Goal: Task Accomplishment & Management: Manage account settings

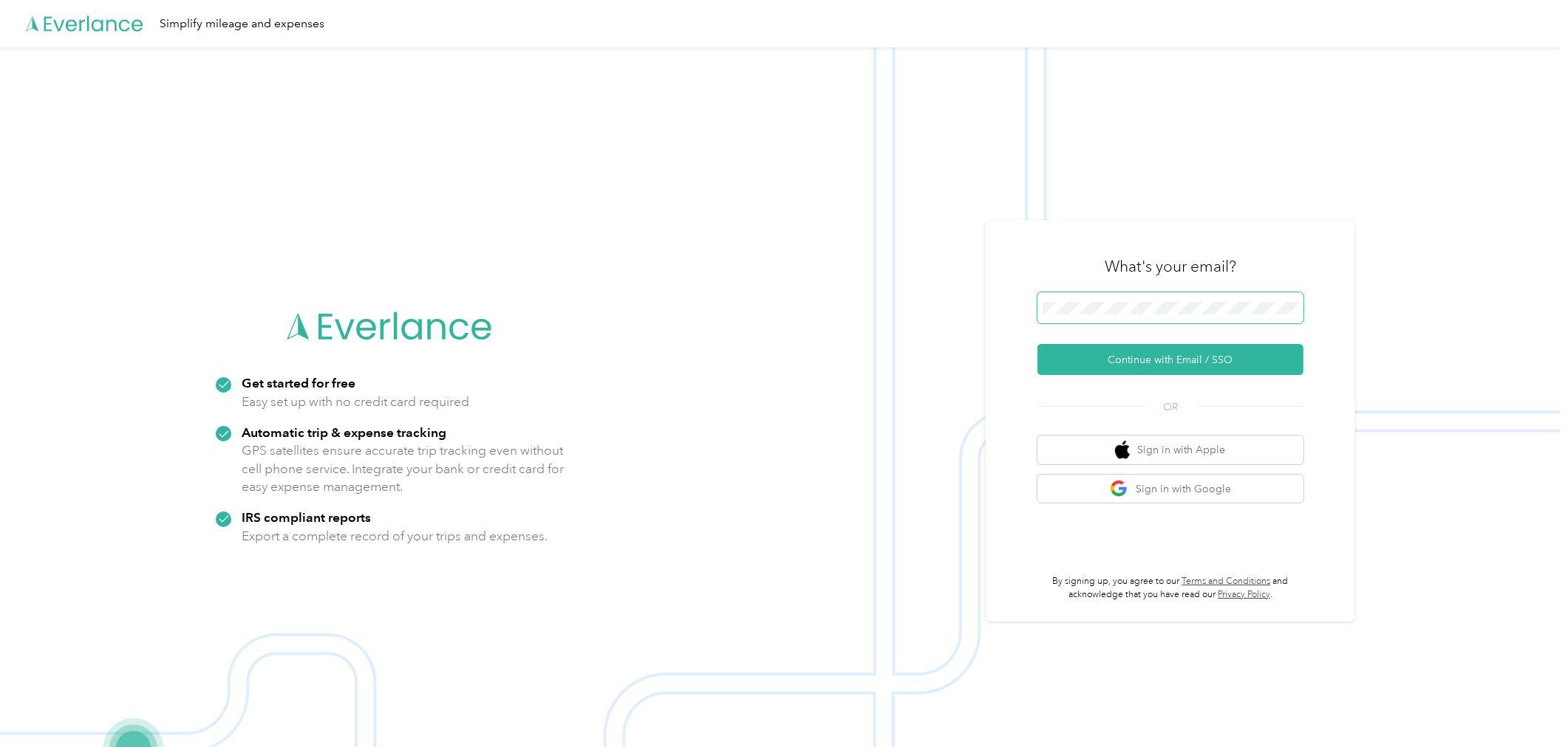
click at [1116, 300] on span at bounding box center [1171, 308] width 266 height 31
click at [1114, 300] on span at bounding box center [1171, 308] width 266 height 31
click at [1096, 315] on span at bounding box center [1171, 308] width 266 height 31
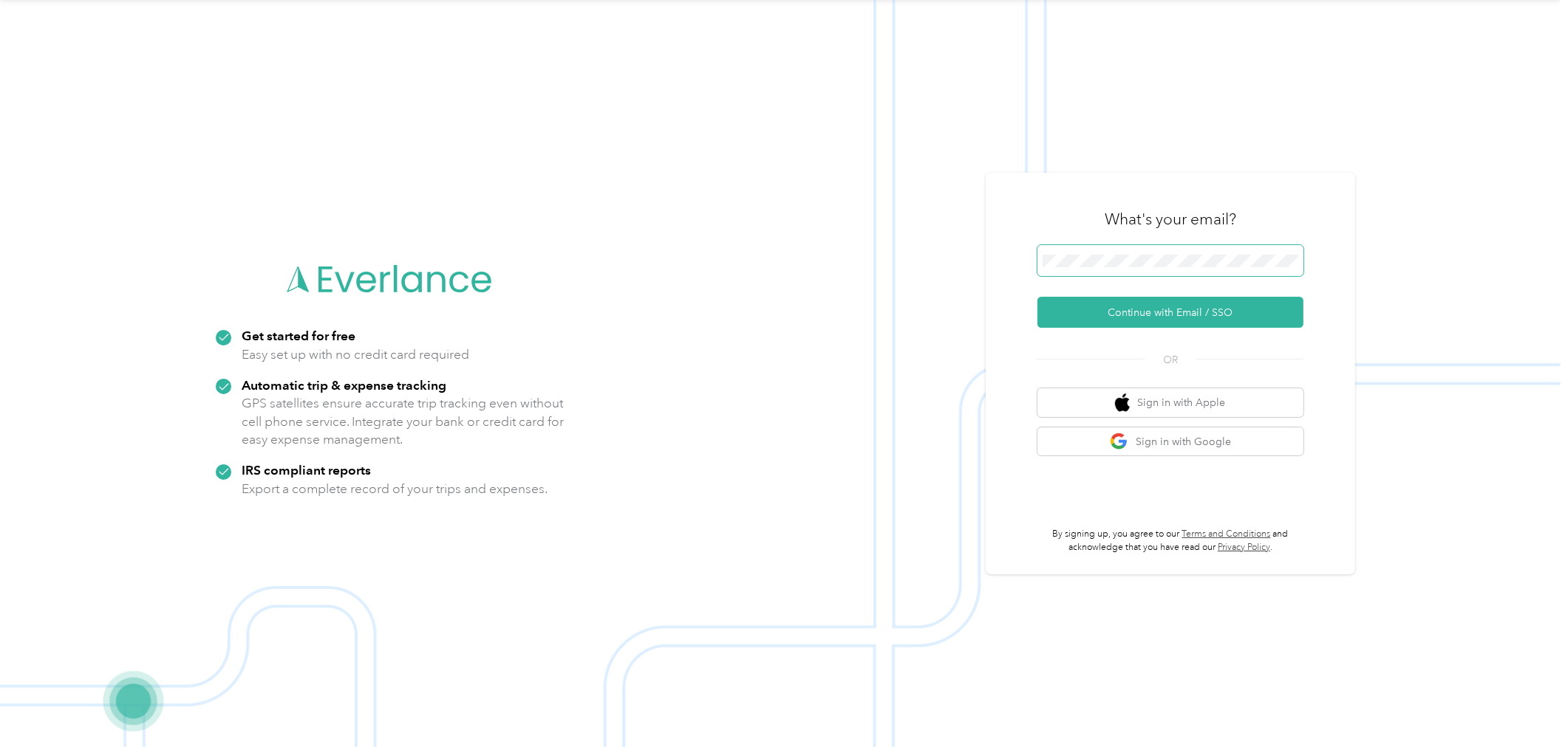
click at [1106, 253] on span at bounding box center [1171, 260] width 266 height 31
click at [1119, 314] on button "Continue with Email / SSO" at bounding box center [1171, 312] width 266 height 31
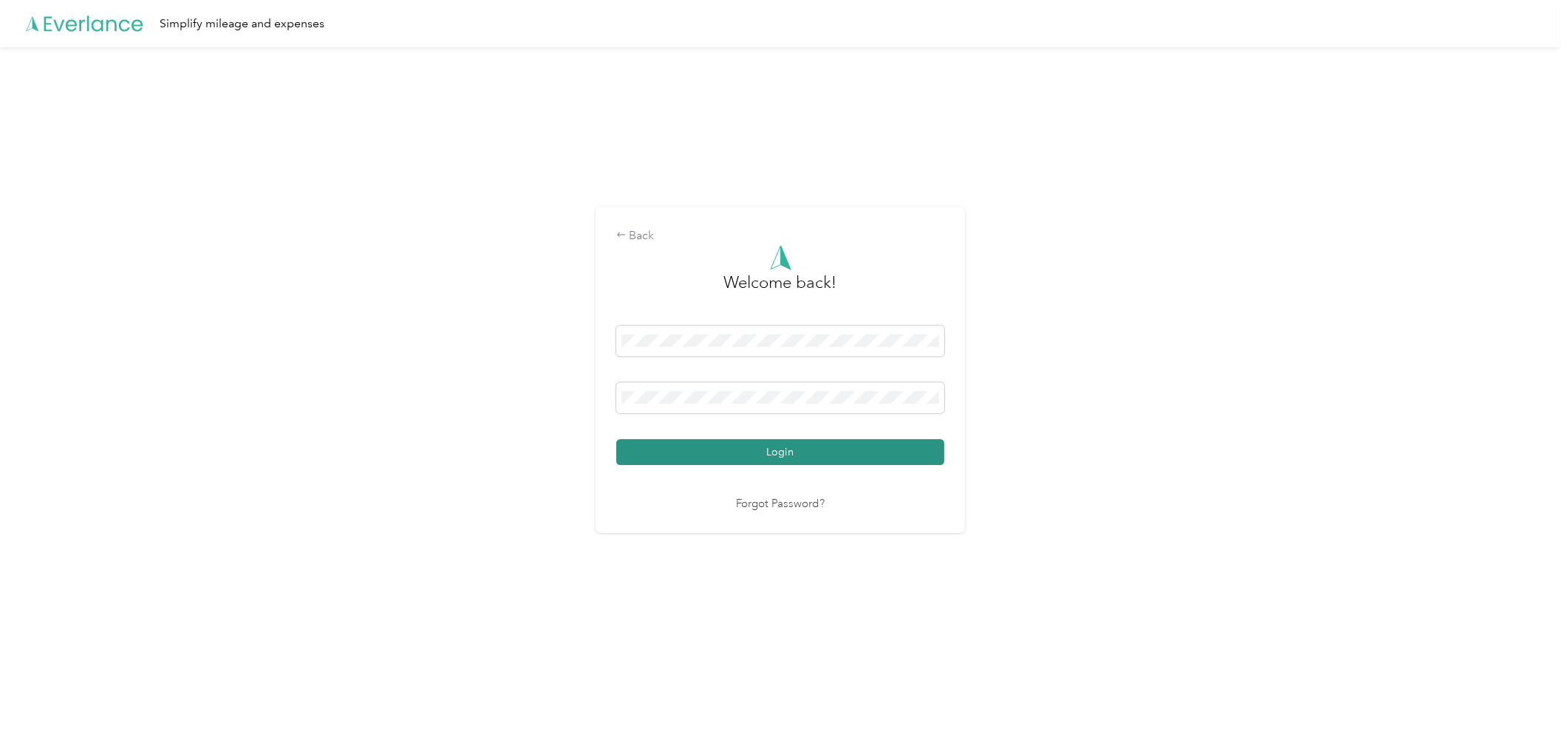
click at [757, 444] on button "Login" at bounding box center [780, 452] width 328 height 26
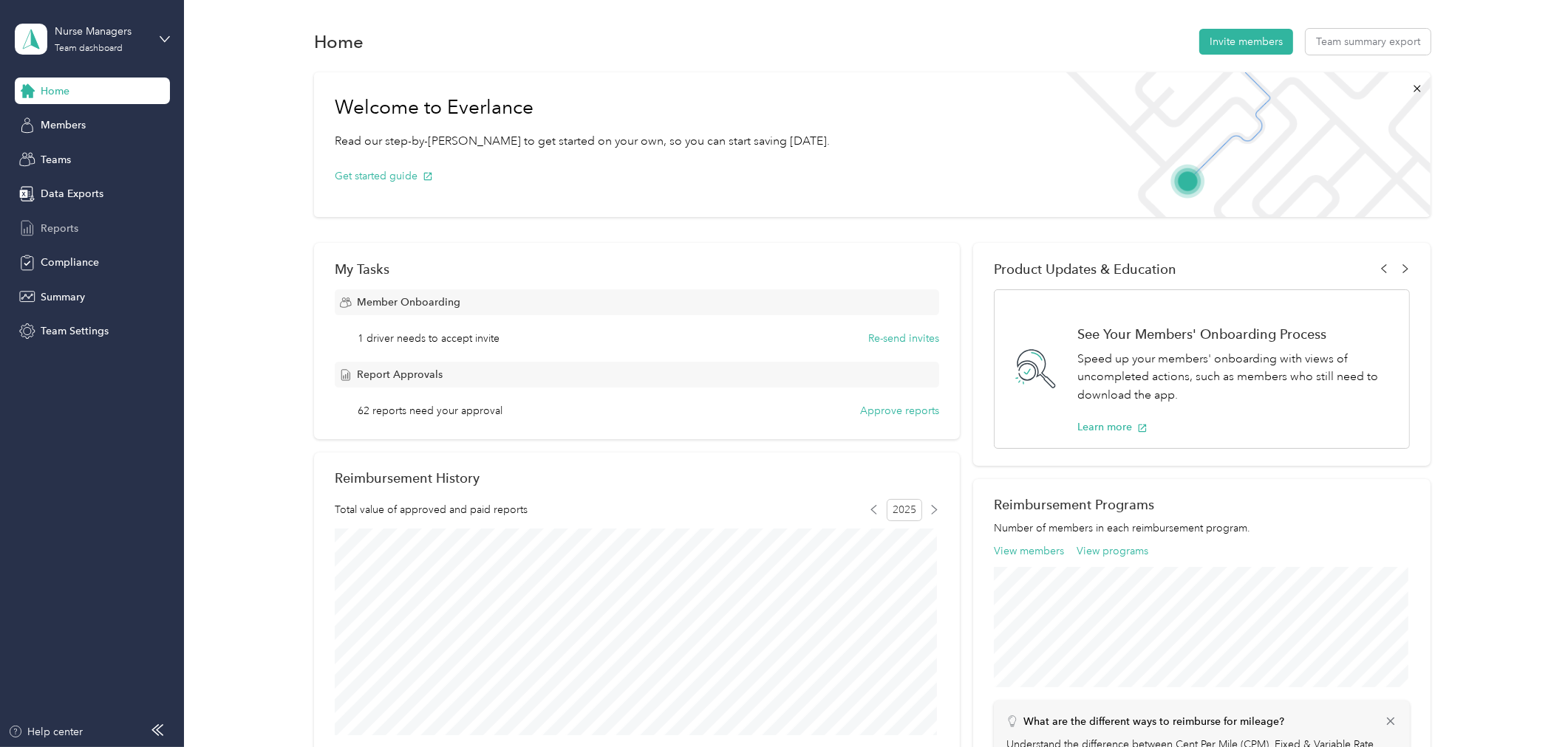
click at [54, 232] on span "Reports" at bounding box center [59, 229] width 37 height 16
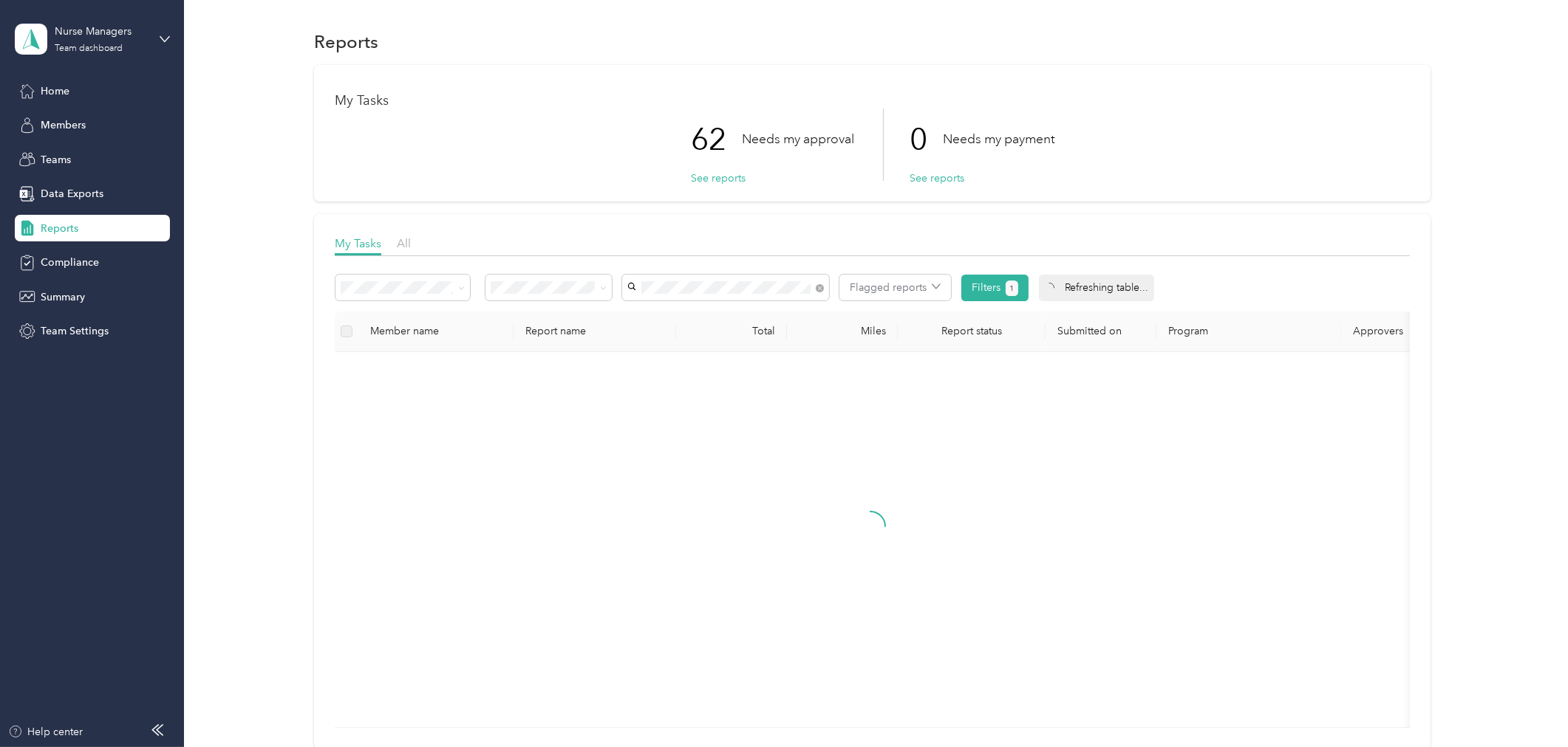
click at [688, 319] on div "[PERSON_NAME]" at bounding box center [725, 314] width 186 height 16
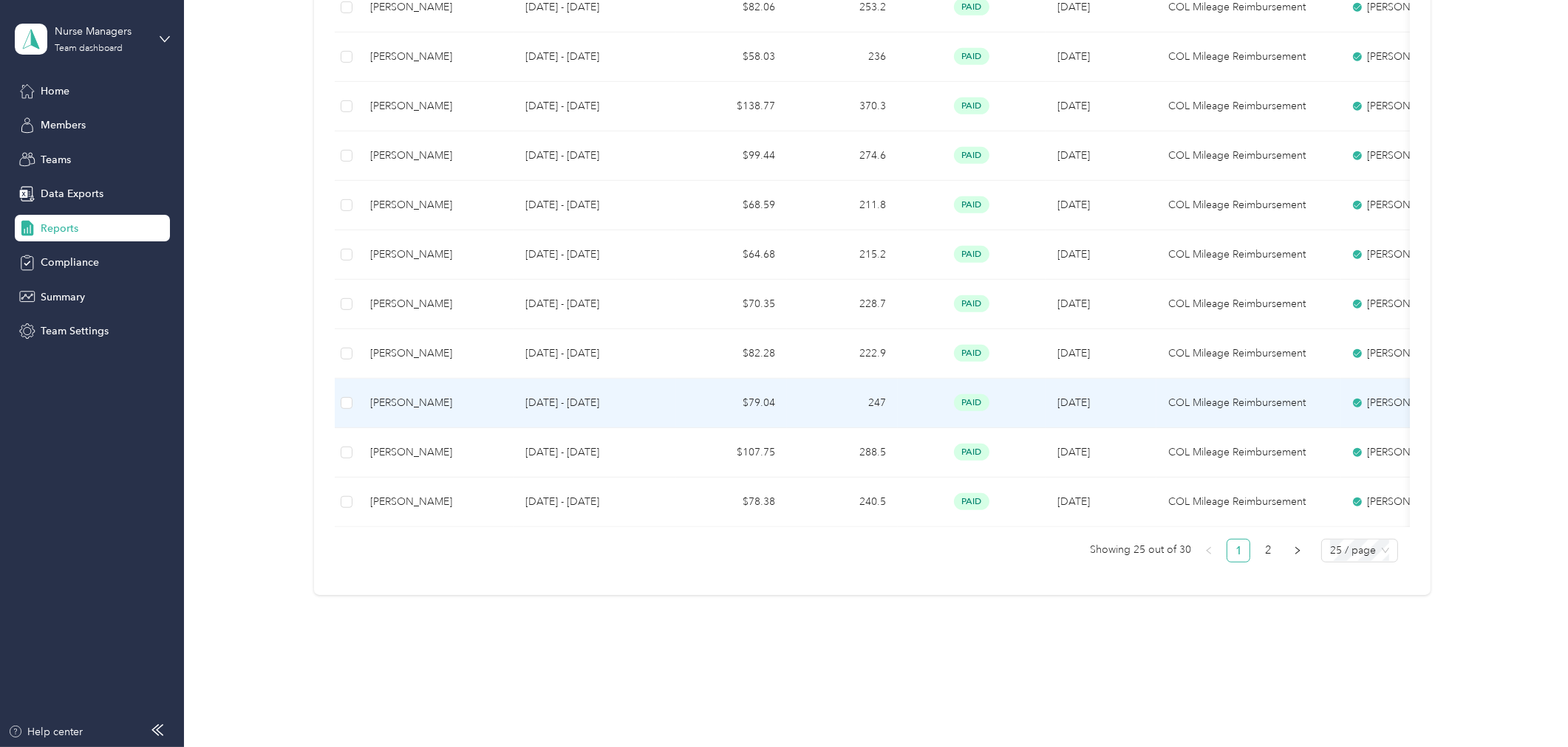
scroll to position [1074, 0]
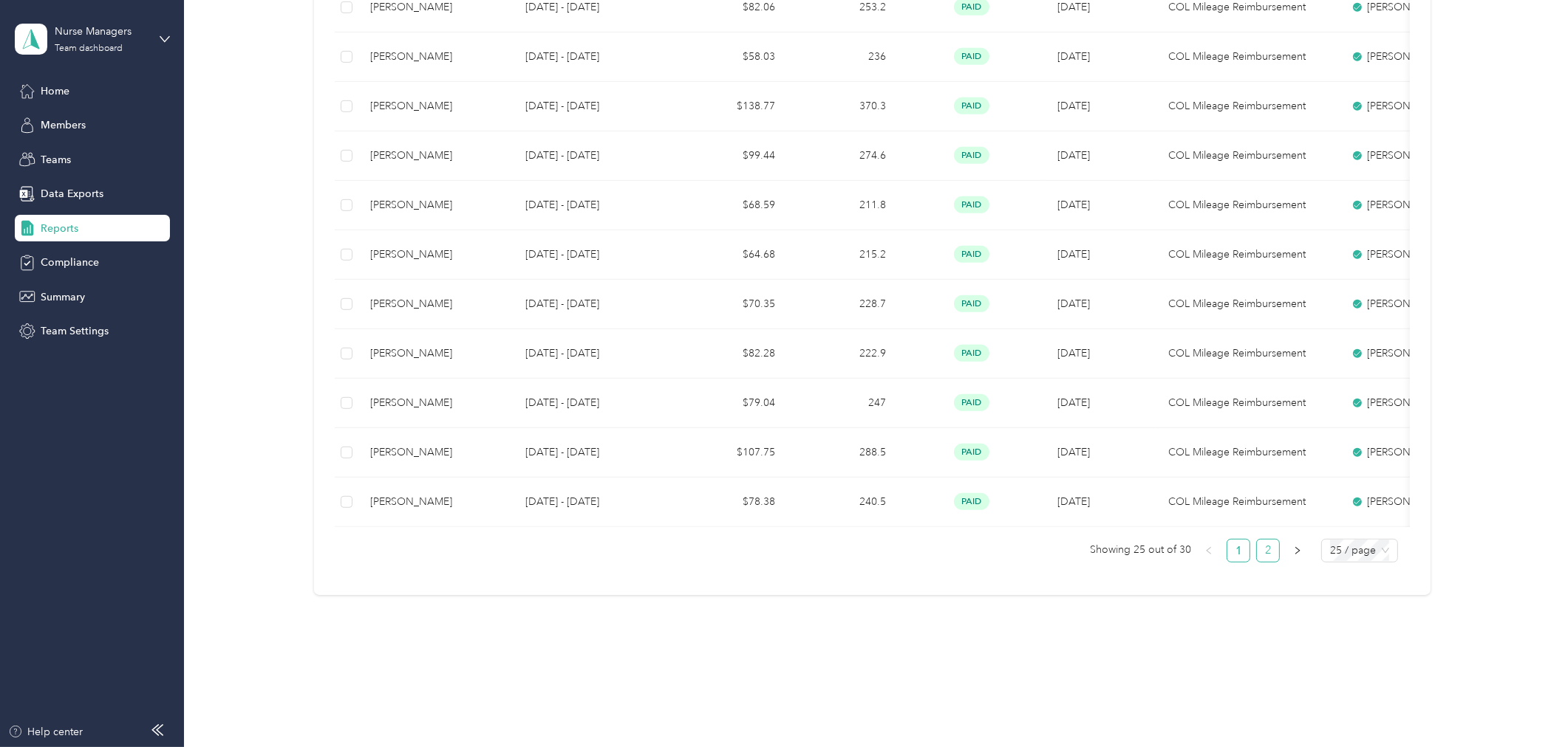
click at [1265, 546] on link "2" at bounding box center [1268, 551] width 23 height 23
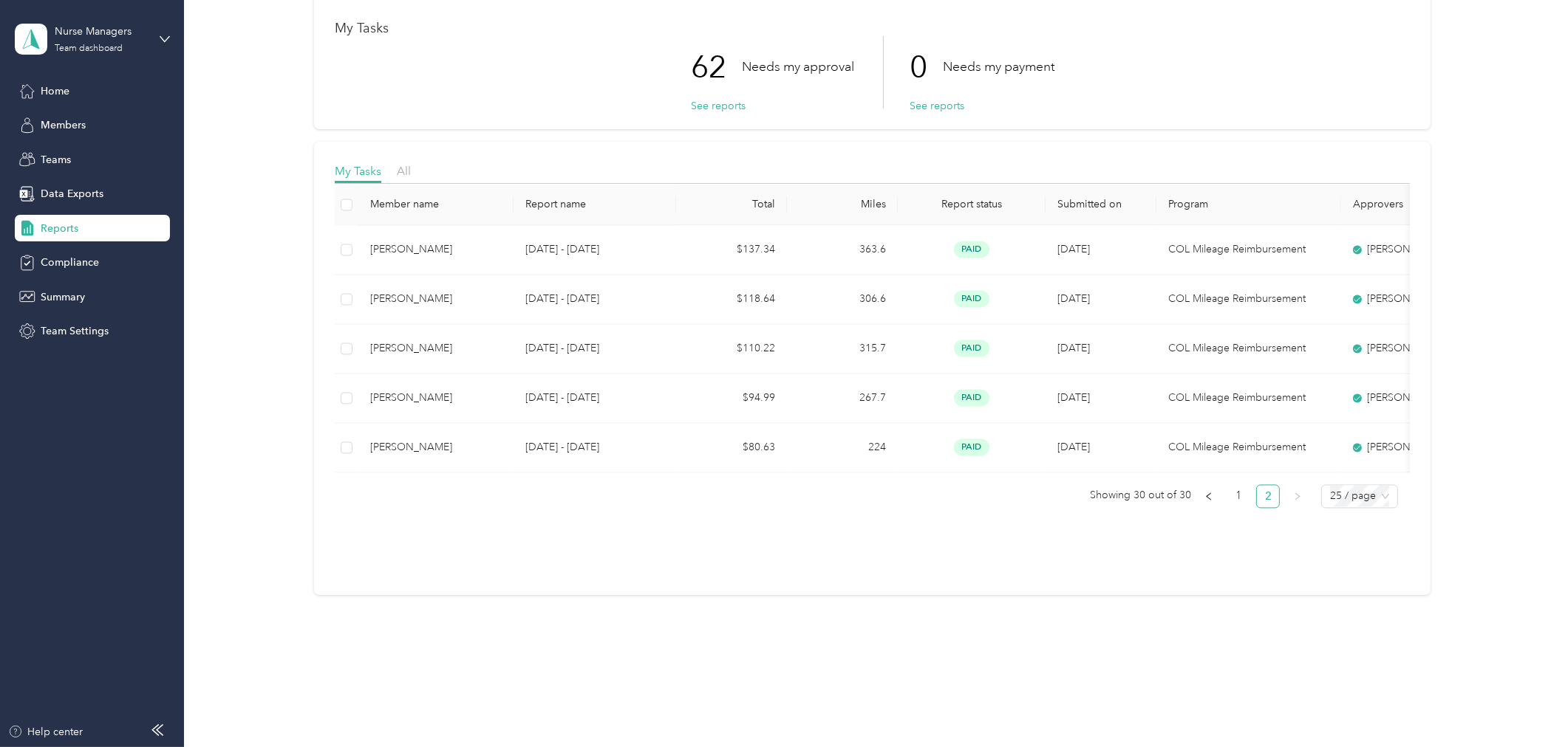
scroll to position [84, 0]
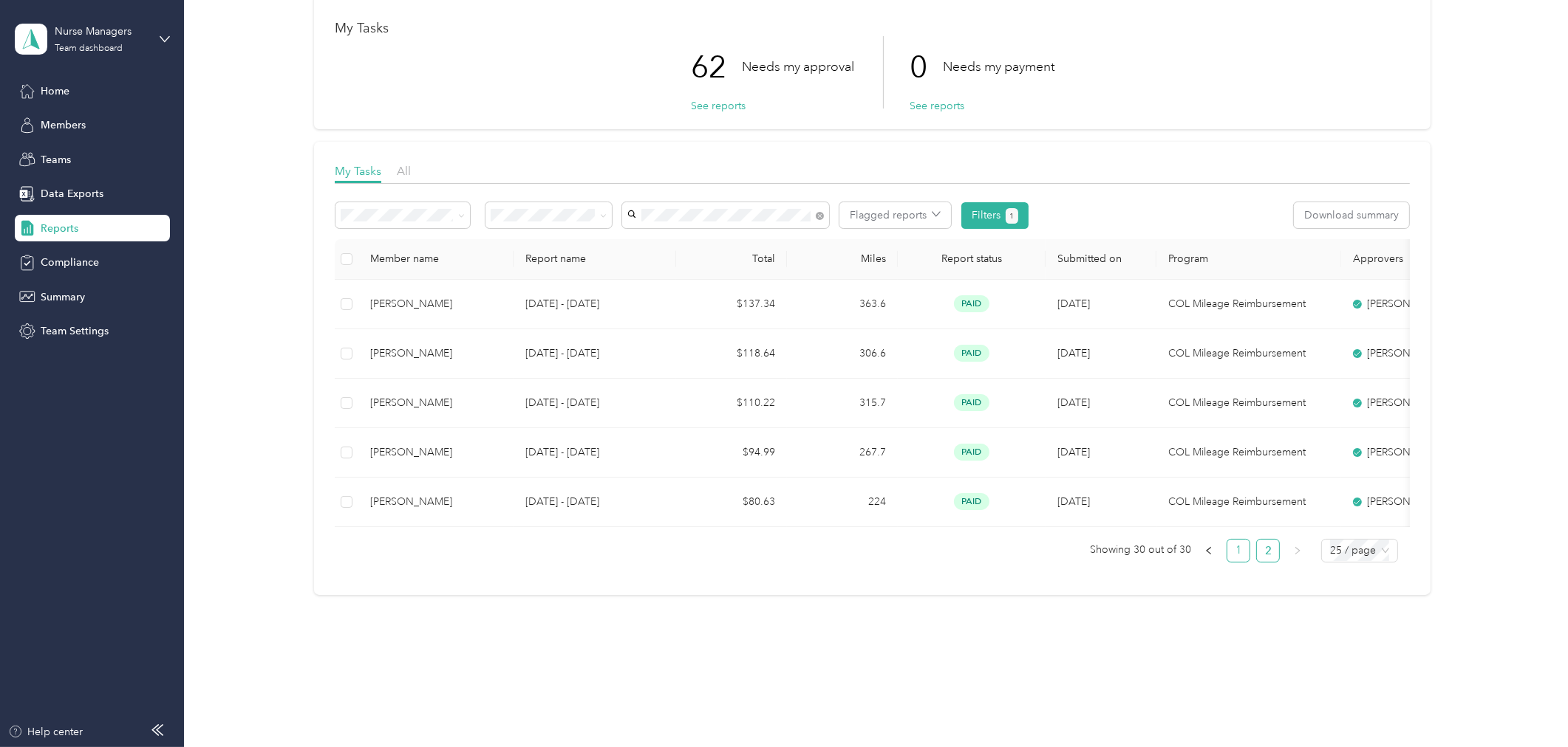
click at [1237, 553] on link "1" at bounding box center [1238, 551] width 23 height 23
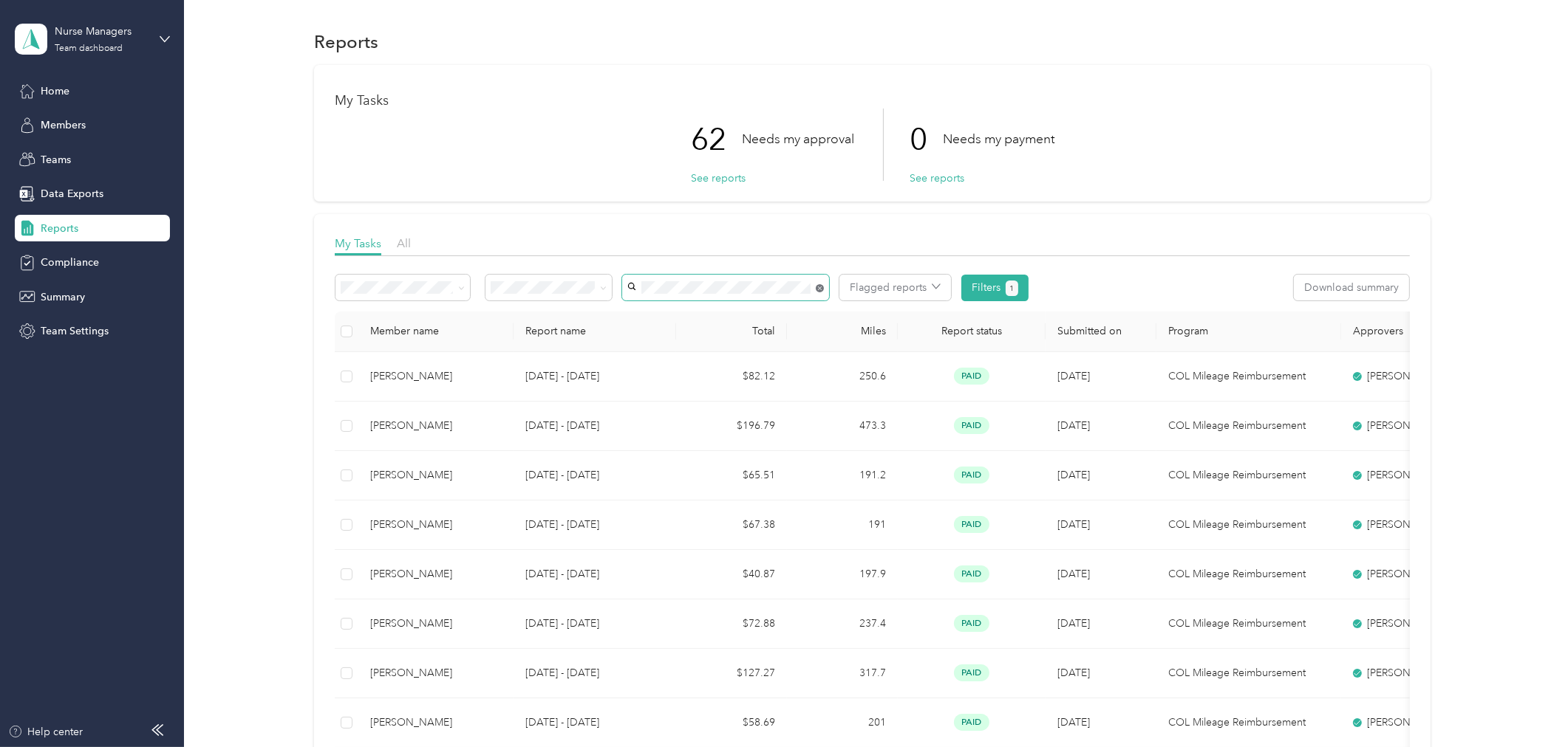
click at [818, 287] on icon at bounding box center [820, 288] width 8 height 8
click at [663, 446] on span "Lori Batt" at bounding box center [673, 443] width 82 height 12
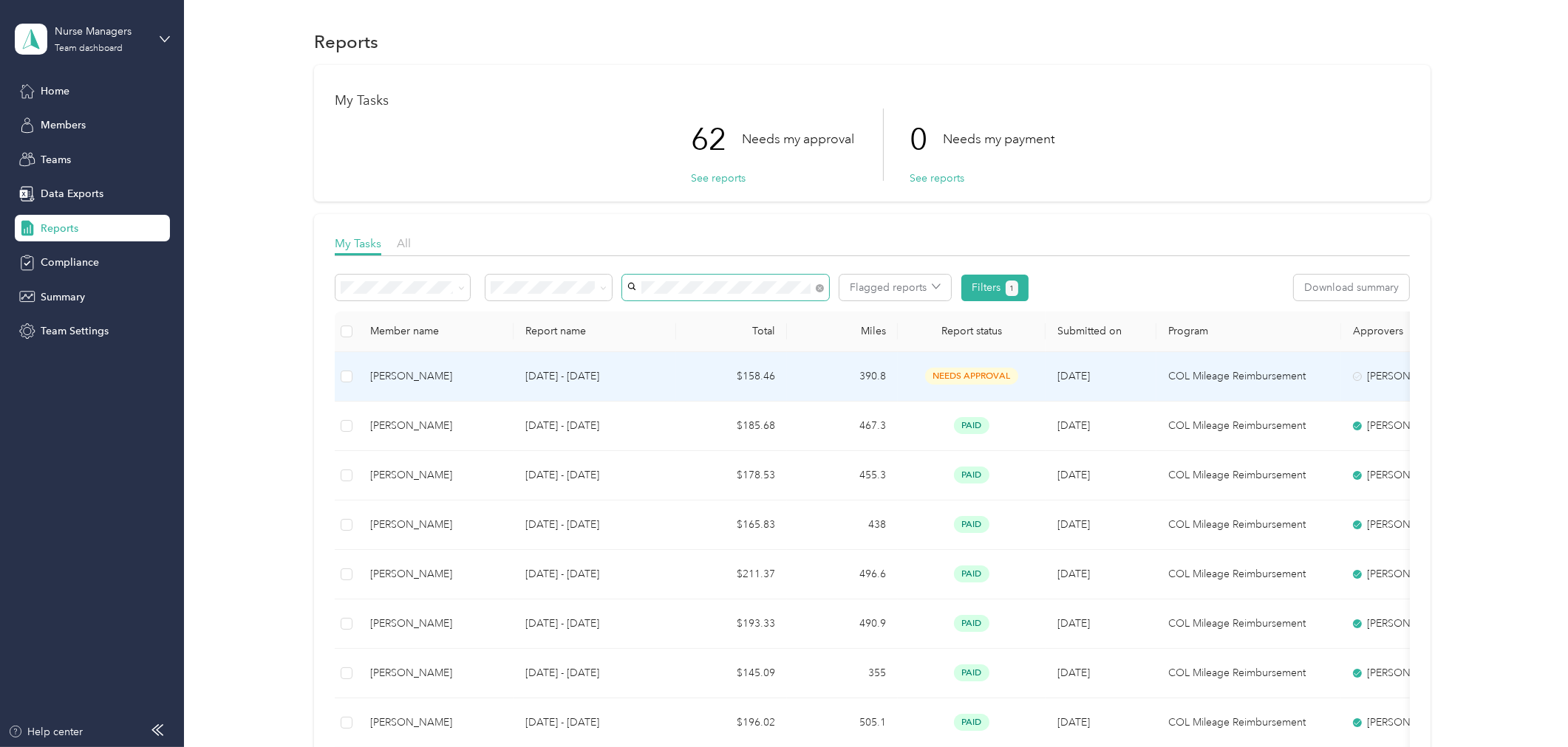
click at [528, 371] on p "[DATE] - [DATE]" at bounding box center [595, 376] width 139 height 16
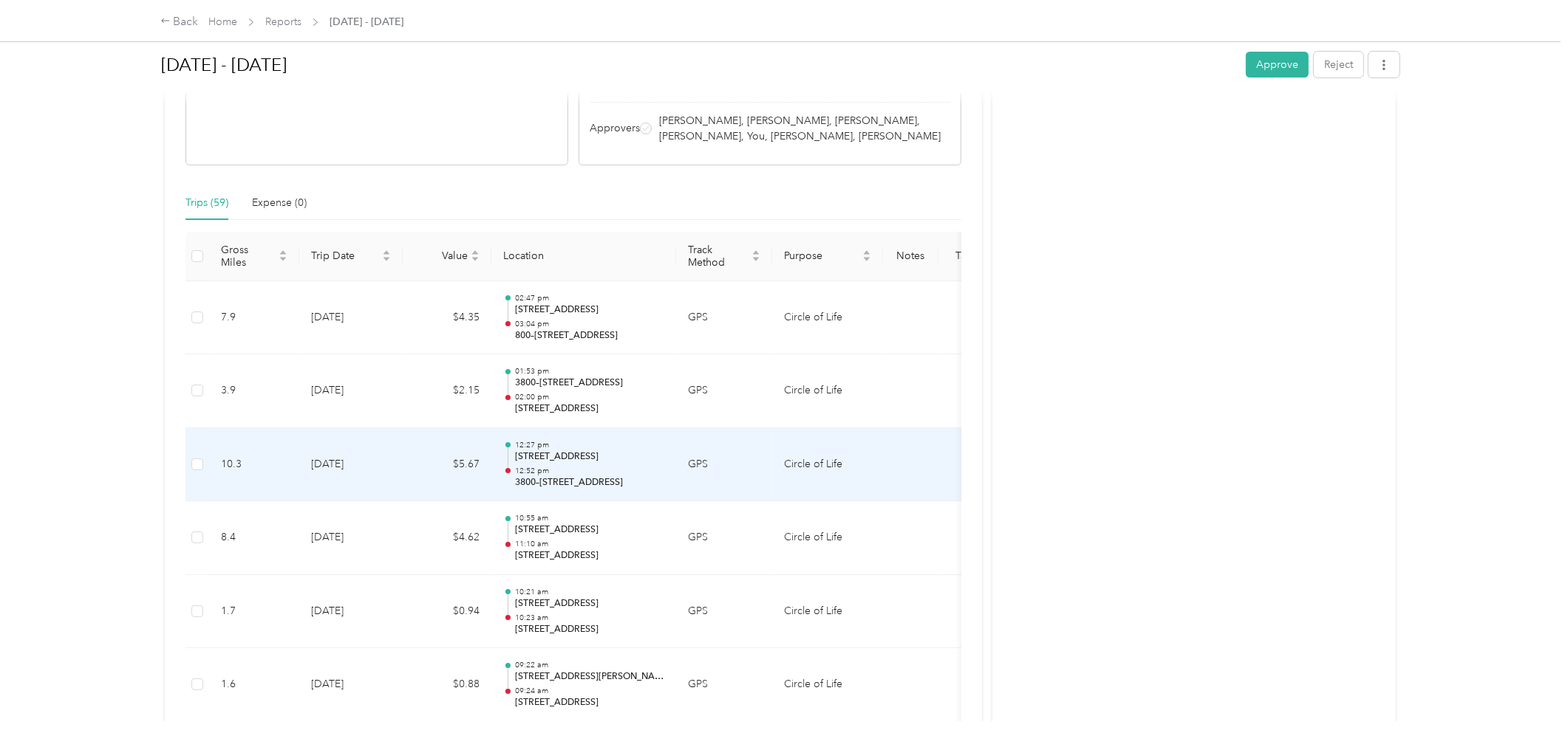
scroll to position [185, 0]
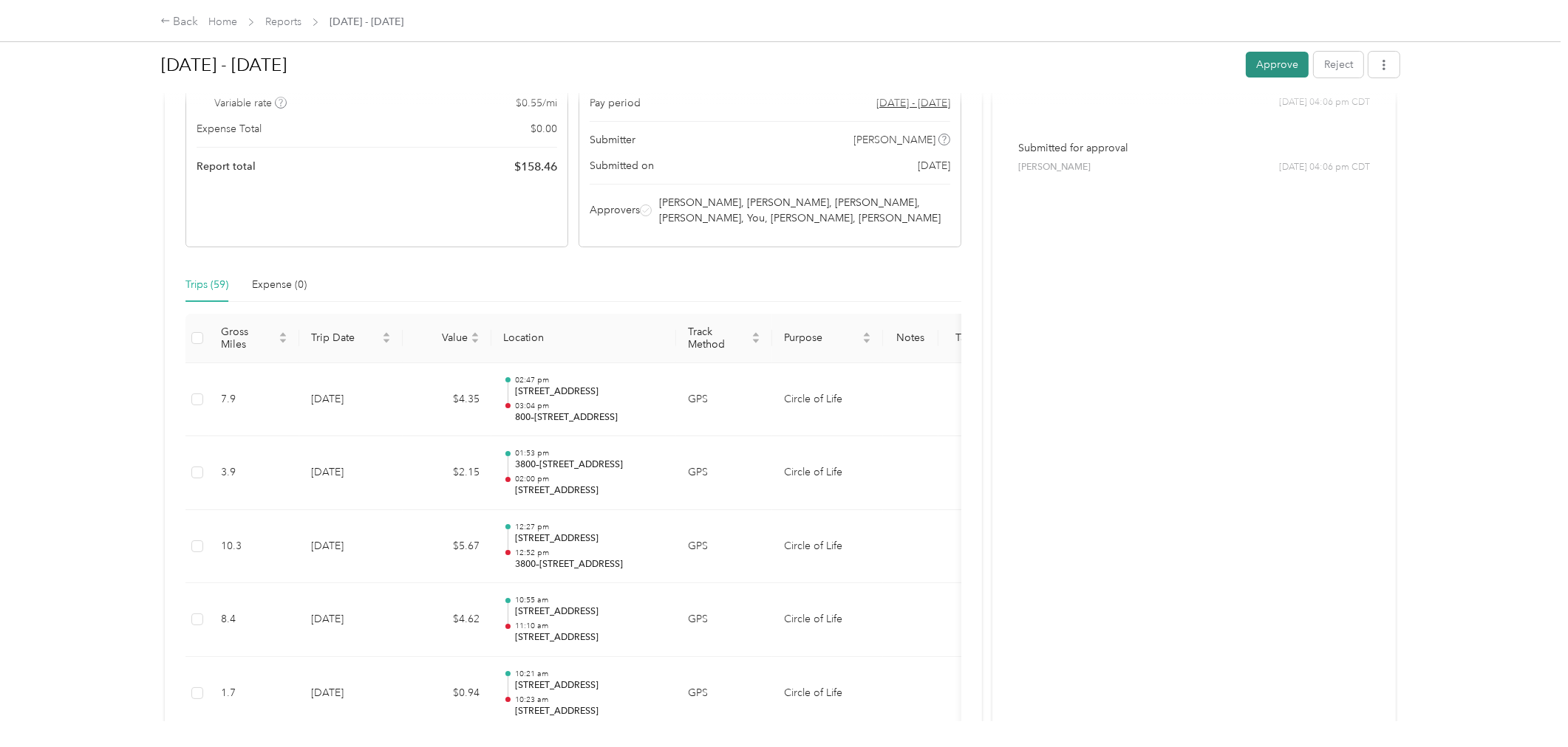
click at [1283, 61] on button "Approve" at bounding box center [1277, 65] width 63 height 26
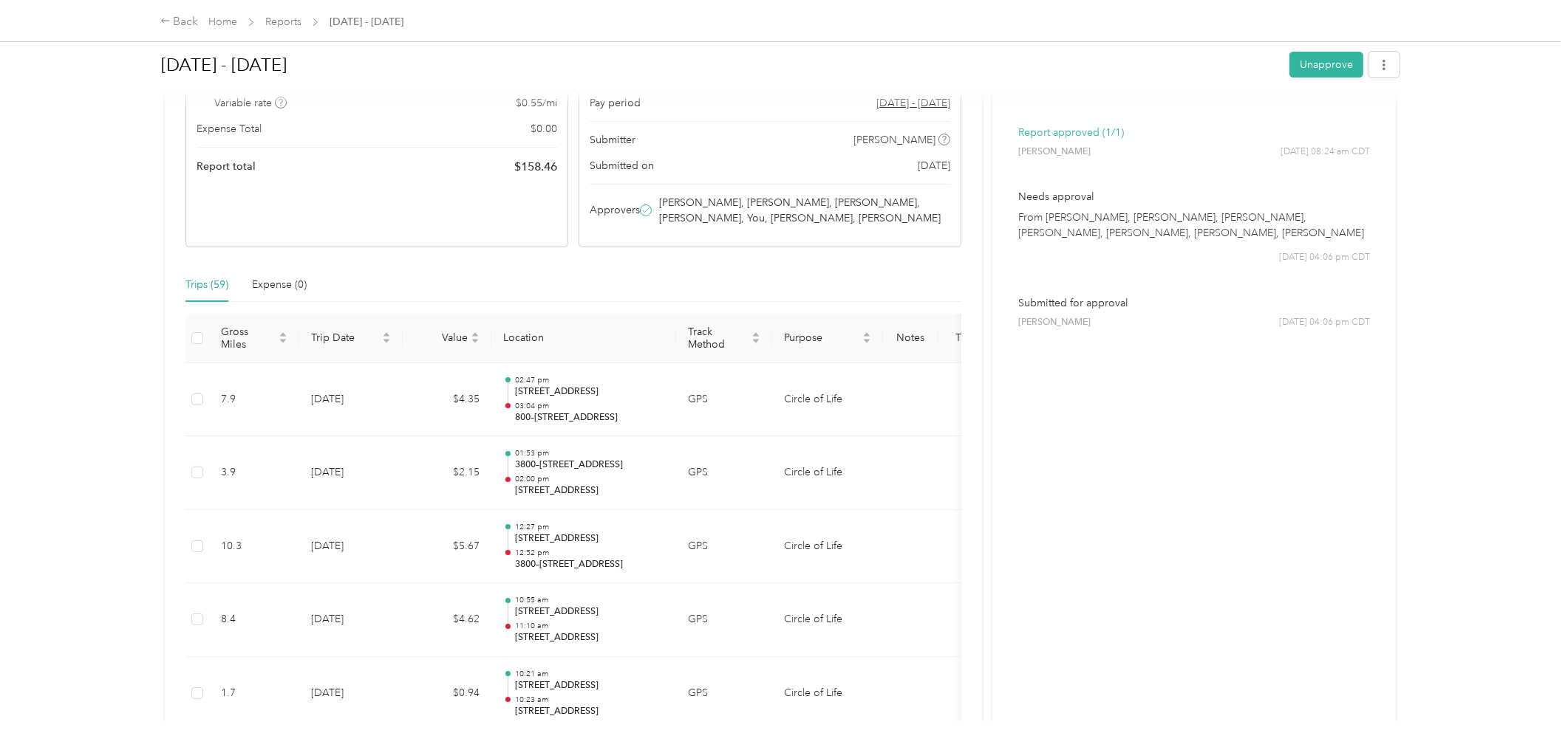
scroll to position [0, 0]
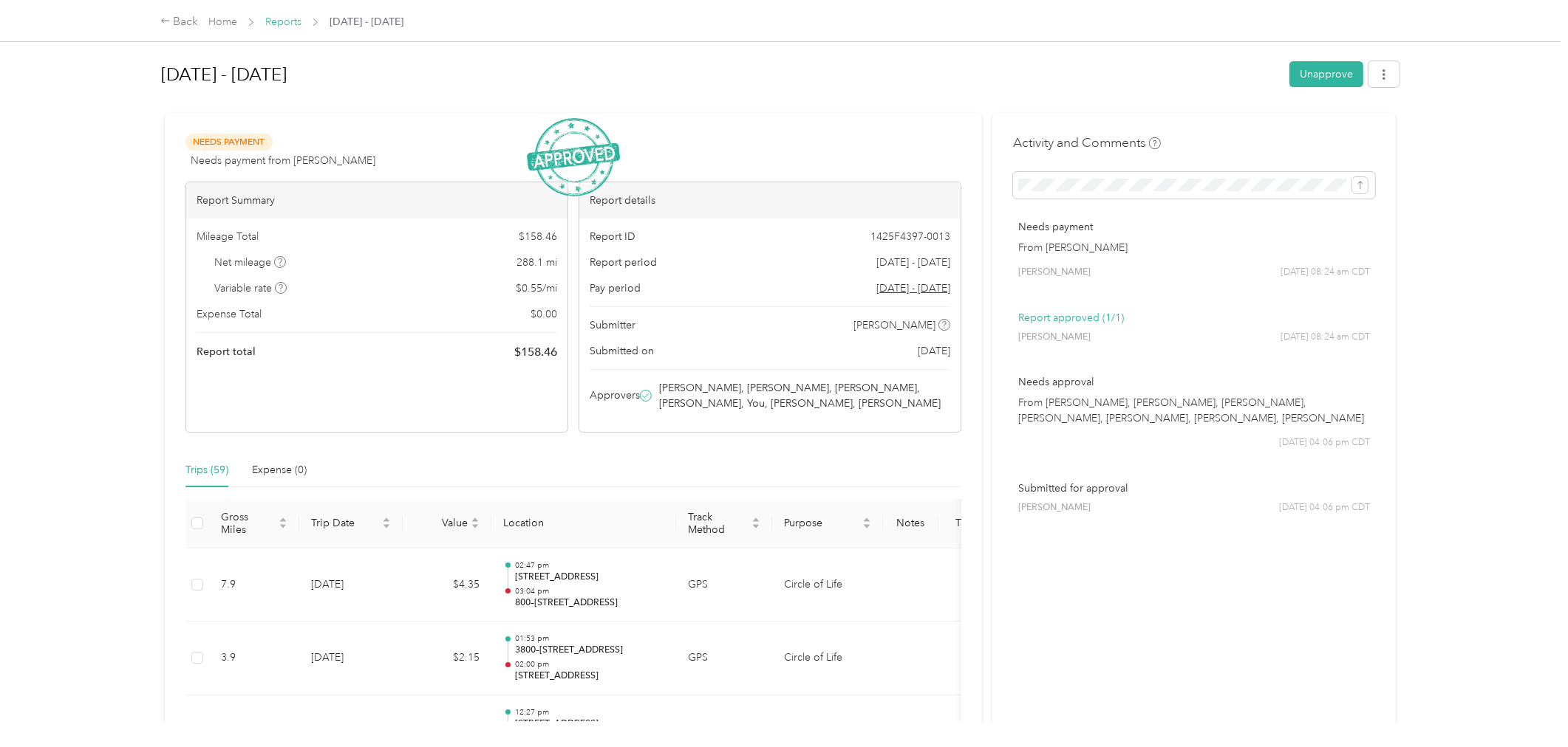
click at [272, 18] on link "Reports" at bounding box center [283, 22] width 37 height 12
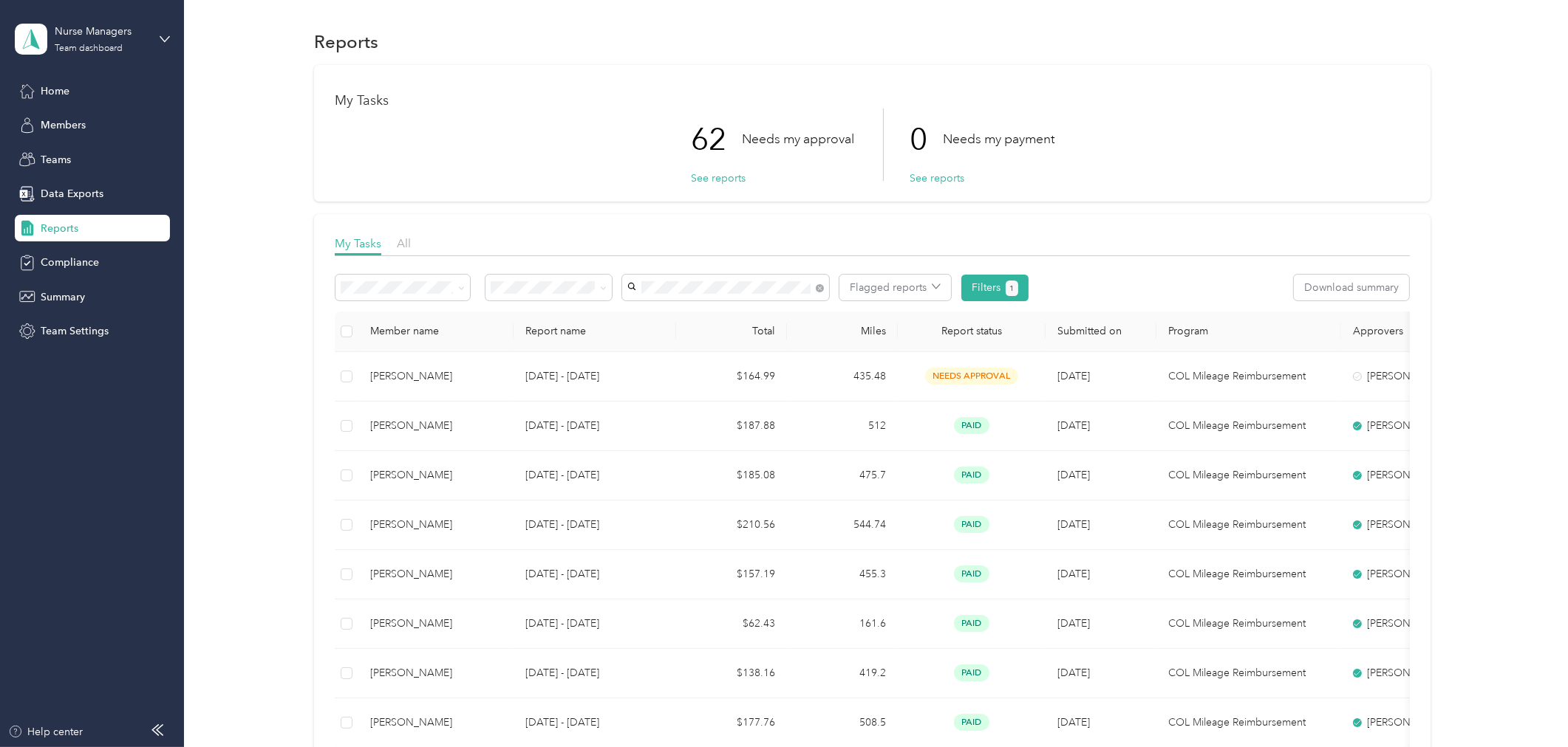
click at [666, 313] on span "[PERSON_NAME]" at bounding box center [673, 314] width 82 height 12
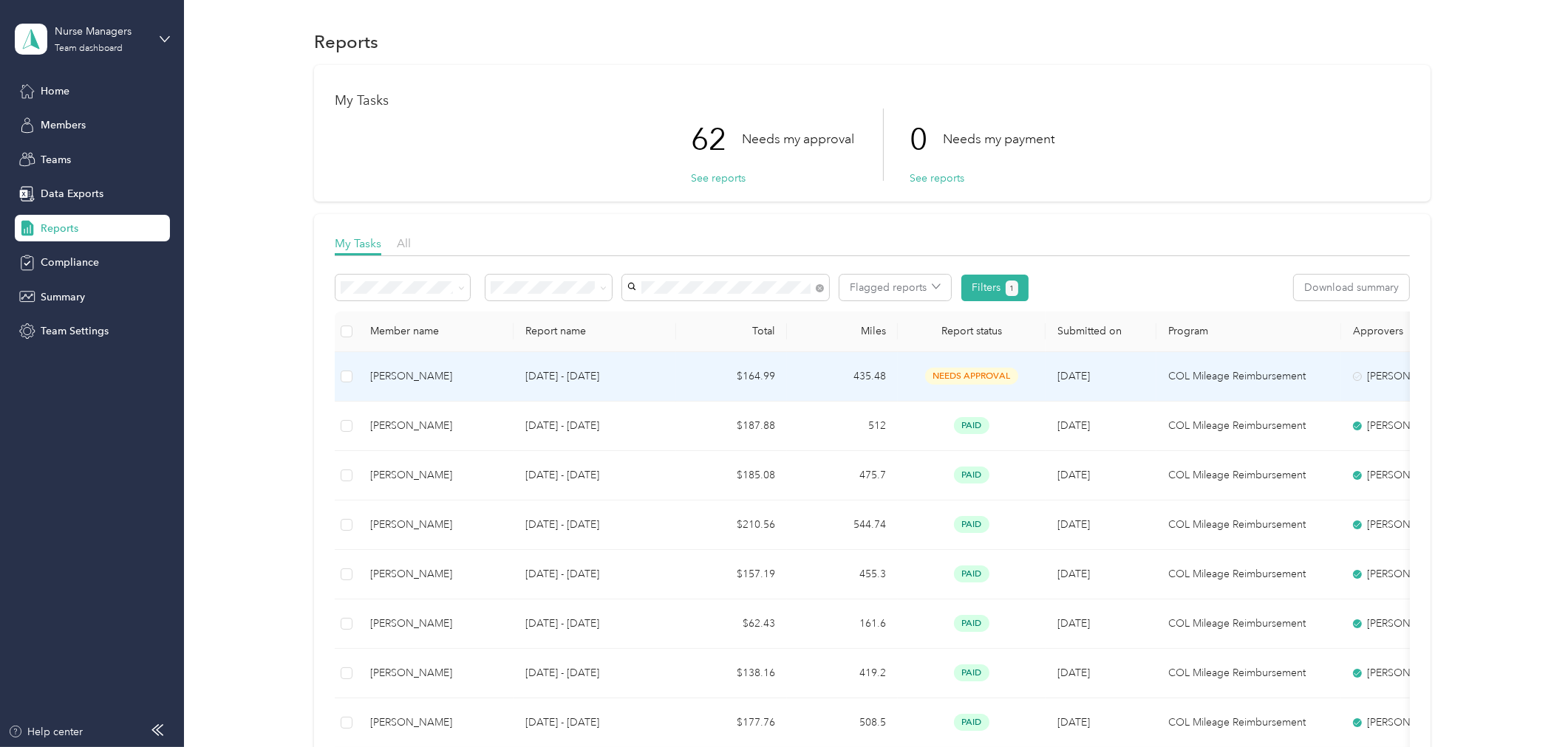
click at [761, 379] on td "$164.99" at bounding box center [731, 377] width 111 height 50
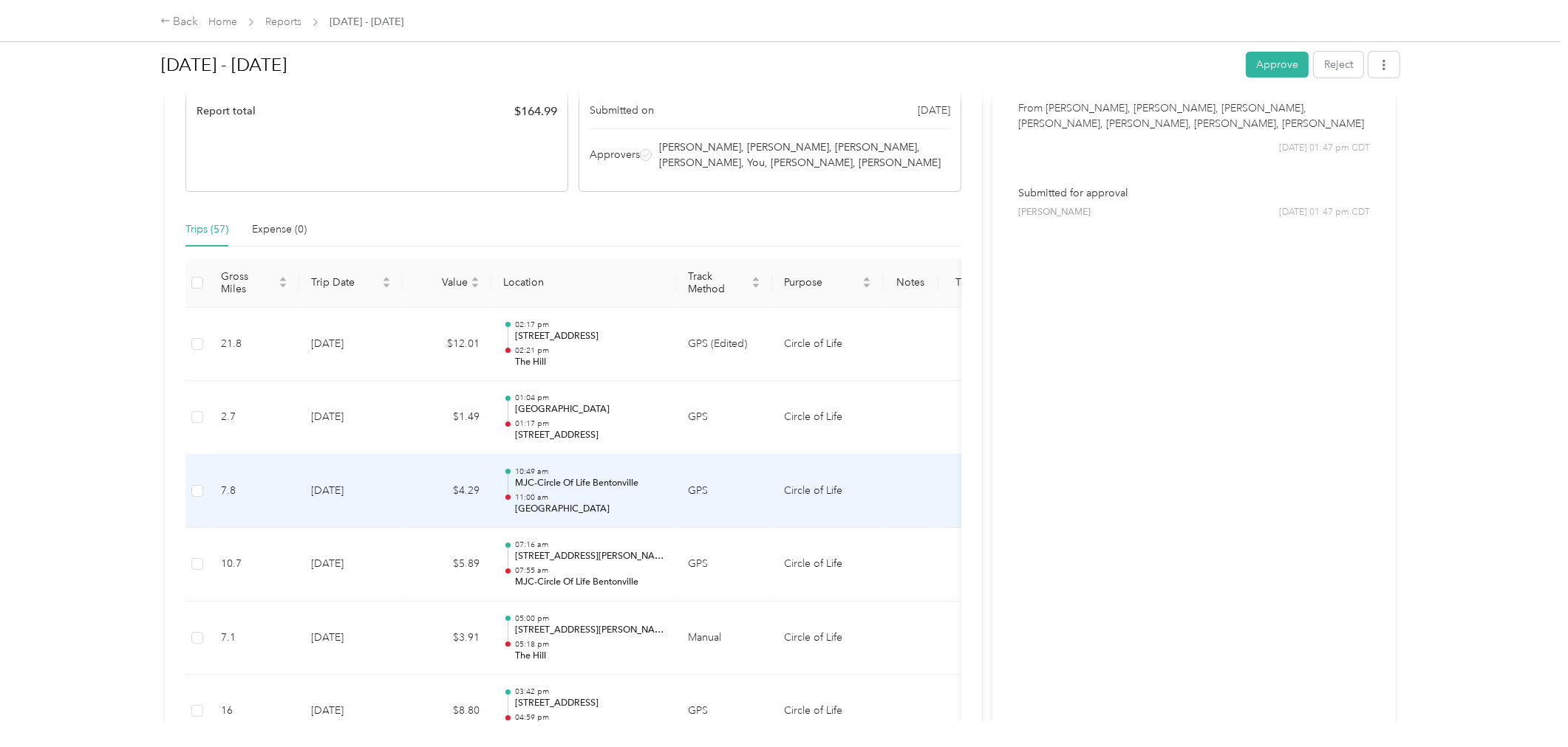
scroll to position [238, 0]
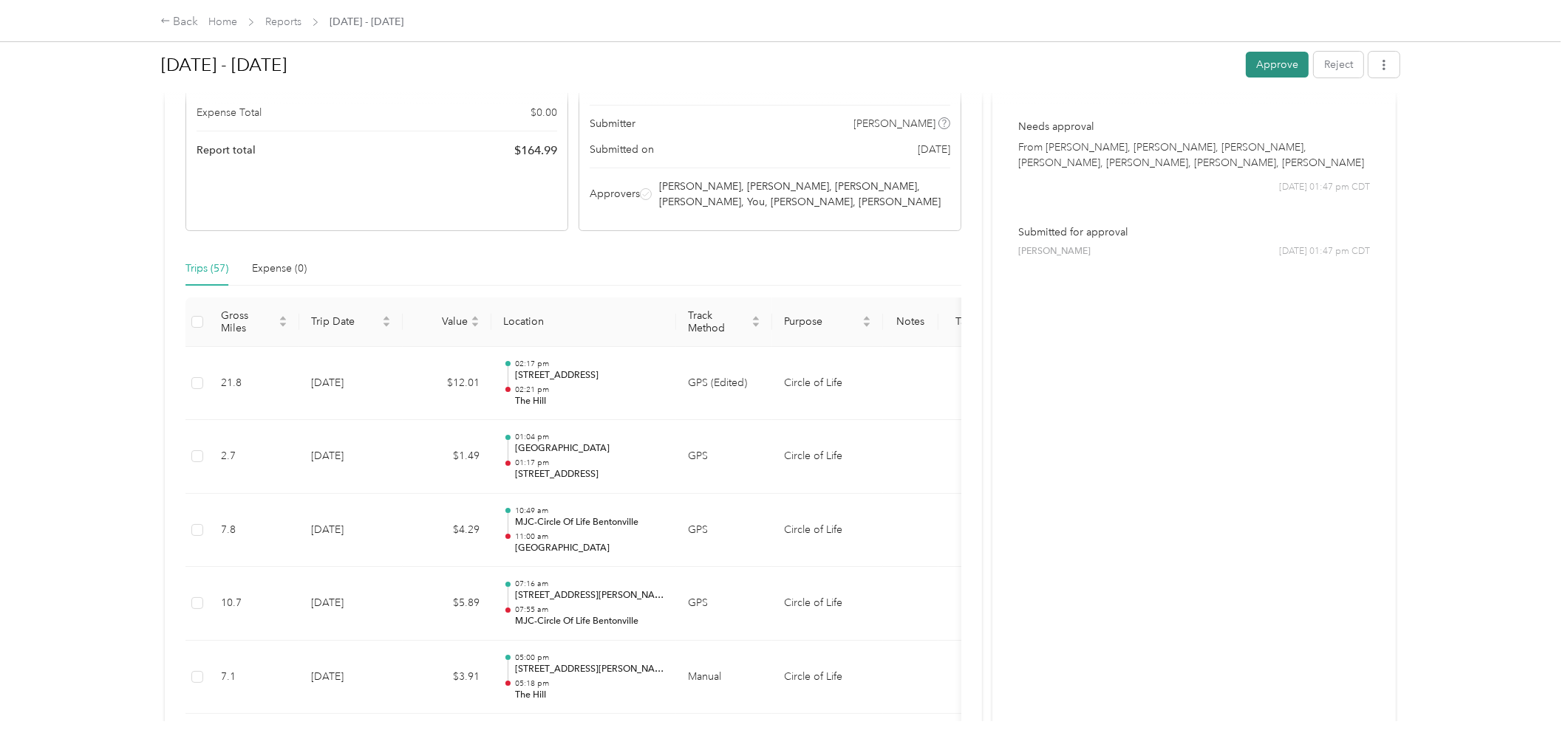
click at [1283, 62] on button "Approve" at bounding box center [1277, 65] width 63 height 26
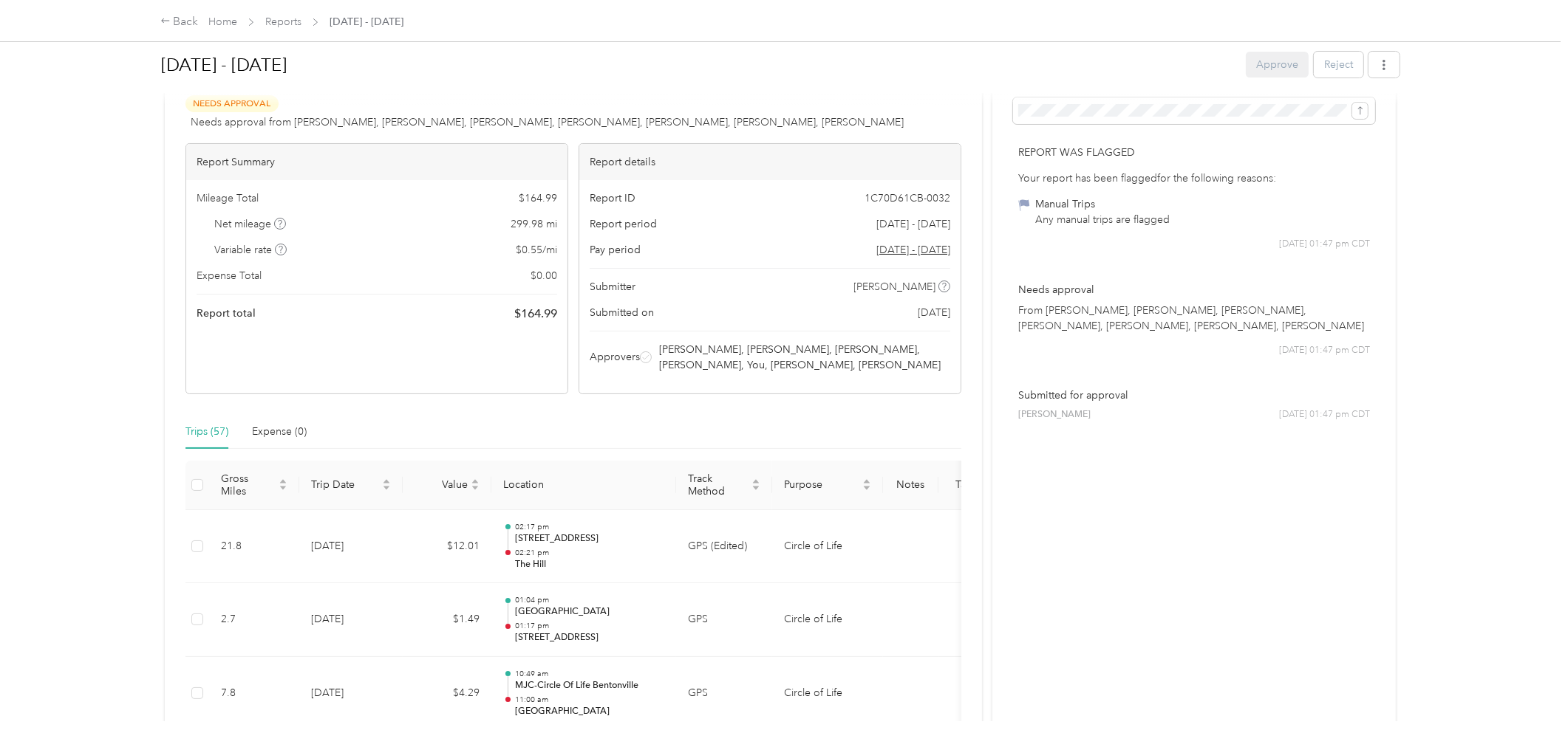
scroll to position [0, 0]
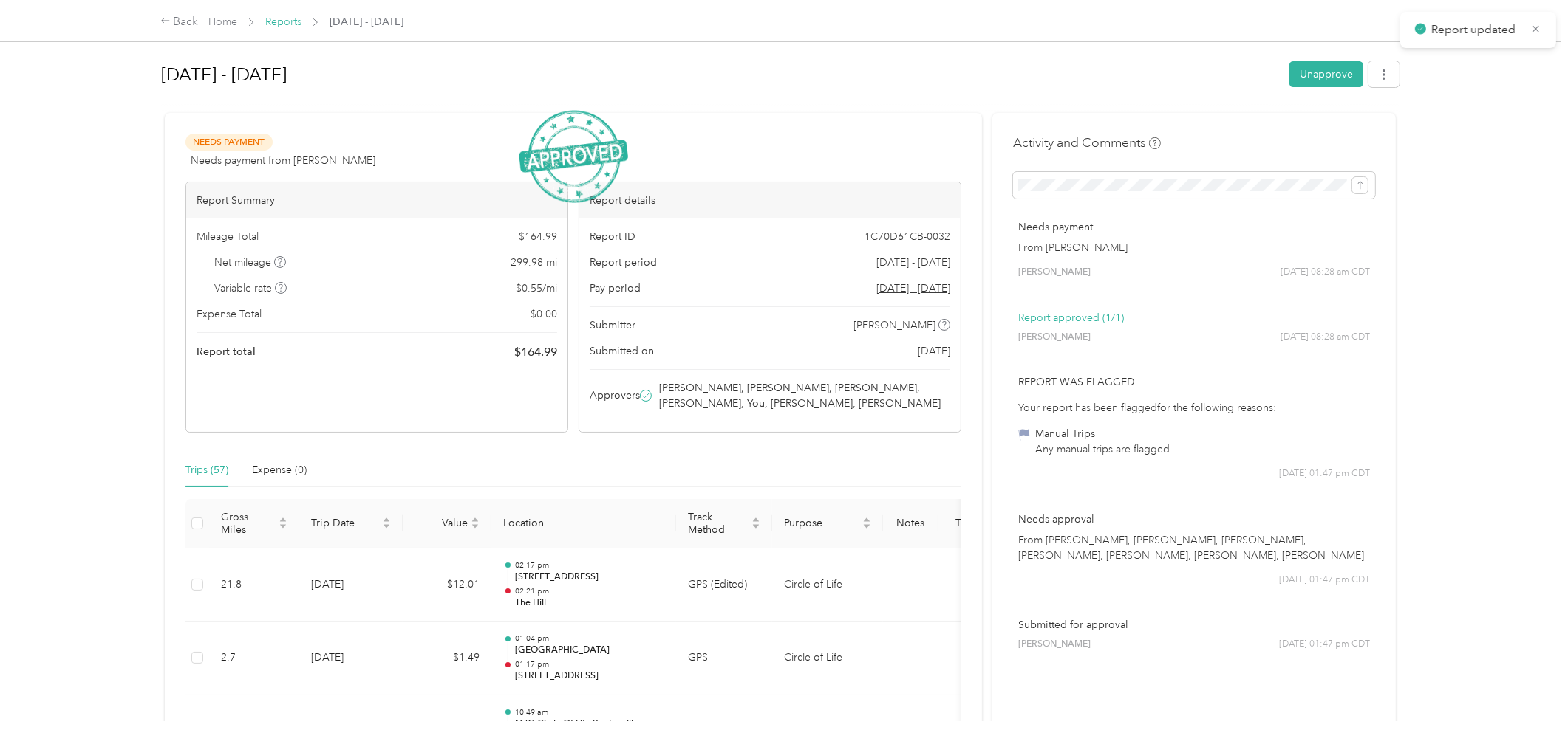
click at [282, 20] on link "Reports" at bounding box center [283, 22] width 37 height 12
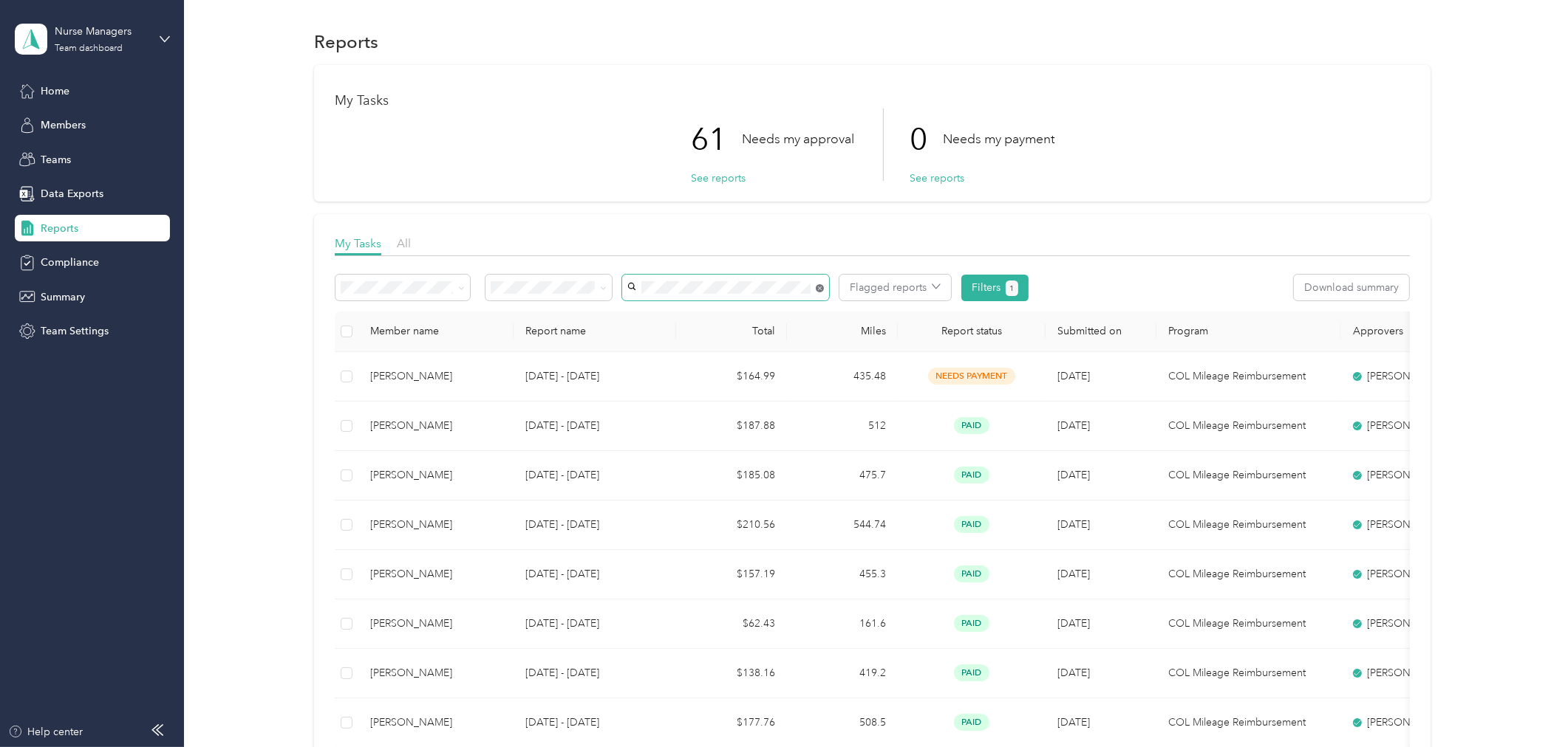
click at [821, 289] on icon at bounding box center [820, 288] width 8 height 8
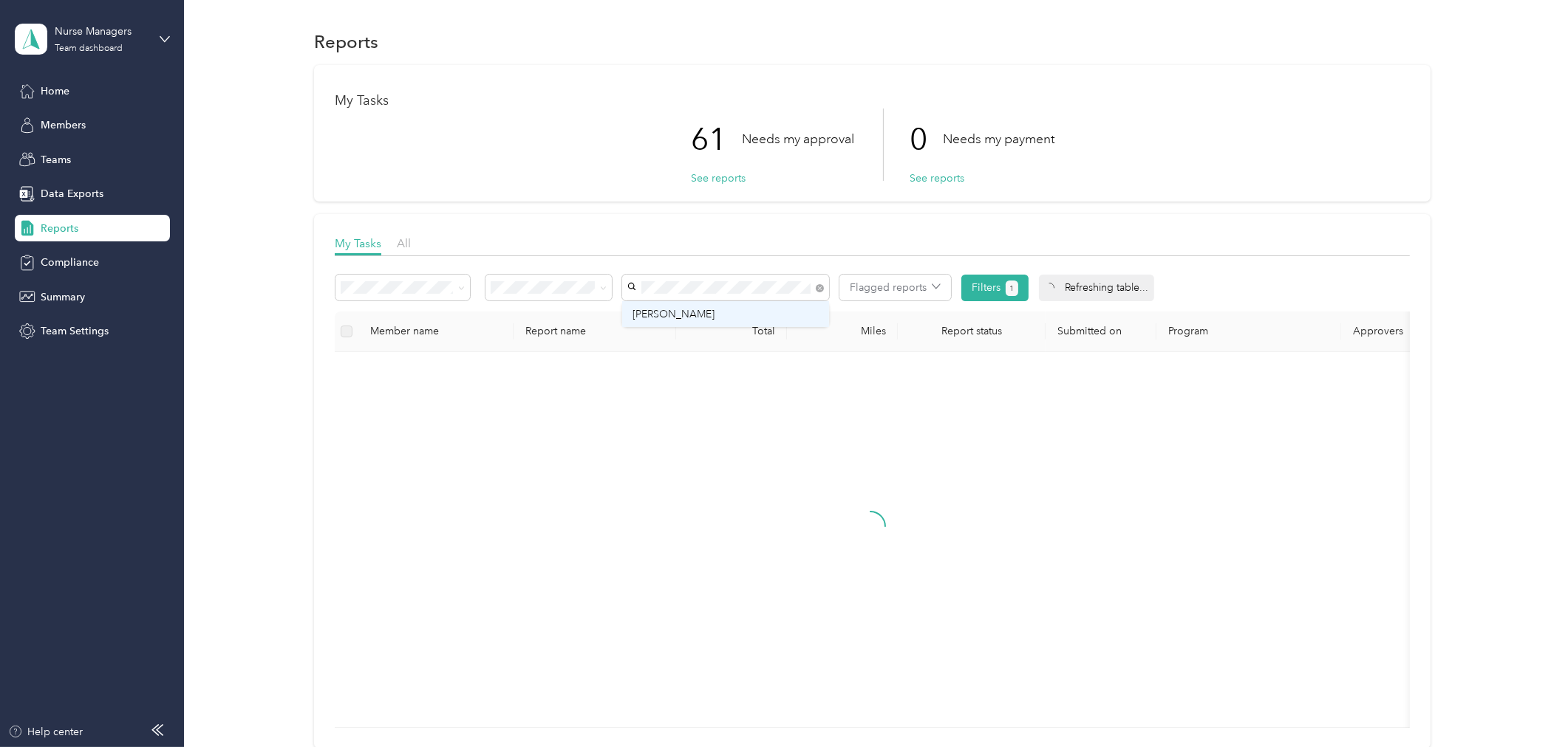
click at [706, 312] on span "[PERSON_NAME]" at bounding box center [673, 314] width 82 height 12
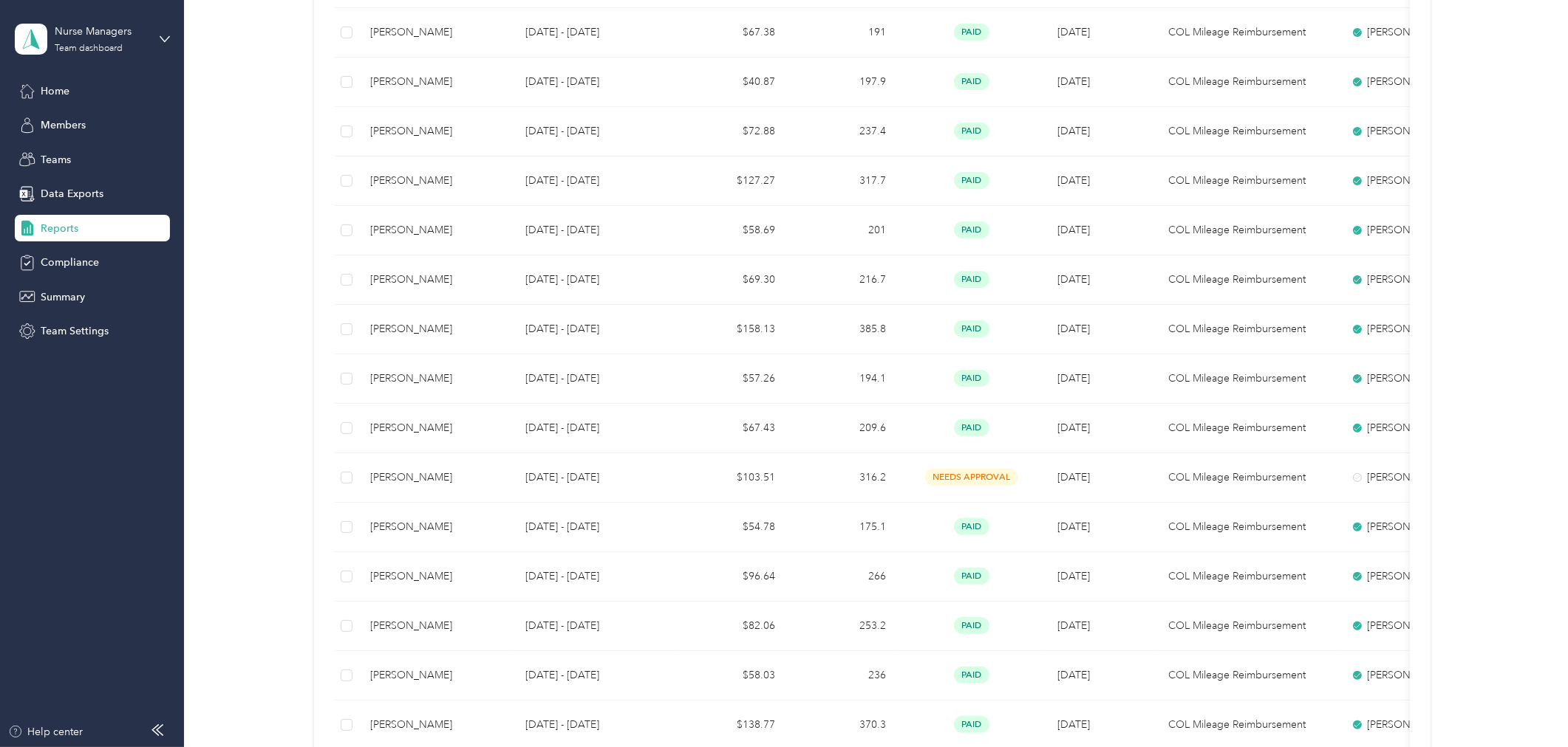
scroll to position [656, 0]
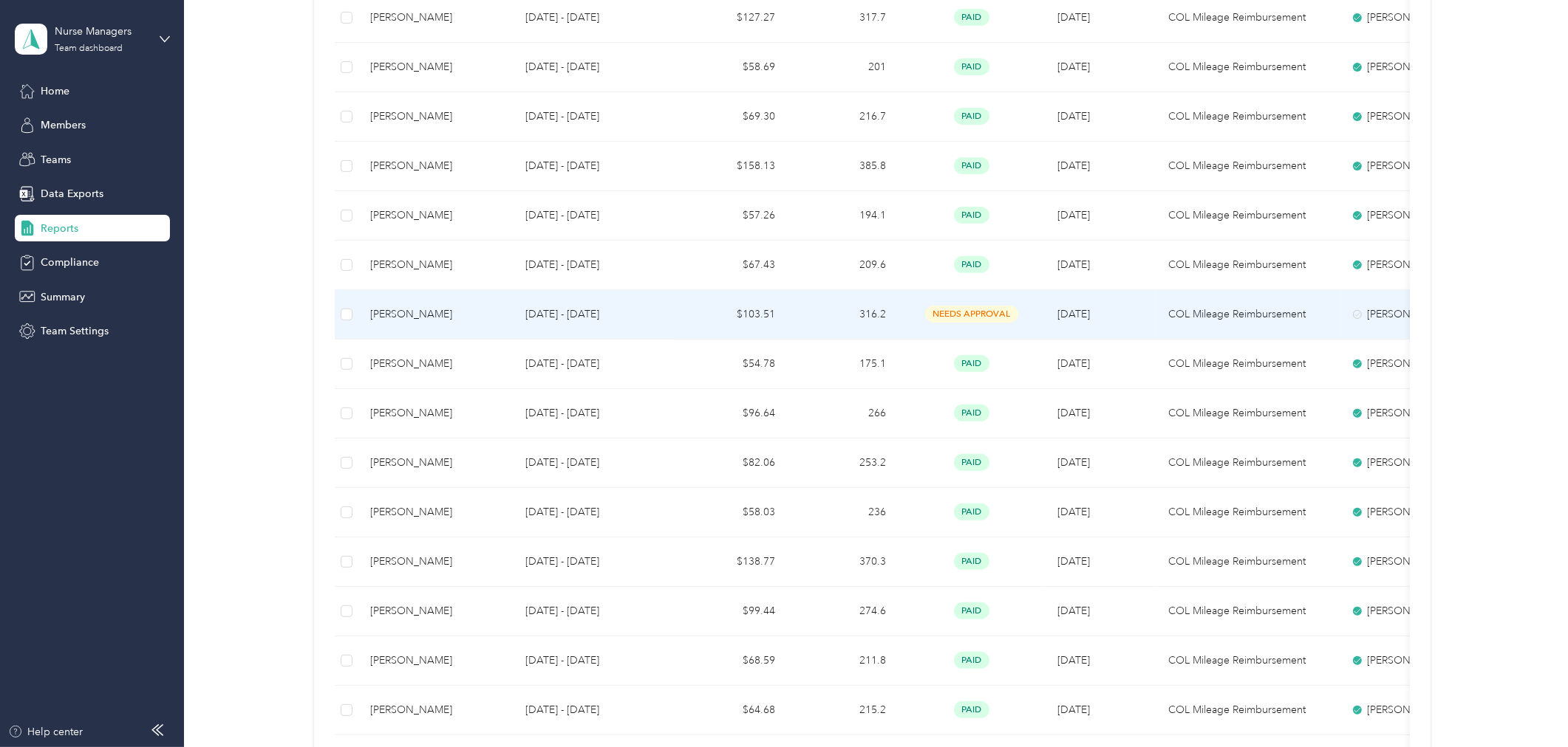
click at [877, 312] on td "316.2" at bounding box center [842, 315] width 111 height 50
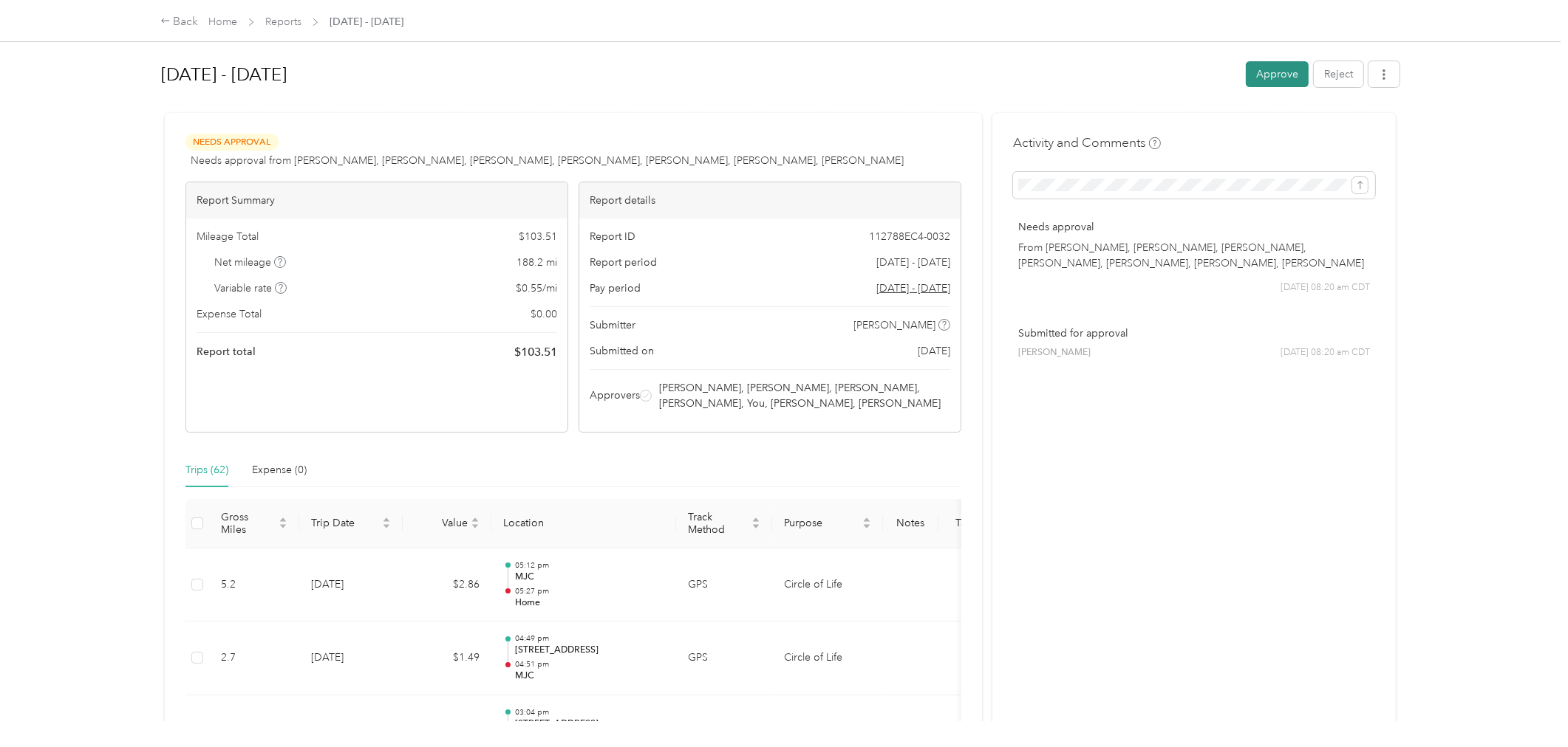
click at [1275, 67] on button "Approve" at bounding box center [1277, 74] width 63 height 26
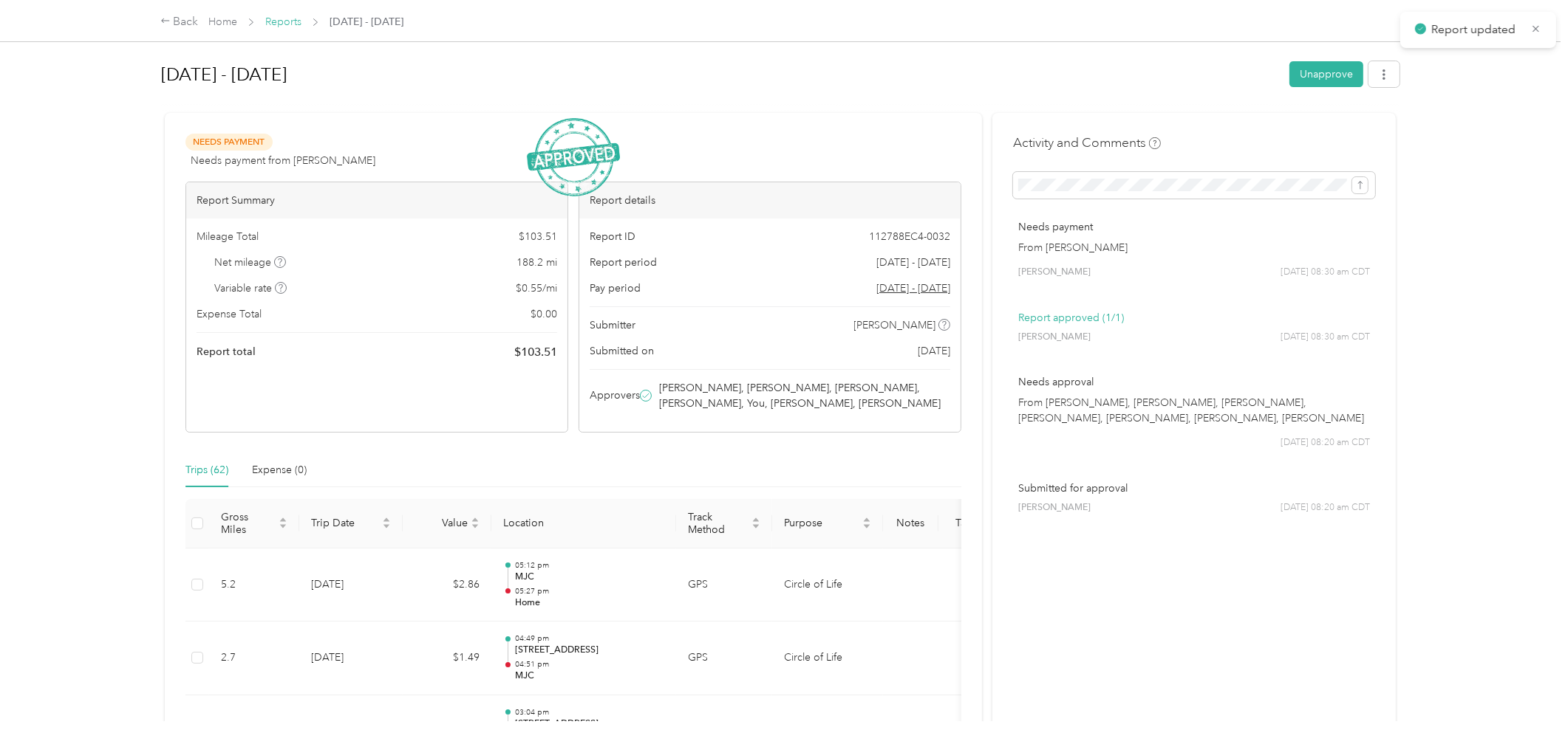
click at [289, 23] on link "Reports" at bounding box center [283, 22] width 37 height 12
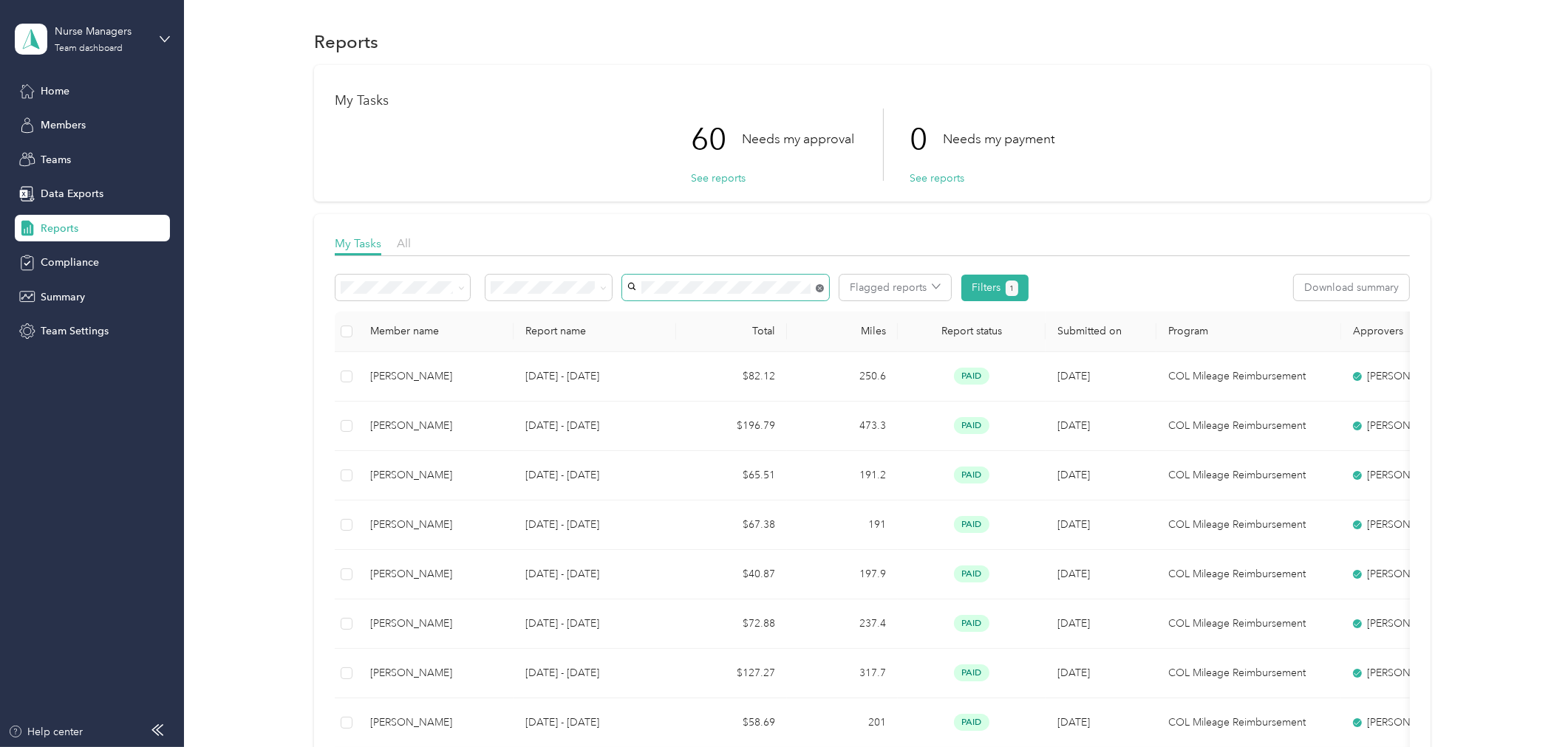
click at [821, 286] on icon at bounding box center [820, 288] width 8 height 8
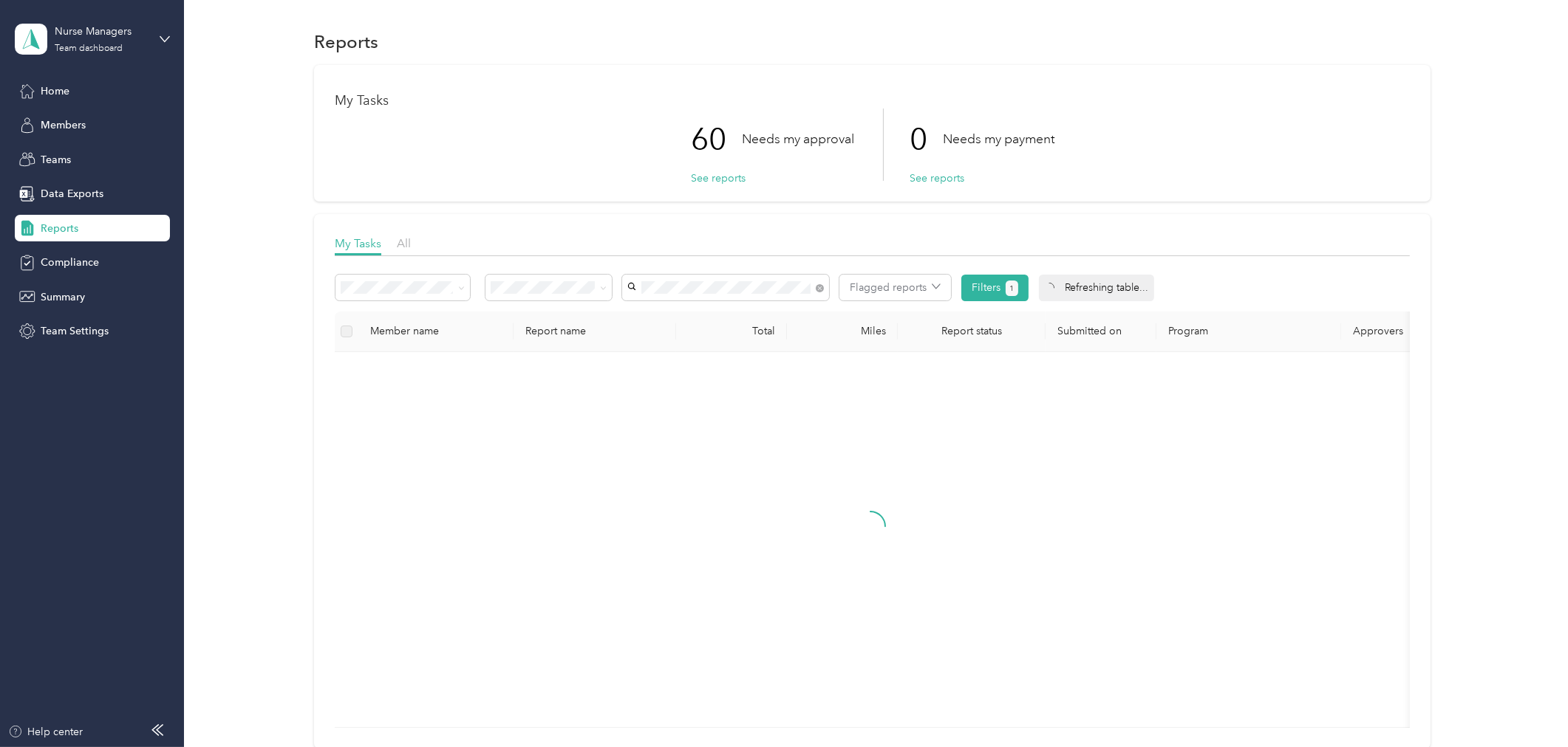
click at [654, 311] on span "[PERSON_NAME]" at bounding box center [673, 314] width 82 height 12
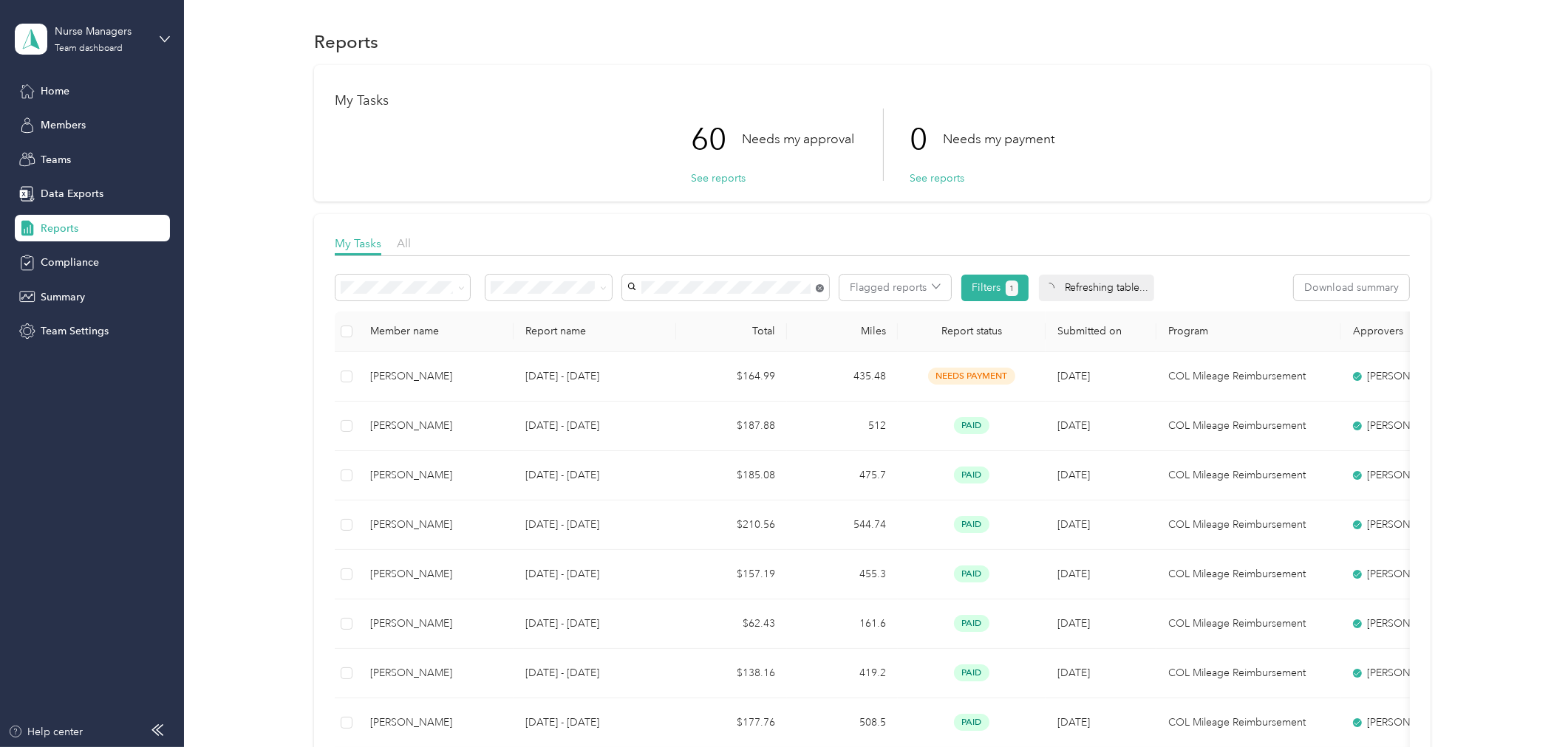
click at [819, 289] on icon at bounding box center [820, 288] width 8 height 8
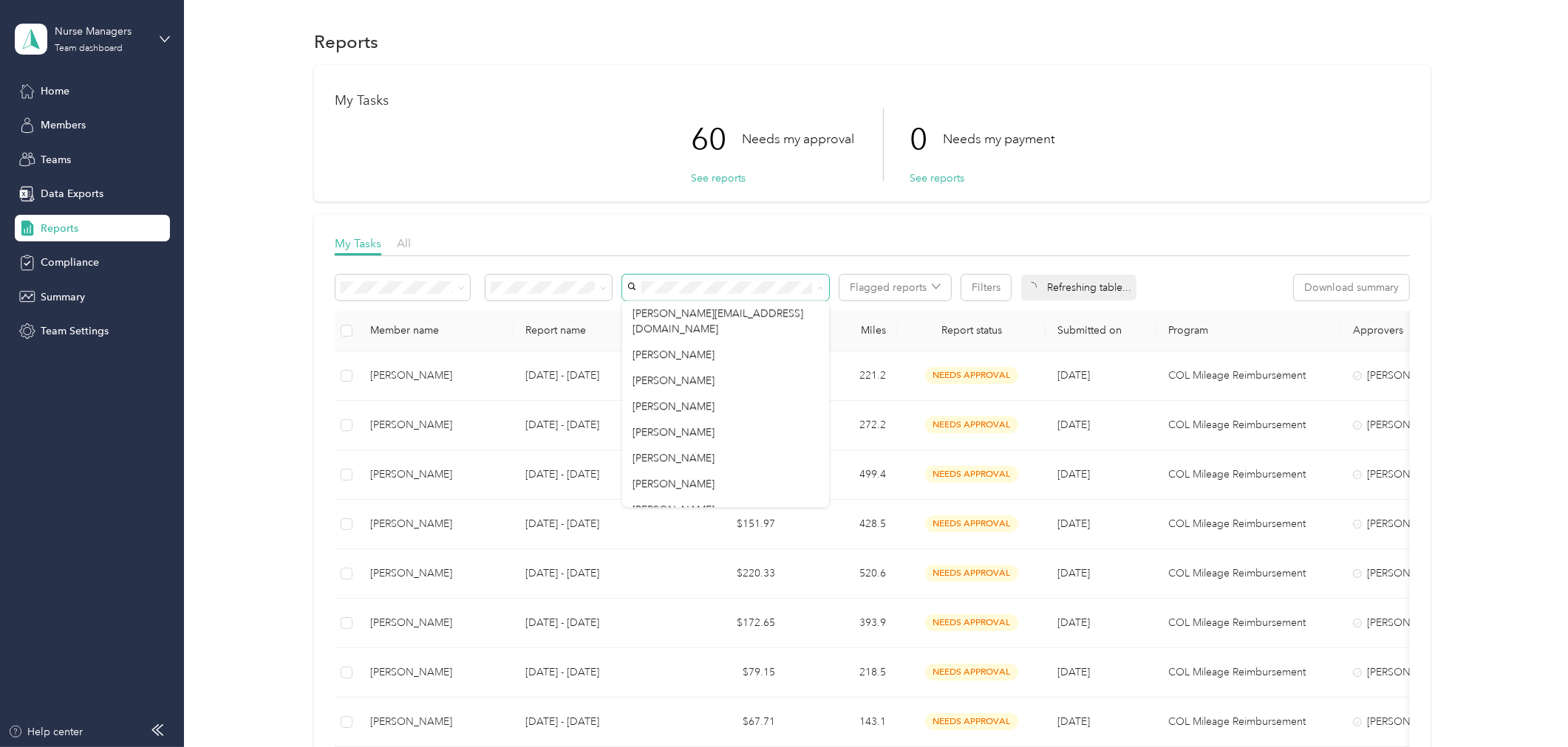
click at [740, 278] on span at bounding box center [726, 287] width 207 height 26
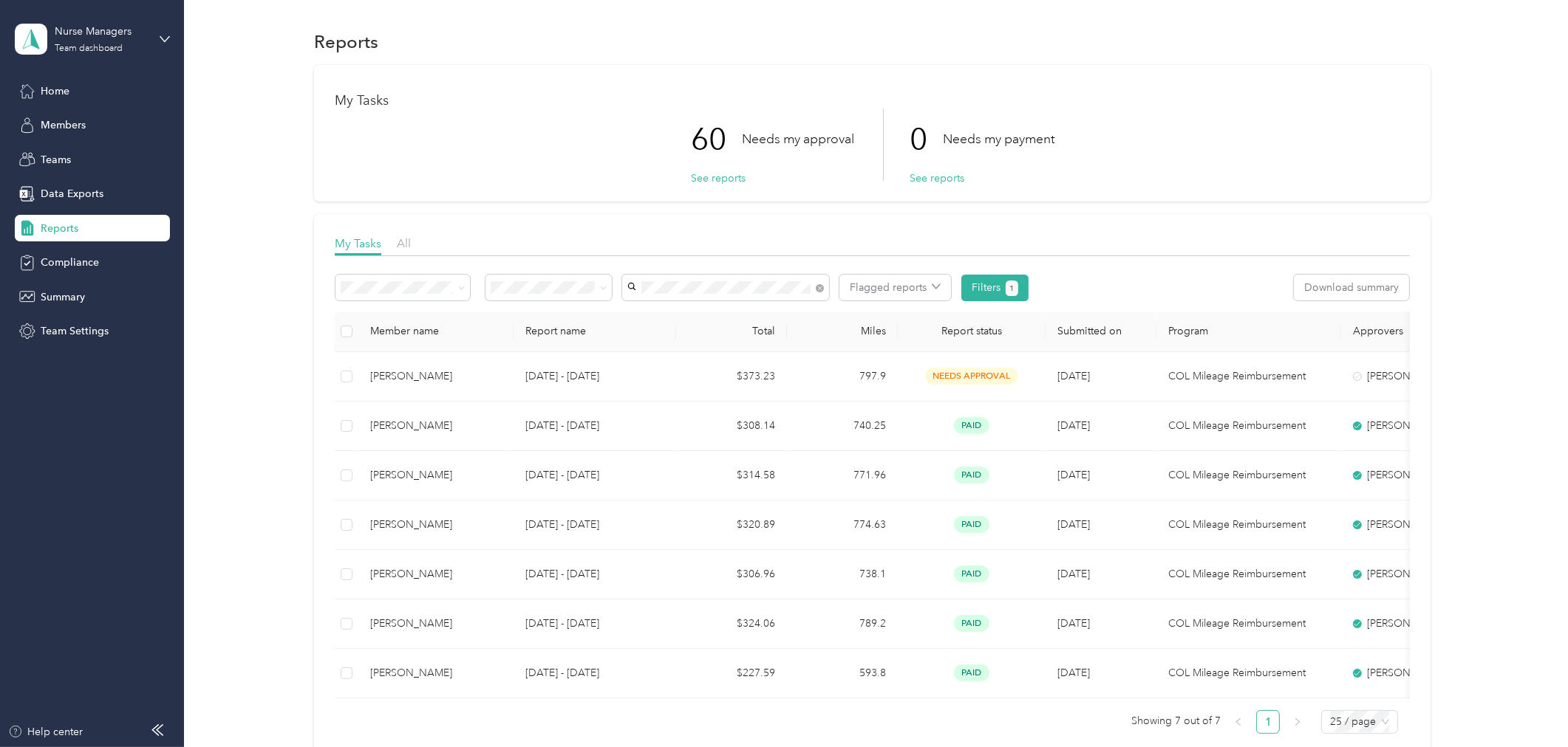
click at [686, 309] on div "[PERSON_NAME]" at bounding box center [725, 314] width 186 height 16
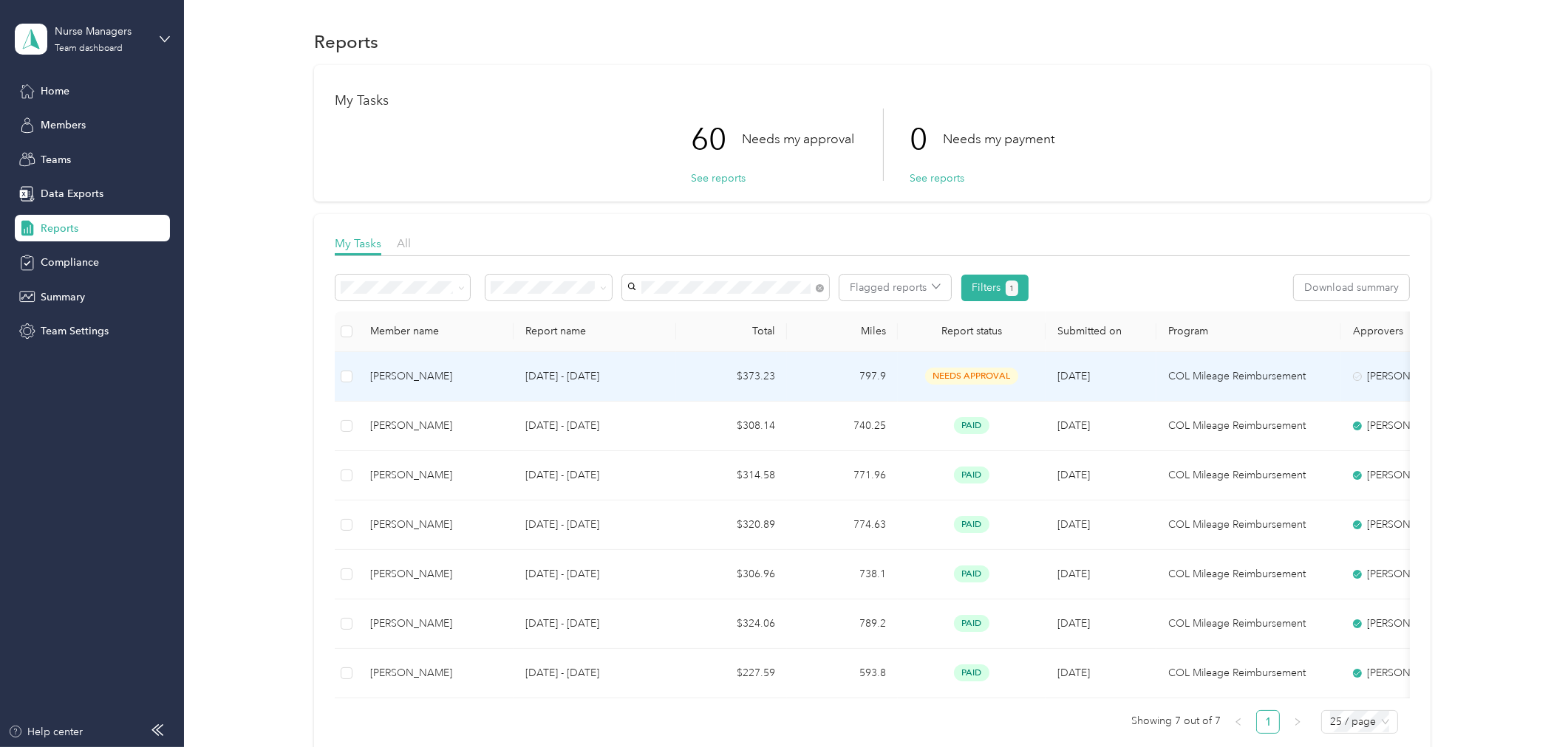
click at [583, 372] on p "[DATE] - [DATE]" at bounding box center [595, 376] width 139 height 16
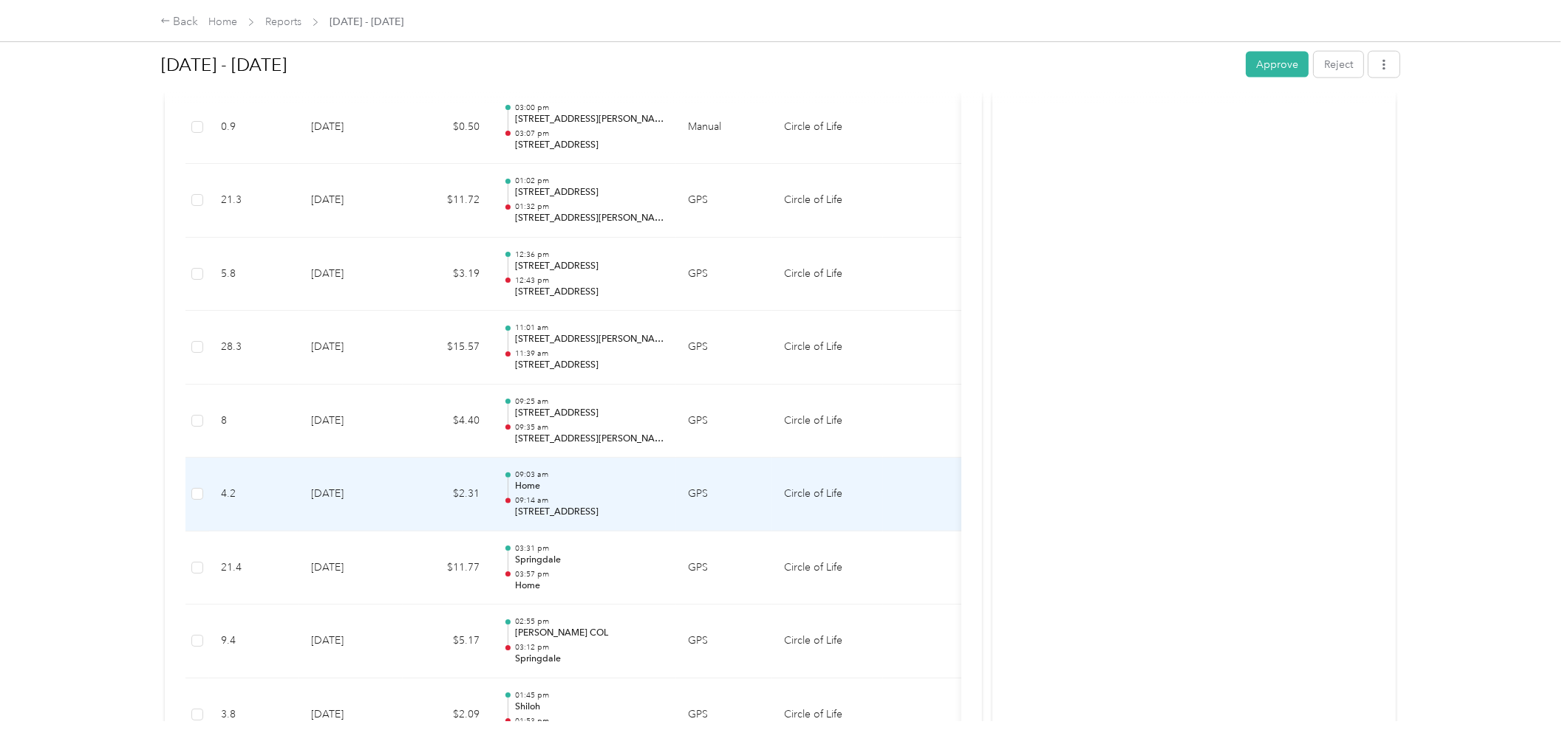
scroll to position [2789, 0]
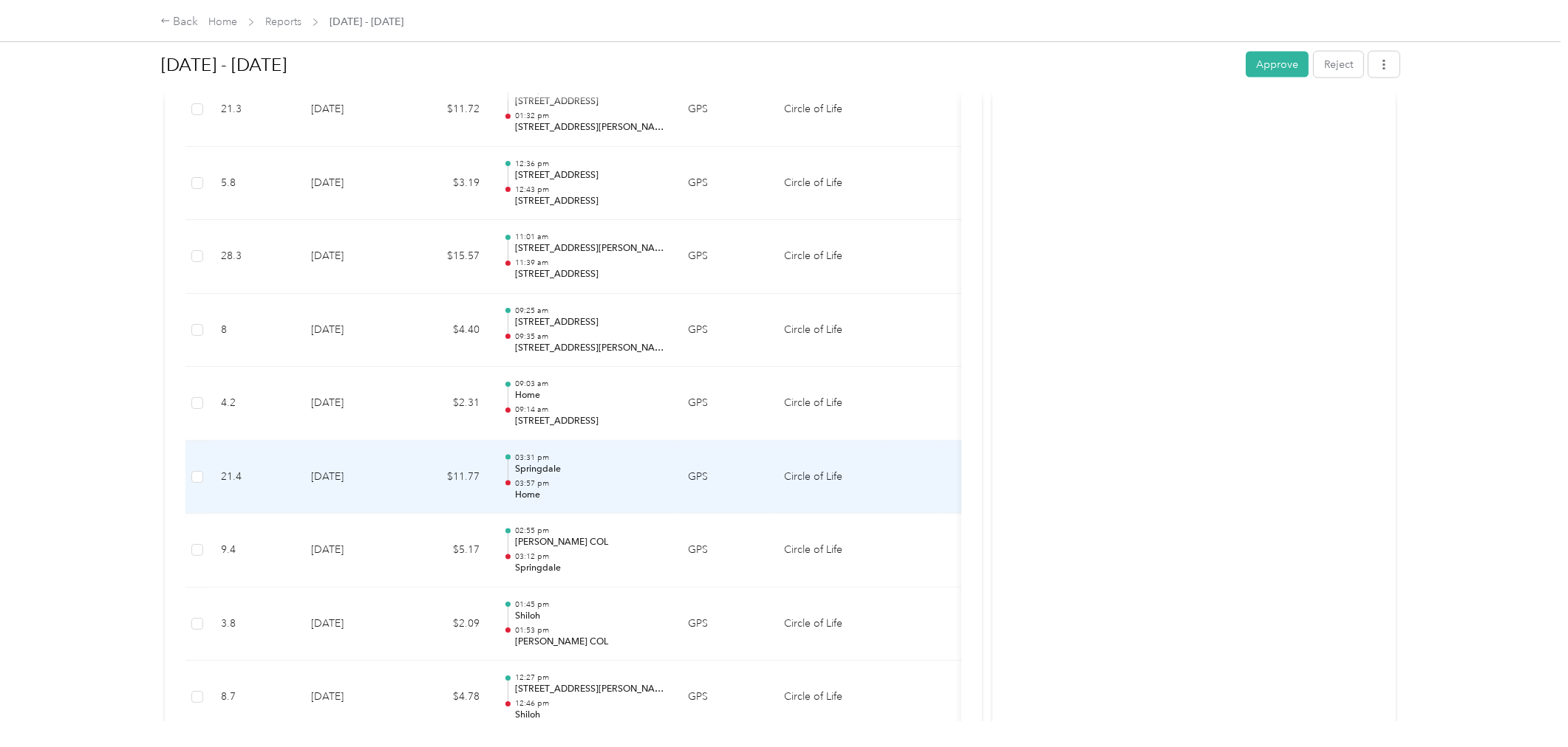
drag, startPoint x: 632, startPoint y: 461, endPoint x: 555, endPoint y: 501, distance: 86.8
click at [555, 501] on p "Home" at bounding box center [590, 495] width 149 height 13
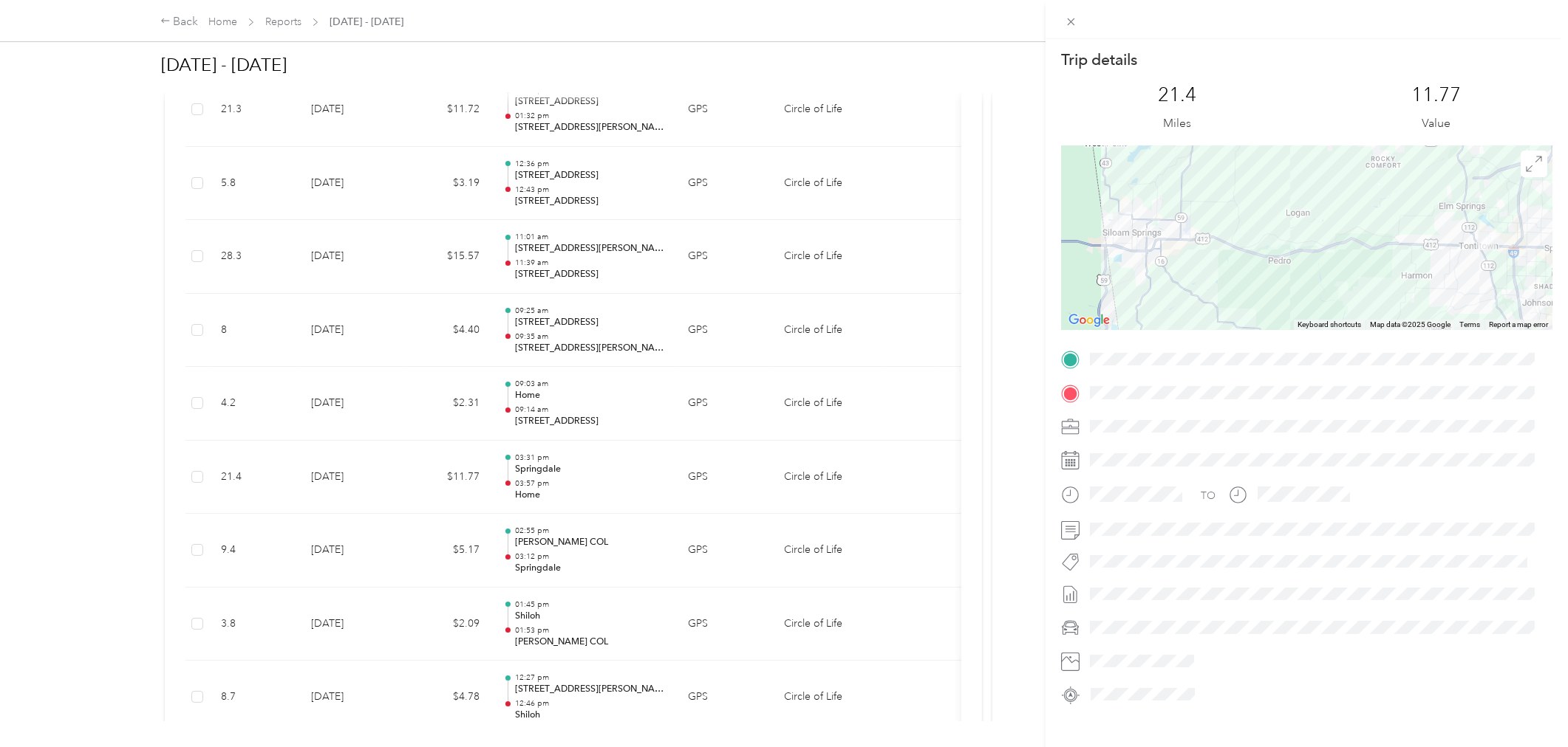
click at [606, 500] on div "Trip details This trip cannot be edited because it is either under review, appr…" at bounding box center [784, 373] width 1568 height 747
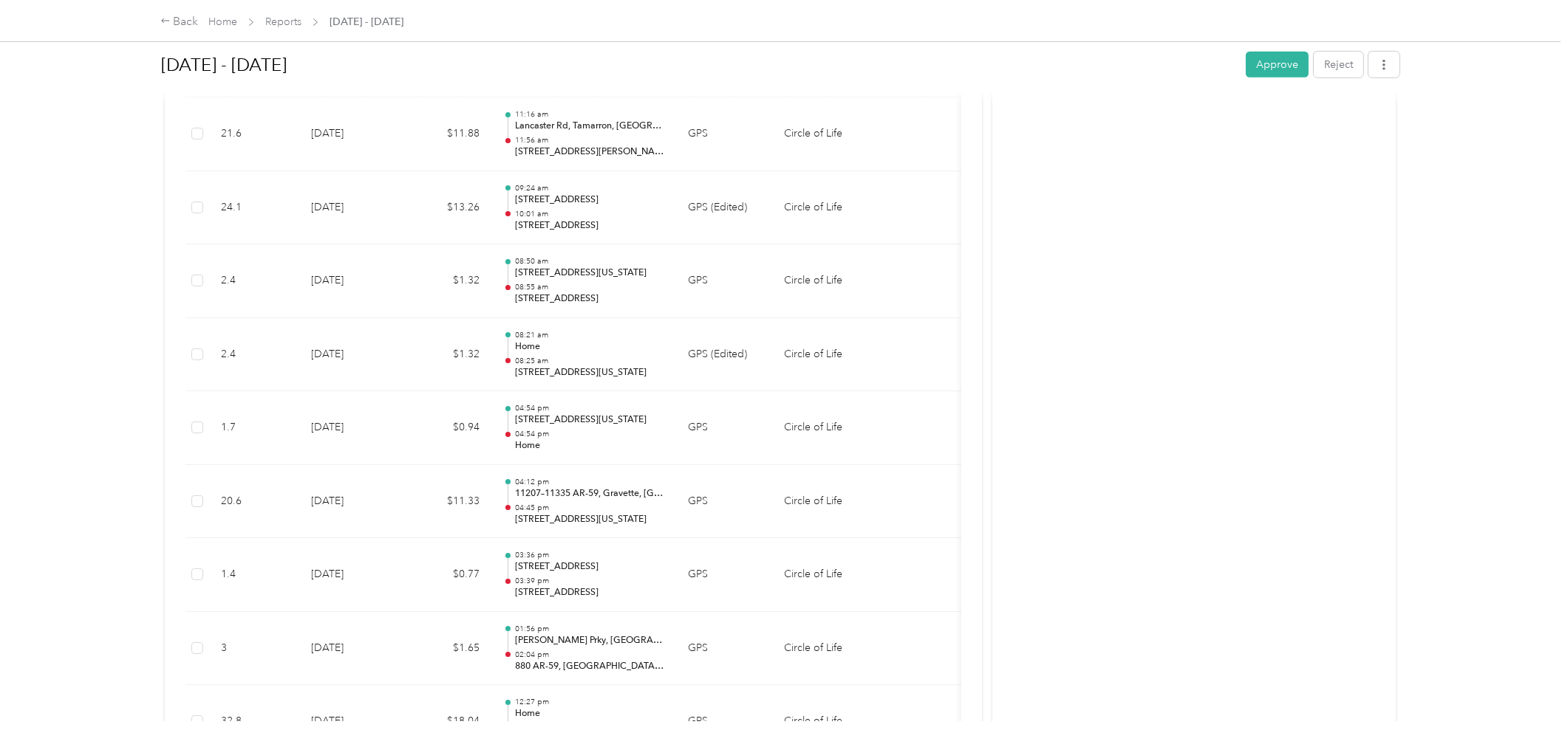
scroll to position [1147, 0]
click at [1269, 62] on button "Approve" at bounding box center [1277, 65] width 63 height 26
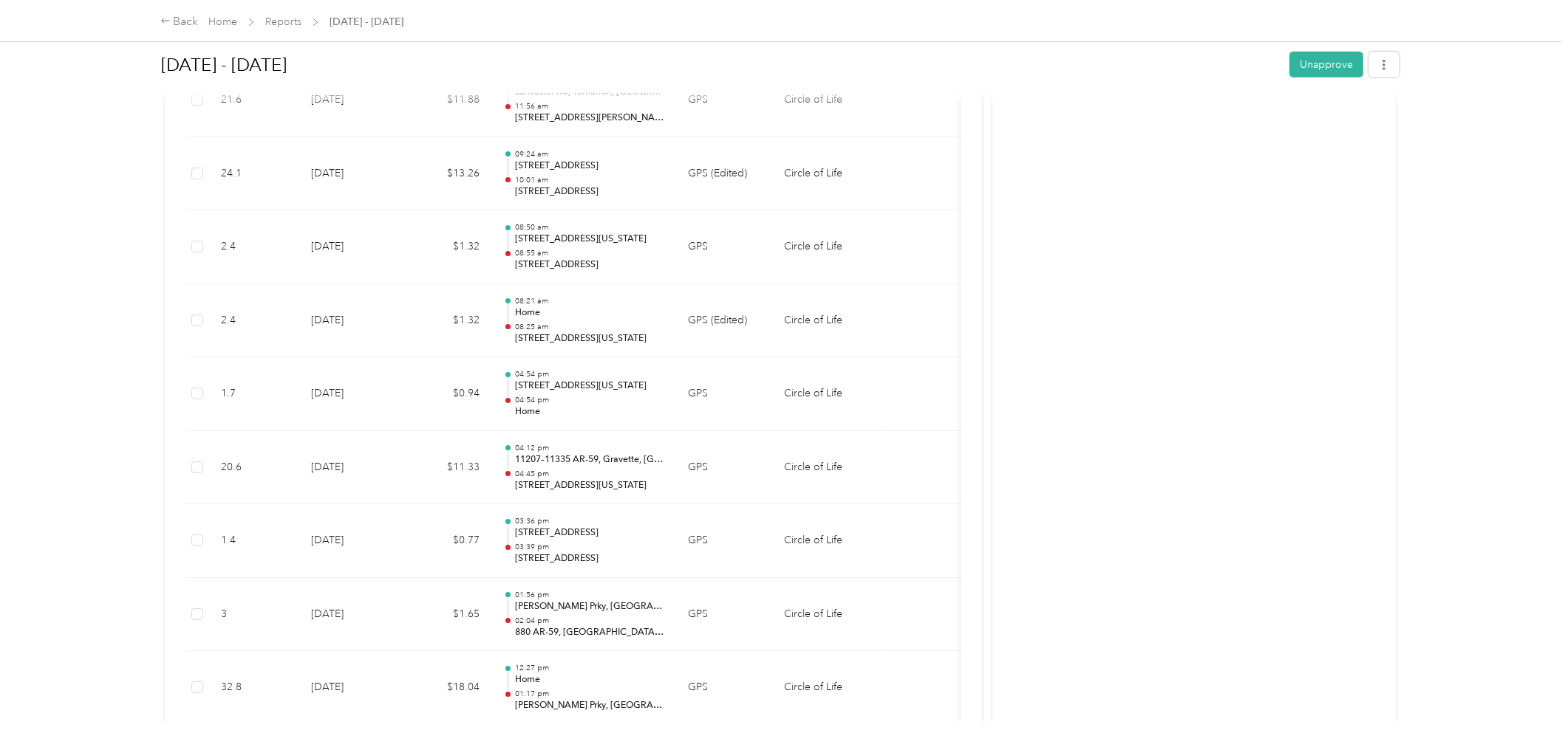
scroll to position [1110, 0]
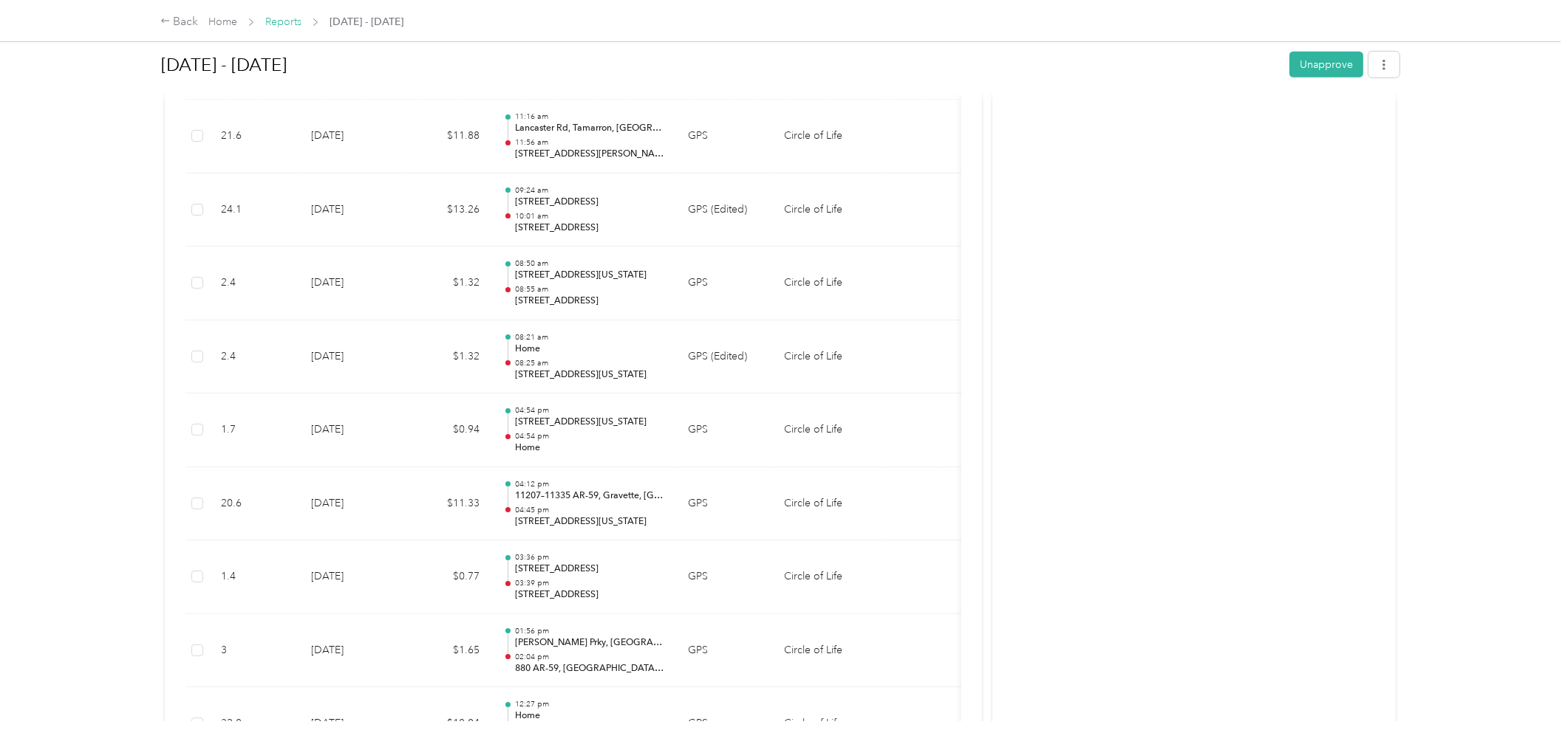
click at [275, 16] on link "Reports" at bounding box center [283, 22] width 37 height 12
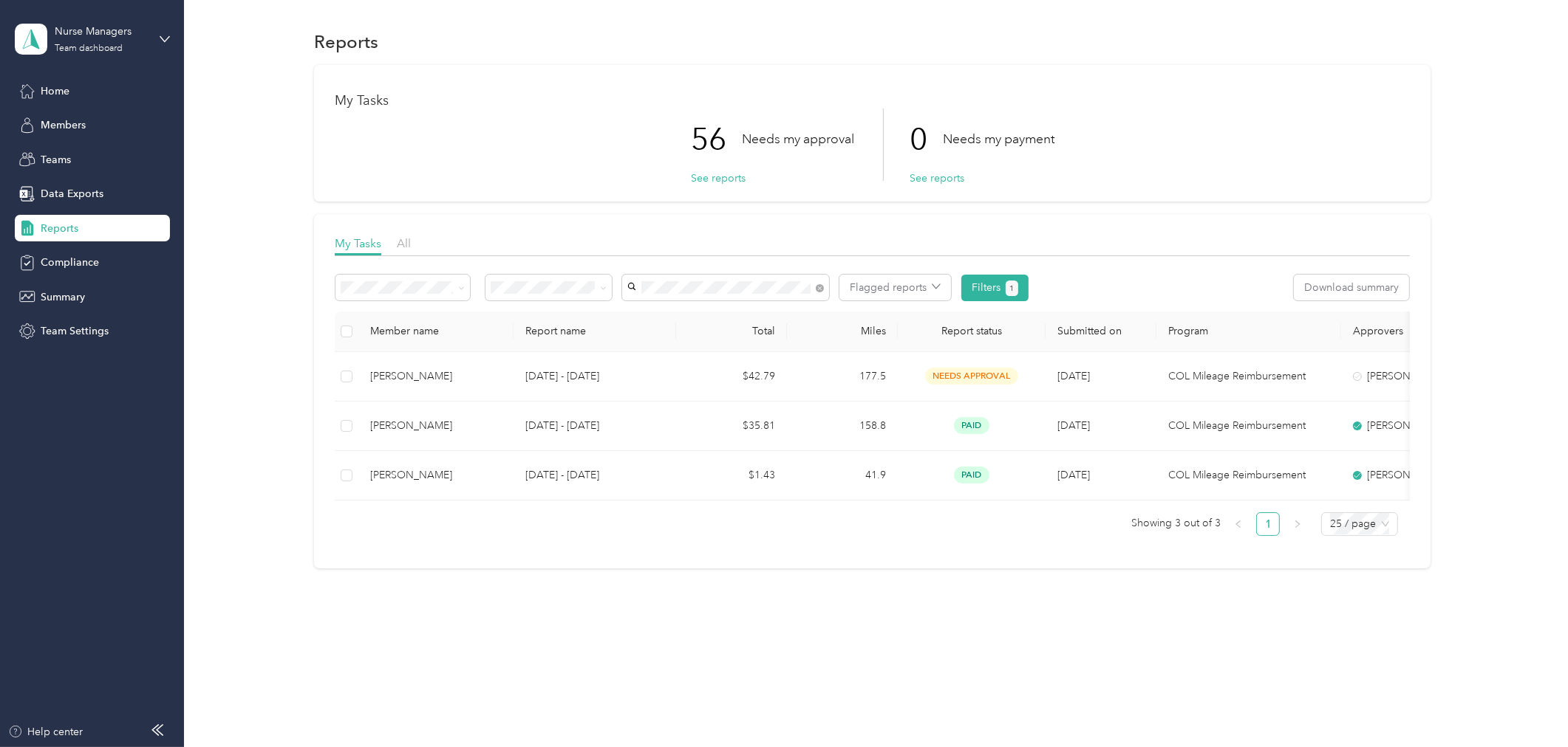
click at [689, 312] on span "[PERSON_NAME]" at bounding box center [674, 314] width 82 height 12
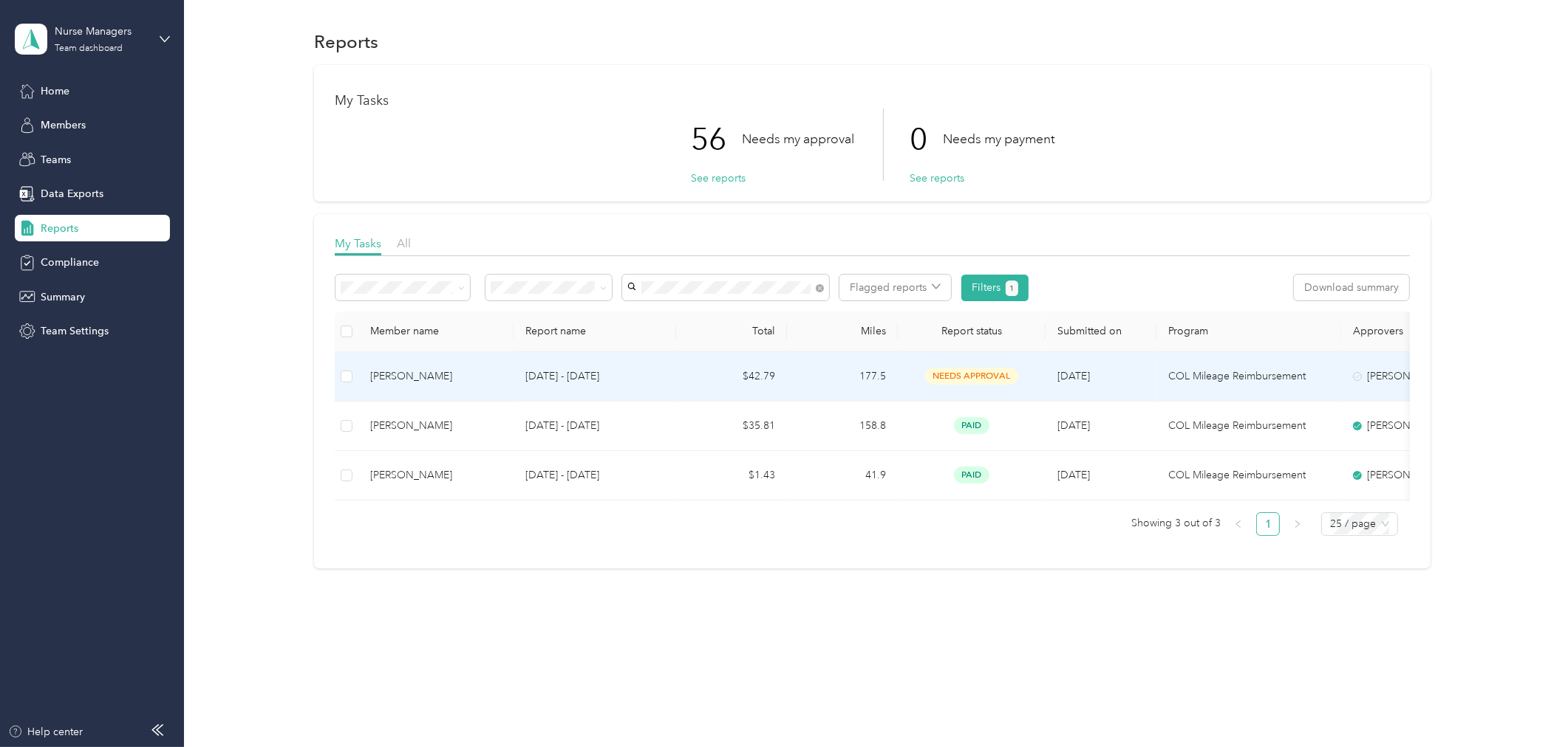
click at [583, 375] on p "[DATE] - [DATE]" at bounding box center [595, 376] width 139 height 16
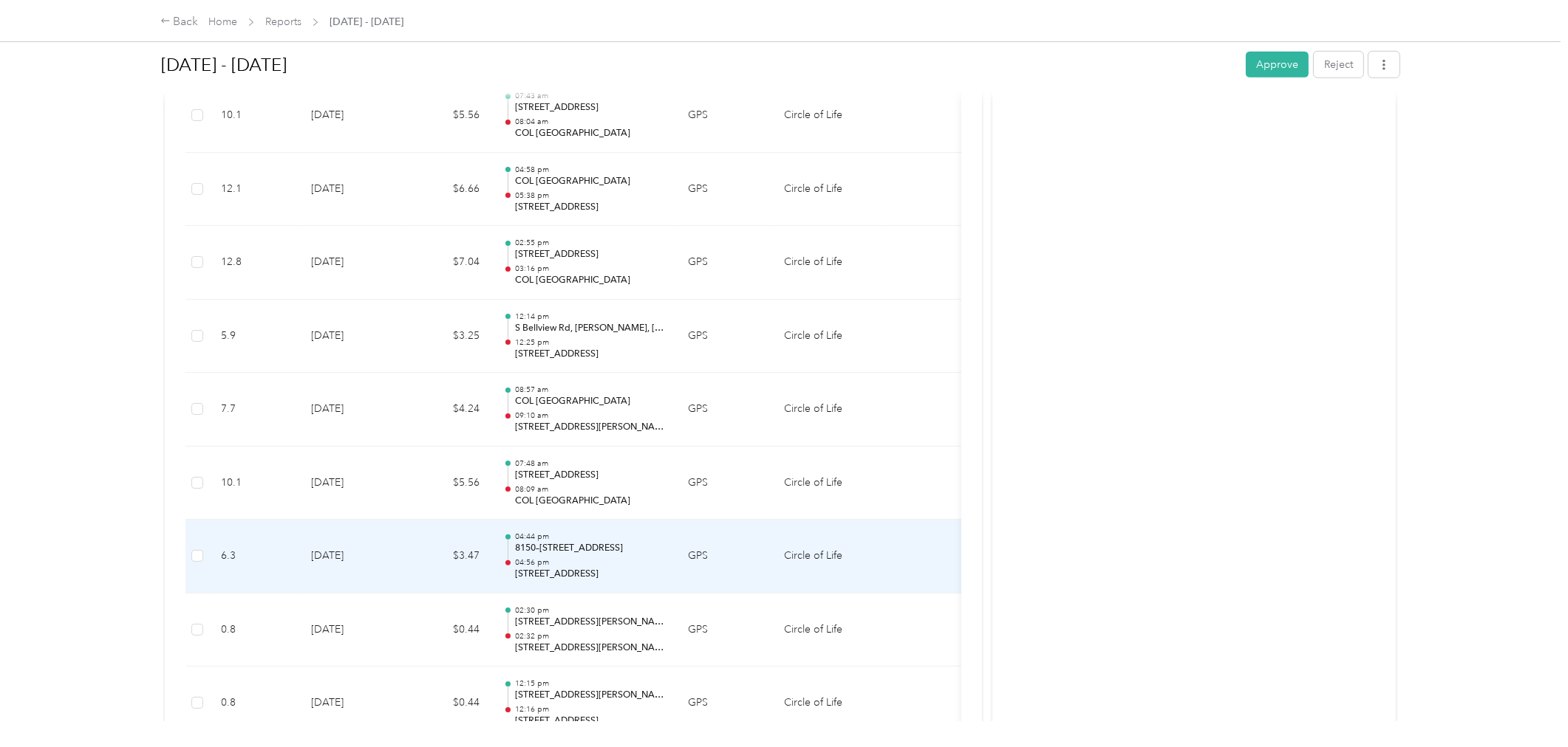
scroll to position [1422, 0]
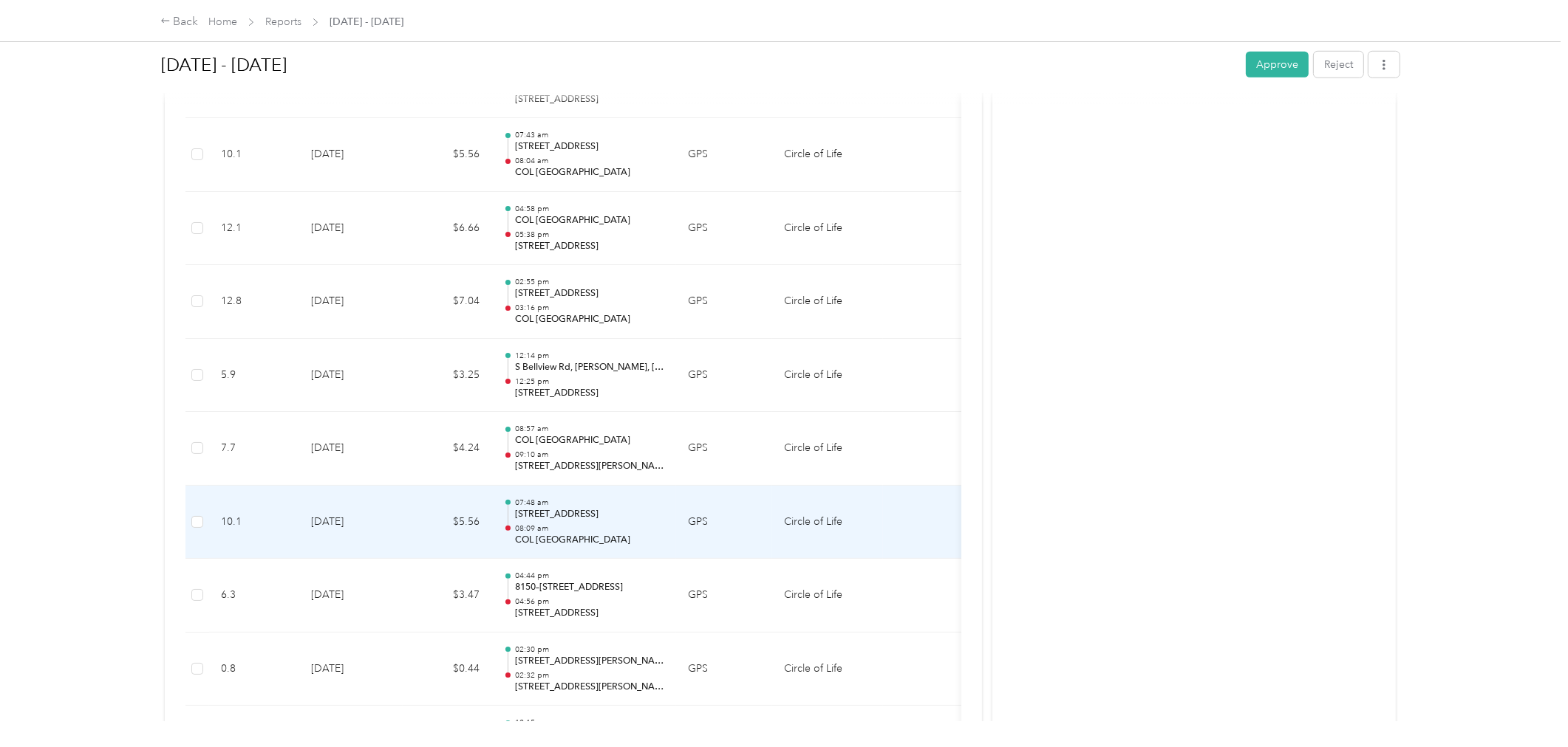
drag, startPoint x: 572, startPoint y: 522, endPoint x: 550, endPoint y: 518, distance: 22.4
click at [550, 518] on p "29–35 Glyndebourne Dr, Sussex, Bella Vista, AR" at bounding box center [590, 515] width 149 height 13
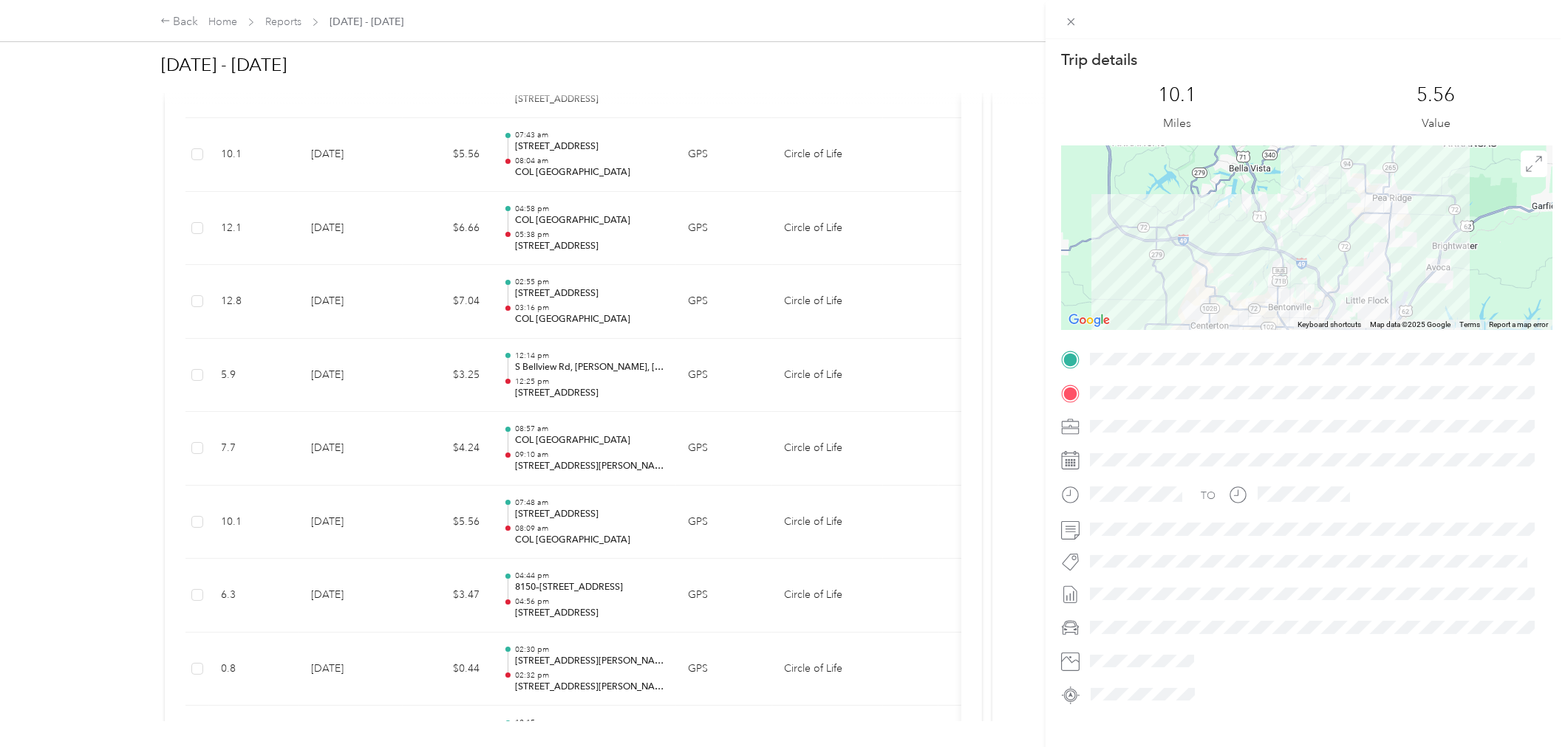
click at [621, 525] on div "Trip details This trip cannot be edited because it is either under review, appr…" at bounding box center [784, 373] width 1568 height 747
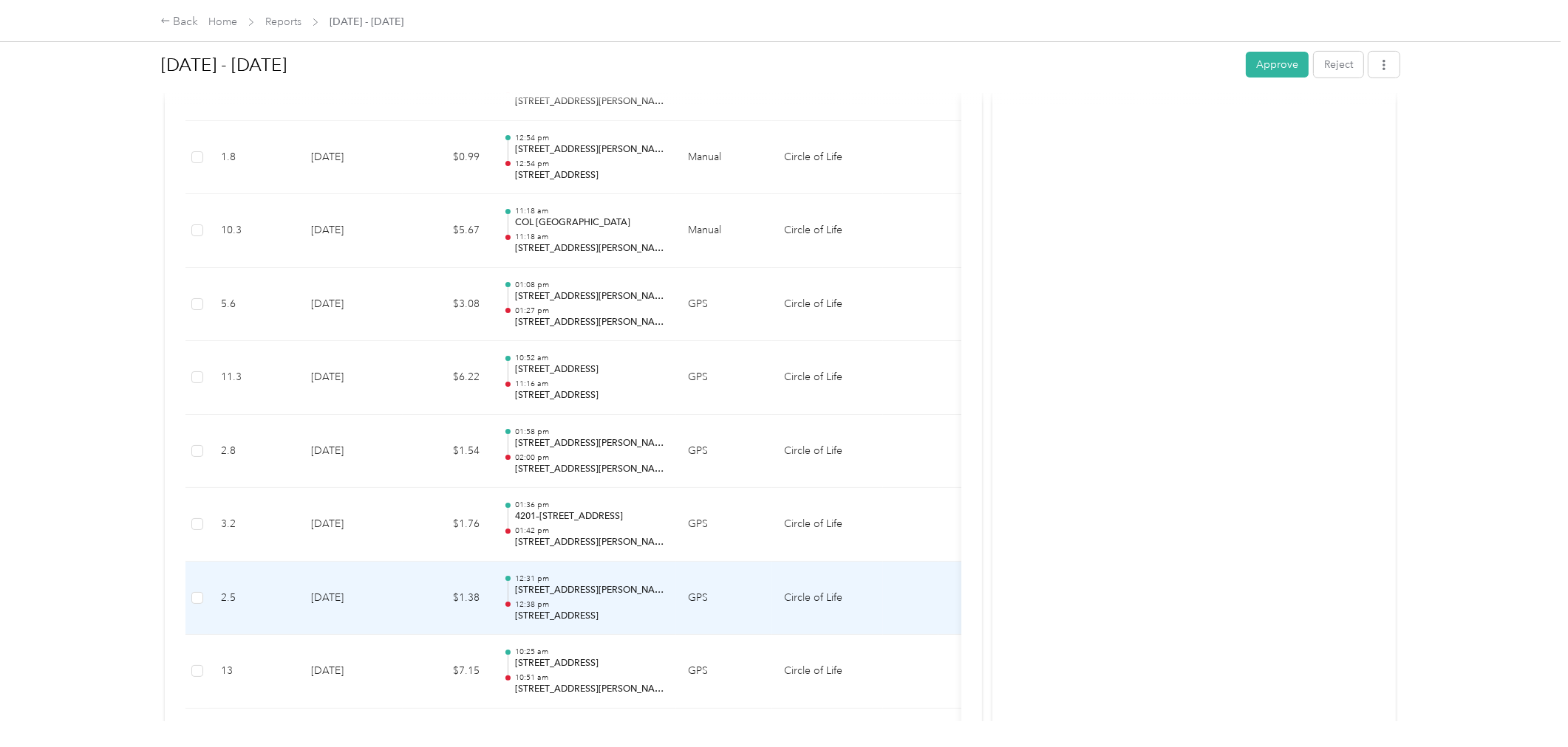
scroll to position [683, 0]
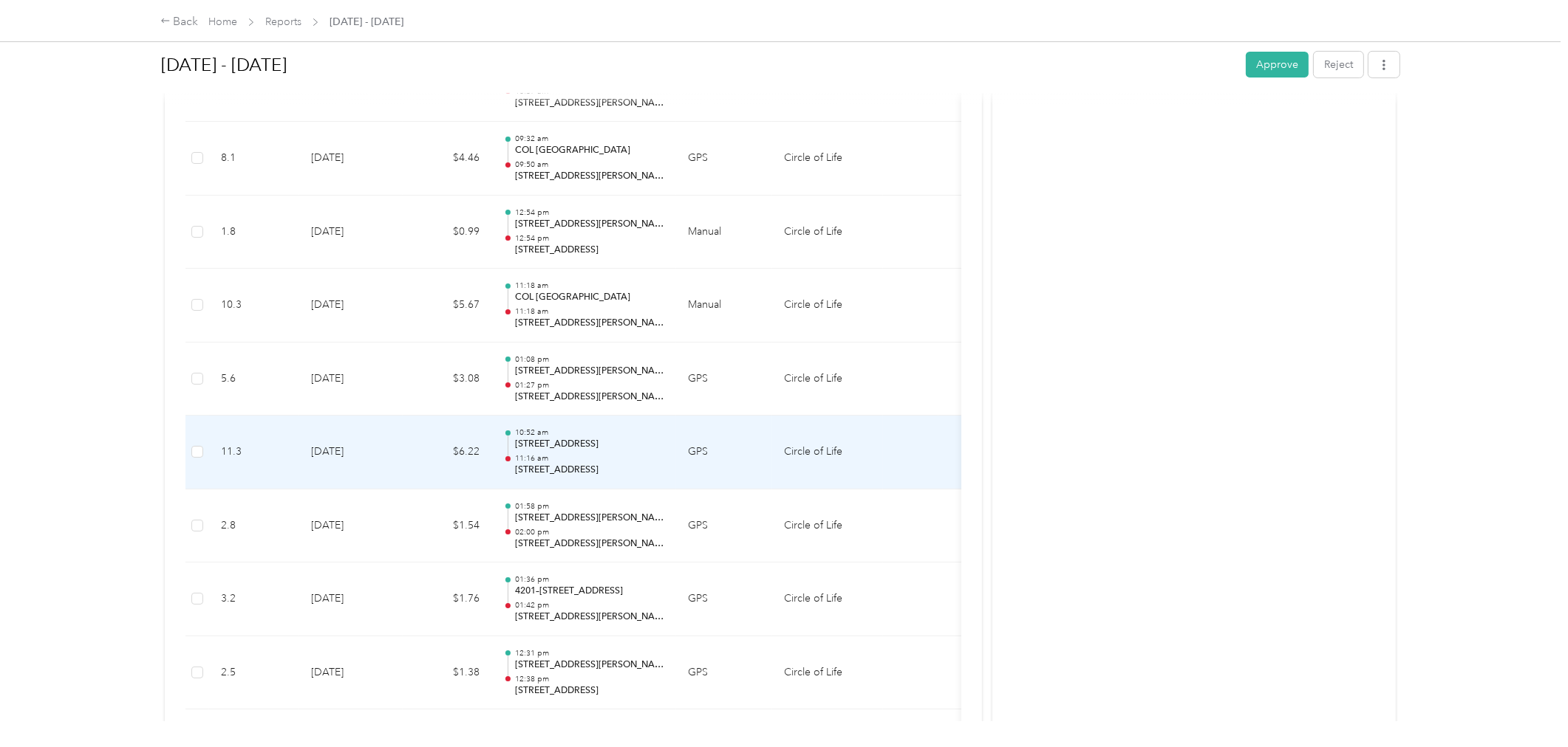
click at [639, 461] on p "11:16 am" at bounding box center [590, 458] width 149 height 10
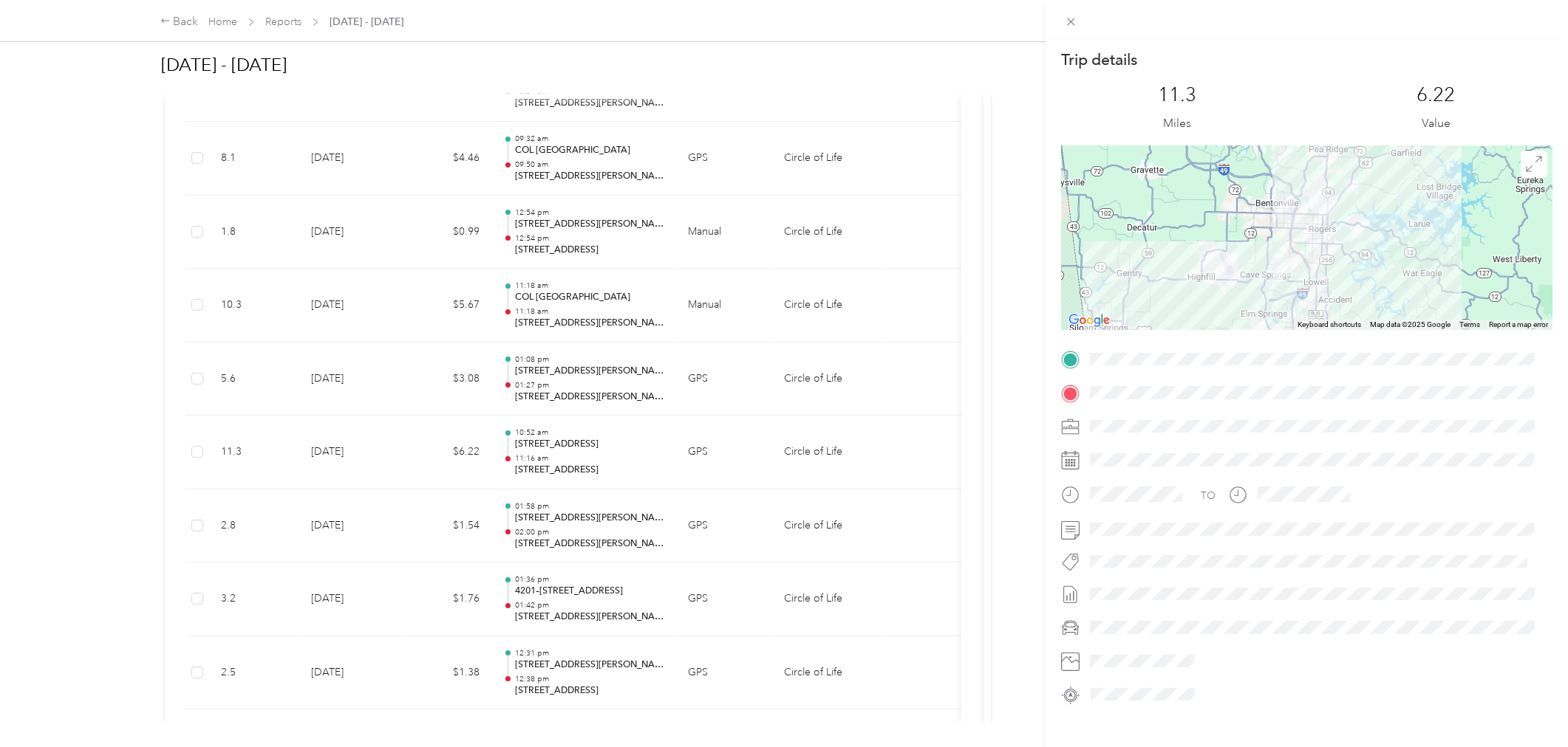
click at [587, 312] on div "Trip details This trip cannot be edited because it is either under review, appr…" at bounding box center [784, 373] width 1568 height 747
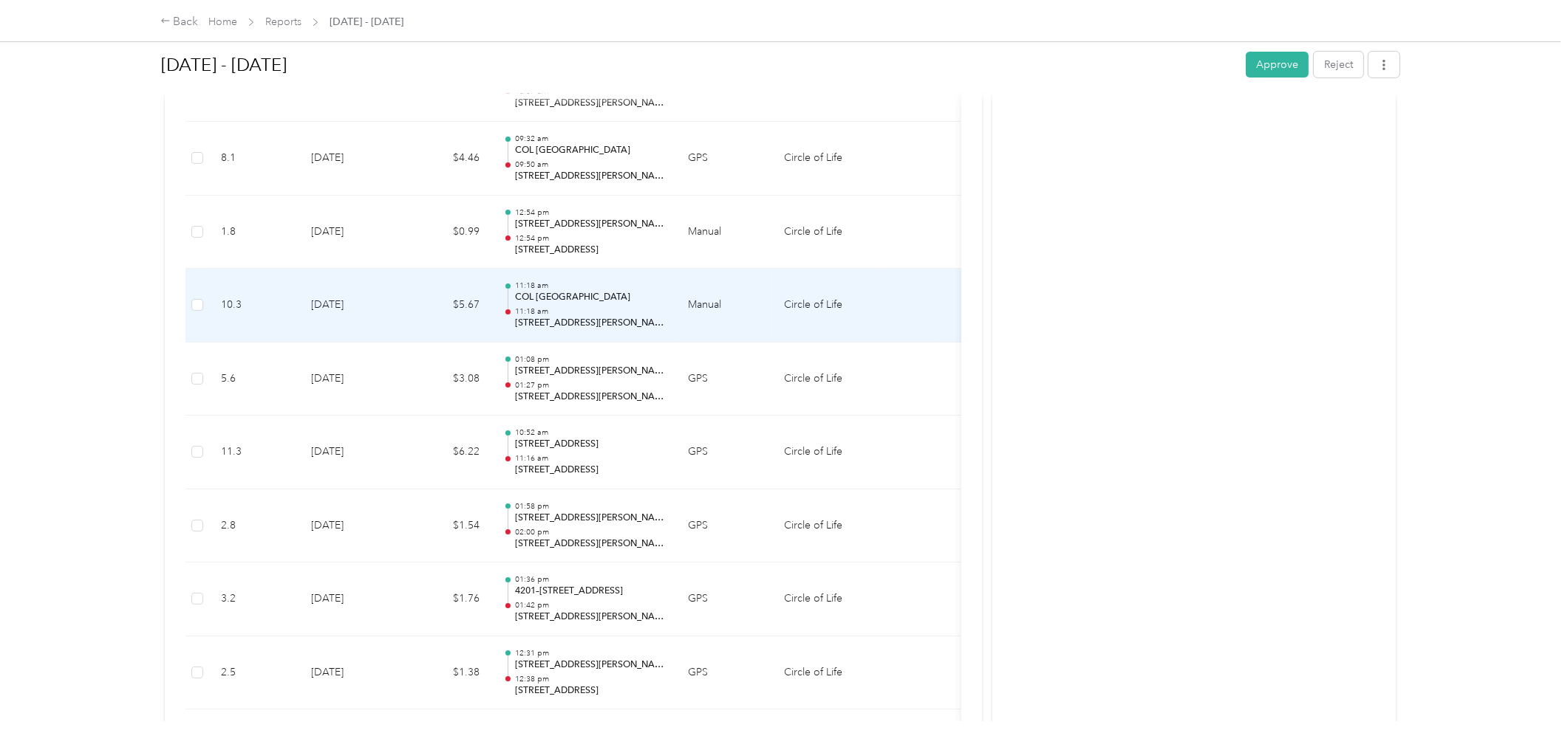
click at [779, 314] on td "Circle of Life" at bounding box center [828, 305] width 111 height 74
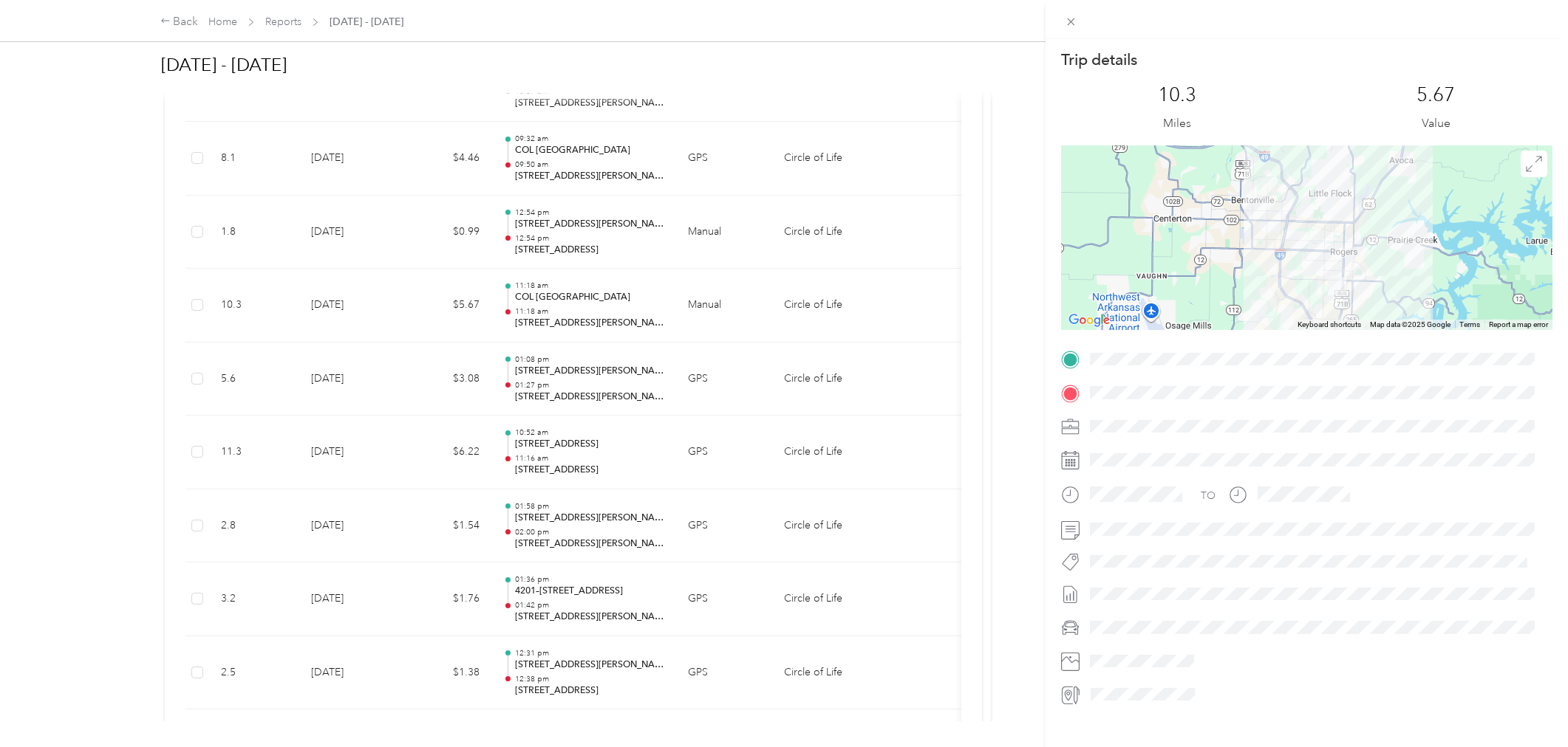
click at [625, 480] on div "Trip details This trip cannot be edited because it is either under review, appr…" at bounding box center [784, 373] width 1568 height 747
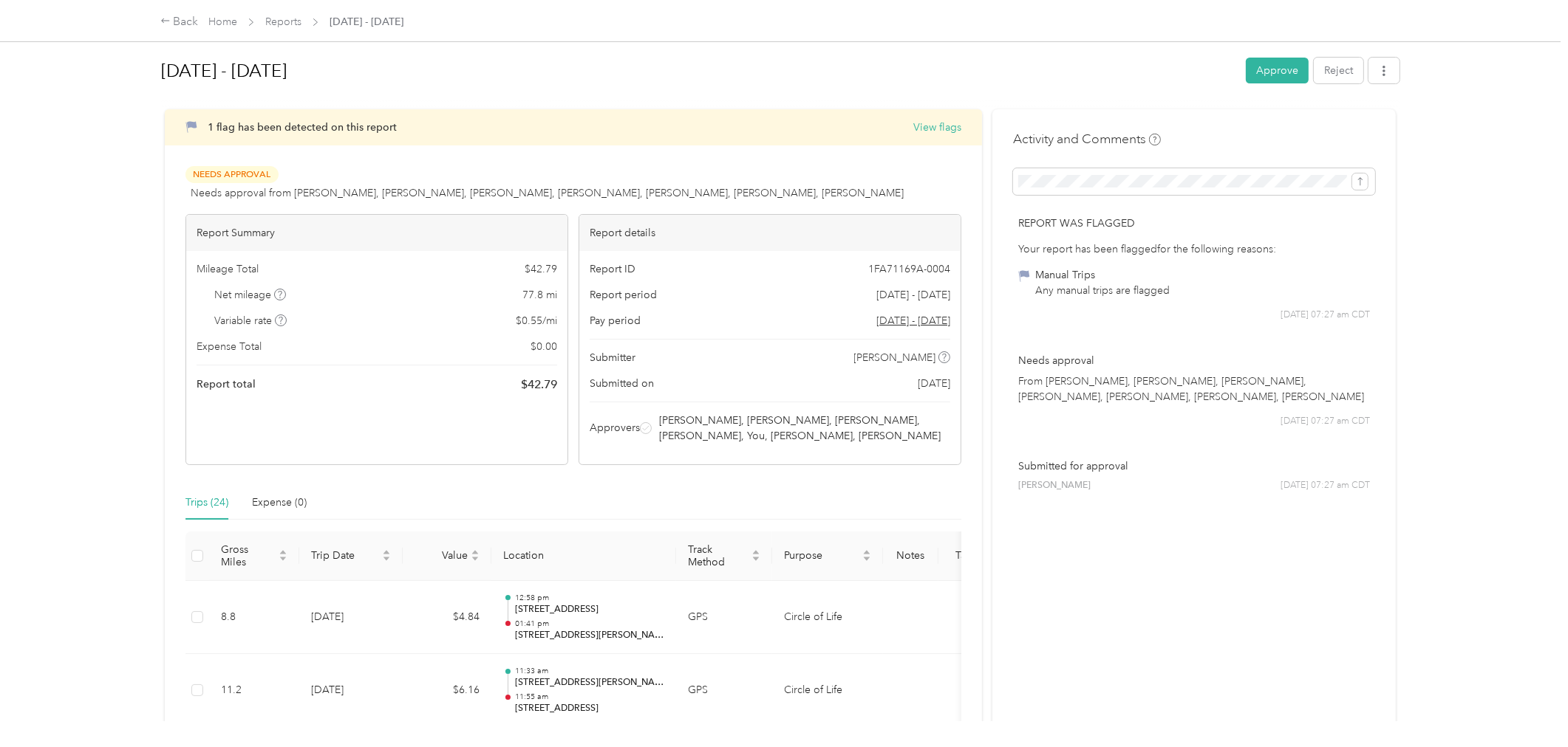
scroll to position [0, 0]
click at [1269, 72] on button "Approve" at bounding box center [1277, 74] width 63 height 26
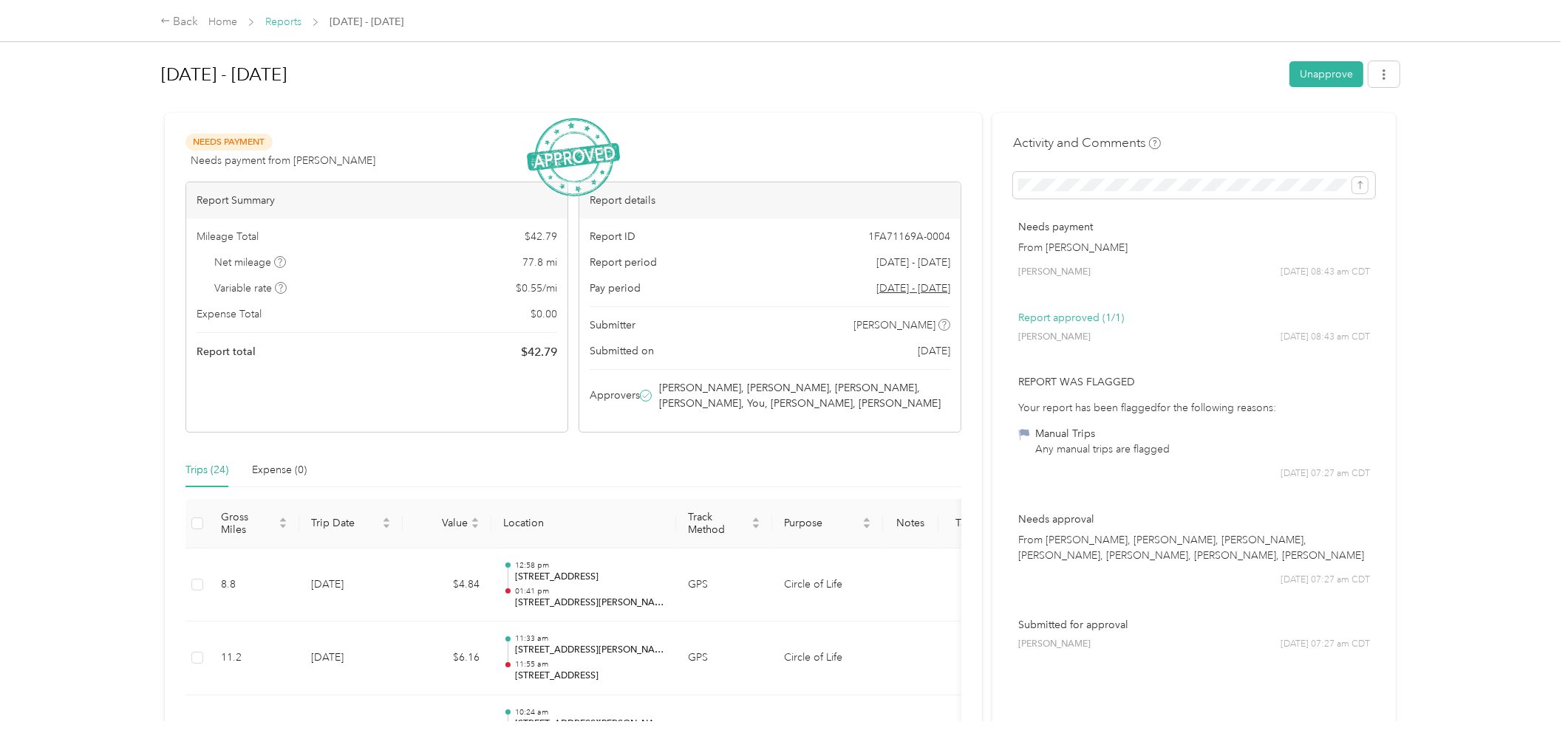
click at [282, 24] on link "Reports" at bounding box center [283, 22] width 37 height 12
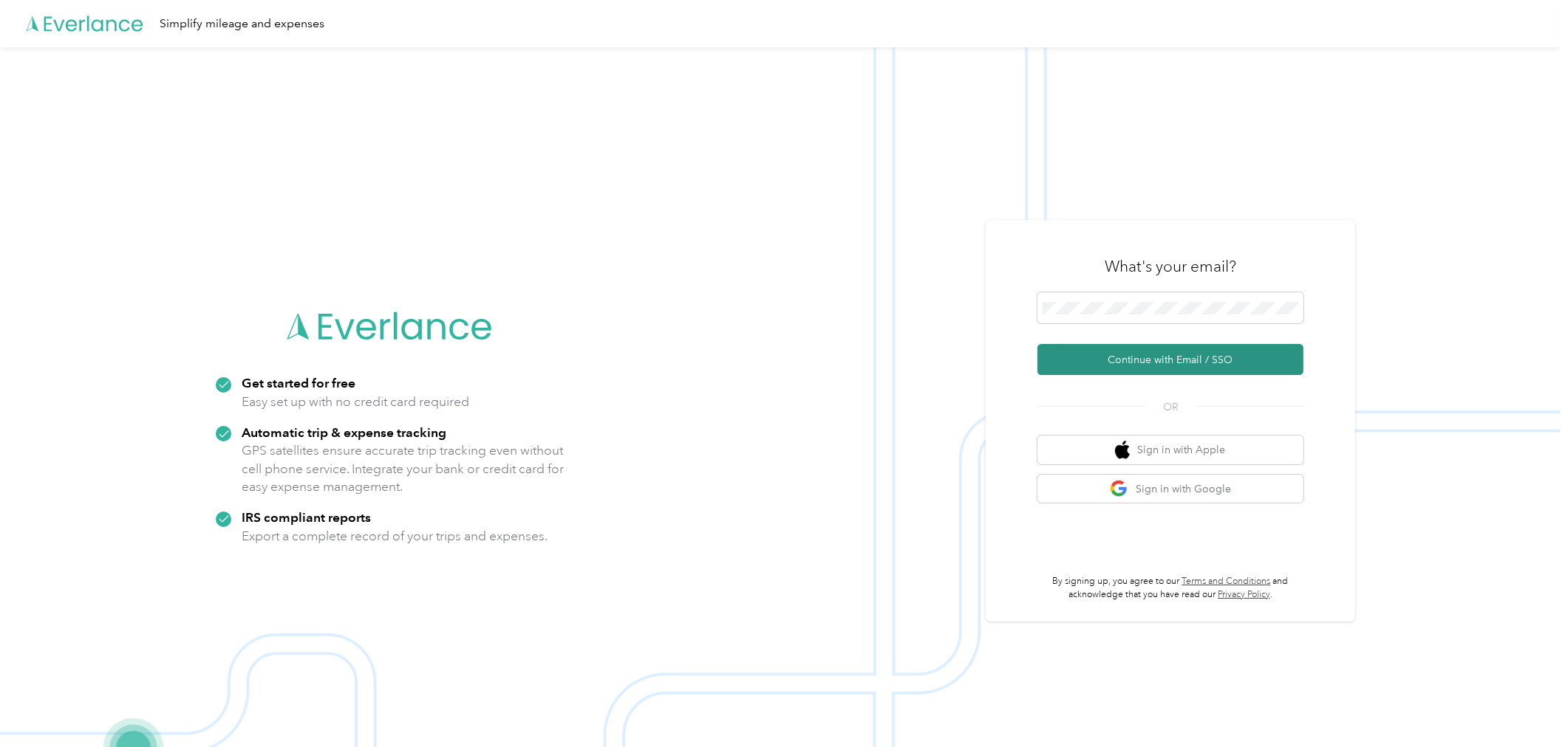
click at [1171, 358] on button "Continue with Email / SSO" at bounding box center [1171, 360] width 266 height 31
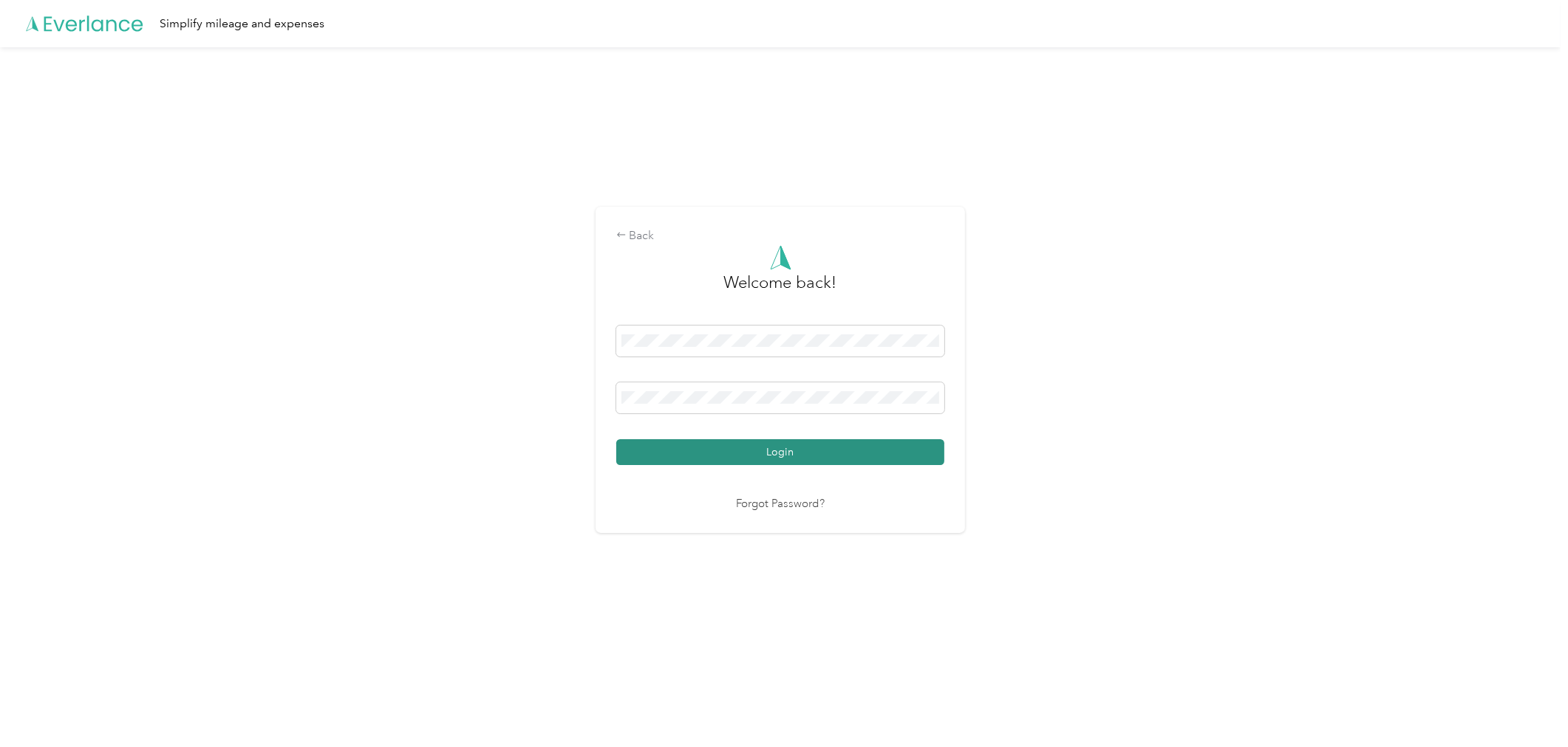
click at [803, 447] on button "Login" at bounding box center [780, 452] width 328 height 26
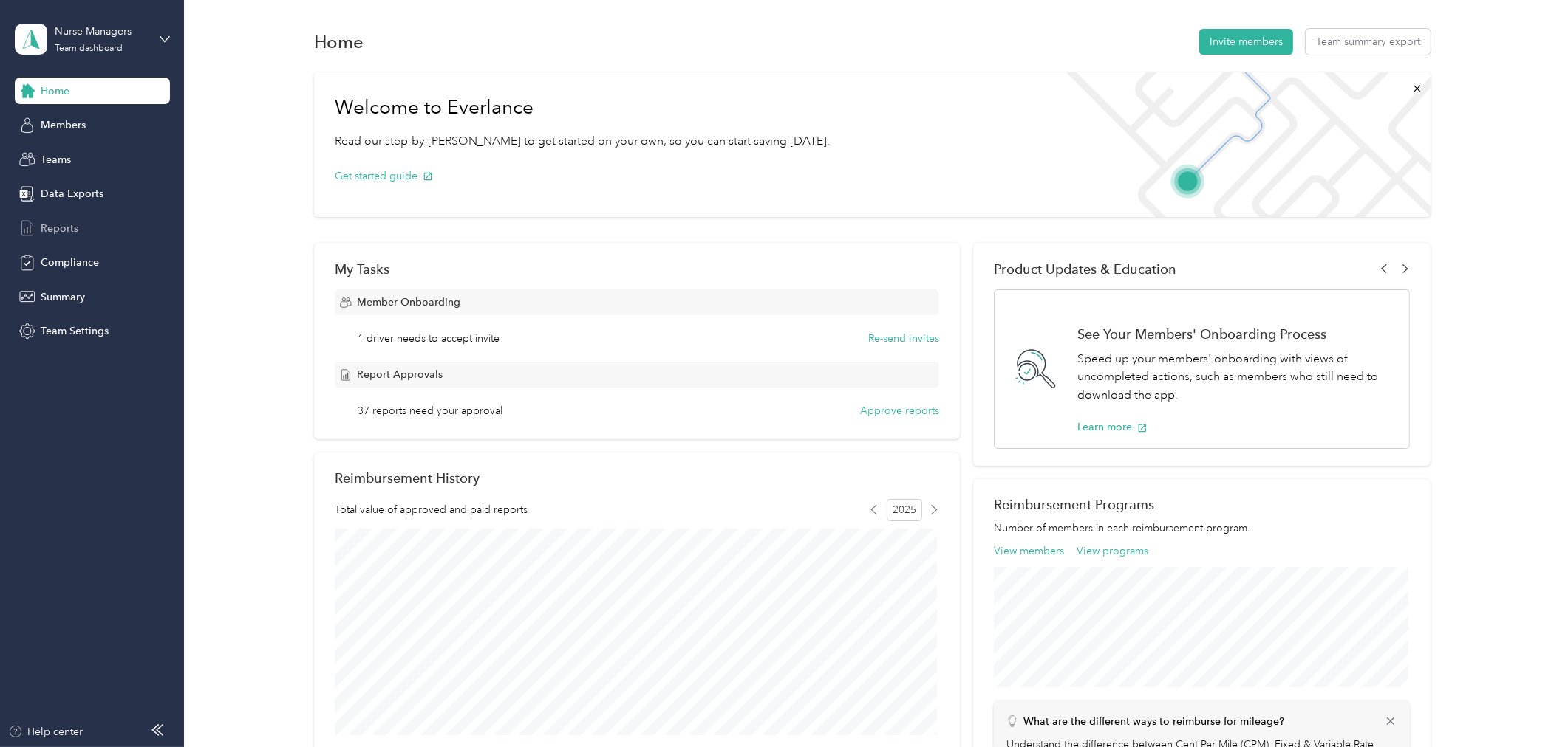
click at [51, 226] on span "Reports" at bounding box center [59, 229] width 37 height 16
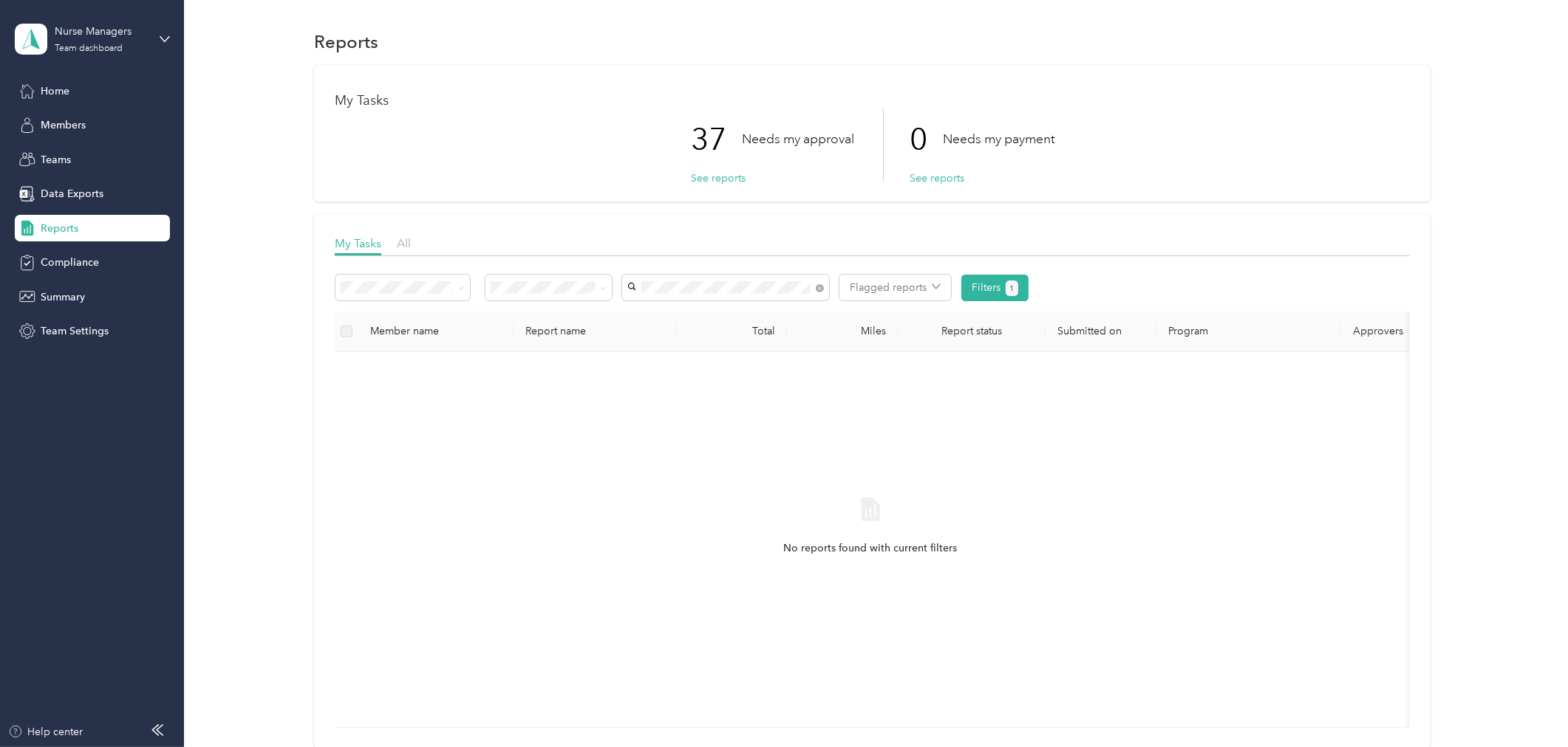
click at [692, 313] on span "[PERSON_NAME]-Djioleu" at bounding box center [691, 314] width 118 height 12
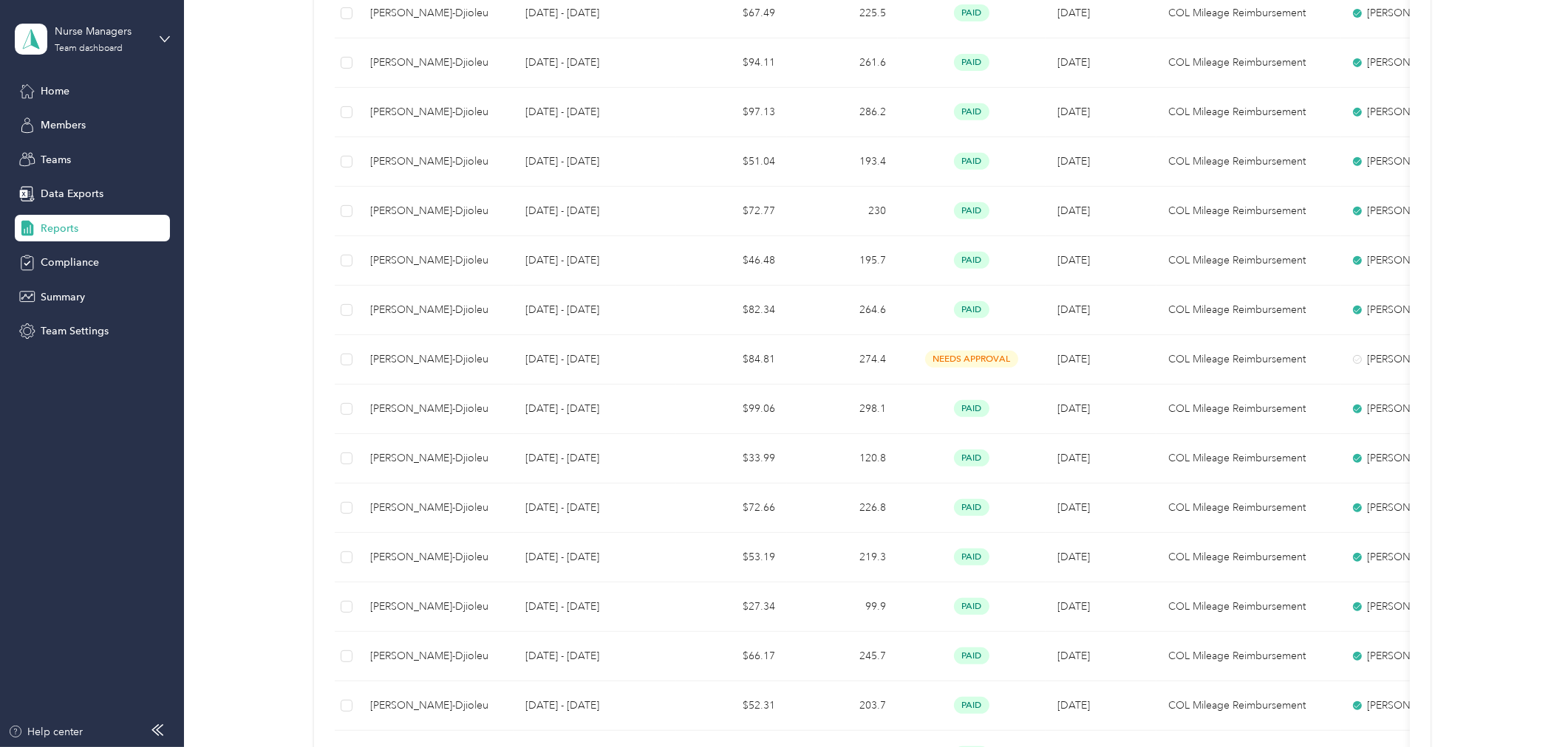
scroll to position [821, 0]
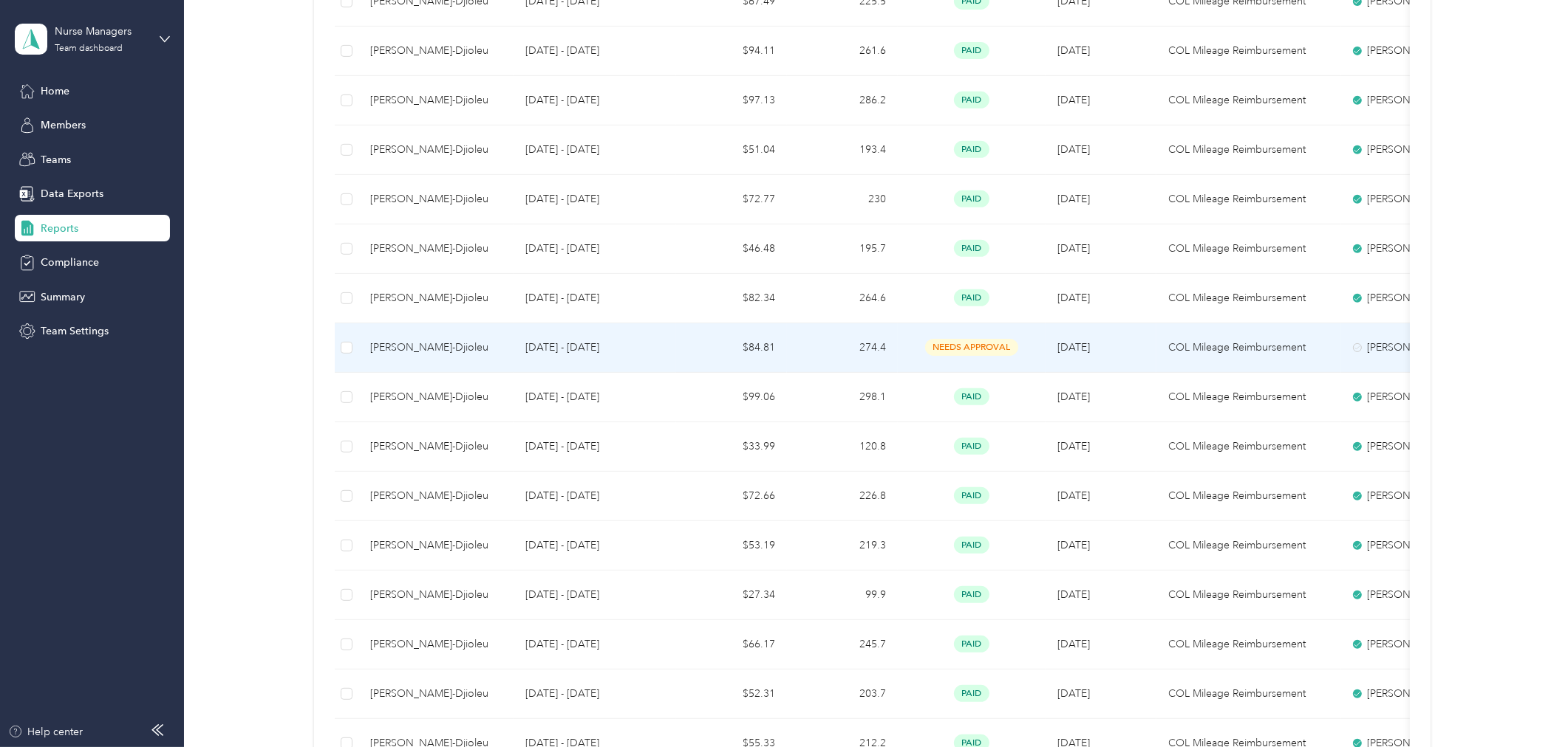
click at [751, 348] on td "$84.81" at bounding box center [731, 348] width 111 height 50
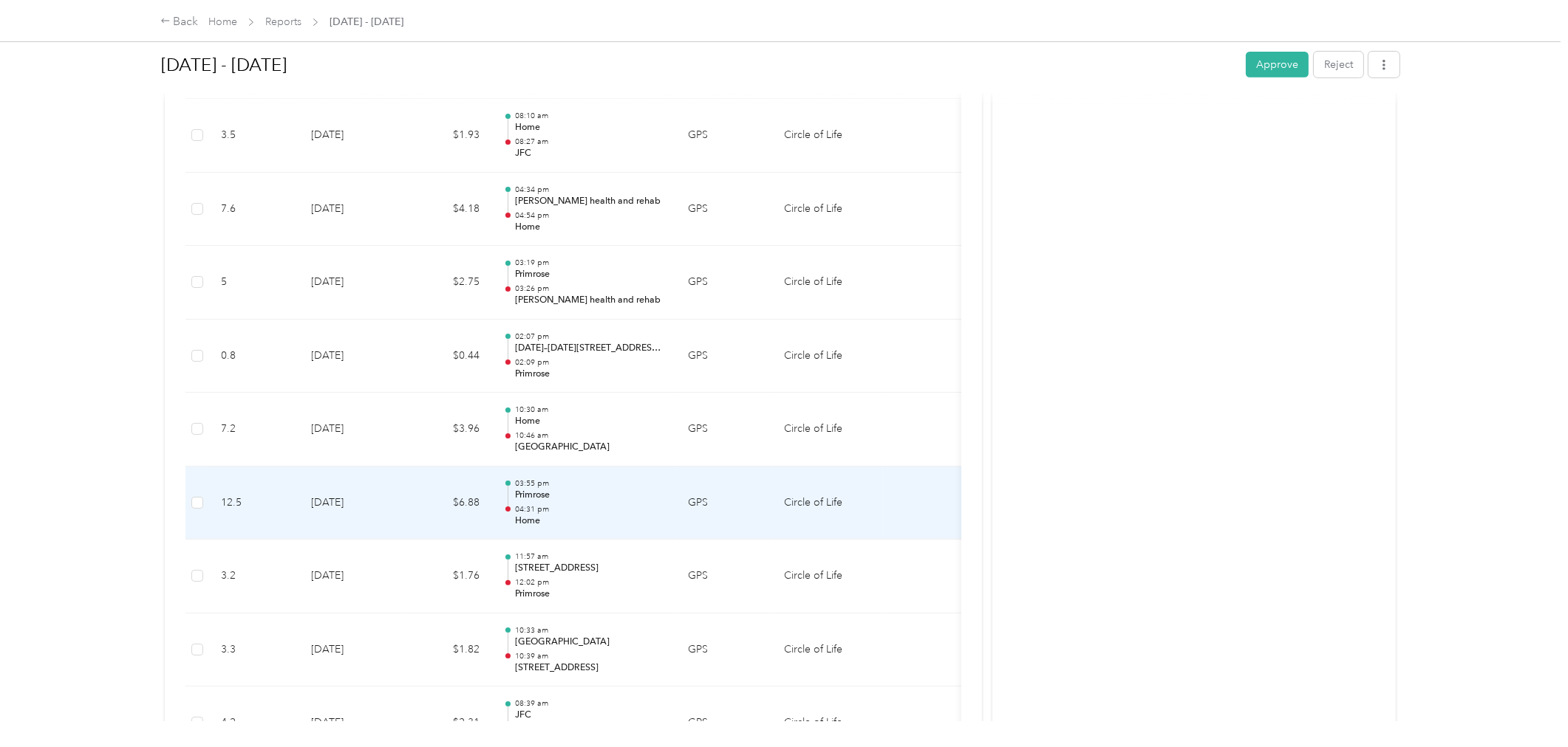
scroll to position [788, 0]
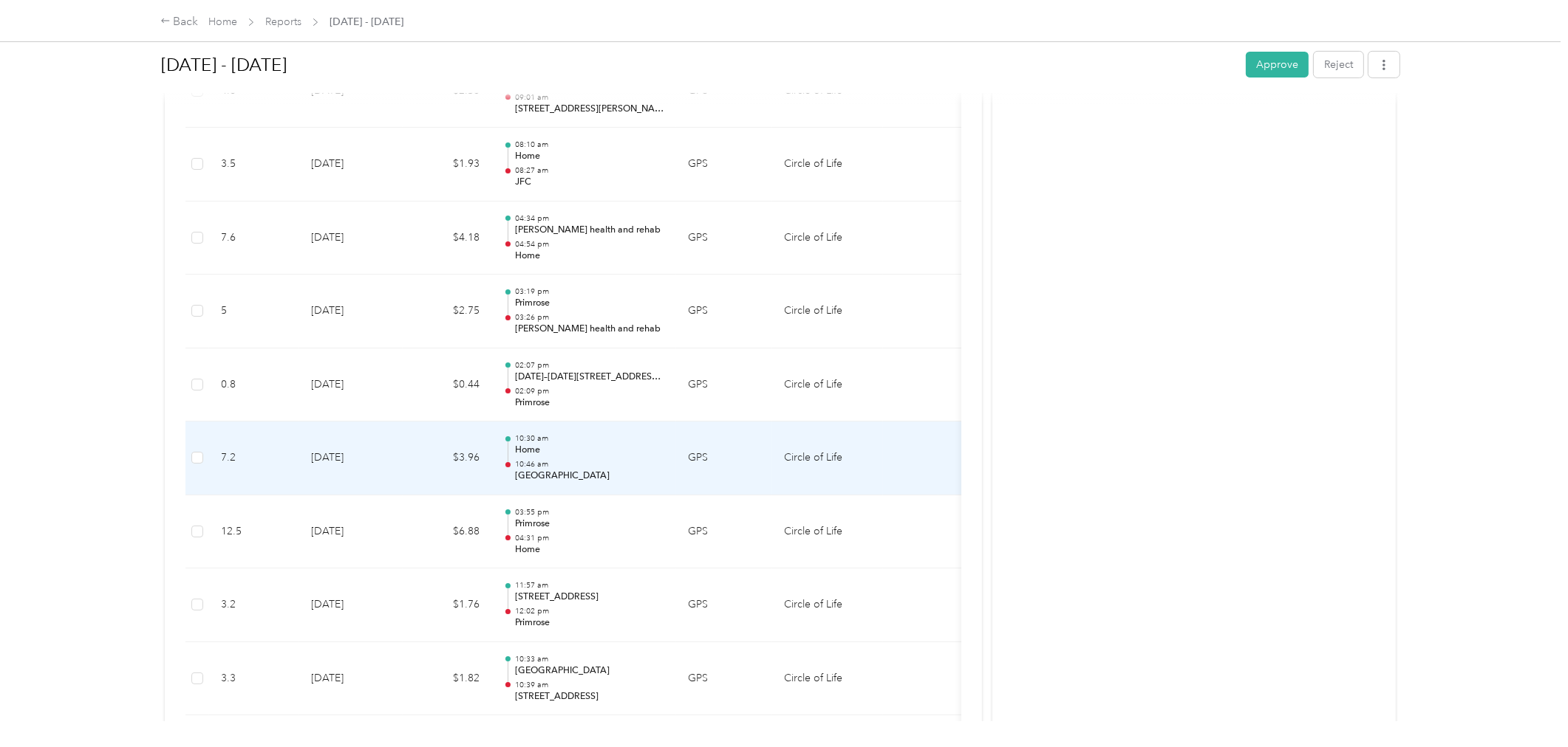
click at [628, 463] on p "10:46 am" at bounding box center [590, 464] width 149 height 10
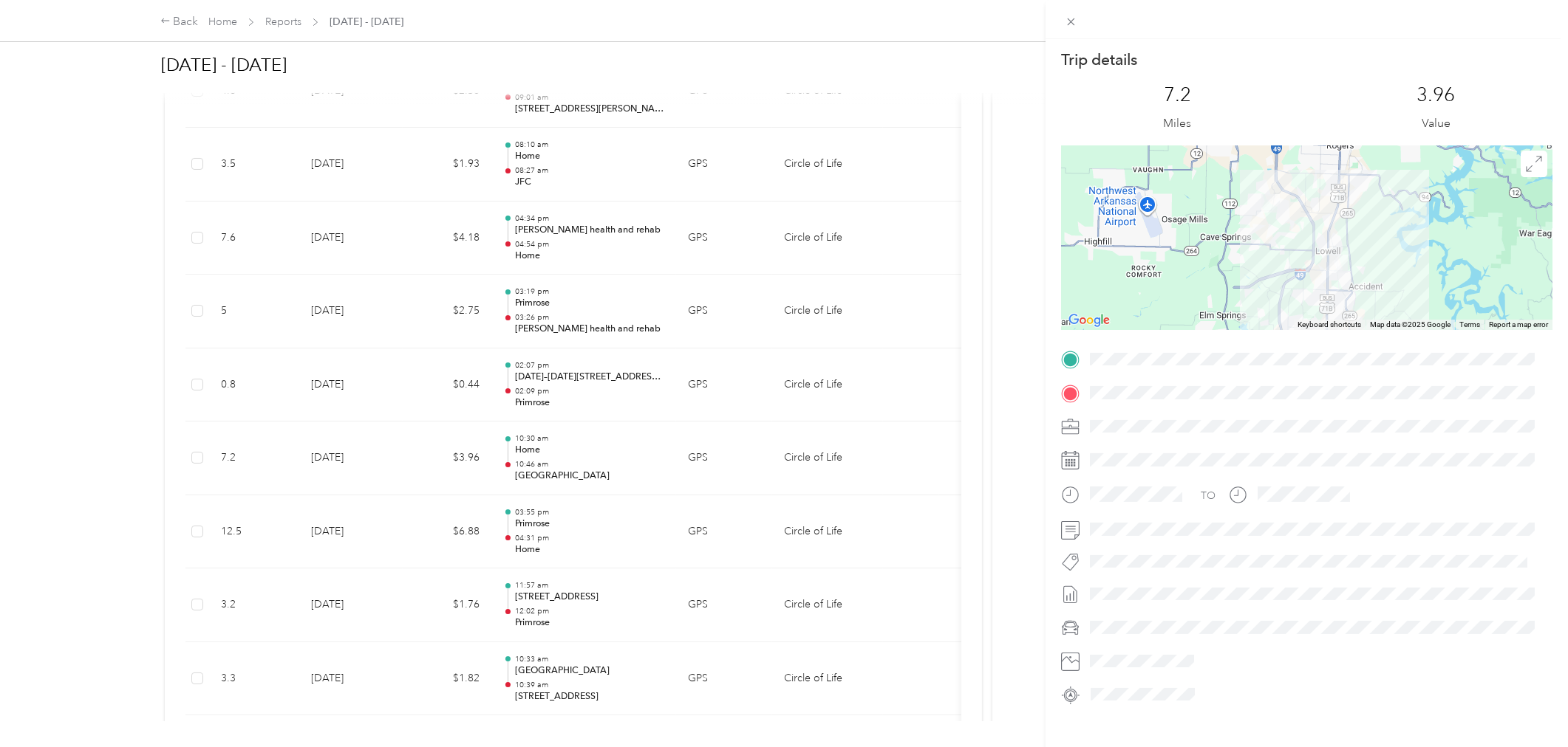
click at [628, 463] on div "Trip details This trip cannot be edited because it is either under review, appr…" at bounding box center [784, 373] width 1568 height 747
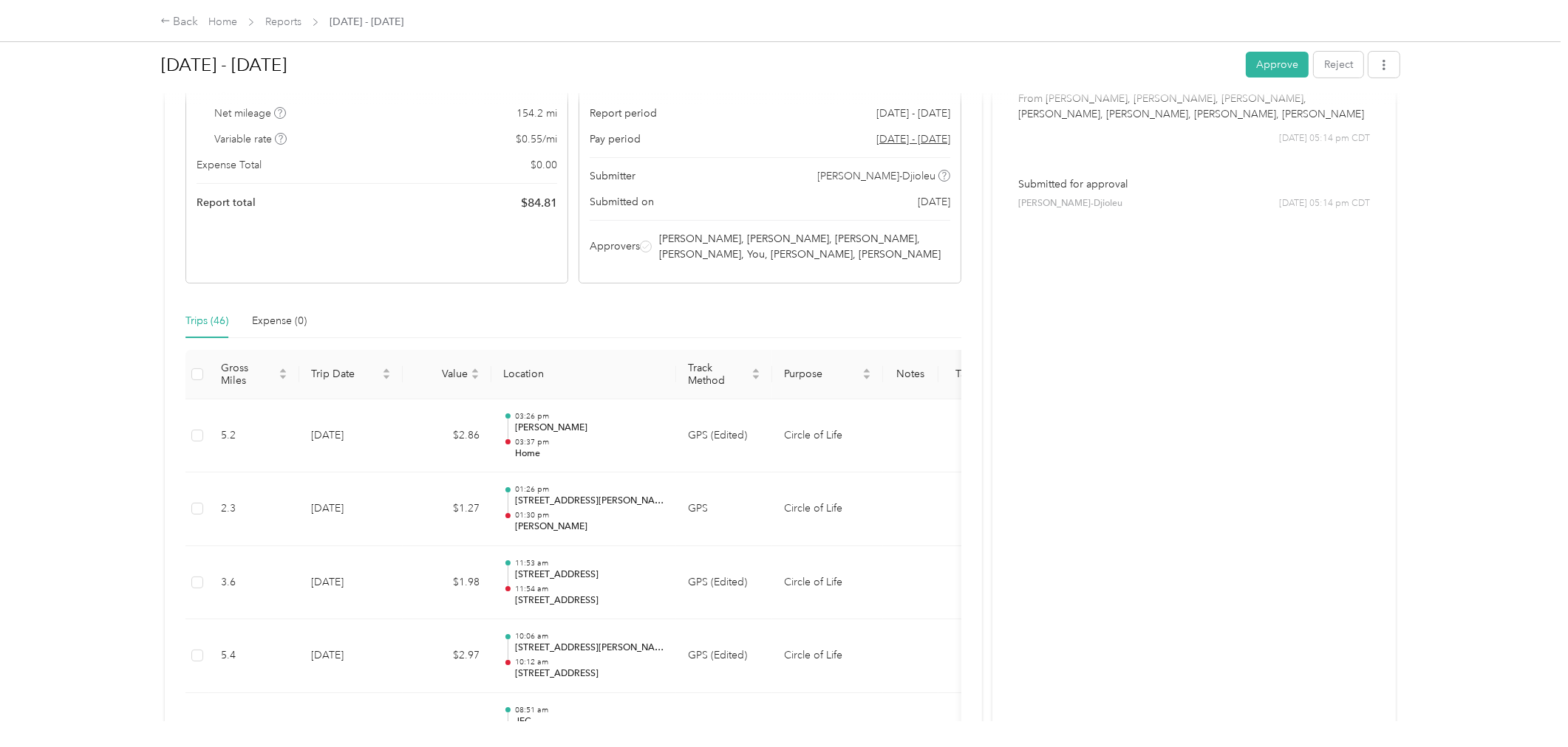
scroll to position [50, 0]
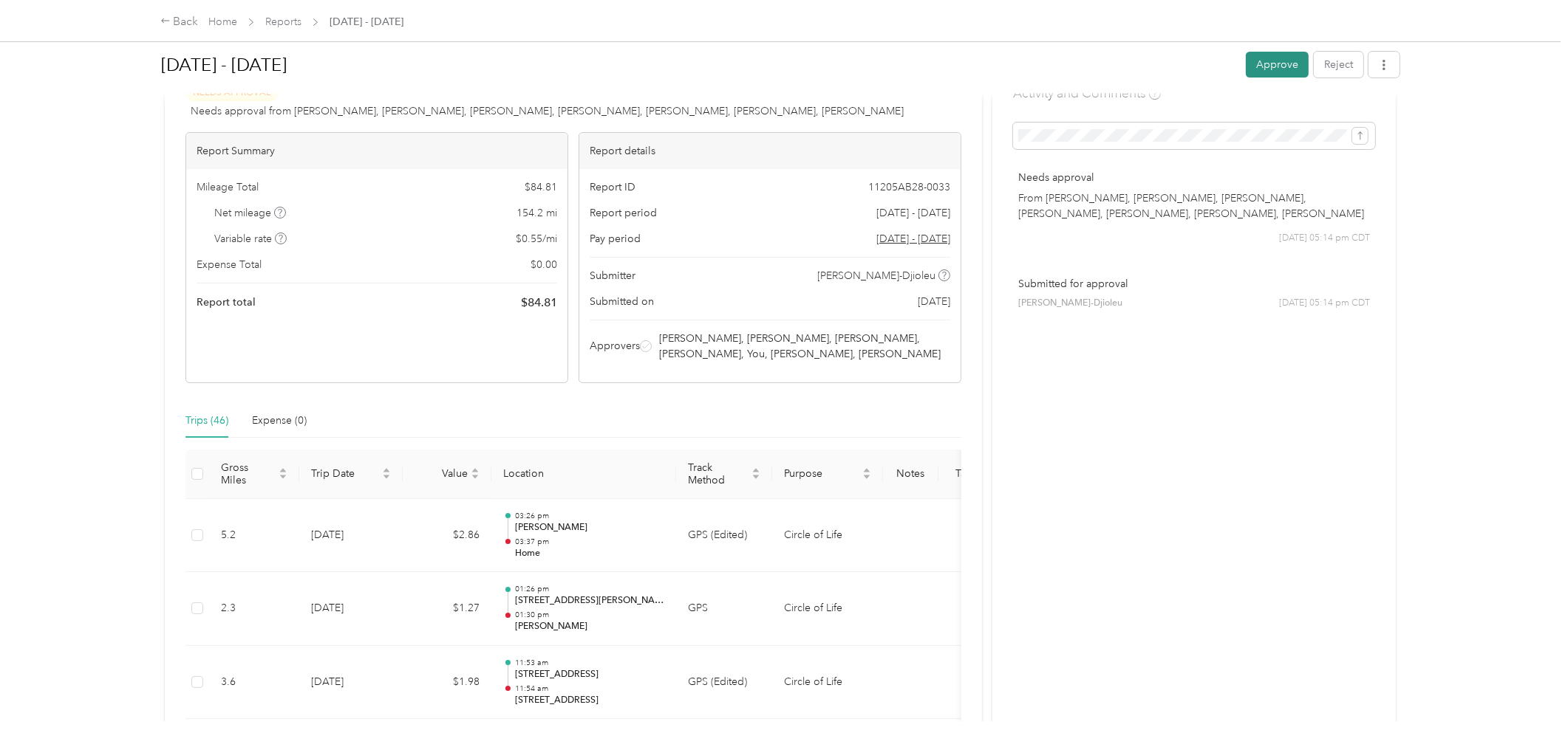
click at [1279, 65] on button "Approve" at bounding box center [1277, 65] width 63 height 26
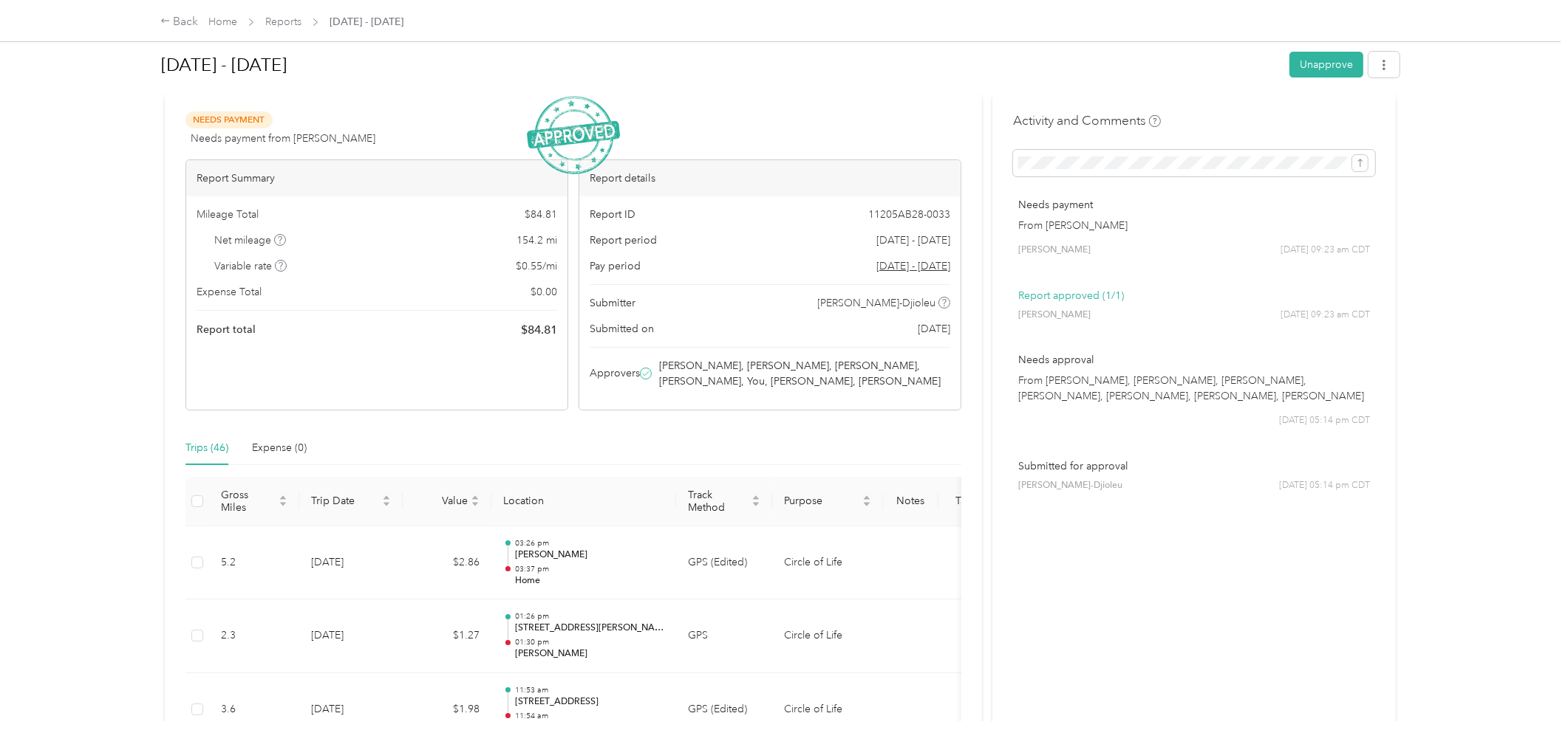
scroll to position [0, 0]
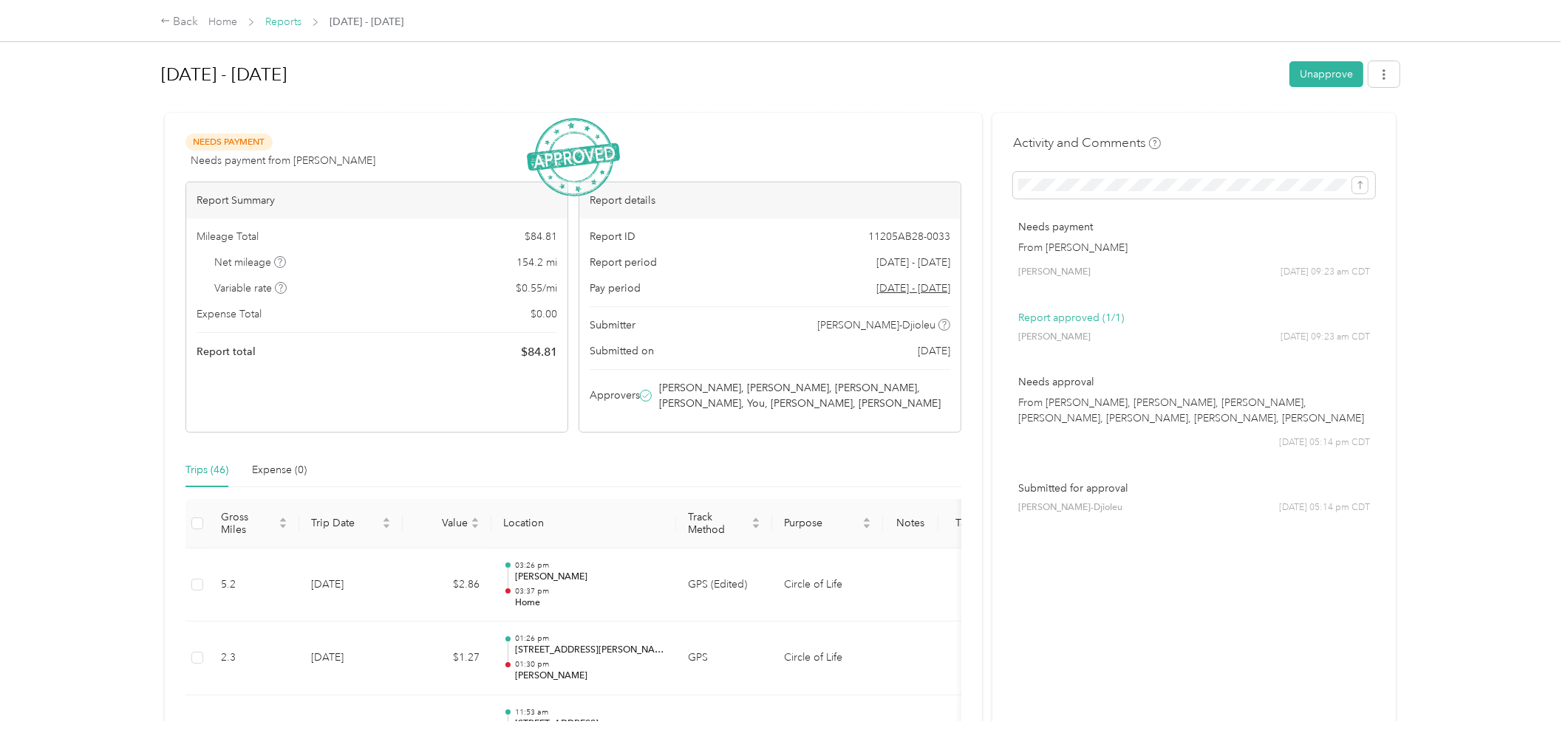
click at [281, 20] on link "Reports" at bounding box center [283, 22] width 37 height 12
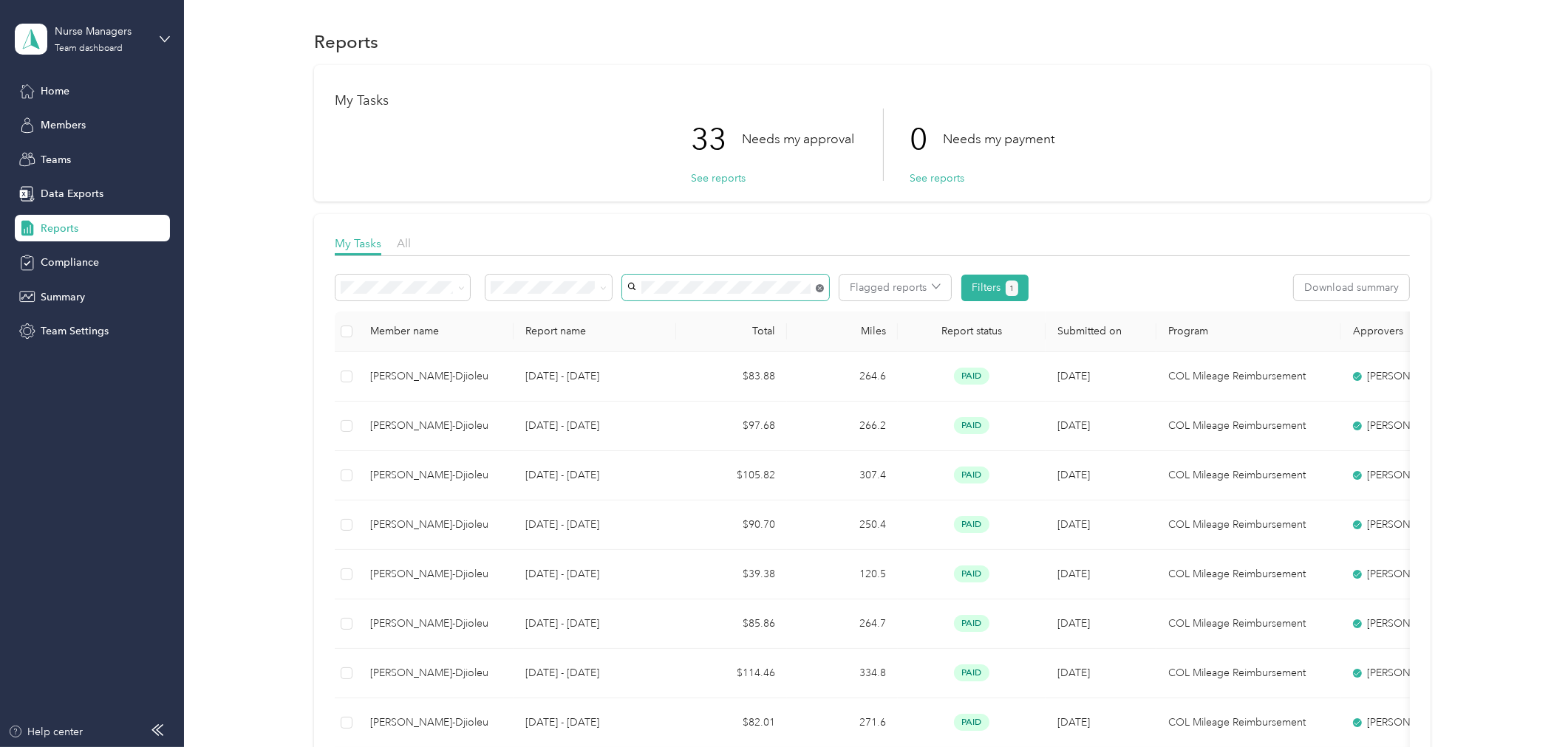
click at [819, 288] on icon at bounding box center [820, 288] width 8 height 8
click at [665, 504] on span "[PERSON_NAME]" at bounding box center [673, 511] width 82 height 12
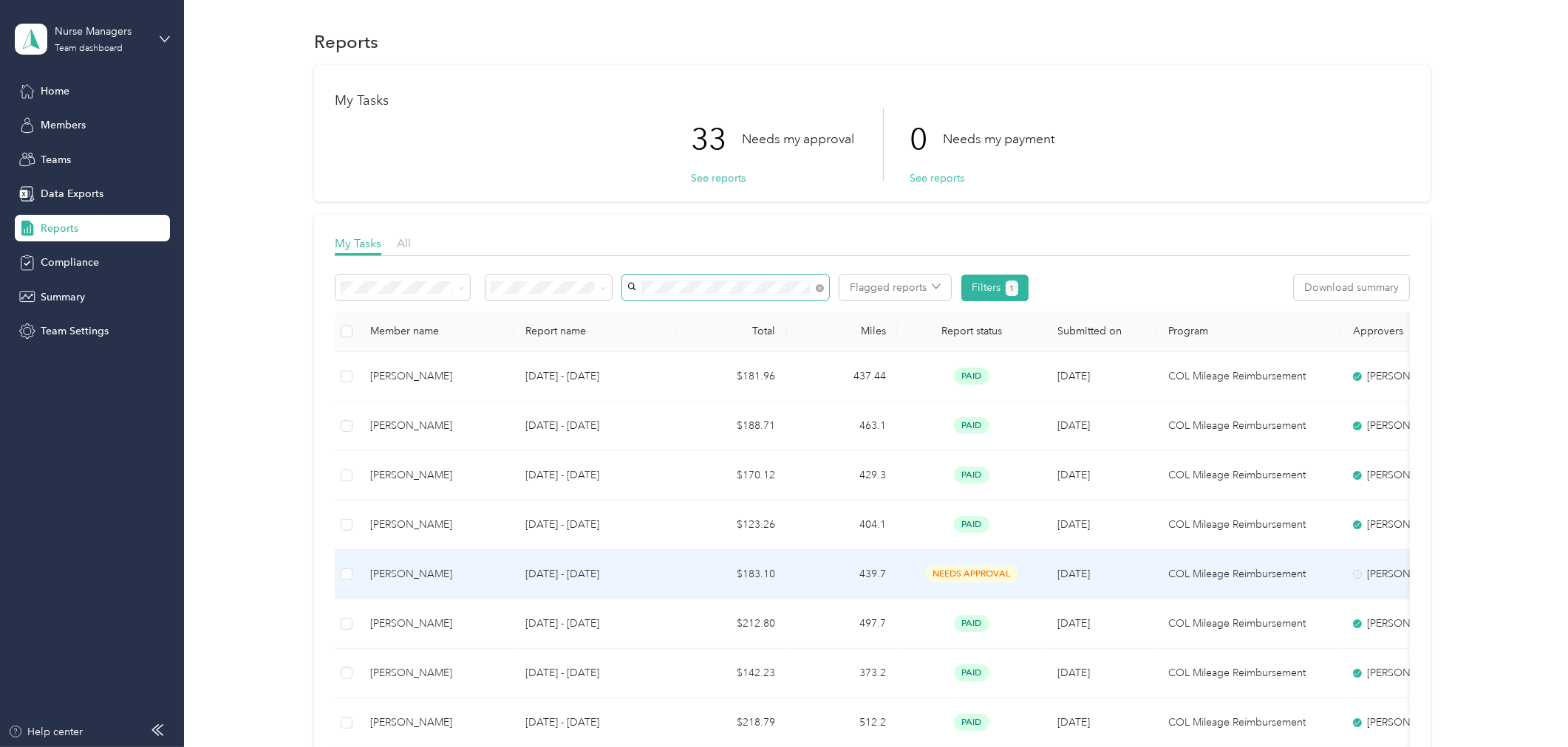
click at [754, 576] on td "$183.10" at bounding box center [731, 575] width 111 height 50
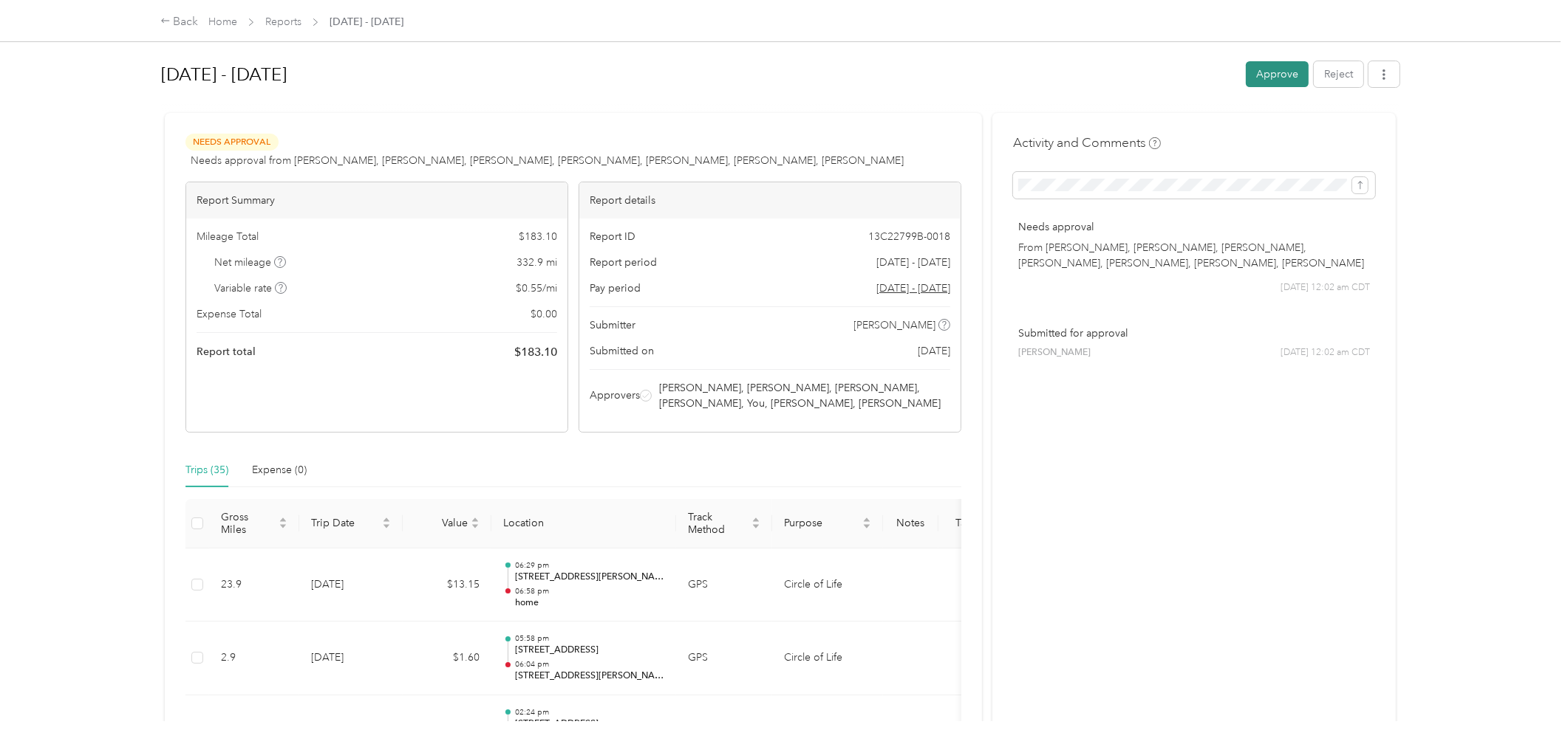
click at [1260, 67] on button "Approve" at bounding box center [1277, 74] width 63 height 26
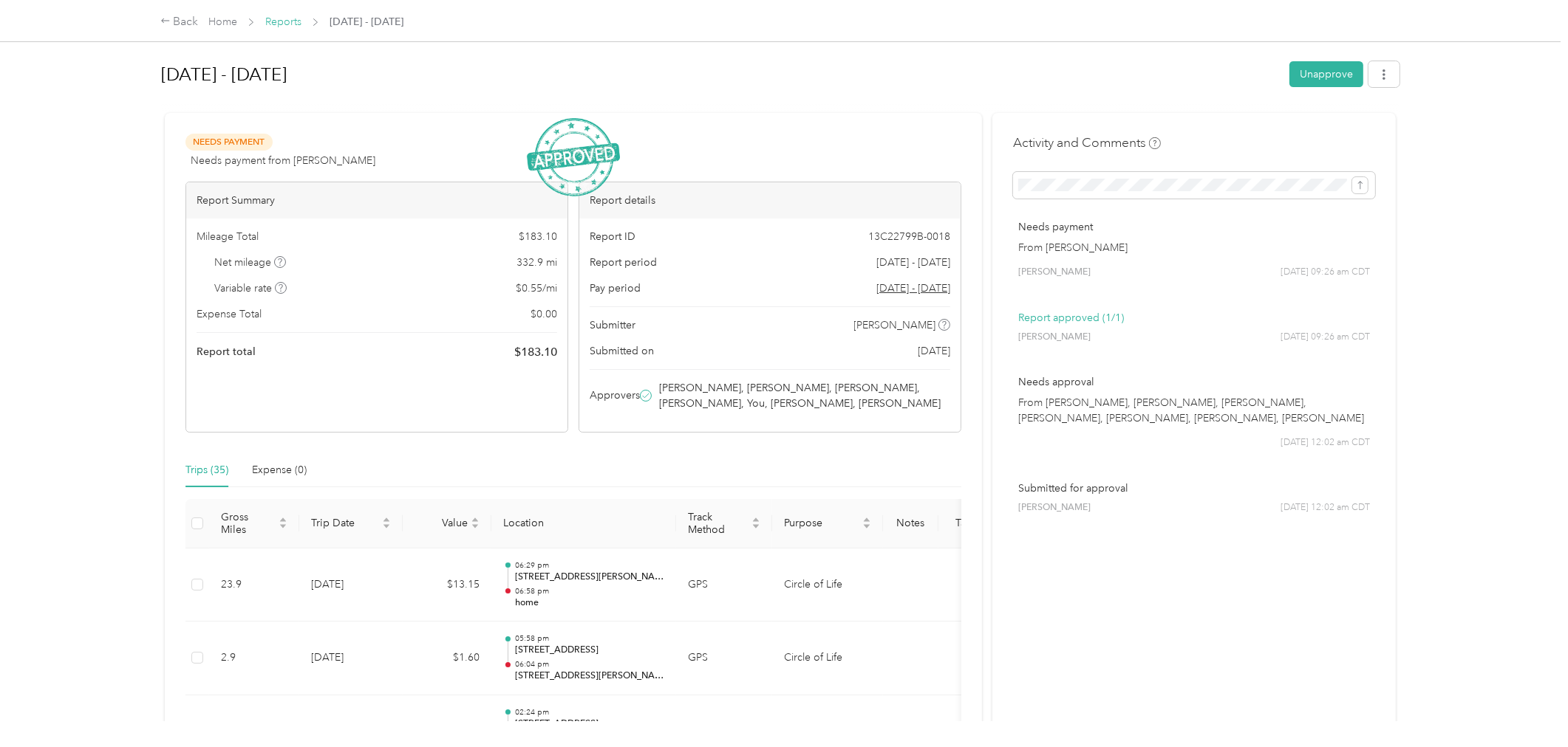
click at [278, 16] on link "Reports" at bounding box center [283, 22] width 37 height 12
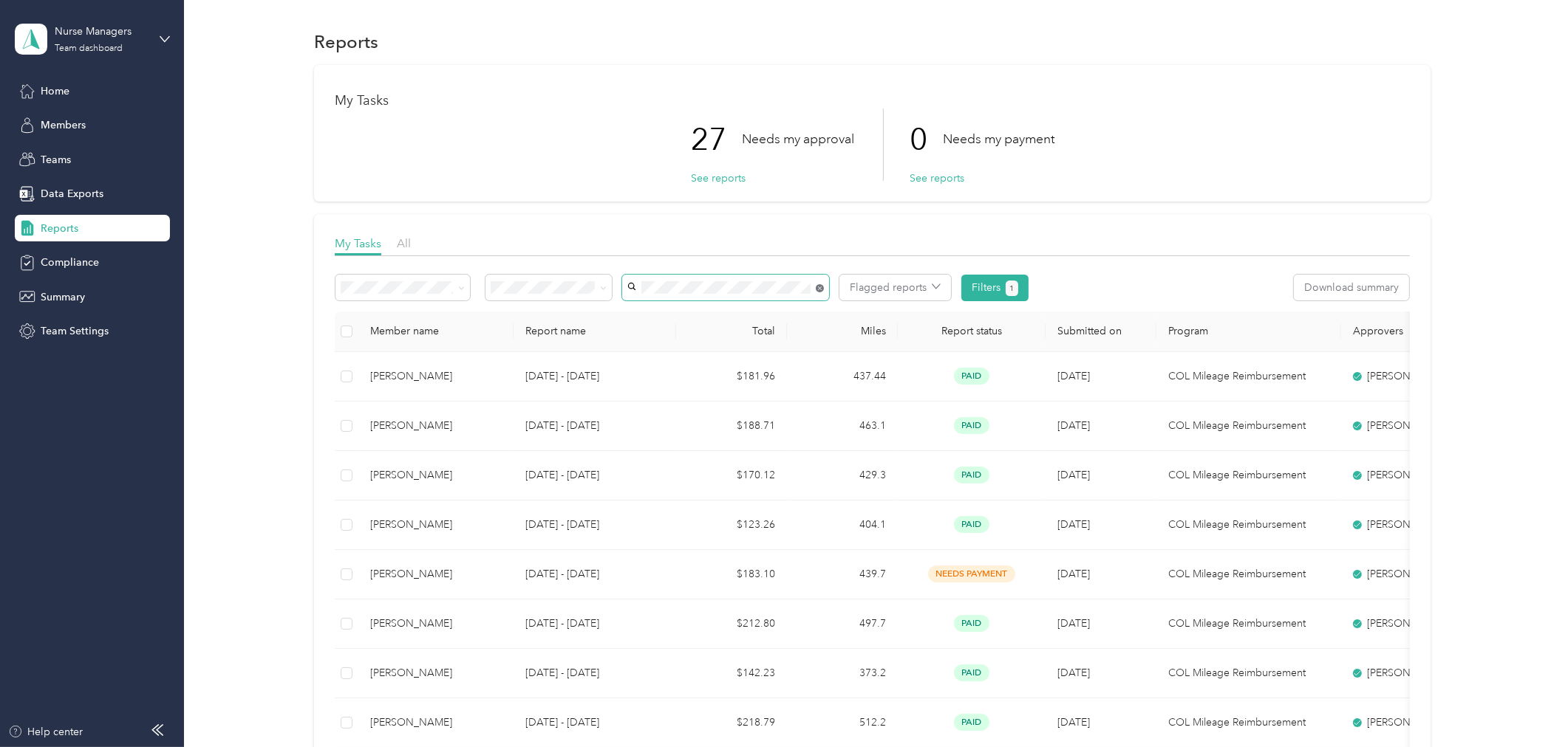
click at [816, 286] on icon at bounding box center [820, 288] width 8 height 8
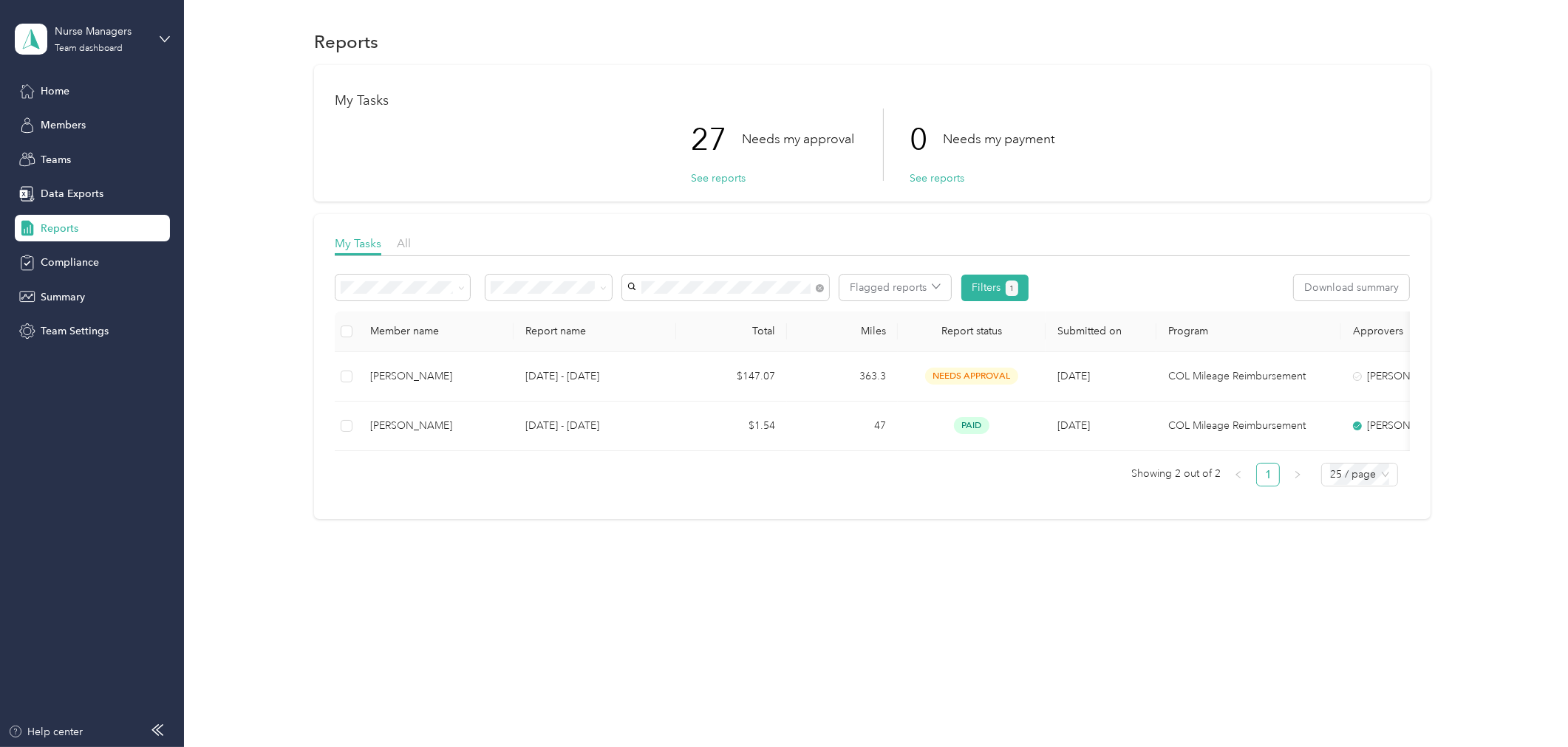
click at [698, 312] on span "[PERSON_NAME]" at bounding box center [674, 314] width 82 height 12
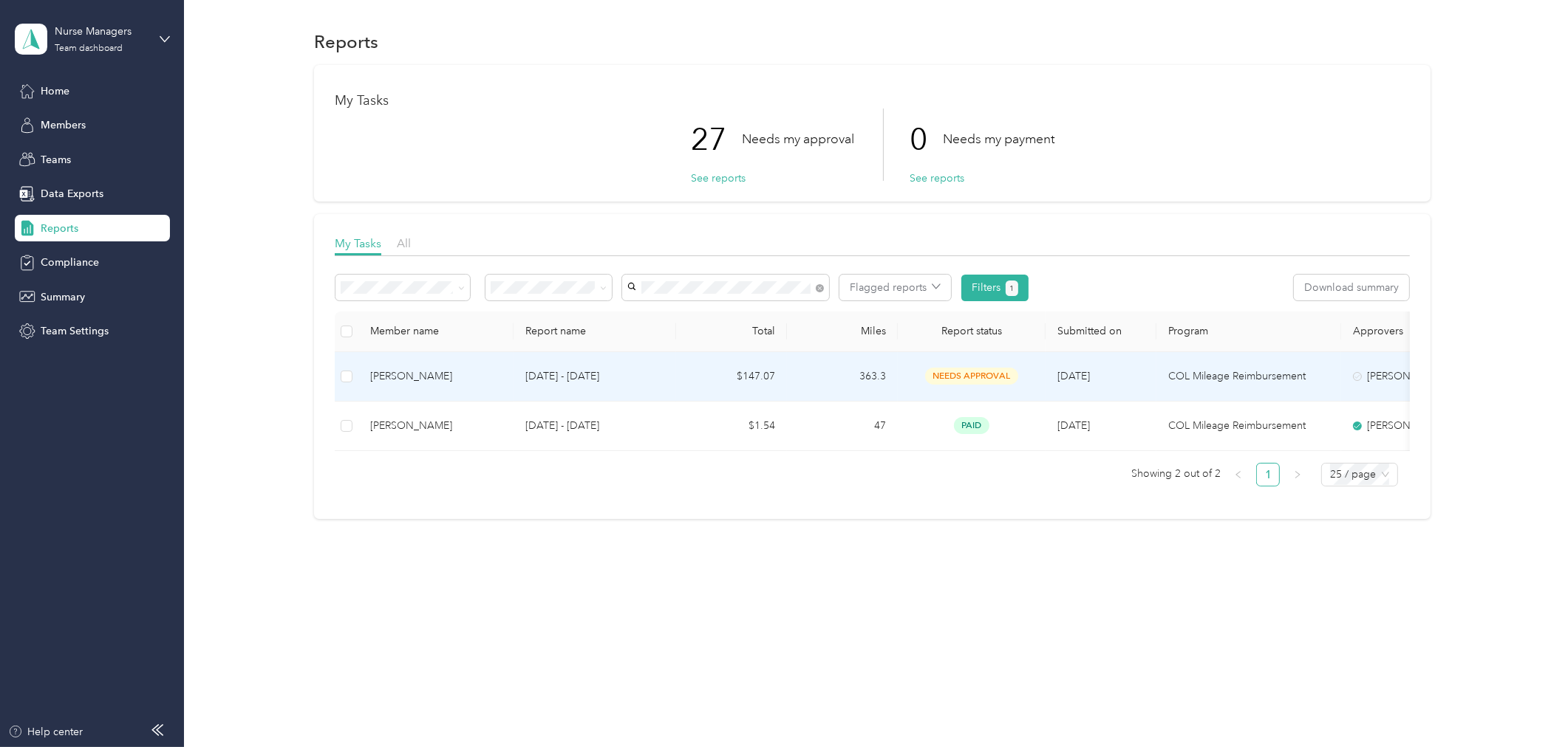
click at [570, 369] on p "[DATE] - [DATE]" at bounding box center [595, 376] width 139 height 16
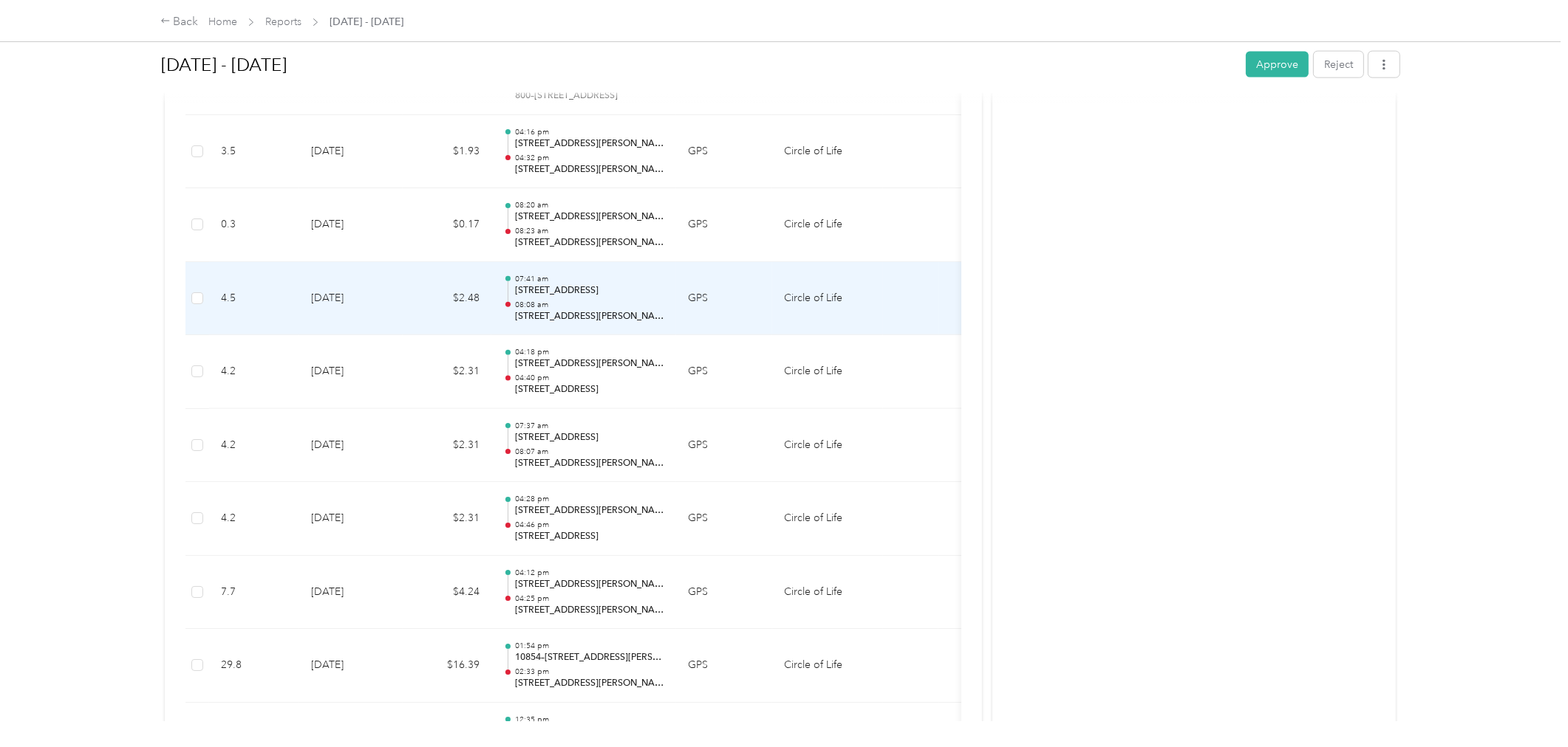
scroll to position [2788, 0]
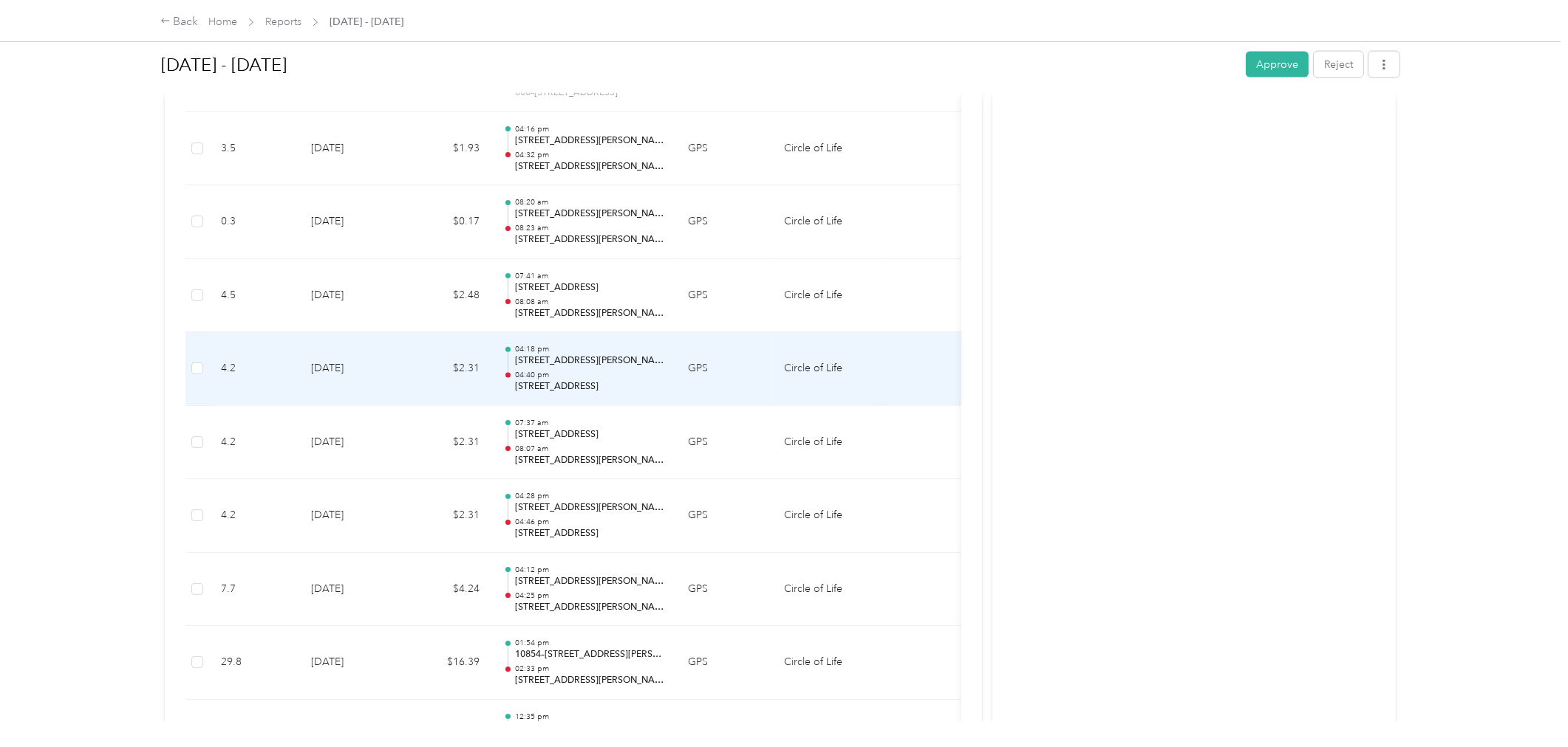
drag, startPoint x: 600, startPoint y: 382, endPoint x: 591, endPoint y: 384, distance: 9.2
click at [591, 384] on p "[STREET_ADDRESS]" at bounding box center [590, 386] width 149 height 13
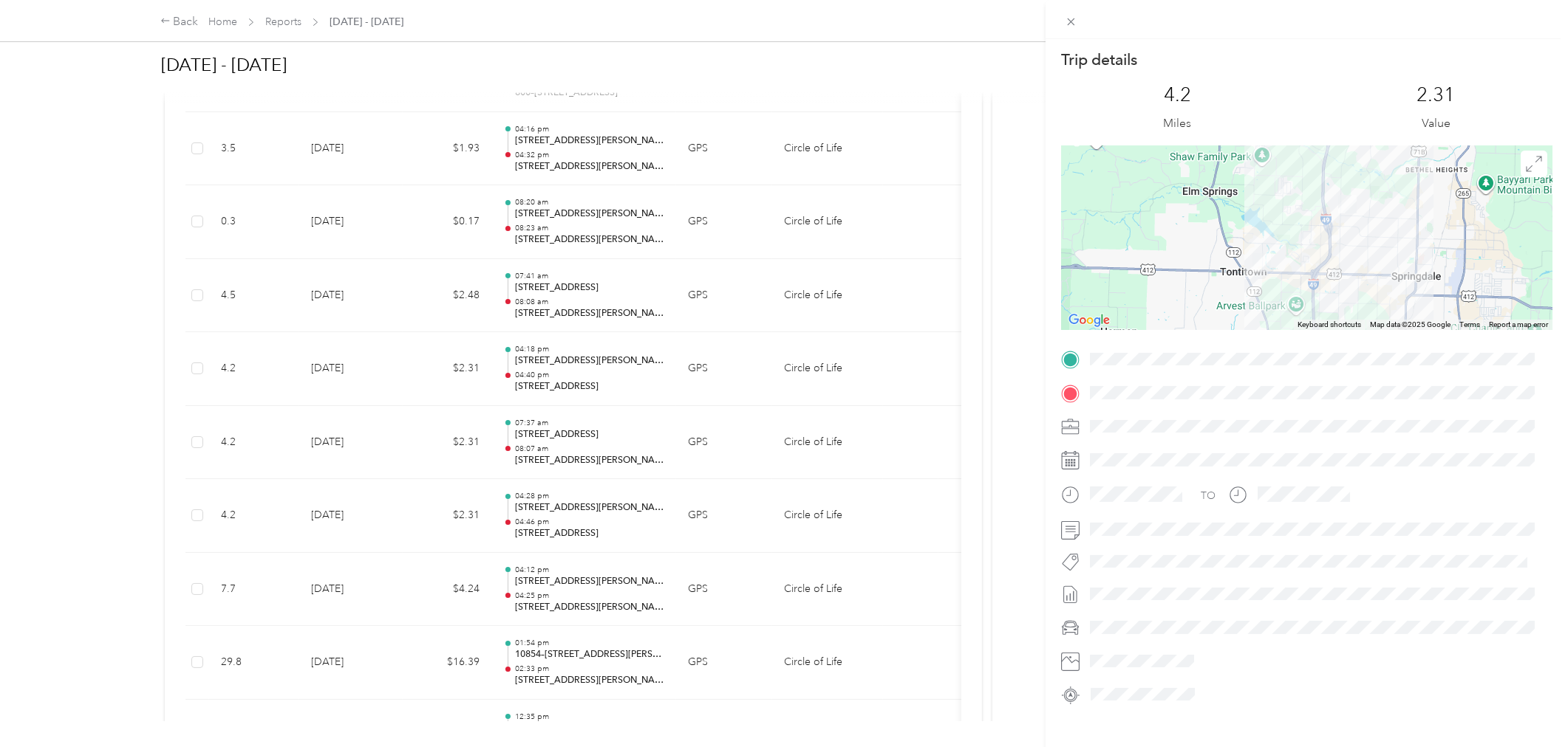
click at [588, 385] on div "Trip details This trip cannot be edited because it is either under review, appr…" at bounding box center [784, 373] width 1568 height 747
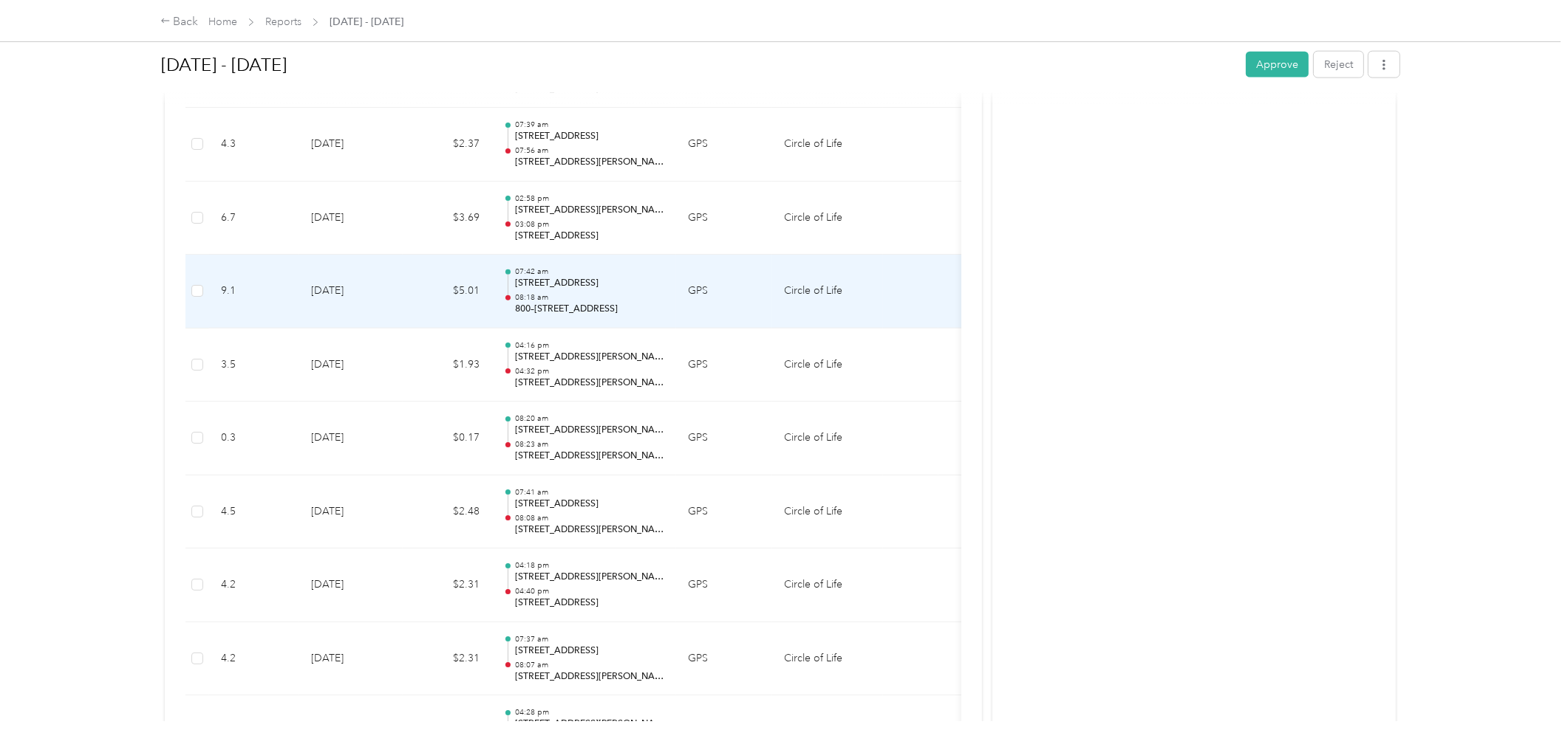
scroll to position [2626, 0]
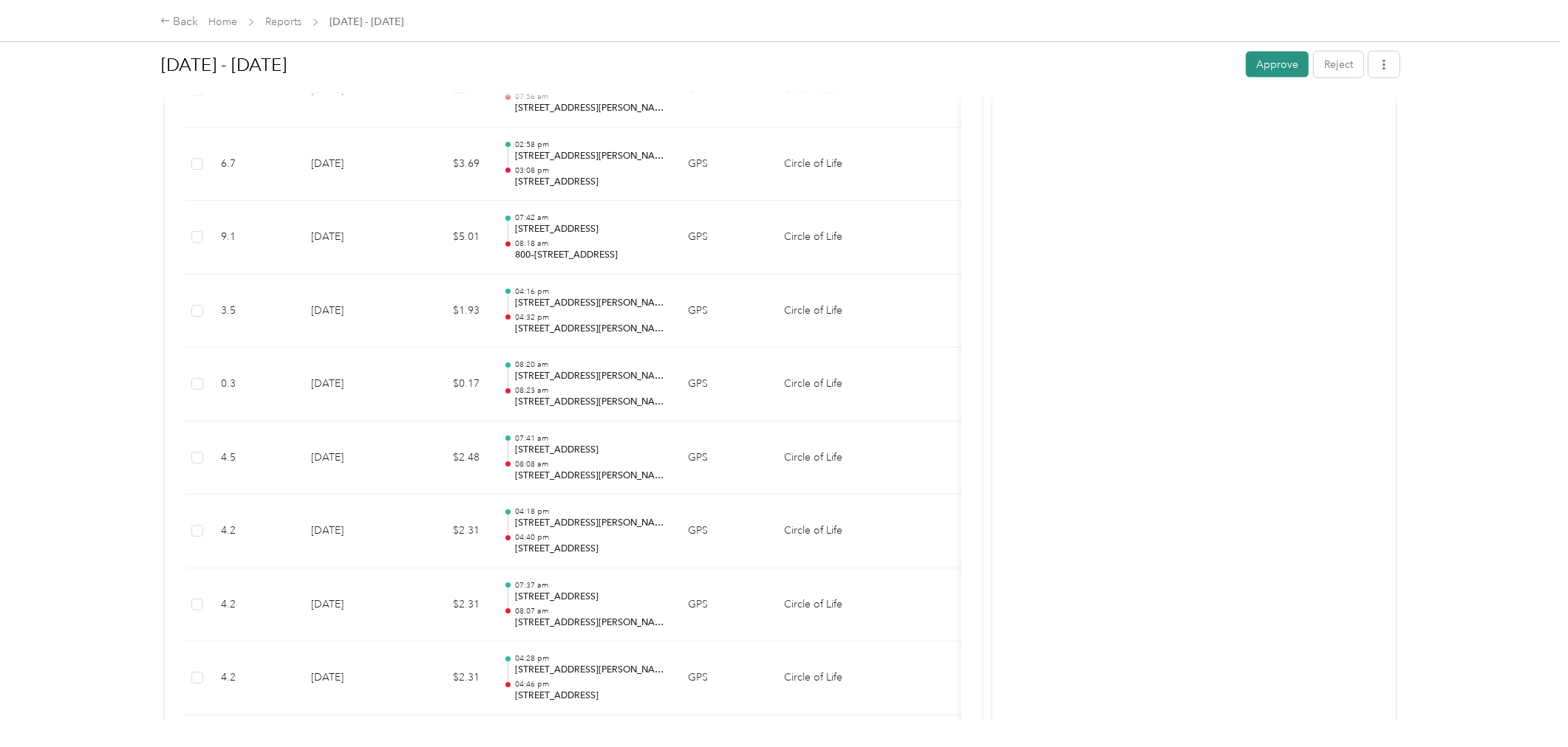
click at [1274, 58] on button "Approve" at bounding box center [1277, 65] width 63 height 26
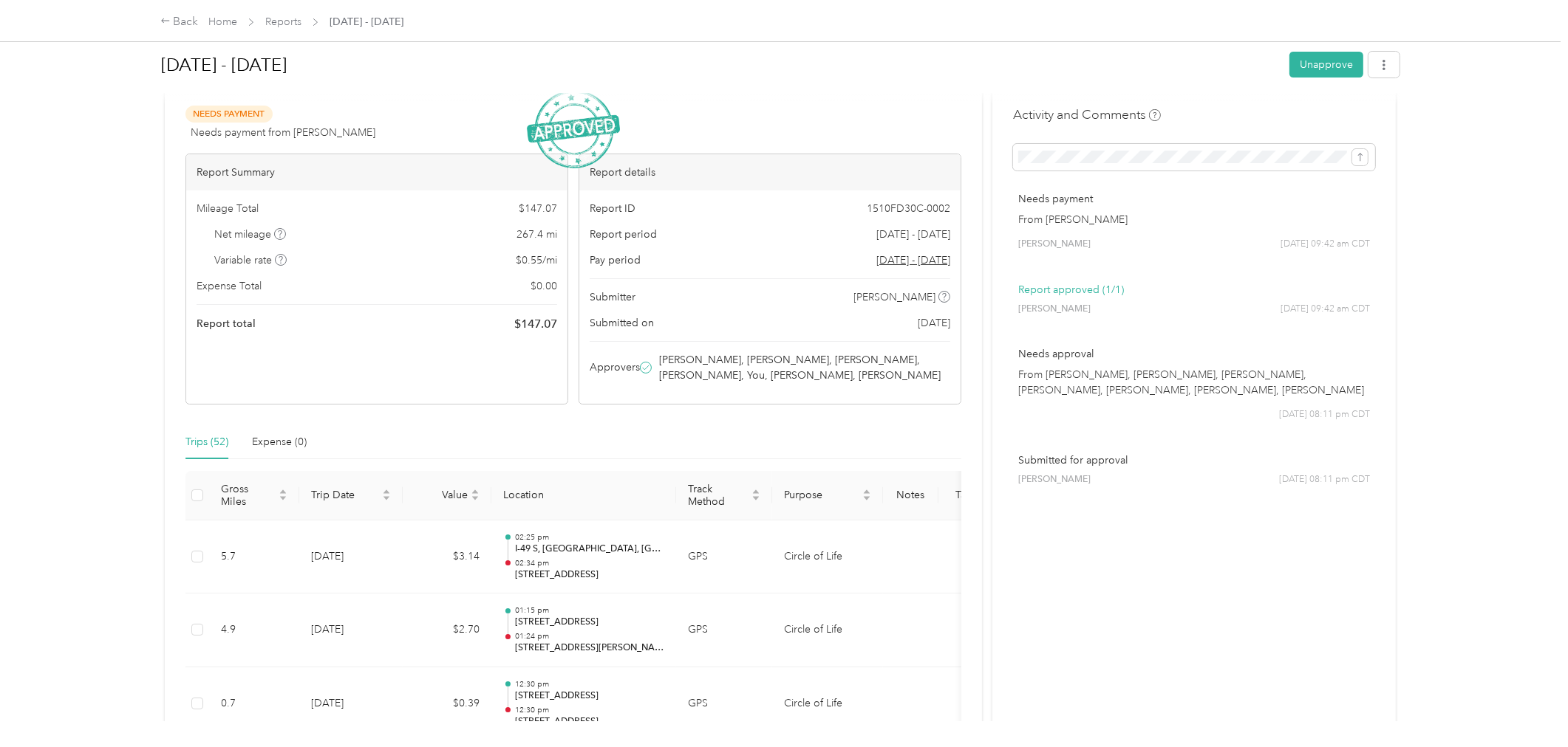
scroll to position [0, 0]
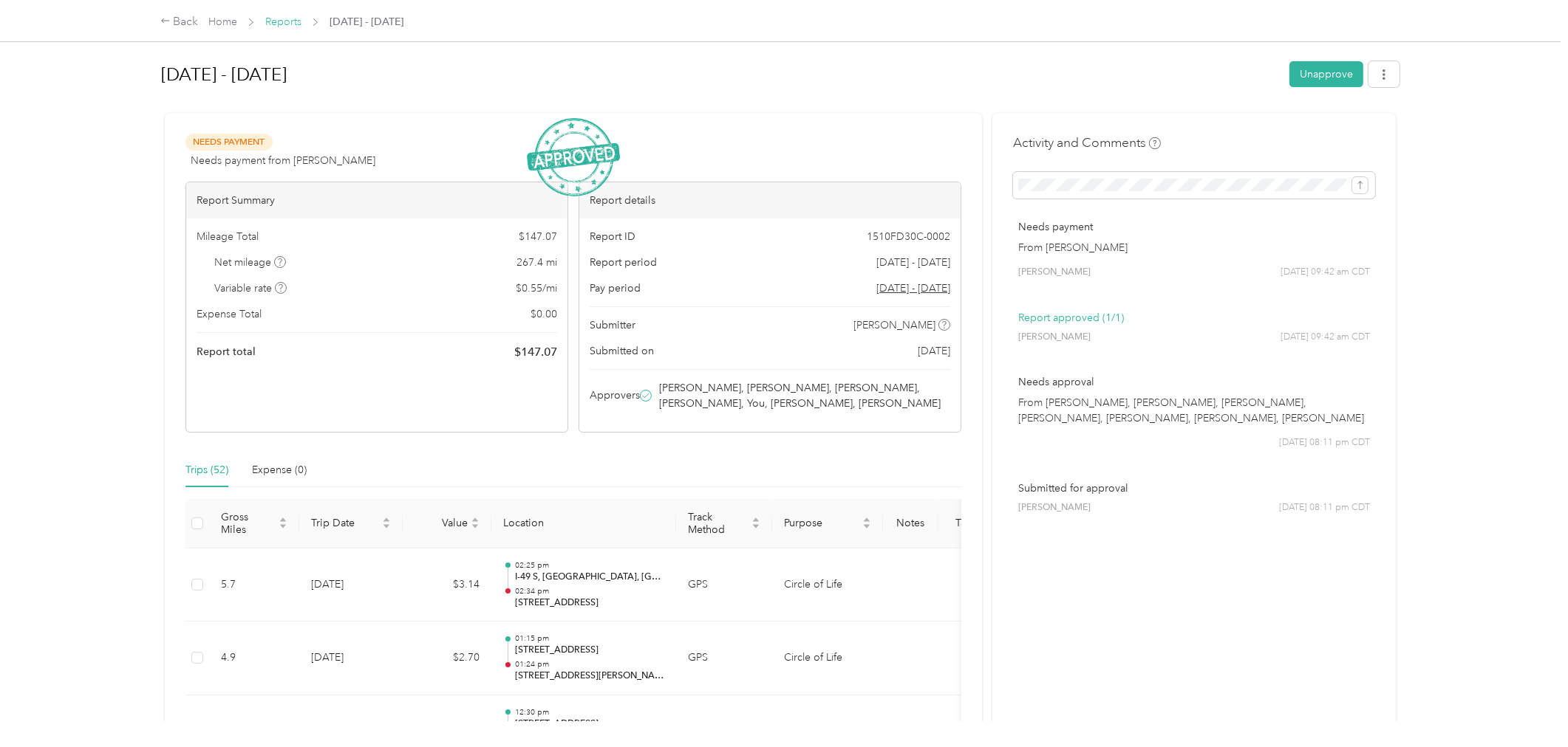
click at [291, 24] on link "Reports" at bounding box center [283, 22] width 37 height 12
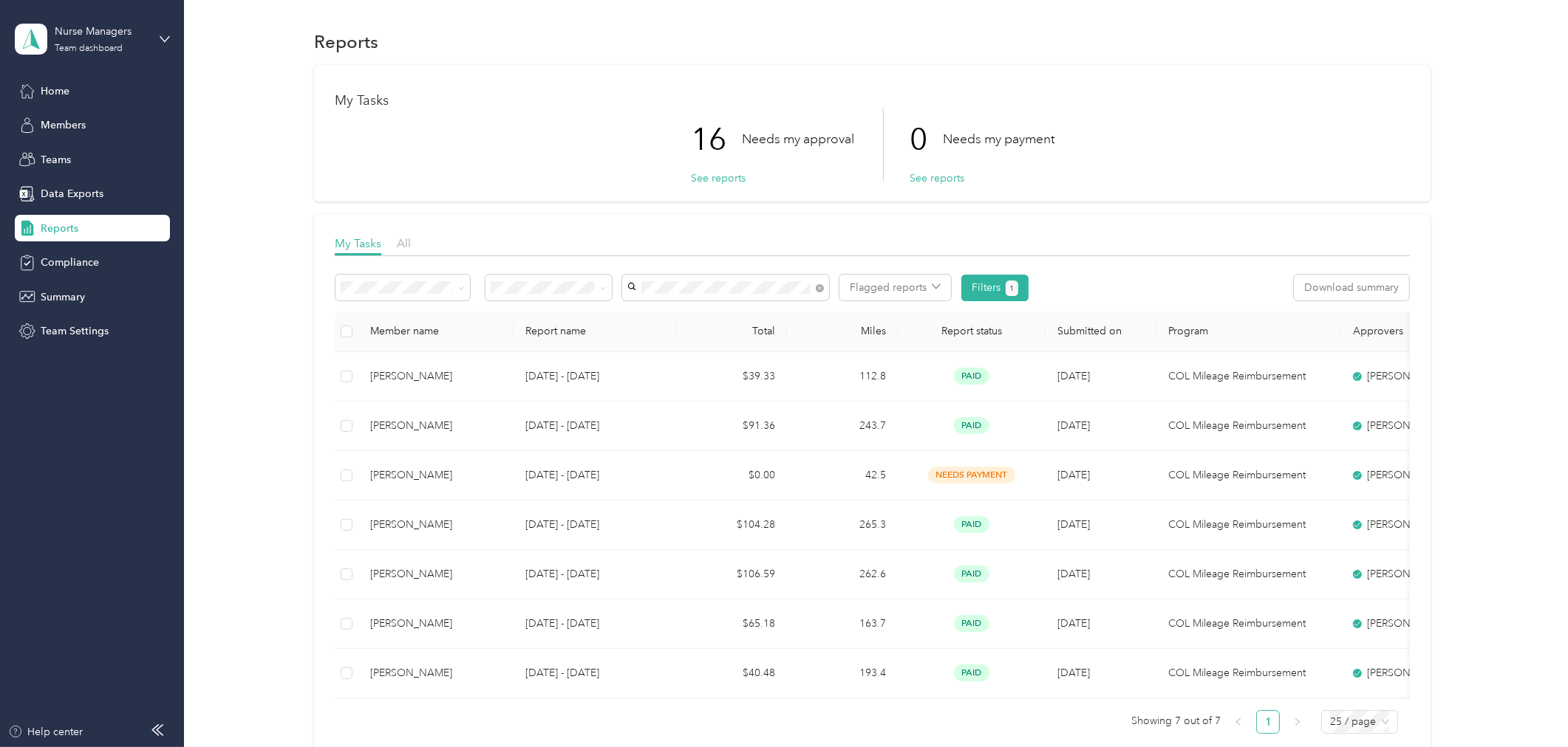
click at [695, 400] on div "[PERSON_NAME]" at bounding box center [725, 407] width 186 height 16
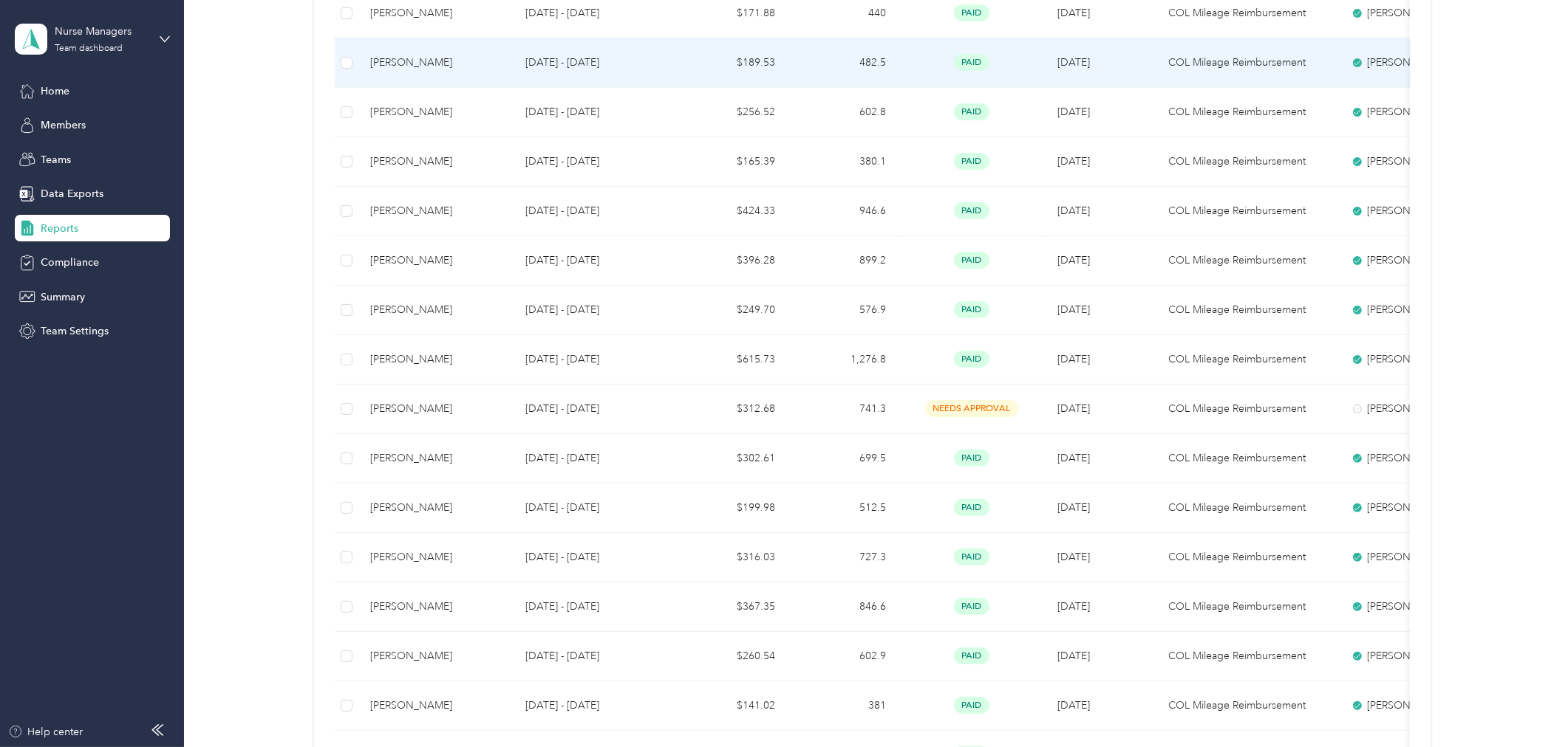
scroll to position [492, 0]
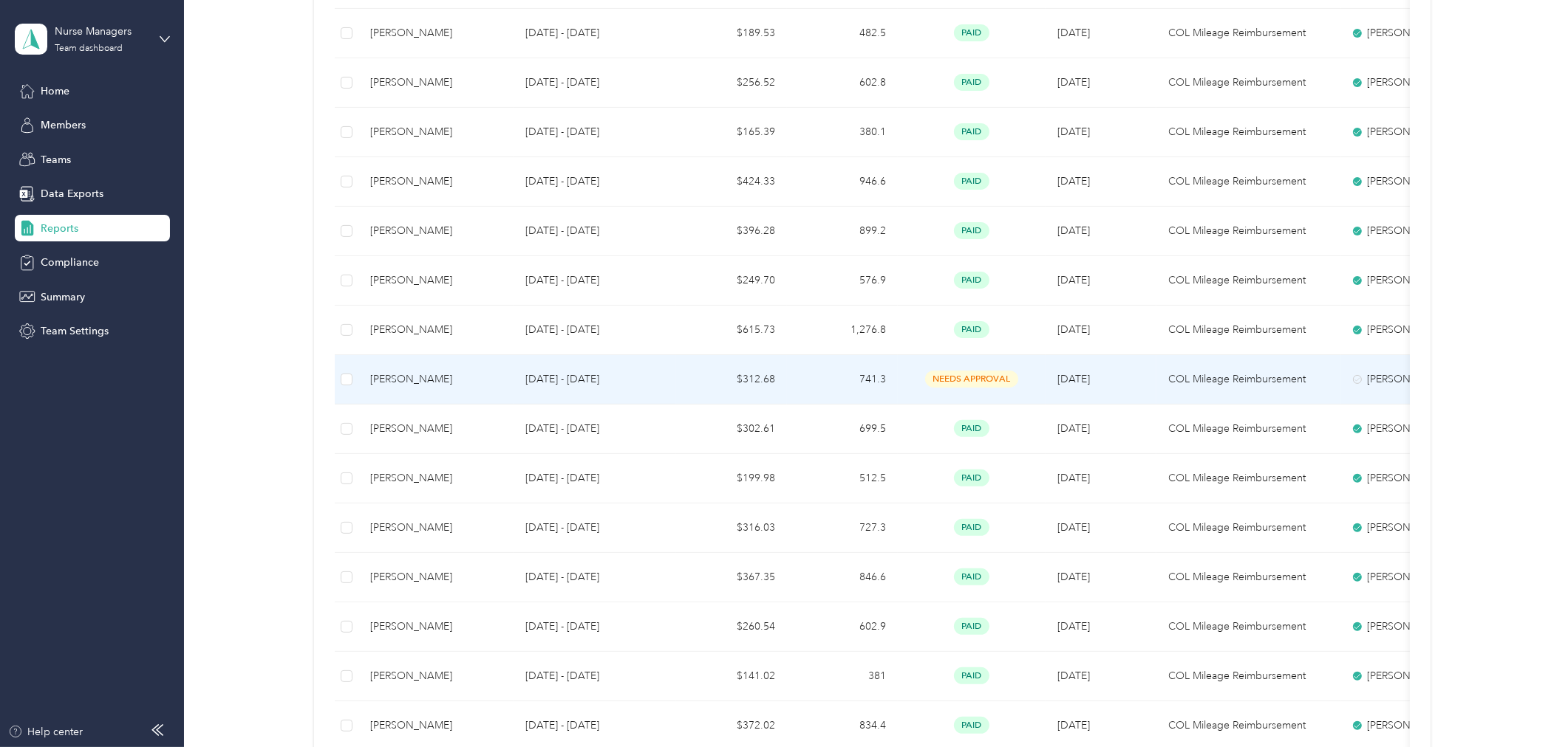
click at [572, 382] on p "[DATE] - [DATE]" at bounding box center [595, 379] width 139 height 16
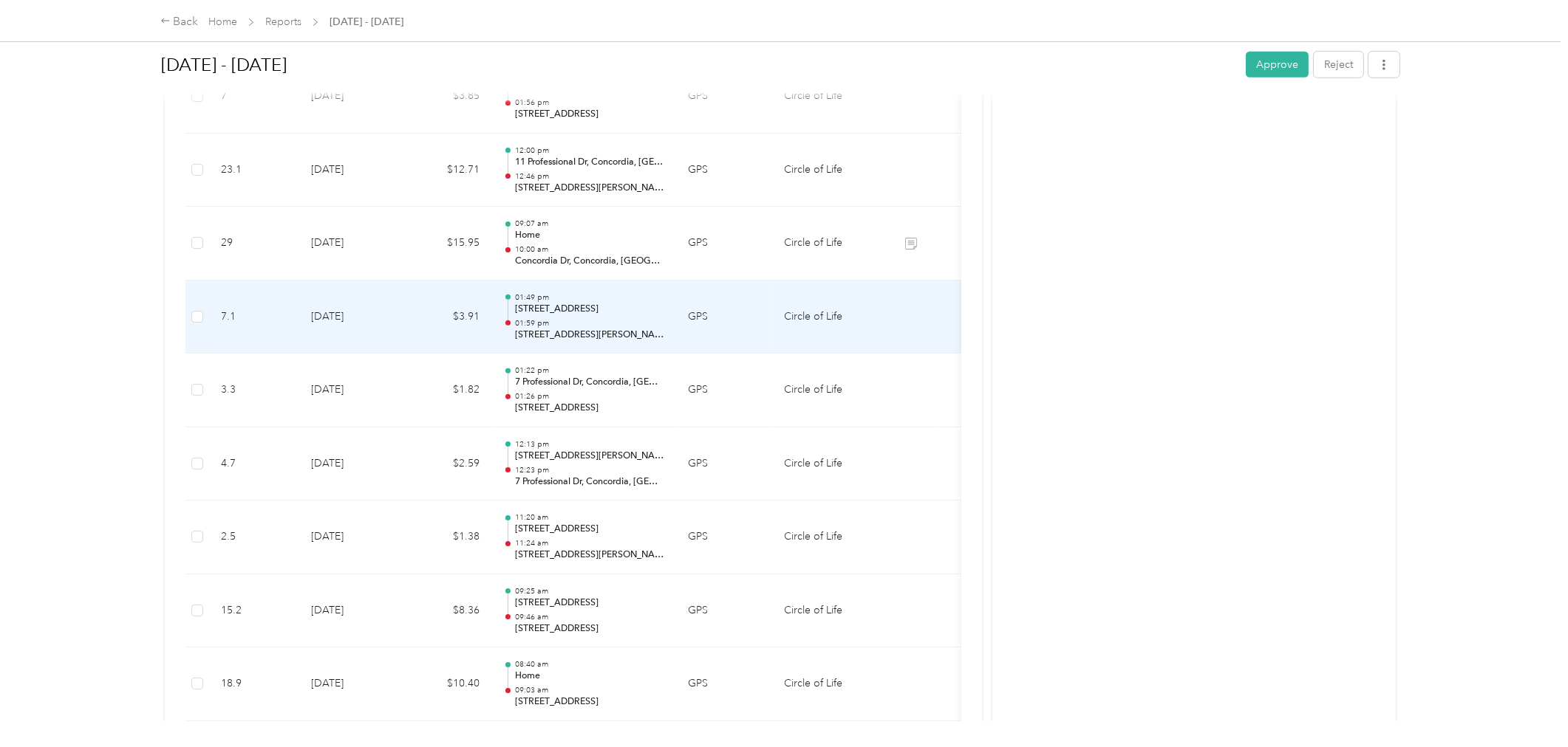
scroll to position [1113, 0]
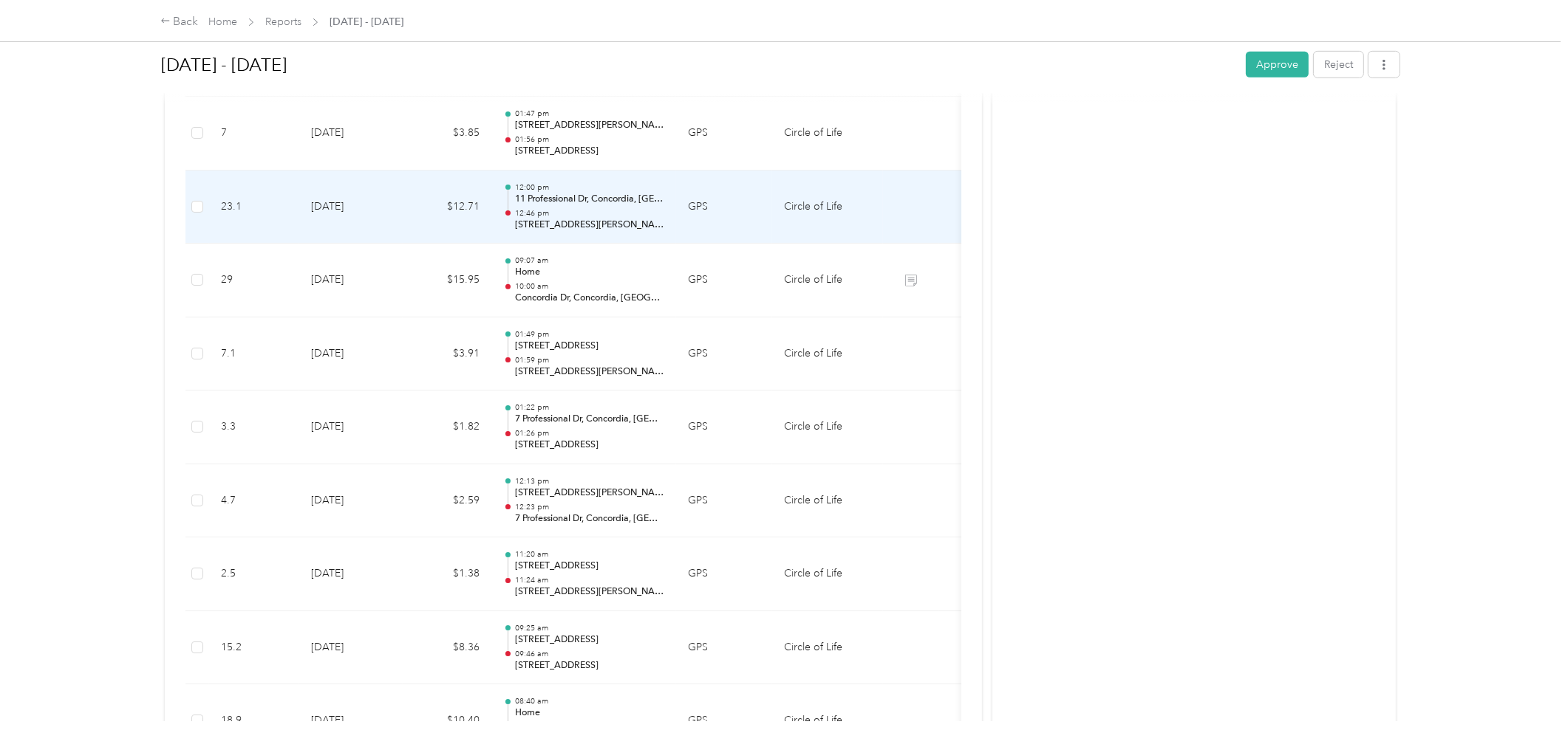
drag, startPoint x: 633, startPoint y: 272, endPoint x: 600, endPoint y: 242, distance: 44.6
click at [600, 242] on td "12:00 pm 11 Professional Dr, Concordia, [GEOGRAPHIC_DATA], [GEOGRAPHIC_DATA] 12…" at bounding box center [584, 207] width 185 height 74
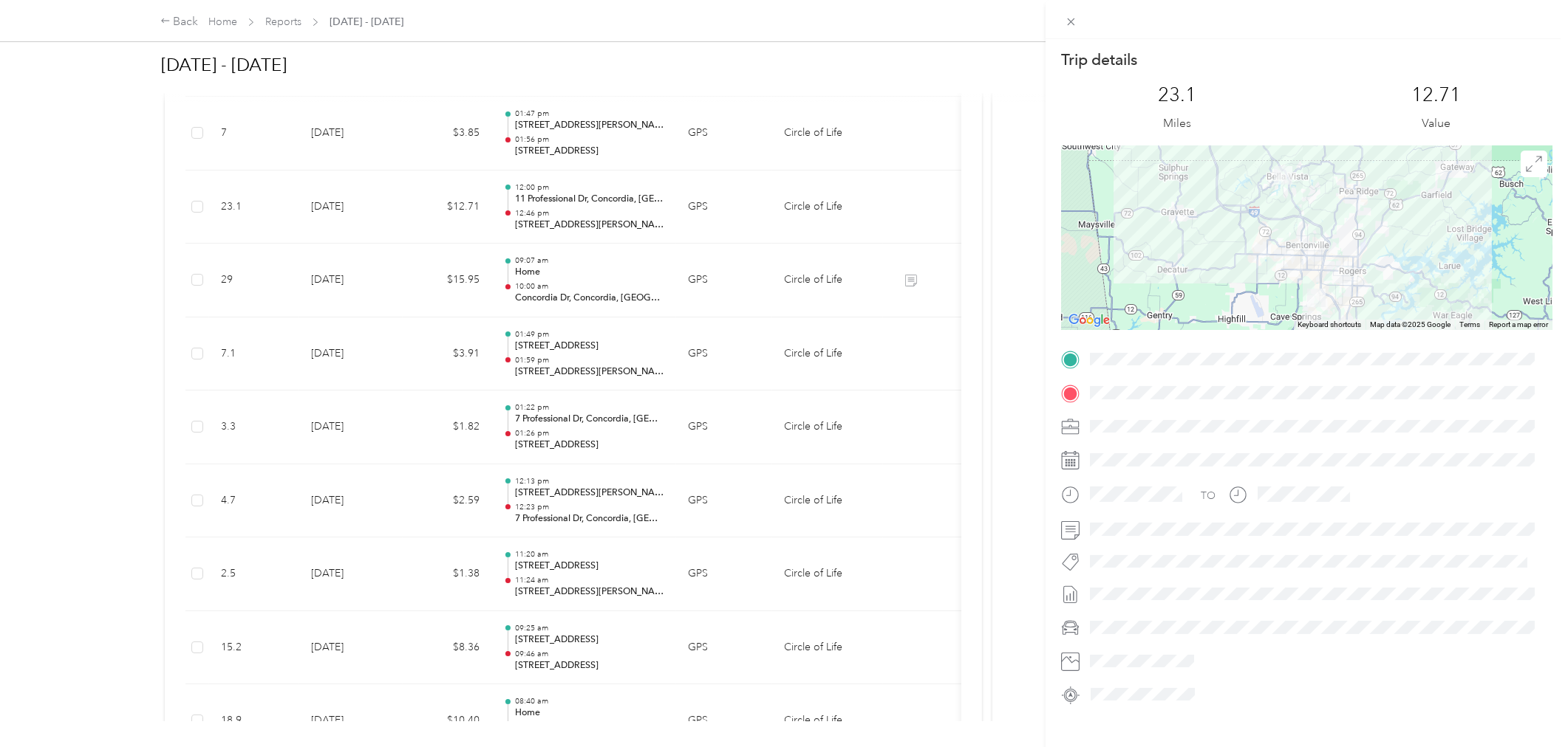
click at [600, 244] on div "Trip details This trip cannot be edited because it is either under review, appr…" at bounding box center [784, 373] width 1568 height 747
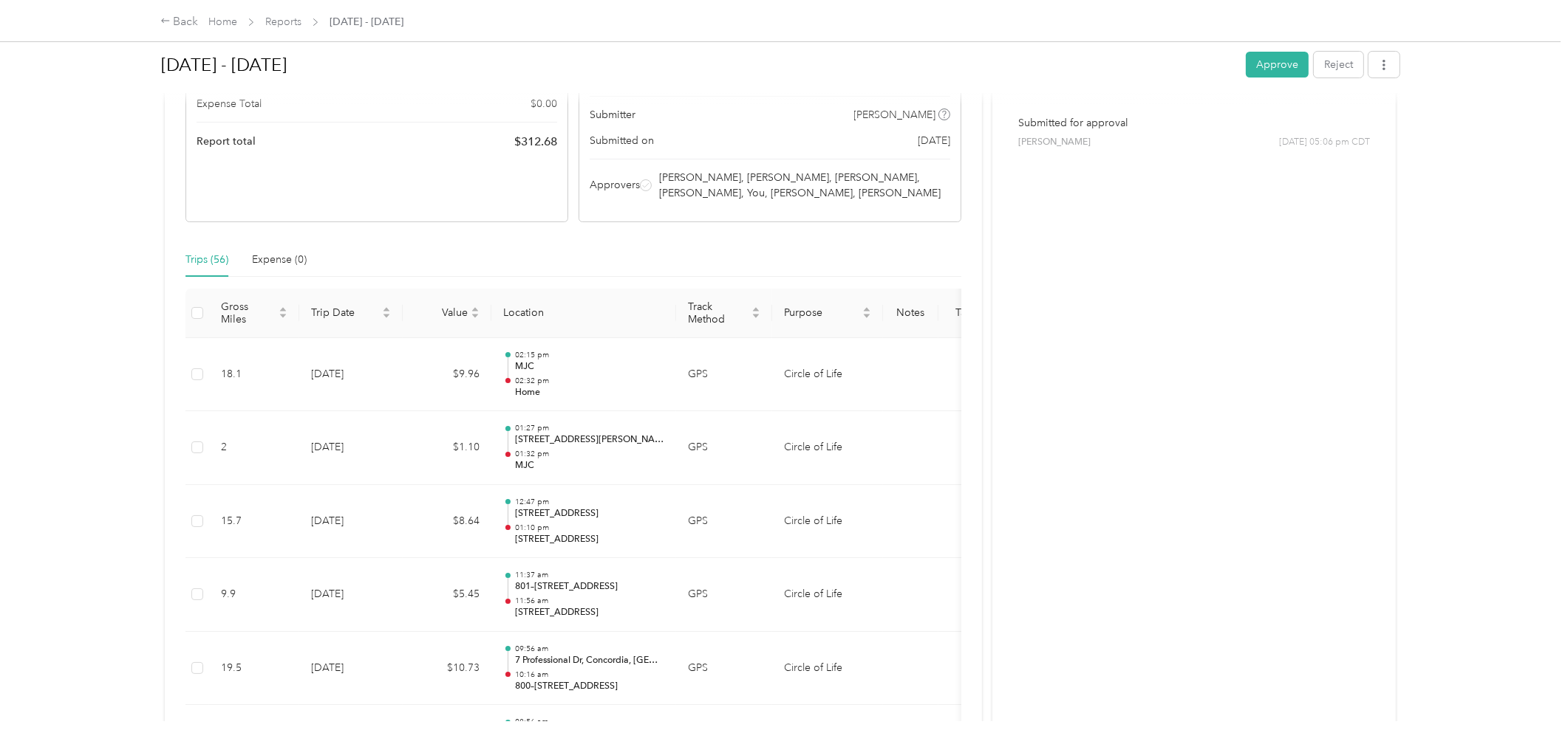
scroll to position [128, 0]
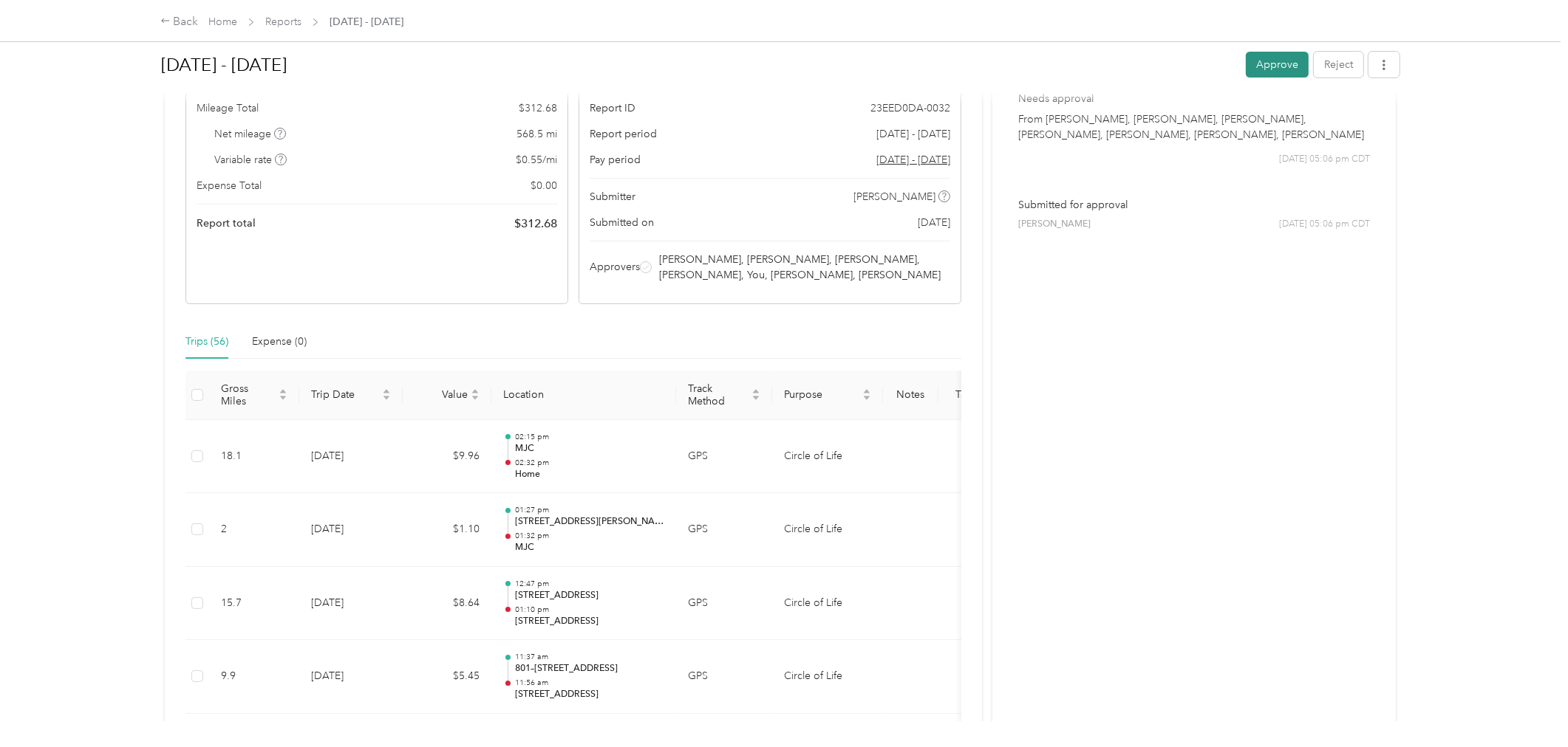
click at [1280, 67] on button "Approve" at bounding box center [1277, 65] width 63 height 26
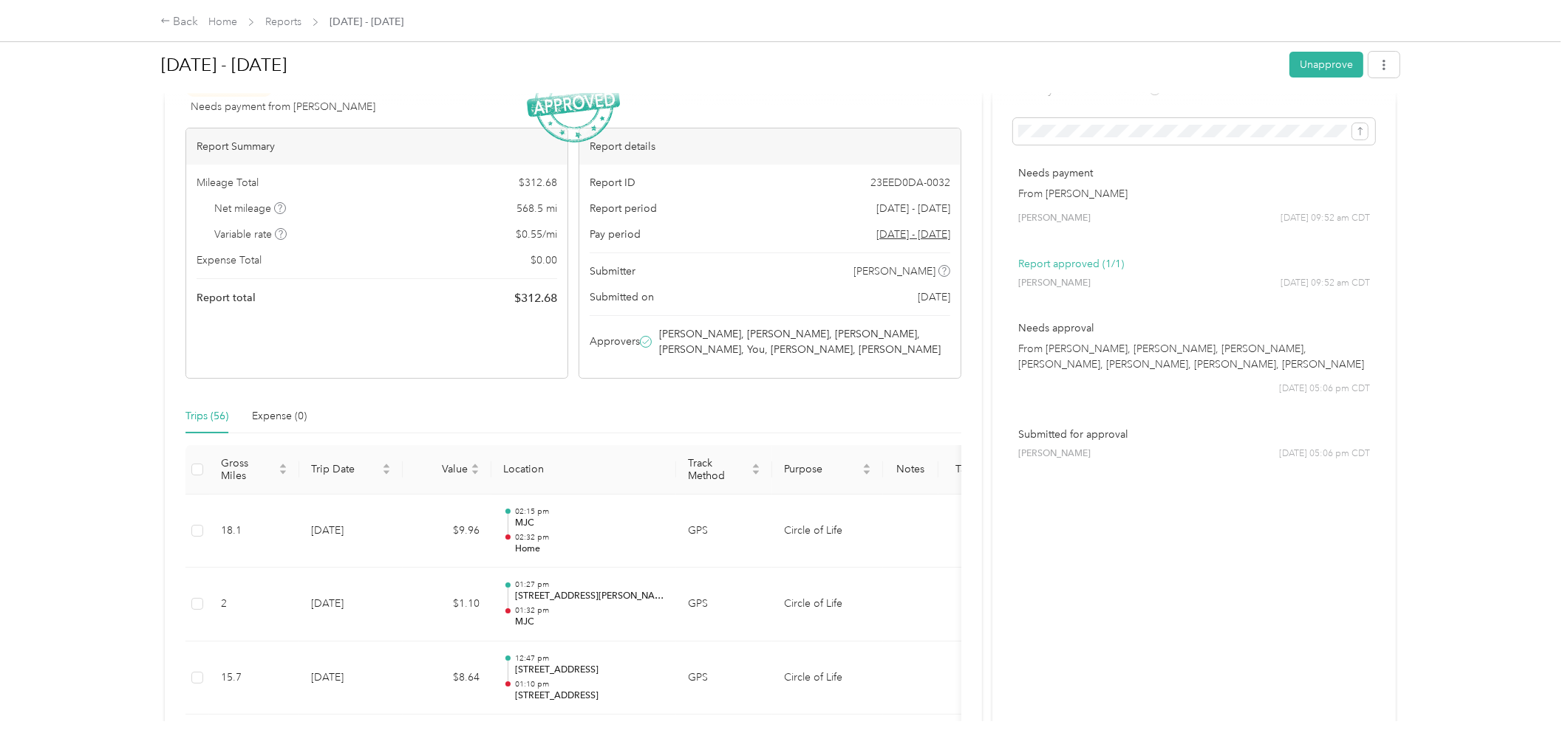
scroll to position [0, 0]
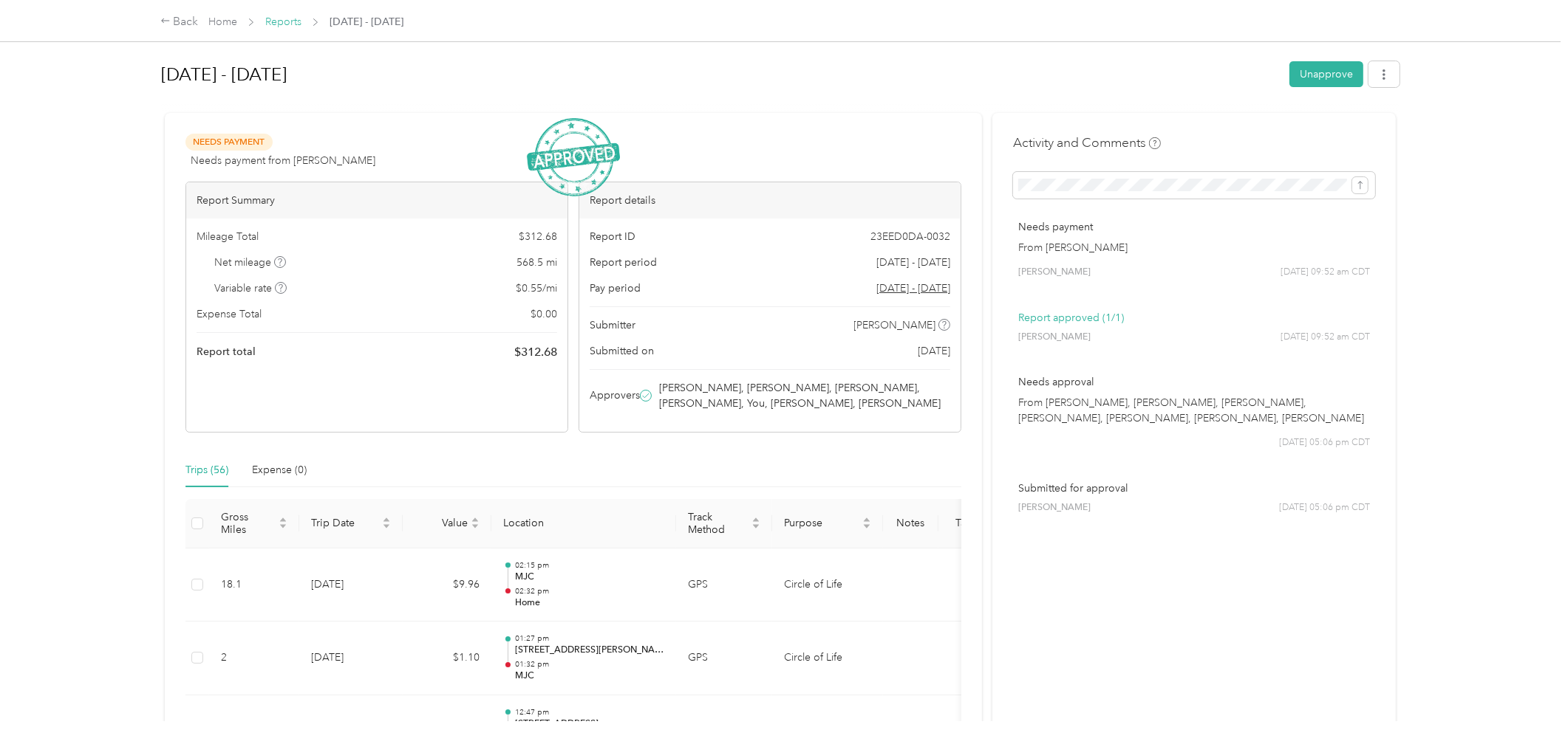
click at [278, 23] on link "Reports" at bounding box center [283, 22] width 37 height 12
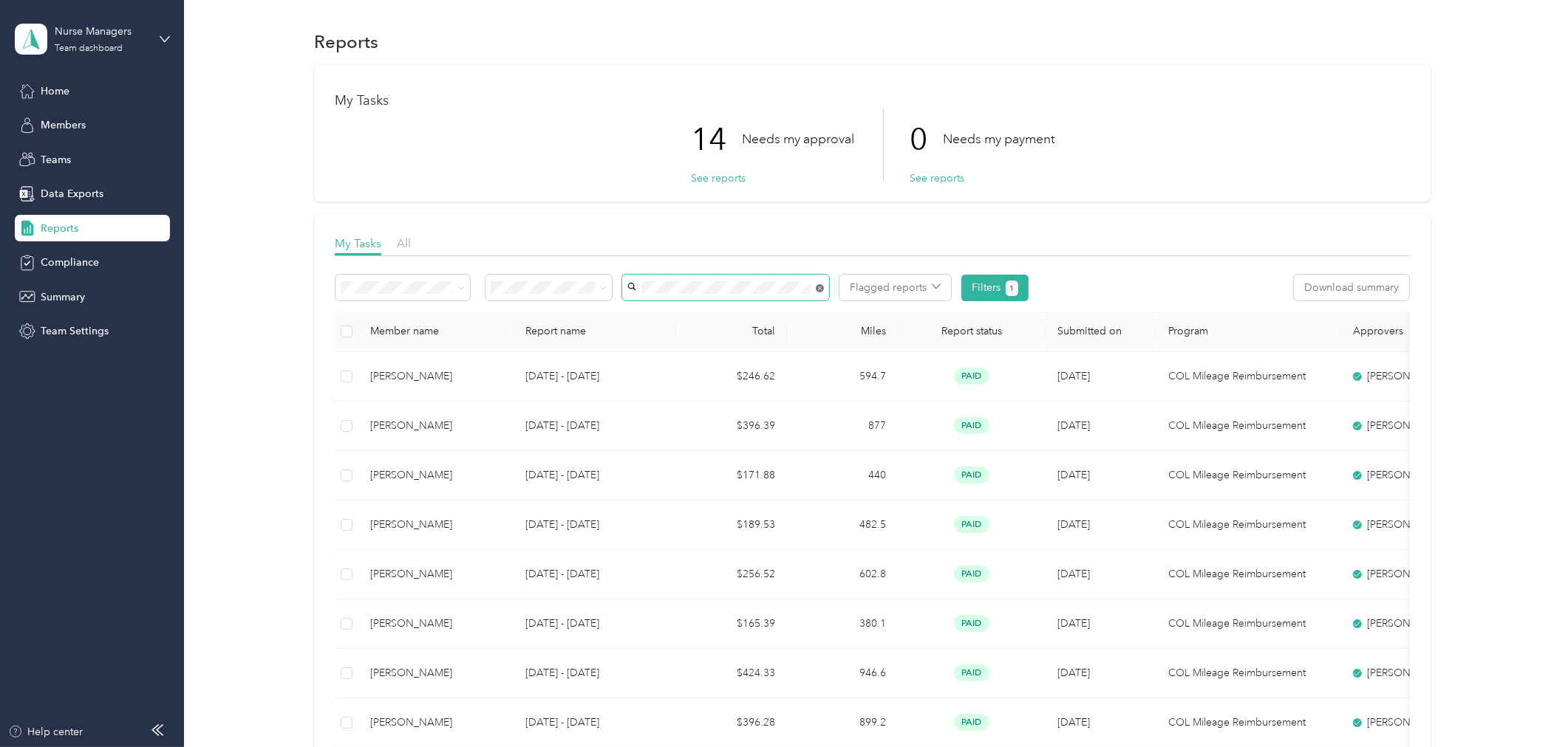
click at [817, 288] on icon at bounding box center [820, 288] width 8 height 8
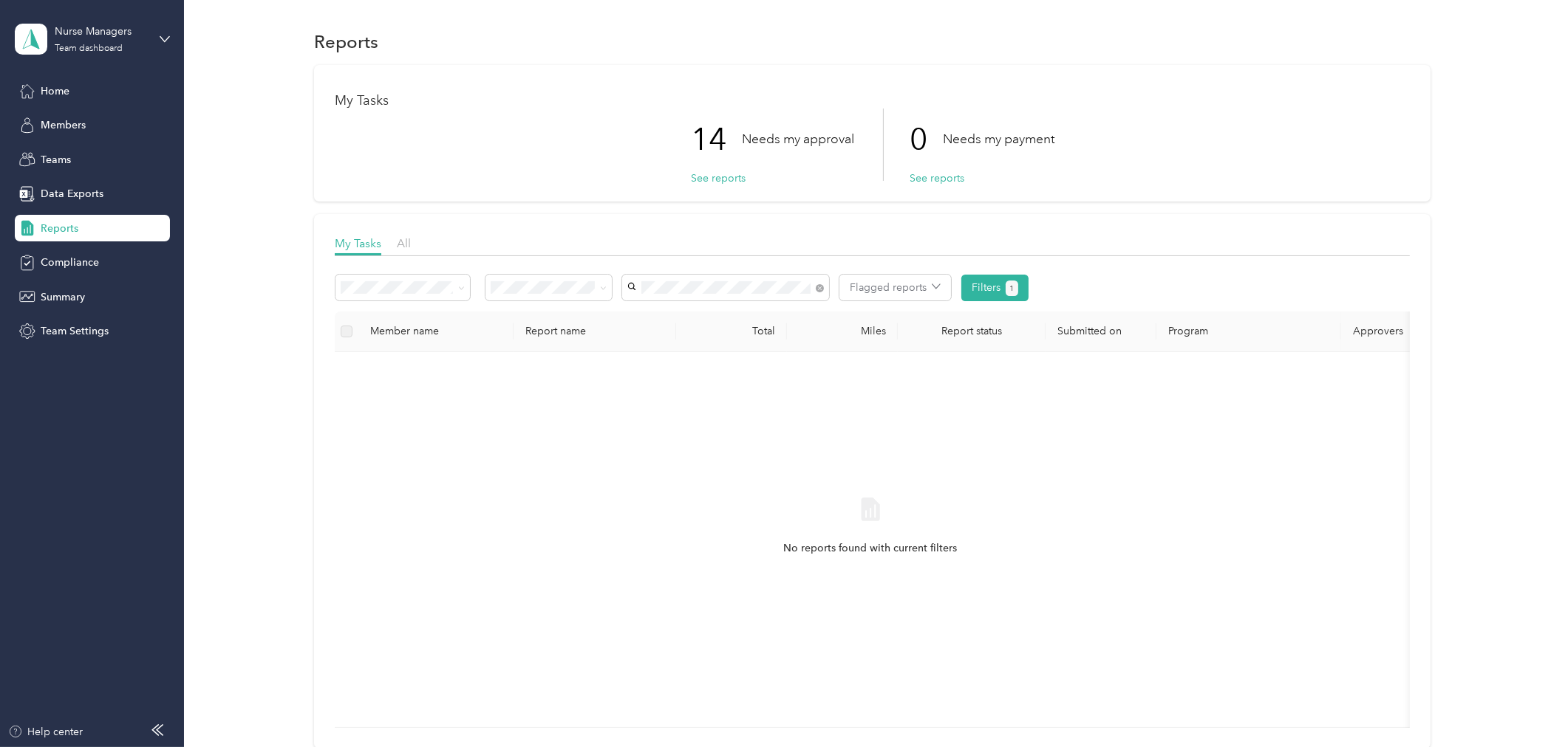
click at [670, 318] on span "[PERSON_NAME]" at bounding box center [673, 314] width 82 height 12
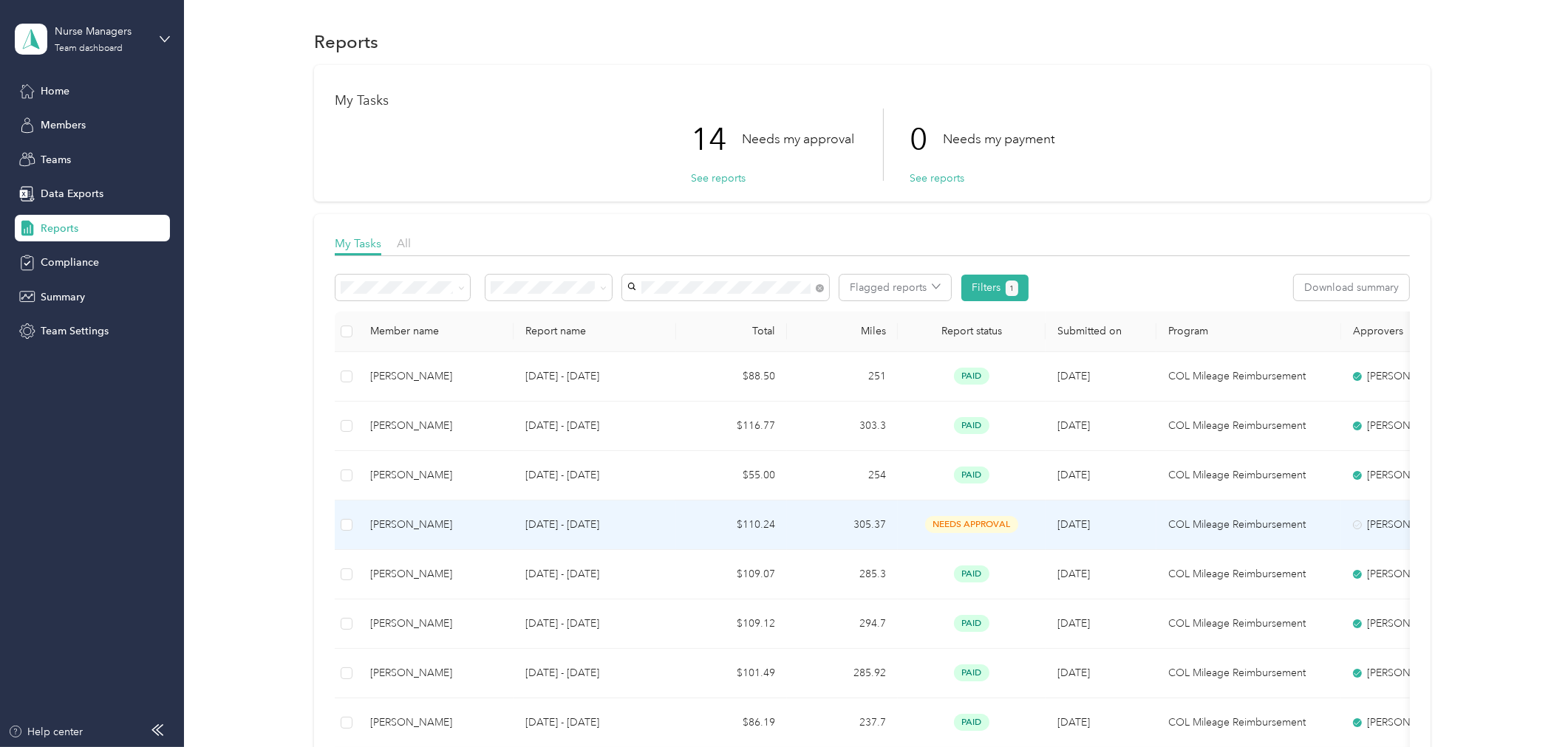
click at [927, 532] on div "needs approval" at bounding box center [972, 525] width 124 height 17
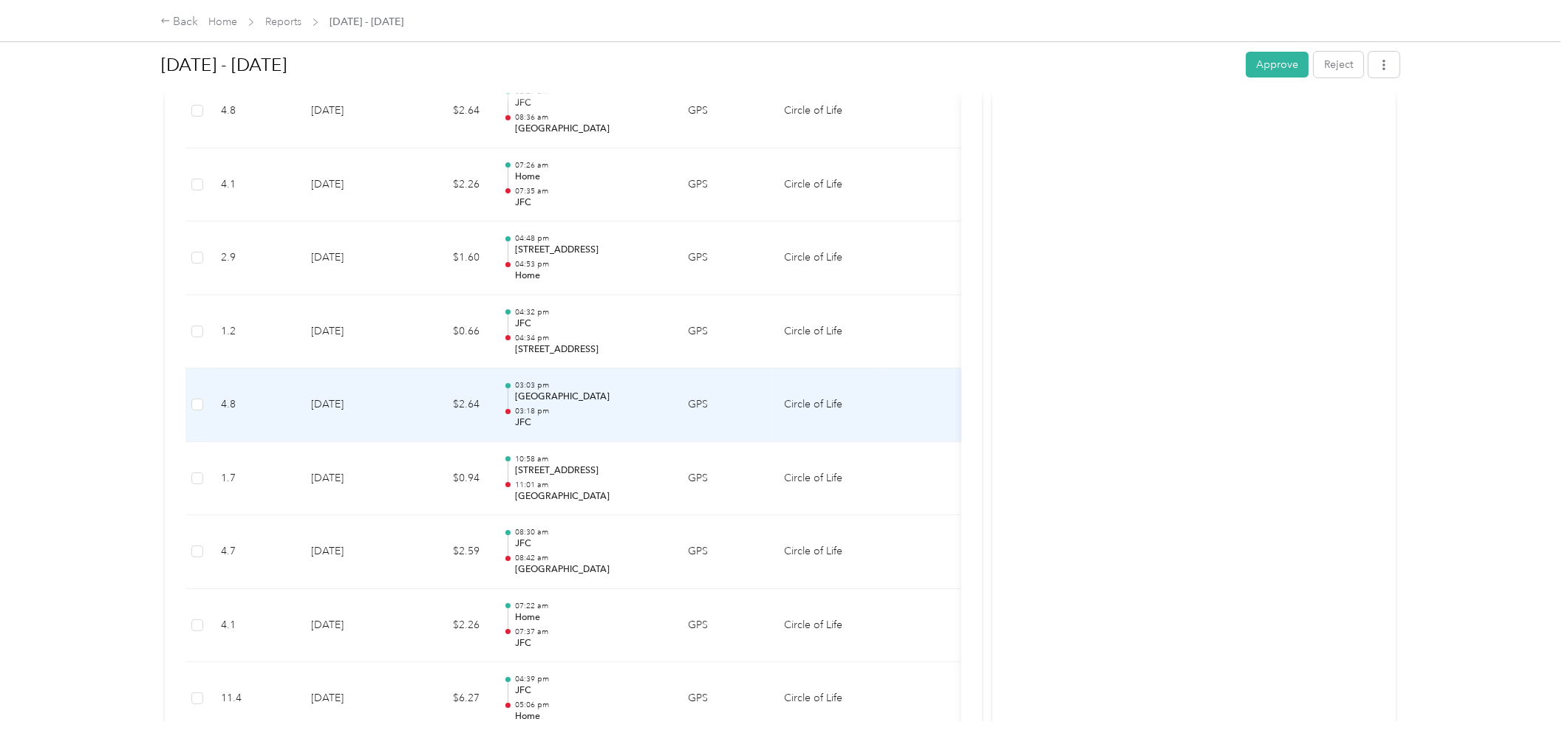
scroll to position [284, 0]
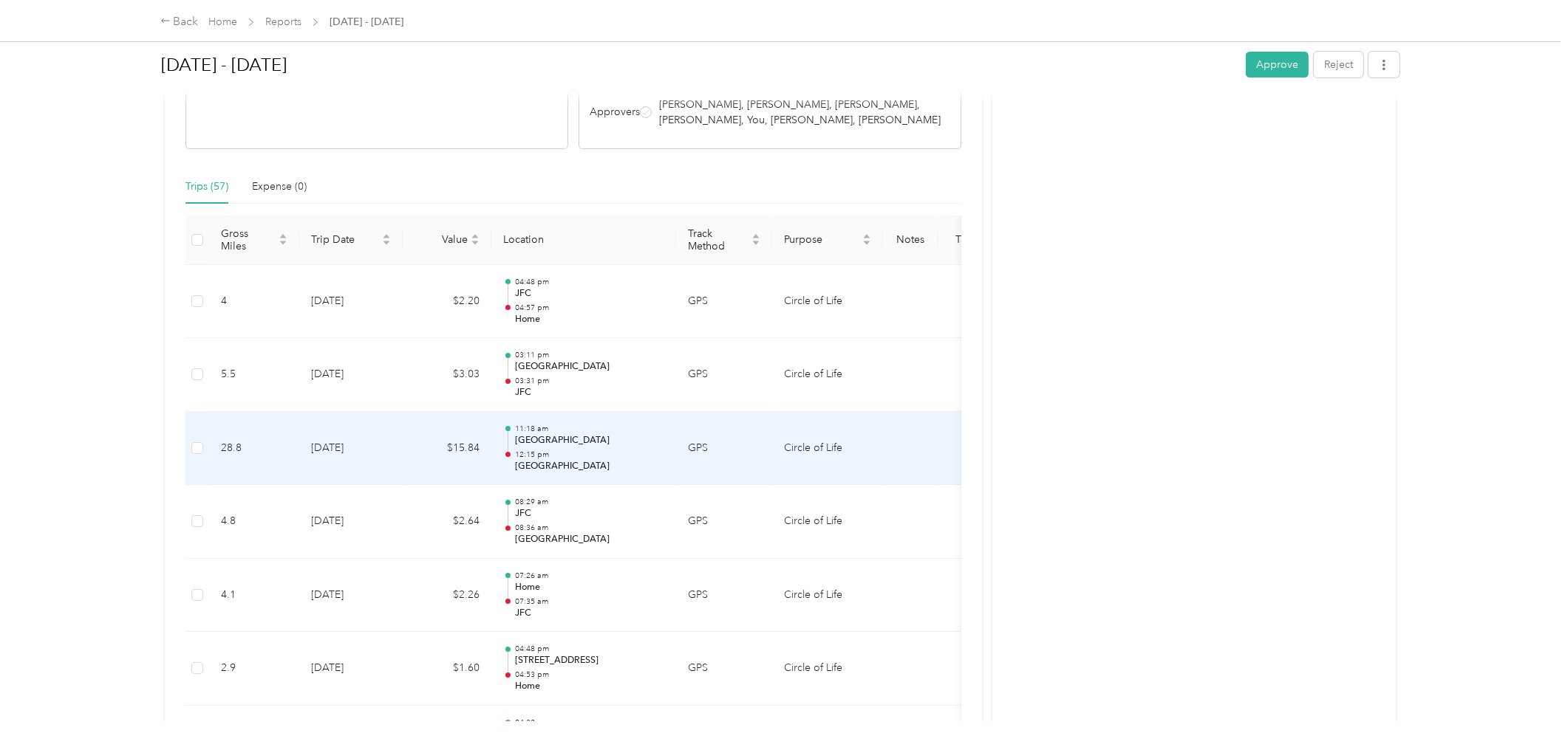
click at [891, 462] on td at bounding box center [910, 449] width 55 height 74
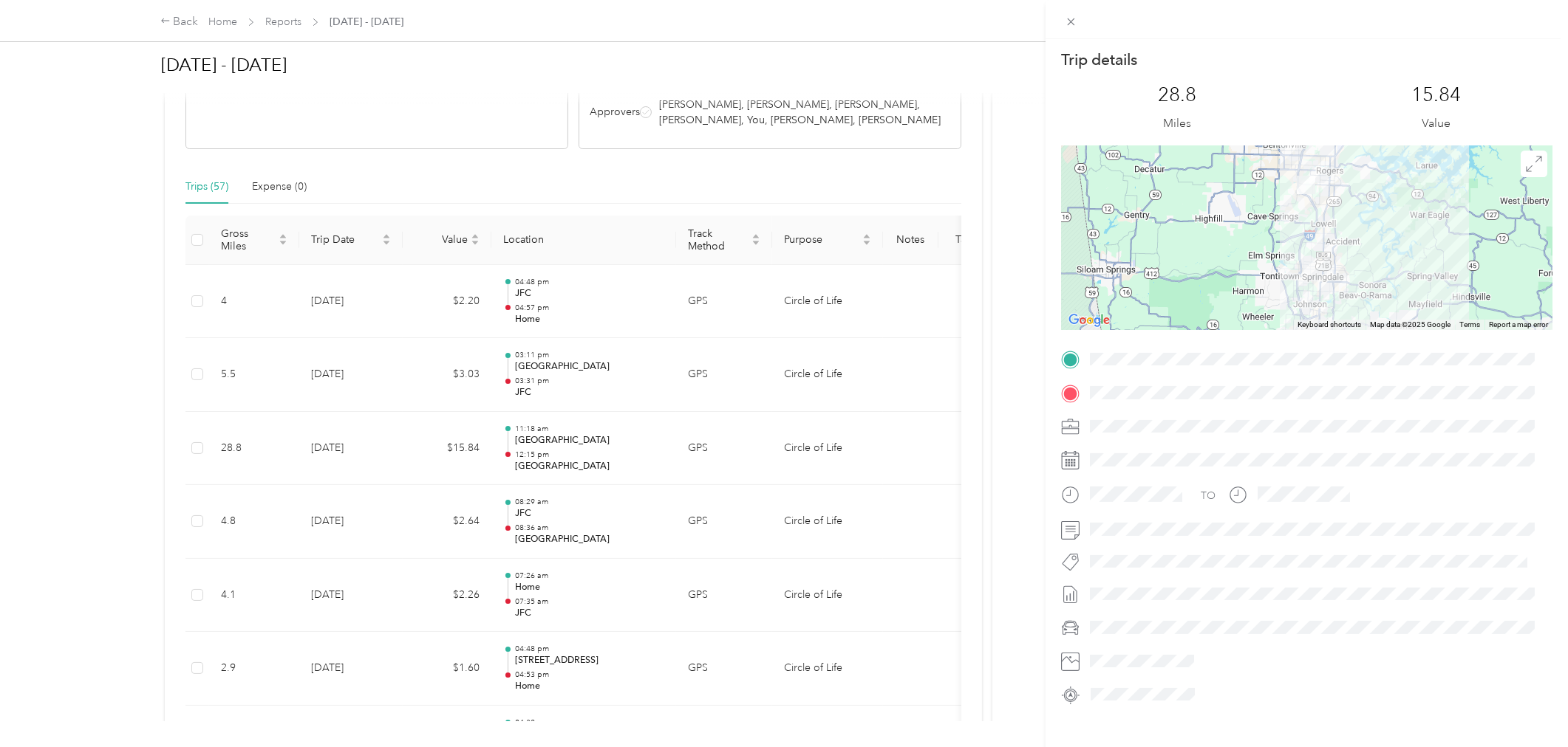
click at [900, 312] on div "Trip details This trip cannot be edited because it is either under review, appr…" at bounding box center [784, 373] width 1568 height 747
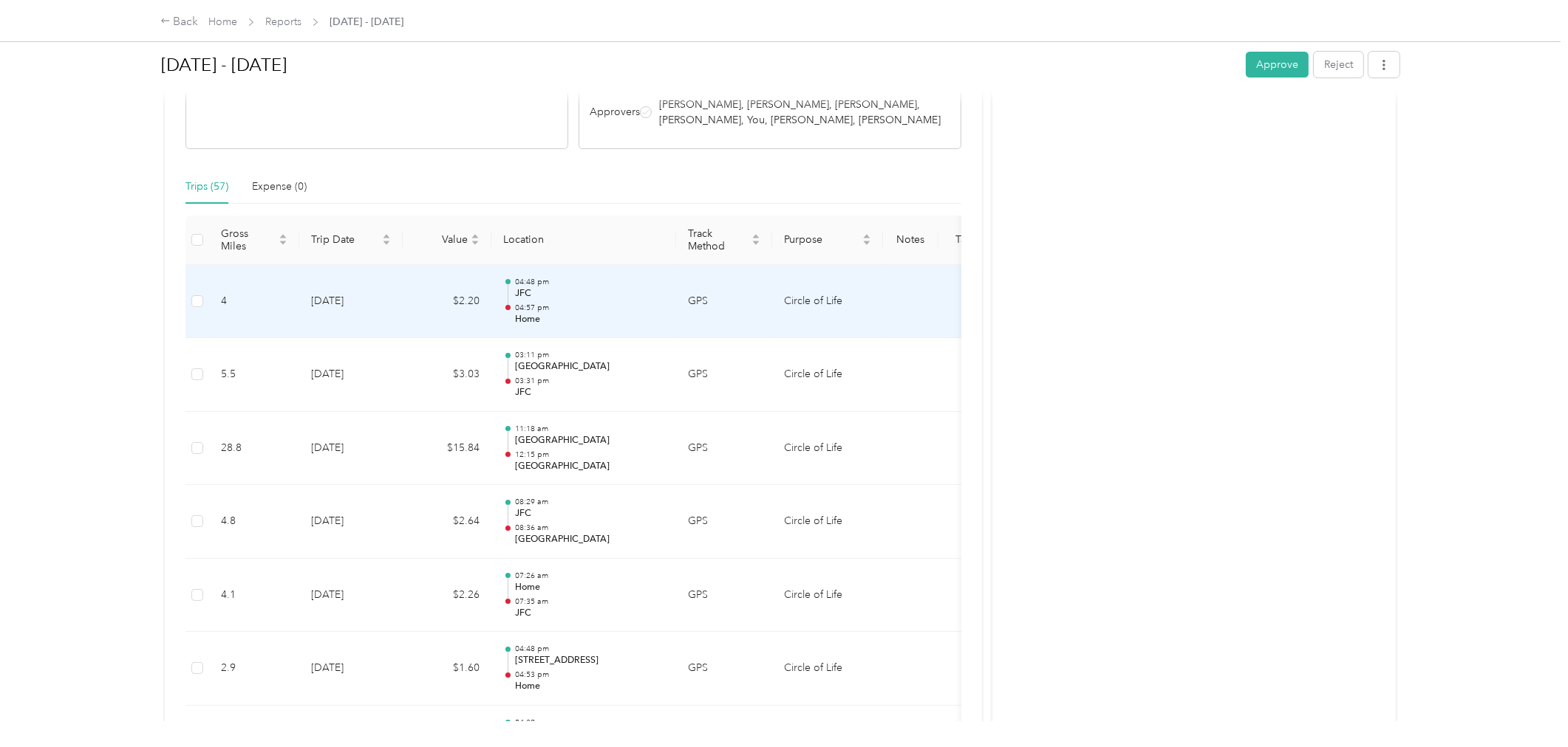
scroll to position [0, 0]
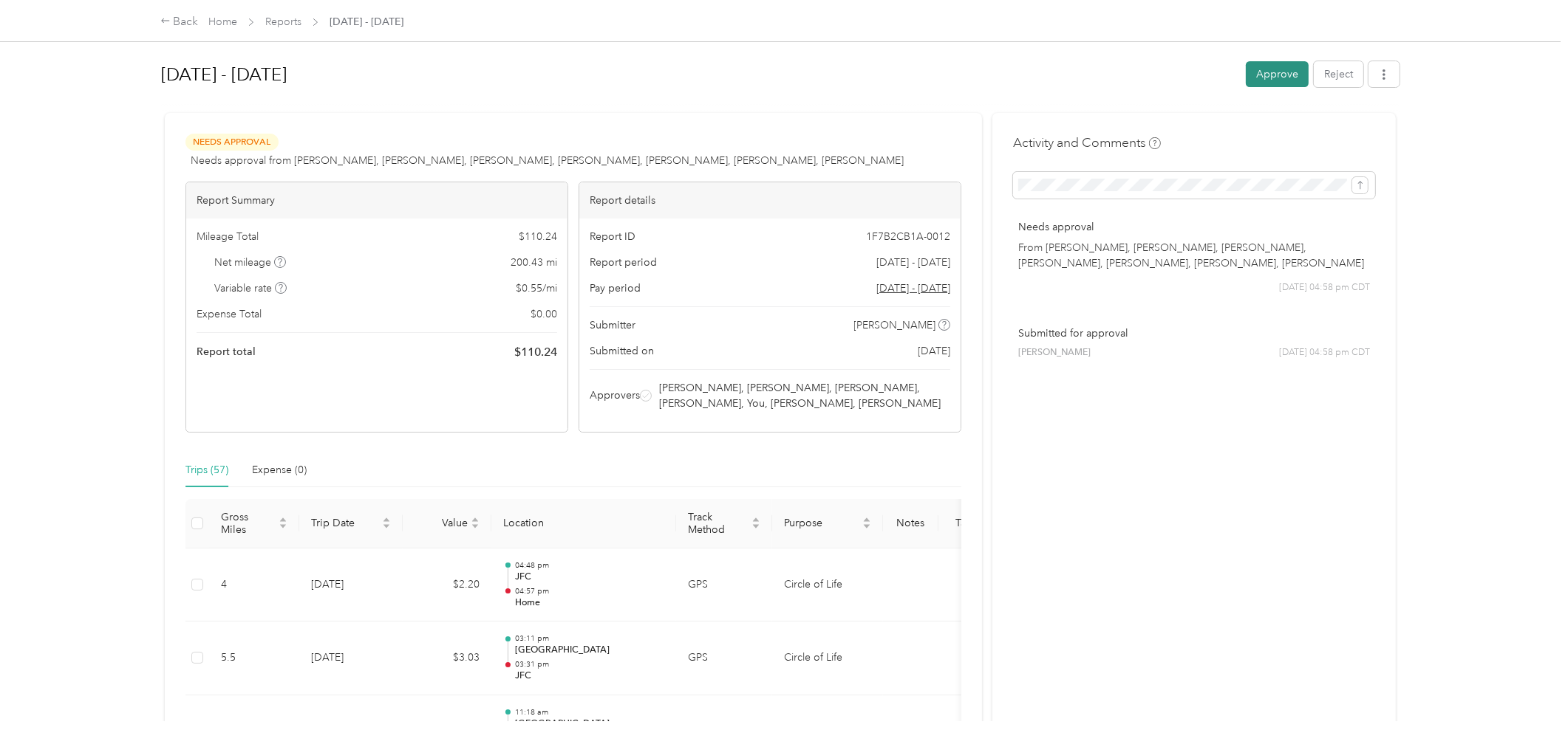
click at [1272, 75] on button "Approve" at bounding box center [1277, 74] width 63 height 26
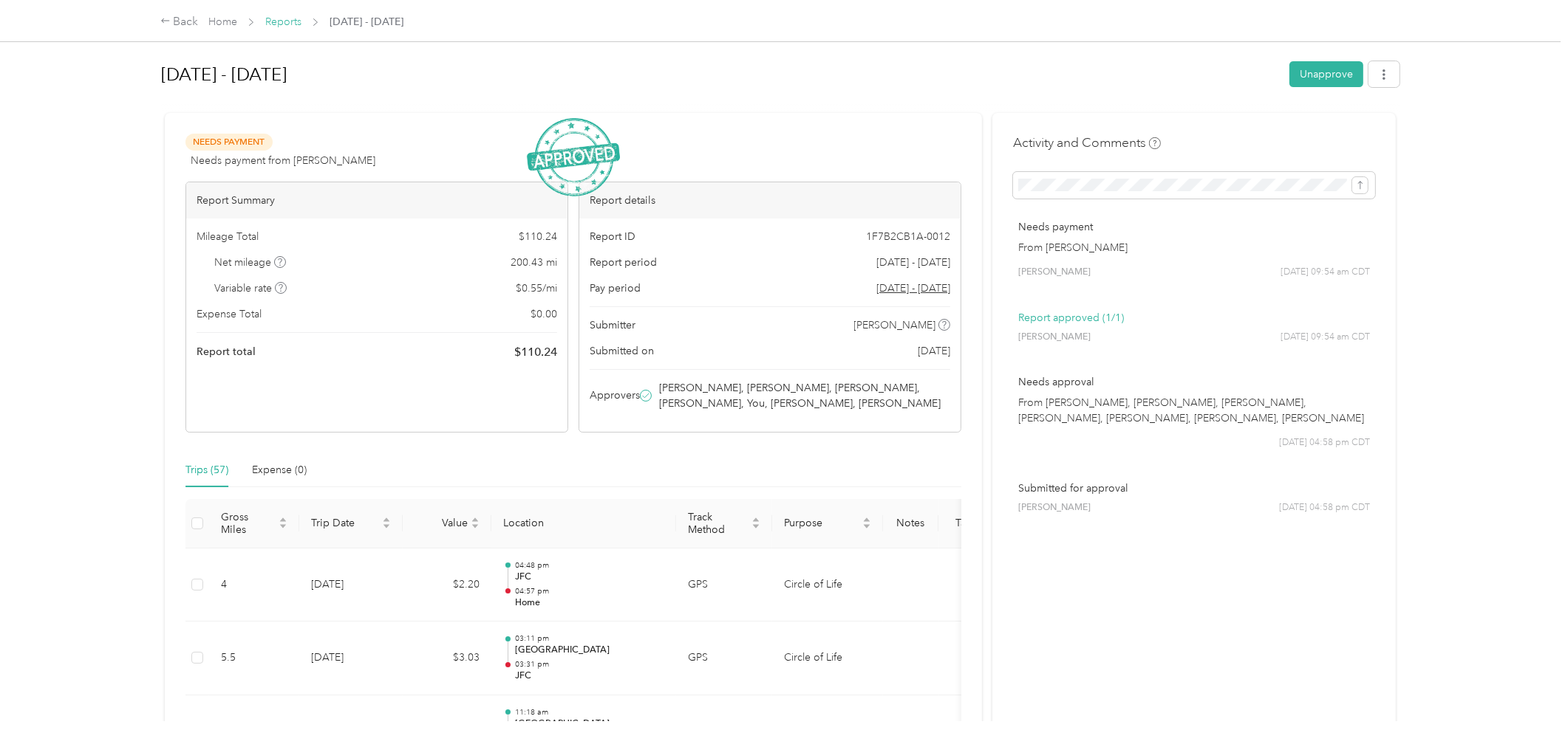
click at [271, 23] on link "Reports" at bounding box center [283, 22] width 37 height 12
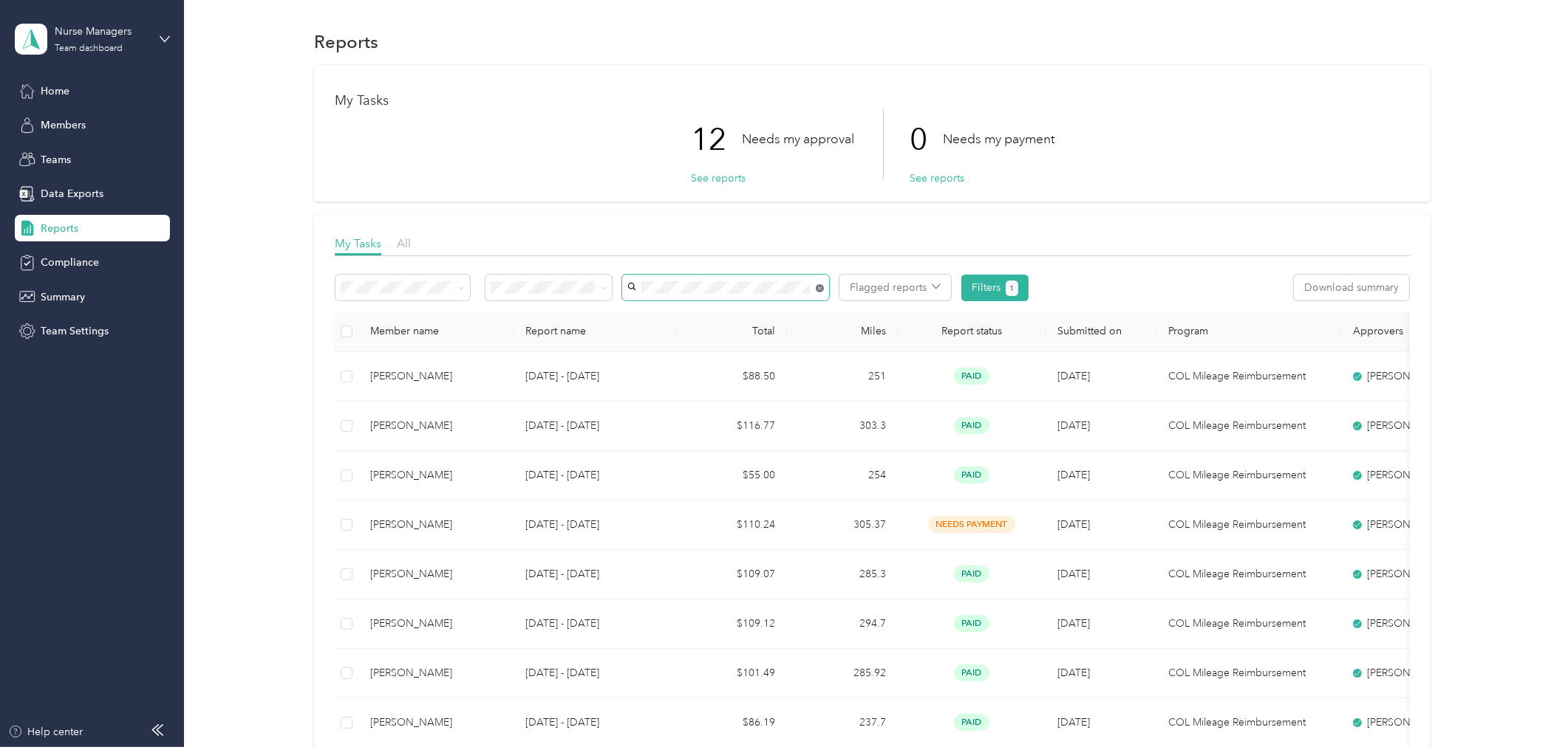
click at [817, 288] on icon at bounding box center [820, 288] width 8 height 8
click at [651, 477] on li "[PERSON_NAME]" at bounding box center [726, 469] width 207 height 26
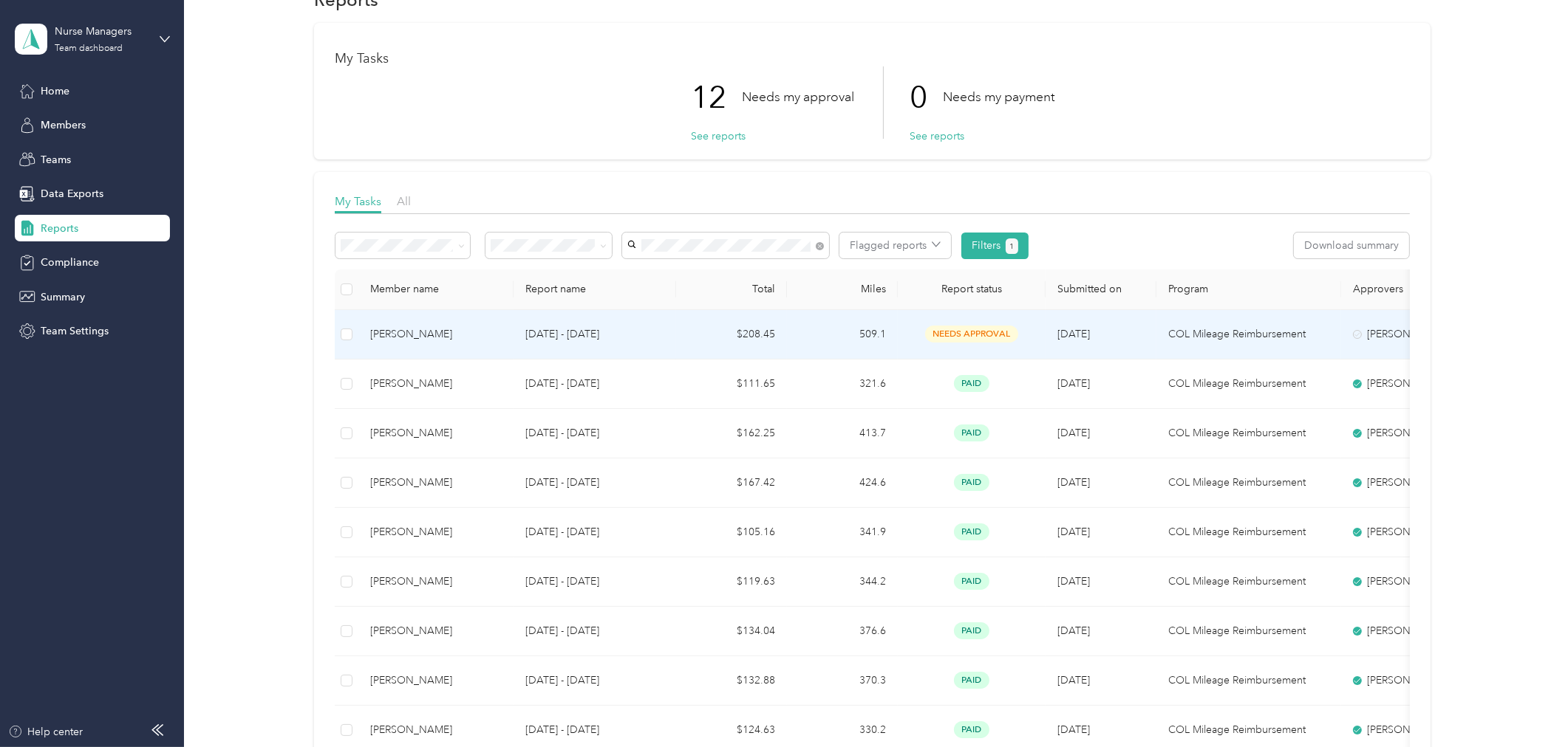
scroll to position [82, 0]
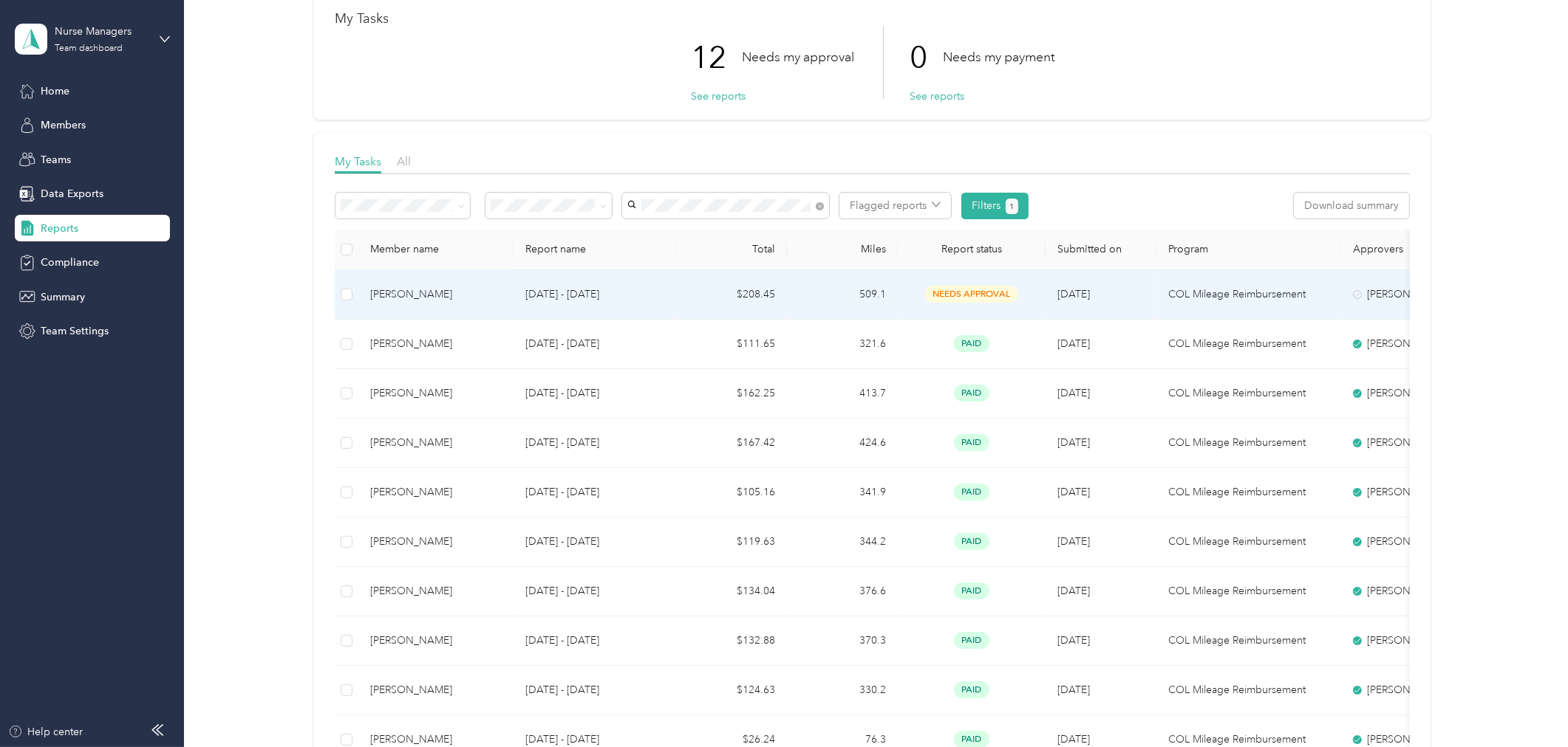
click at [621, 299] on p "[DATE] - [DATE]" at bounding box center [595, 295] width 139 height 16
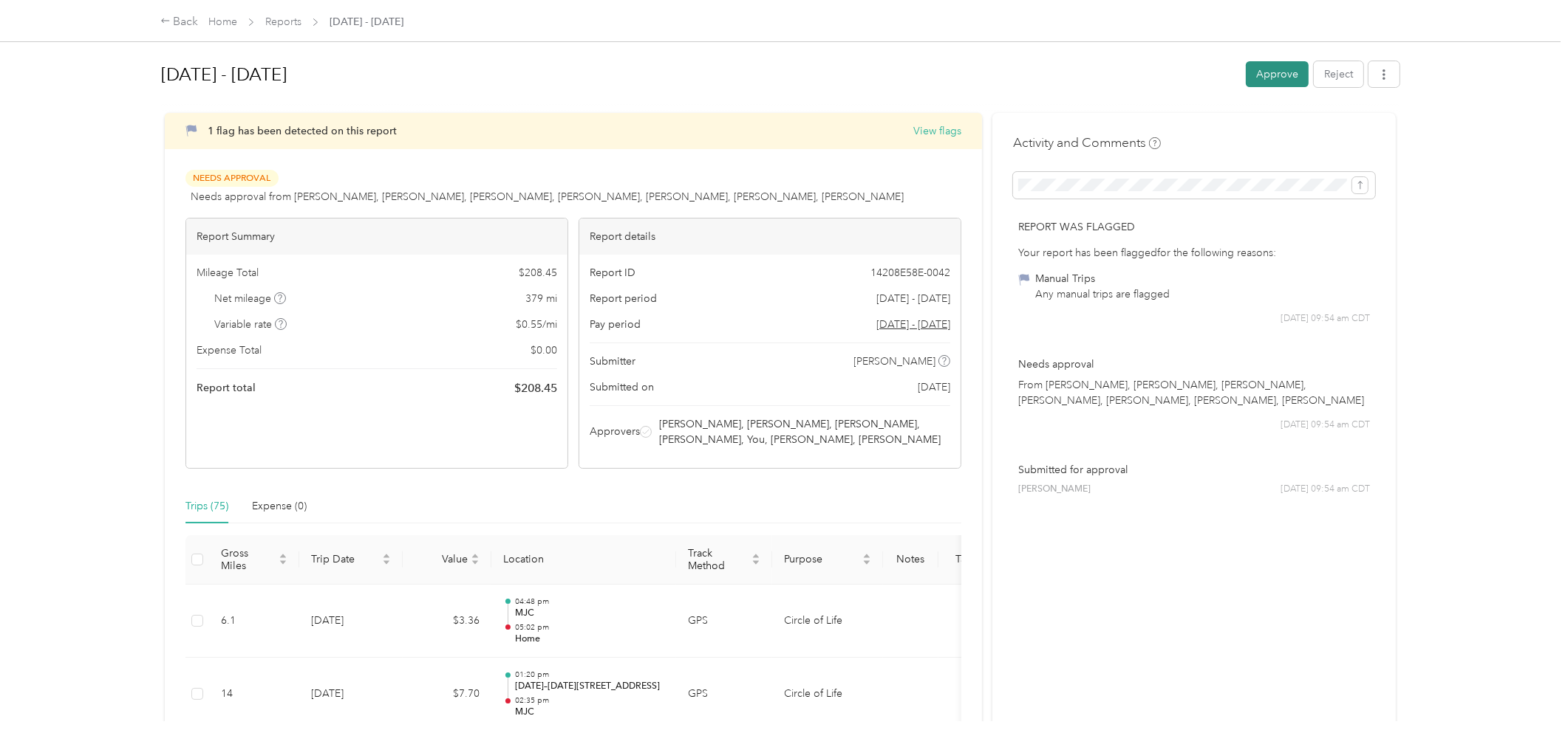
click at [1276, 75] on button "Approve" at bounding box center [1277, 74] width 63 height 26
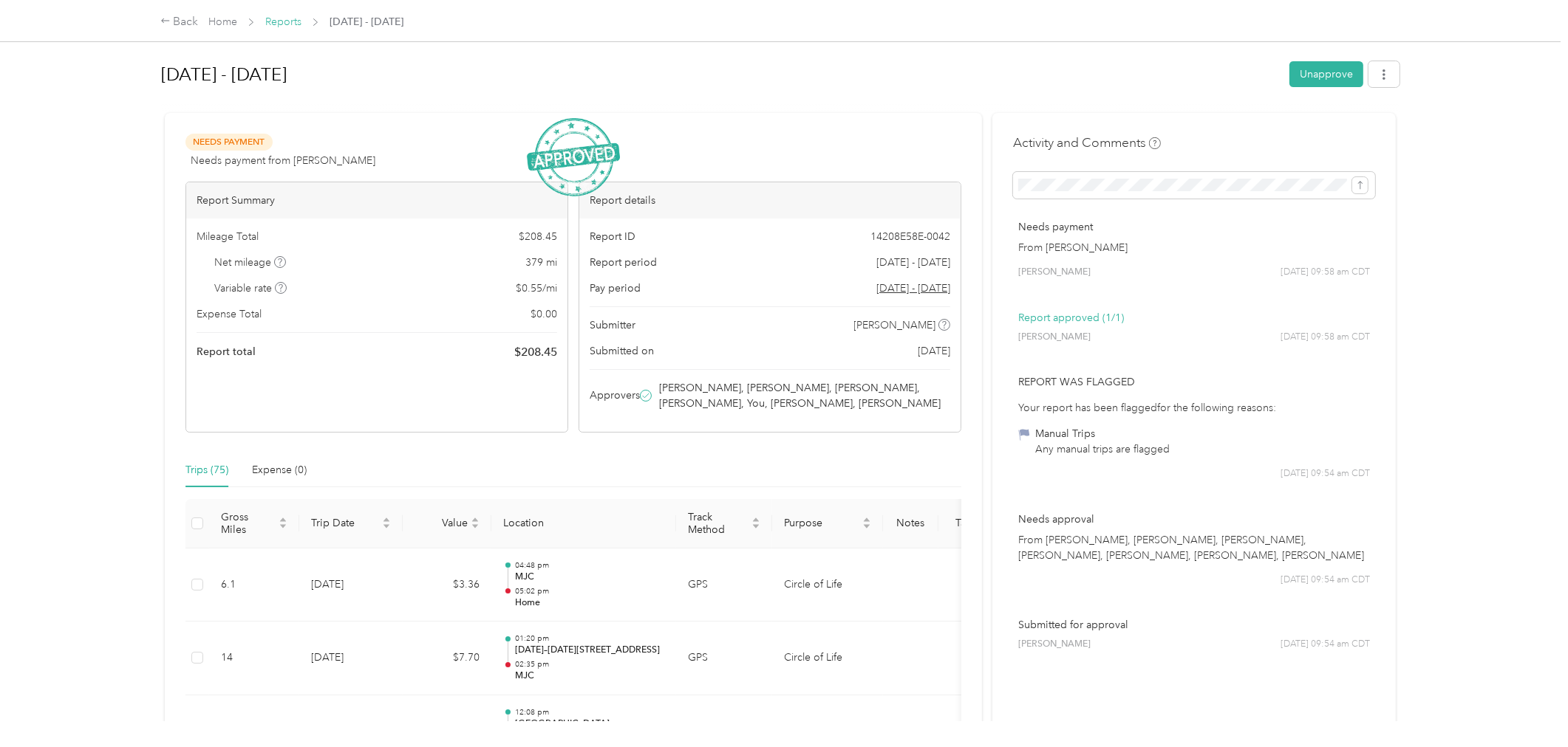
click at [285, 19] on link "Reports" at bounding box center [283, 22] width 37 height 12
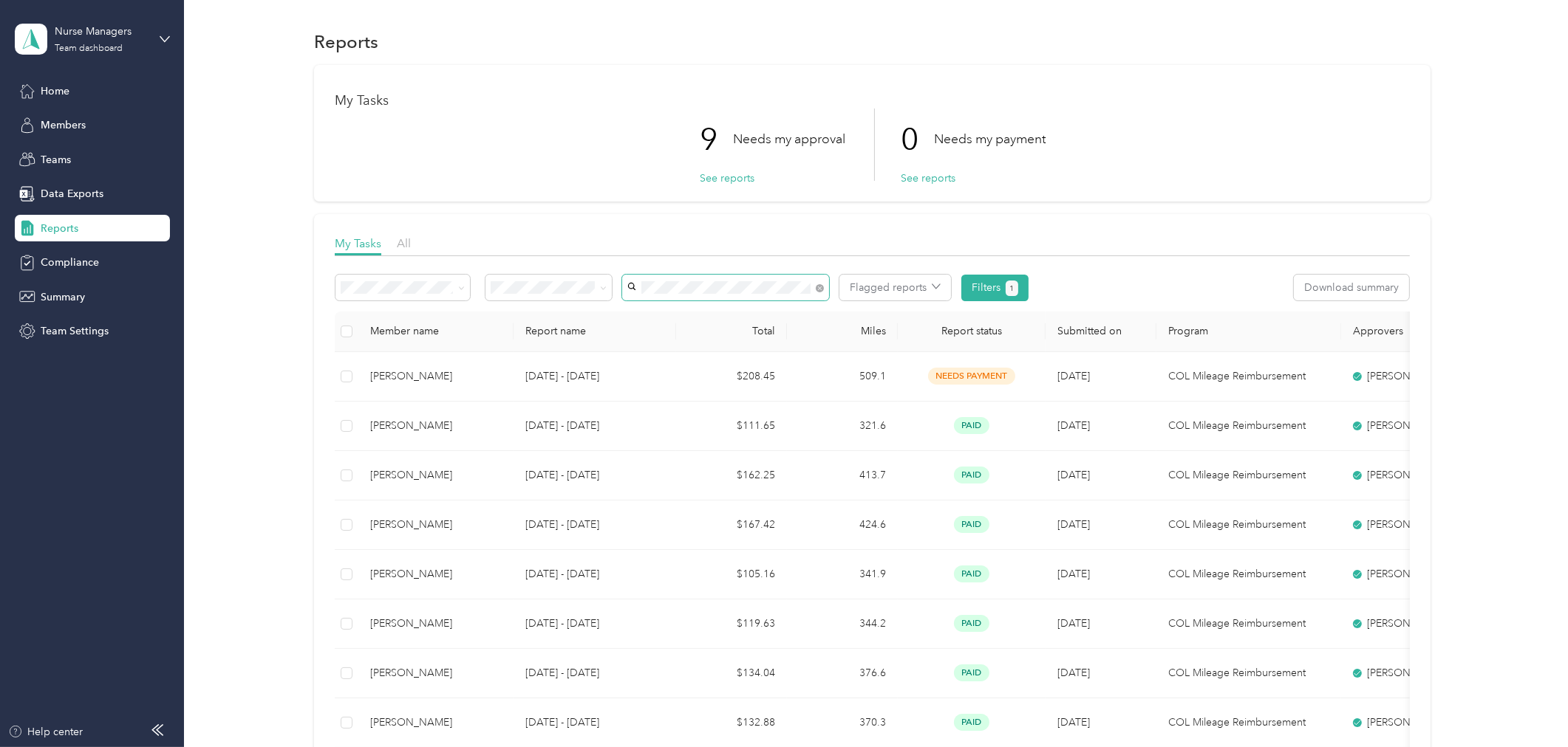
click at [821, 287] on icon at bounding box center [820, 288] width 4 height 4
click at [681, 349] on span "[PERSON_NAME]" at bounding box center [673, 355] width 82 height 12
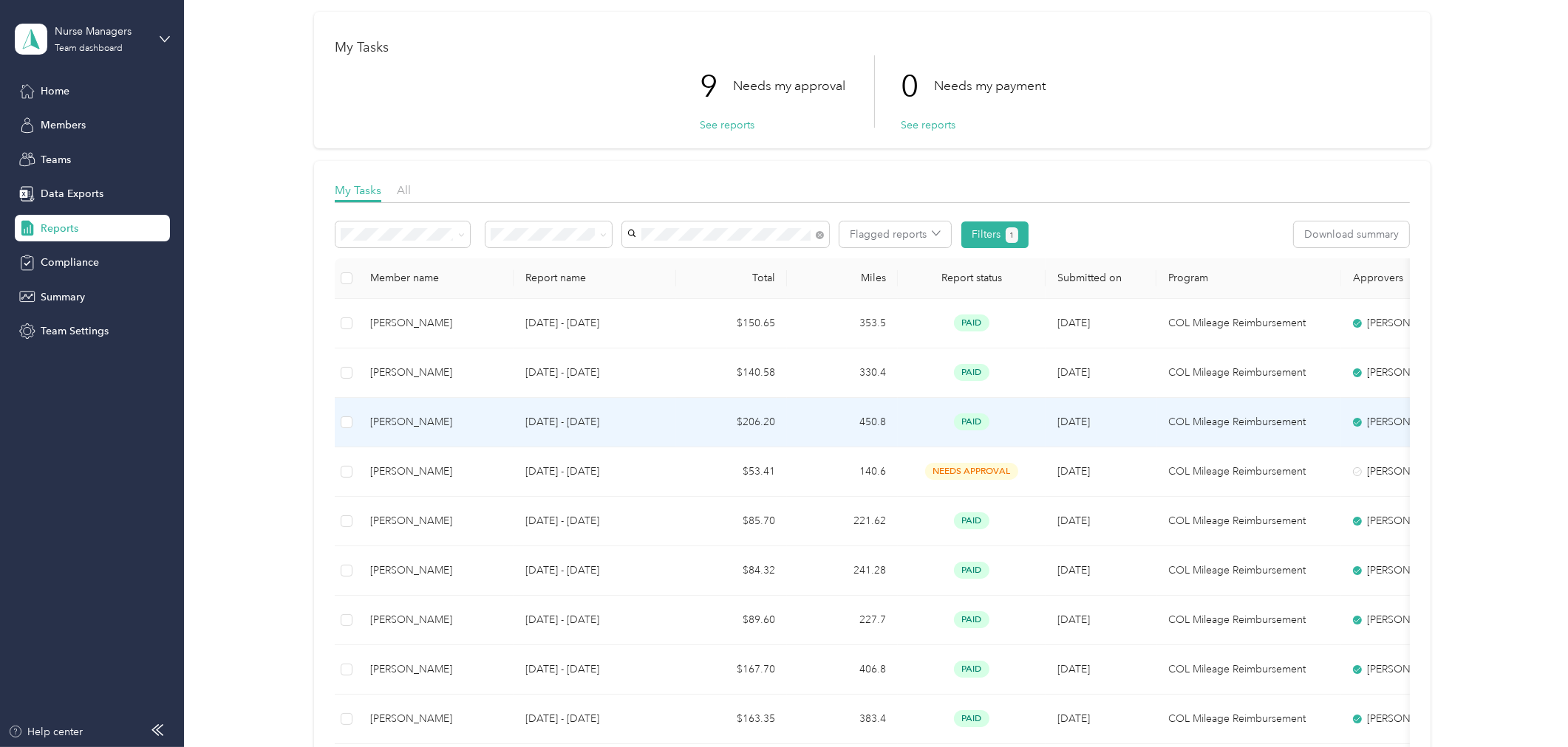
scroll to position [82, 0]
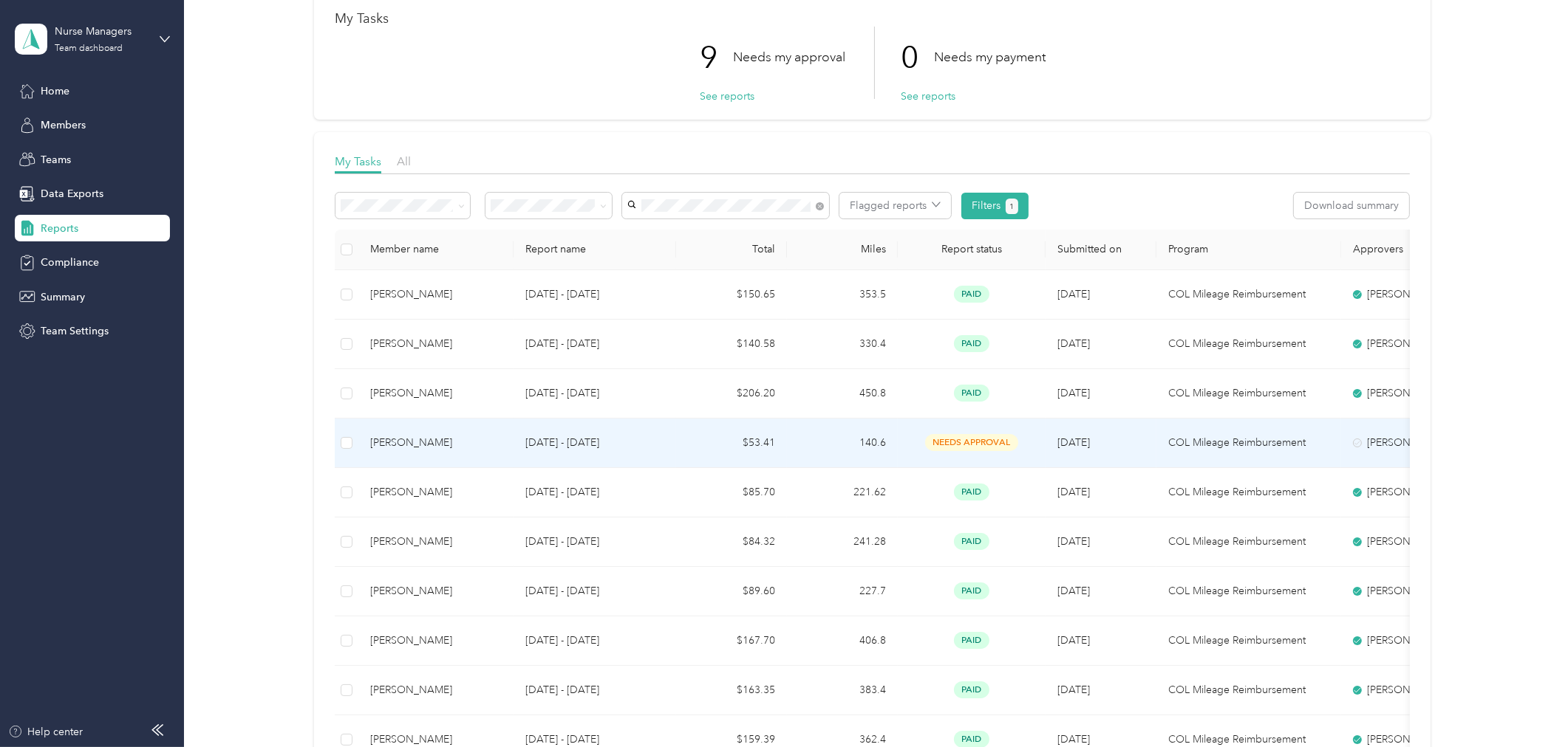
click at [872, 437] on td "140.6" at bounding box center [842, 444] width 111 height 50
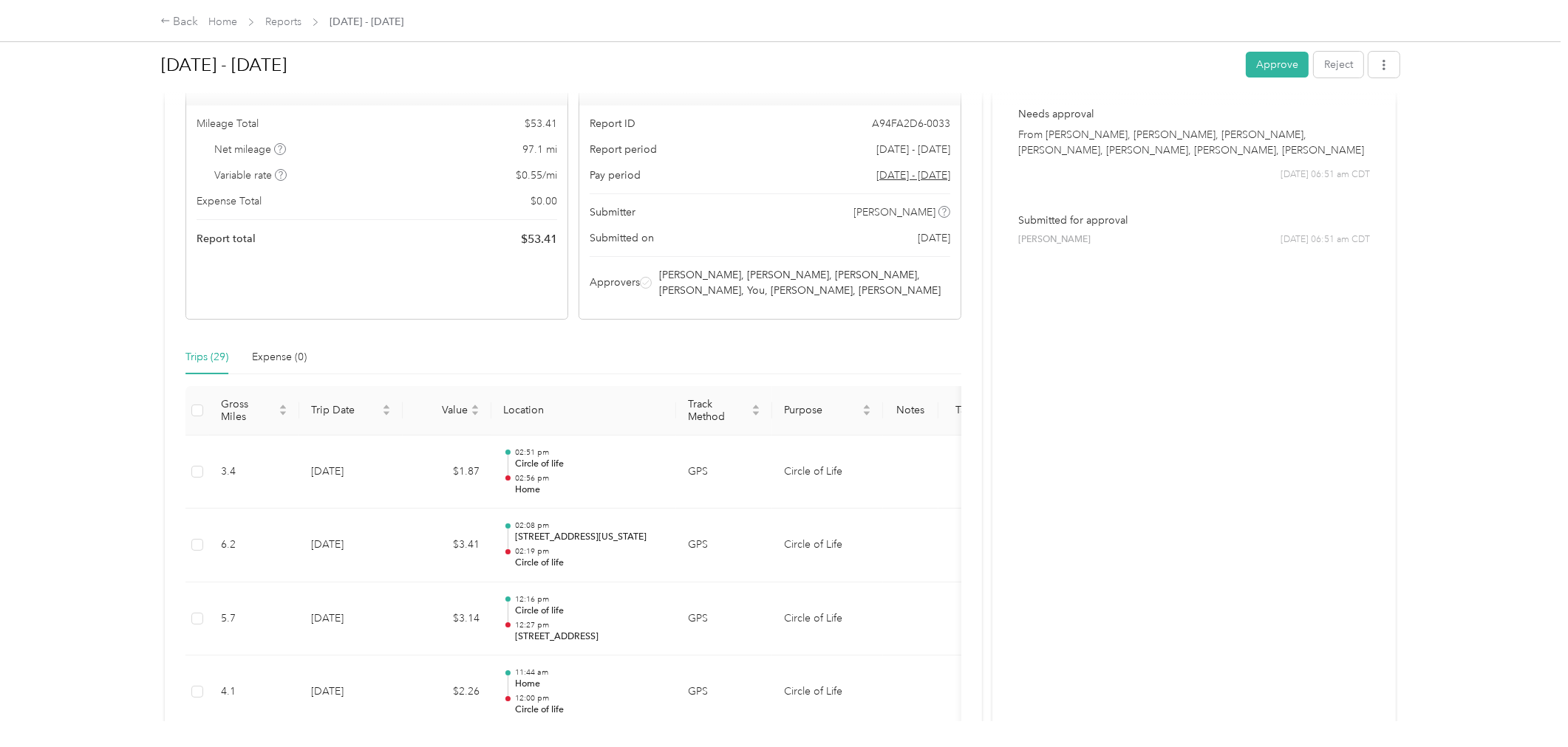
scroll to position [112, 0]
click at [1267, 58] on button "Approve" at bounding box center [1277, 65] width 63 height 26
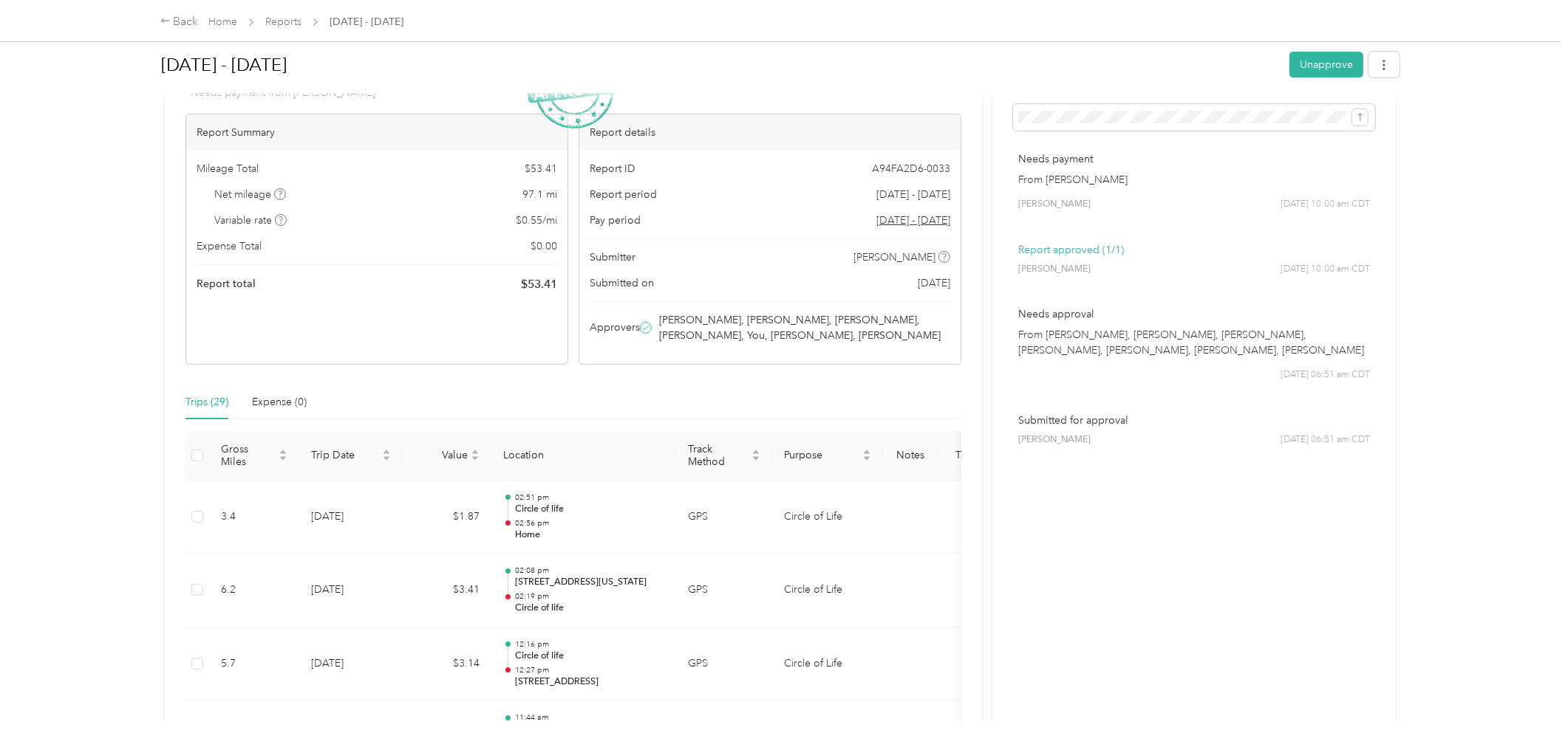
scroll to position [0, 0]
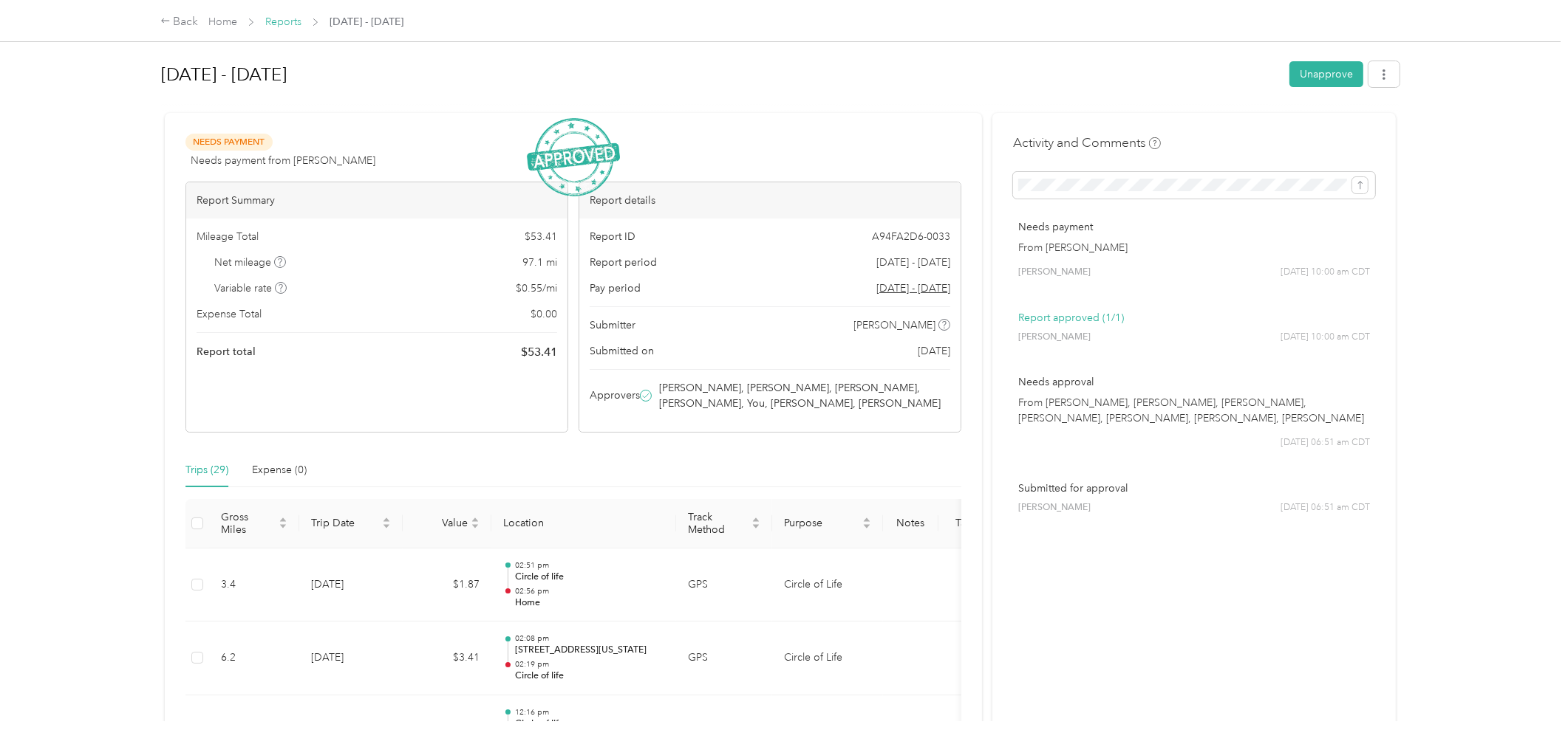
click at [286, 21] on link "Reports" at bounding box center [283, 22] width 37 height 12
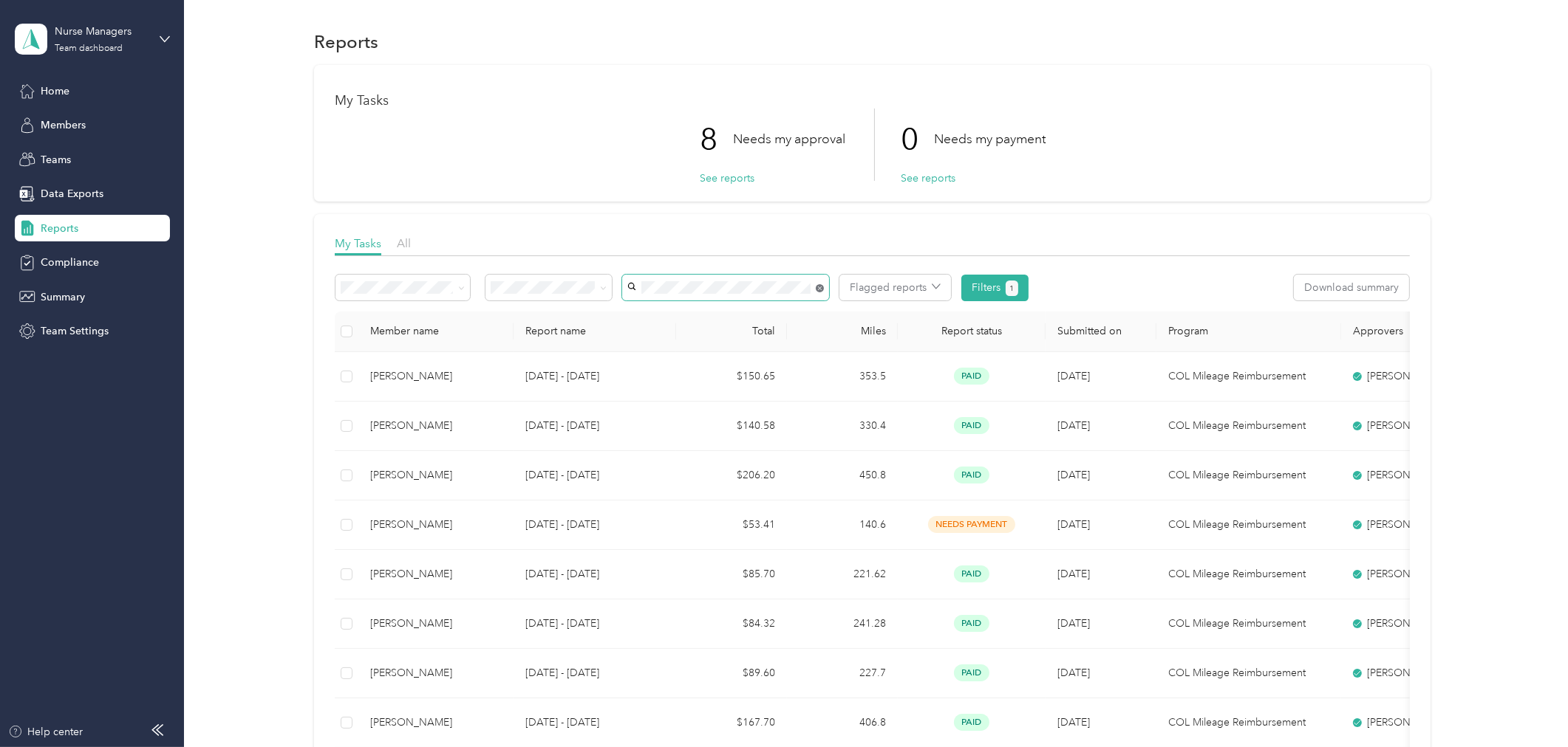
click at [817, 288] on icon at bounding box center [820, 288] width 8 height 8
click at [695, 337] on span "[PERSON_NAME]" at bounding box center [673, 340] width 82 height 12
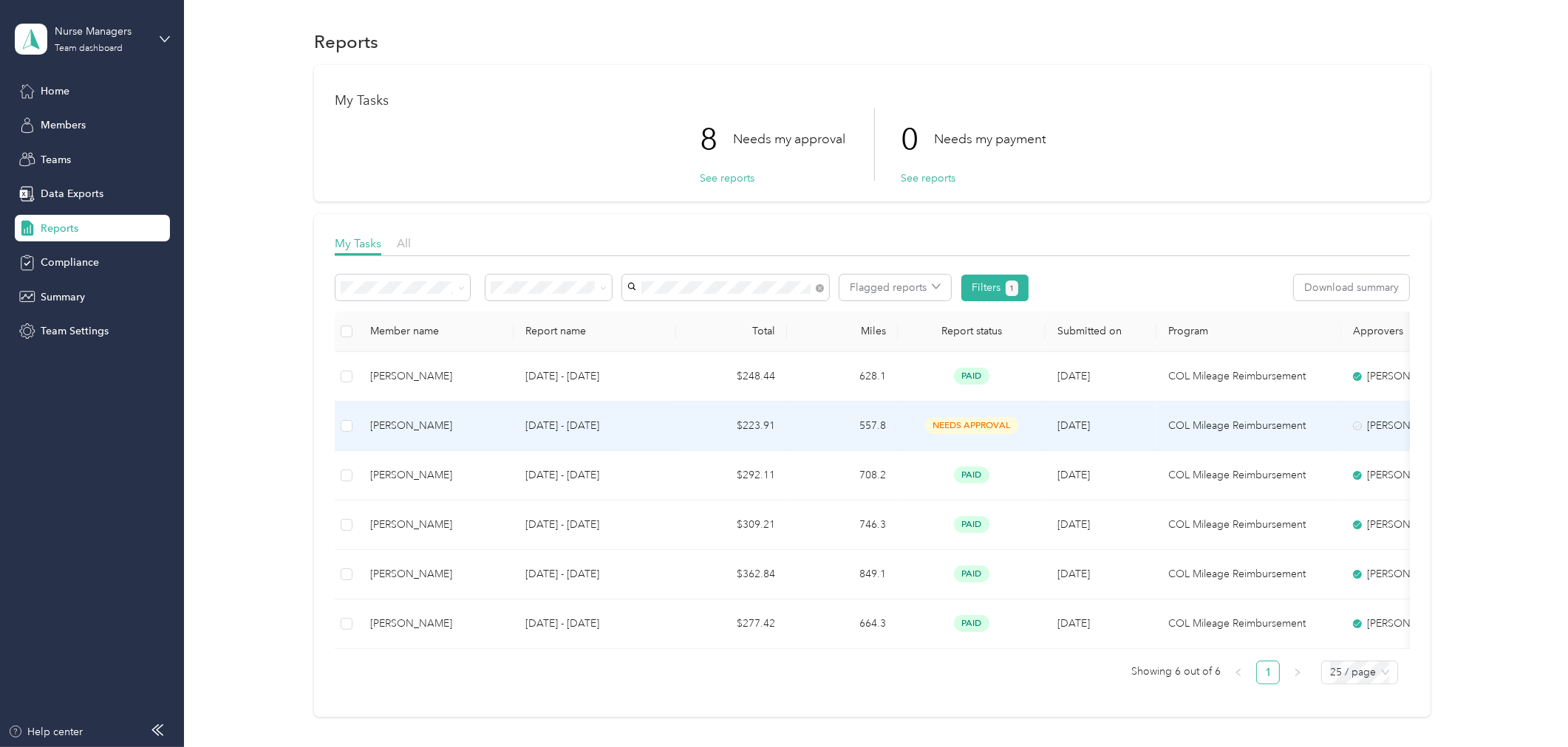
click at [926, 419] on span "needs approval" at bounding box center [972, 426] width 93 height 17
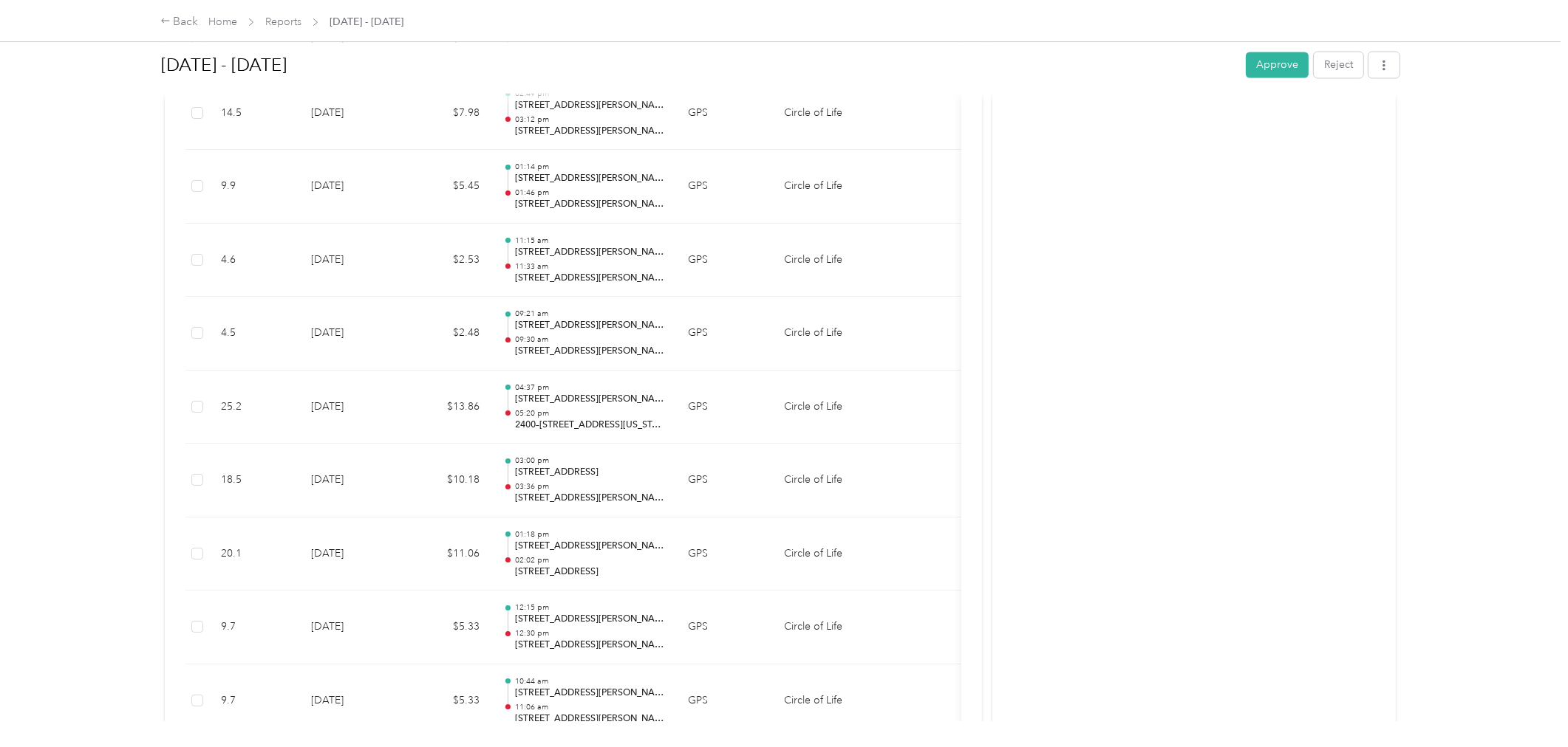
scroll to position [3812, 0]
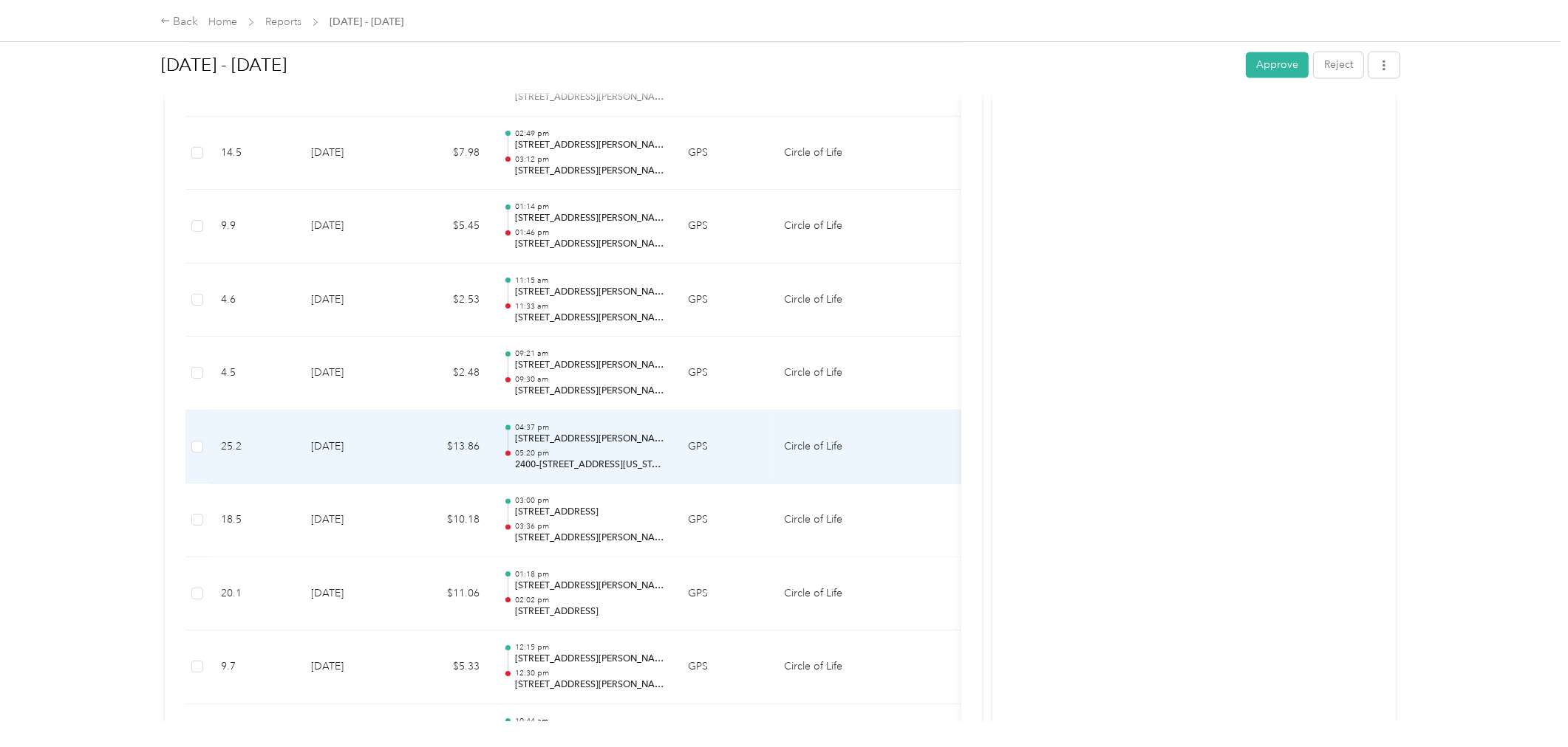
click at [581, 466] on p "2400–[STREET_ADDRESS][US_STATE]" at bounding box center [590, 465] width 149 height 13
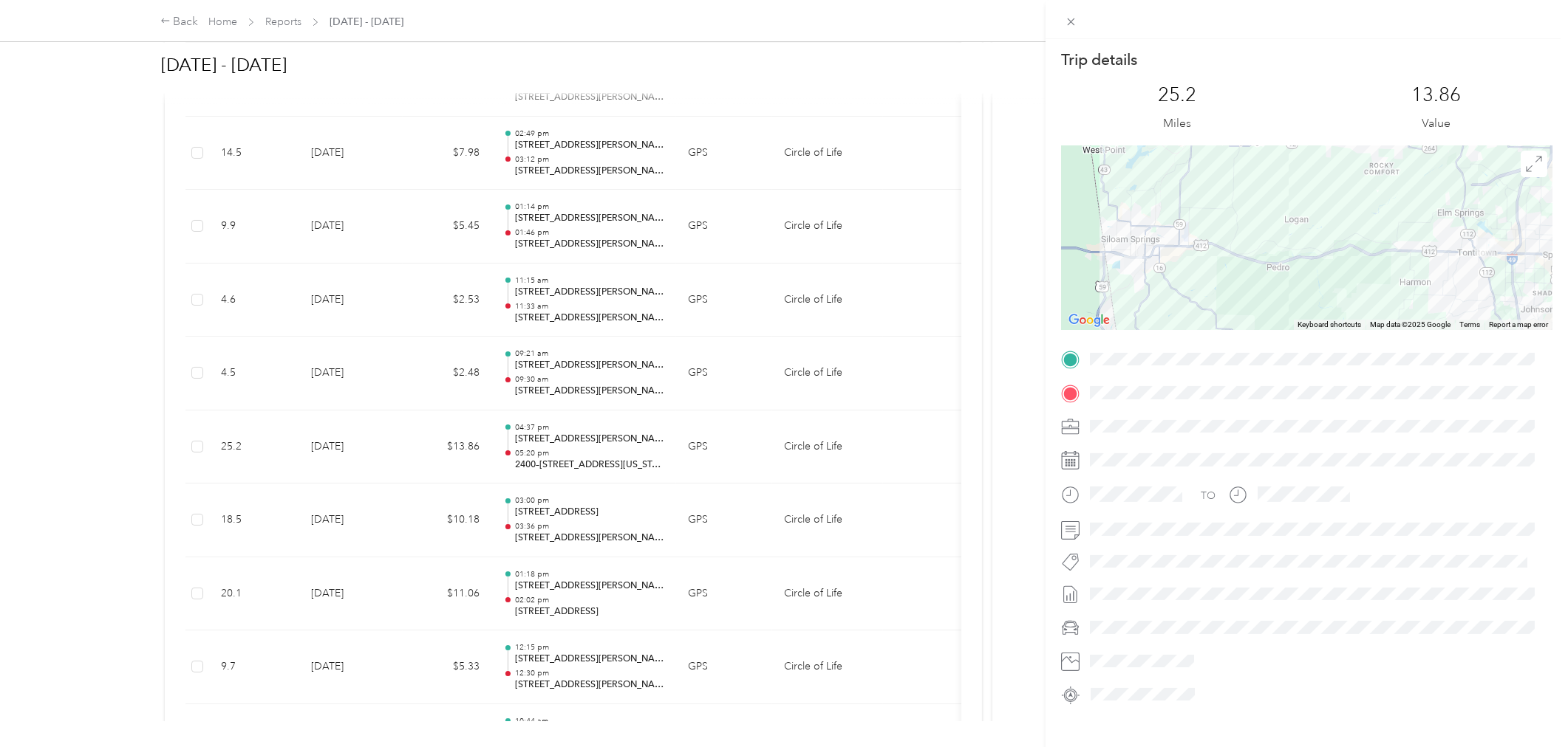
click at [559, 375] on div "Trip details This trip cannot be edited because it is either under review, appr…" at bounding box center [784, 373] width 1568 height 747
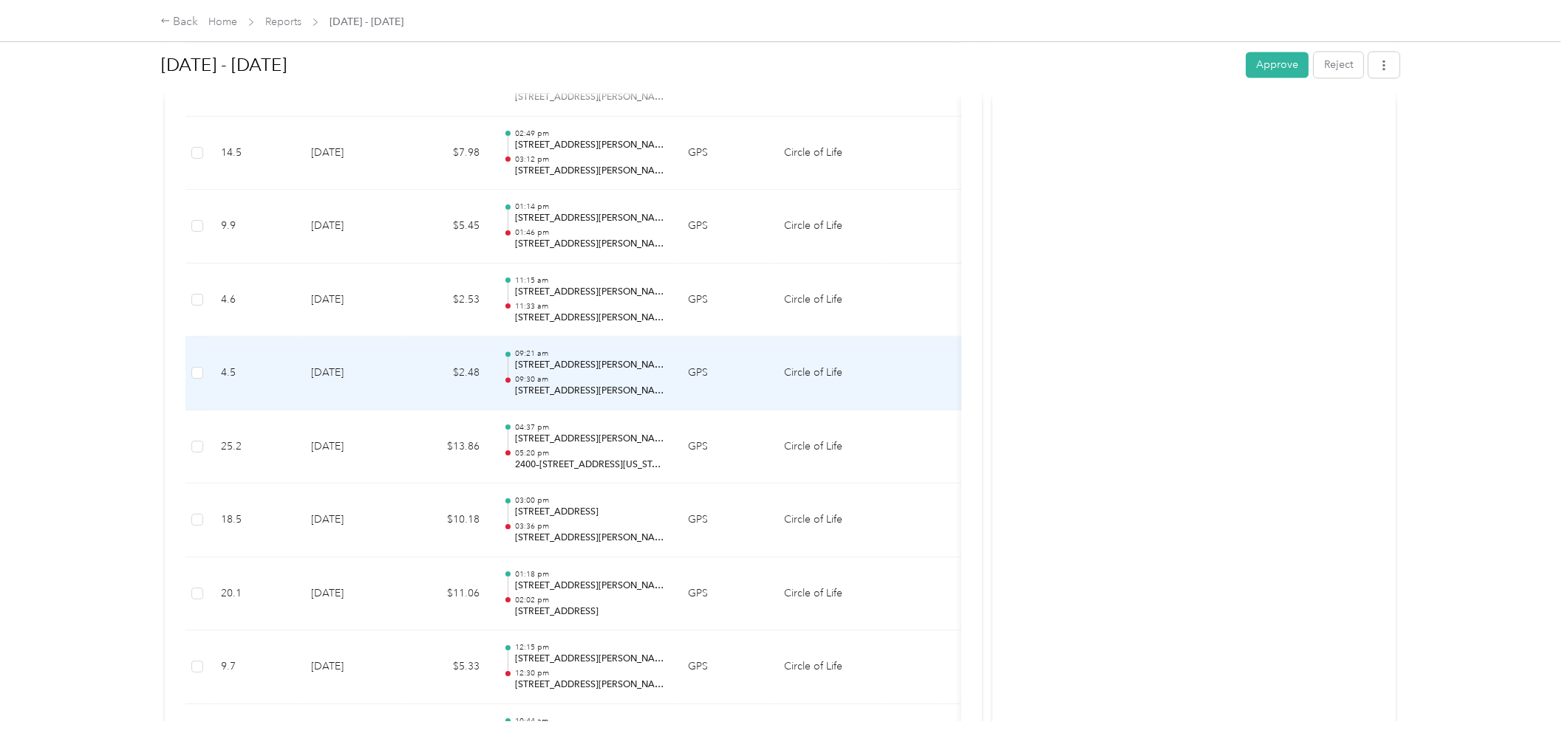
click at [535, 375] on p "09:30 am" at bounding box center [590, 379] width 149 height 10
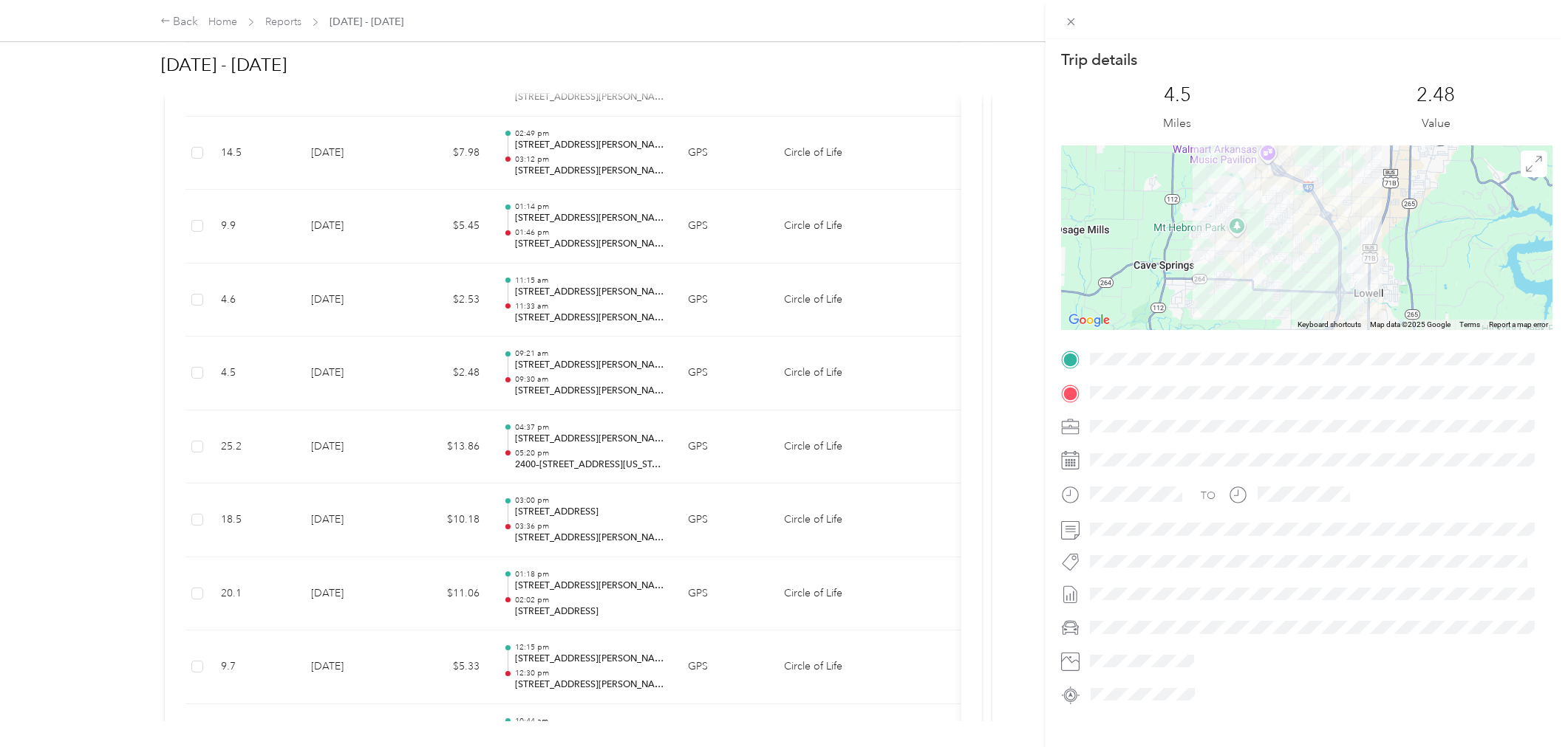
click at [484, 377] on div "Trip details This trip cannot be edited because it is either under review, appr…" at bounding box center [784, 373] width 1568 height 747
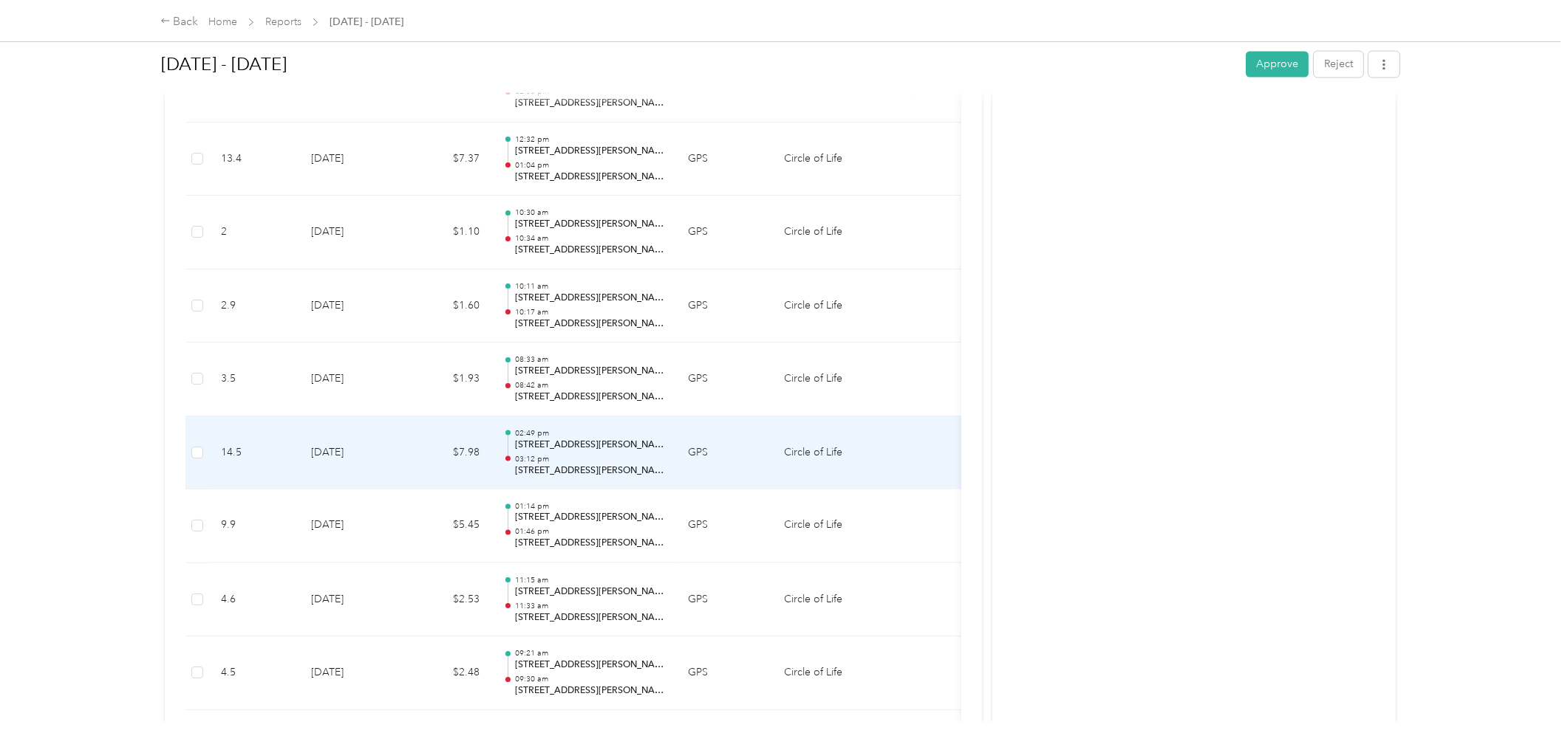
scroll to position [3484, 0]
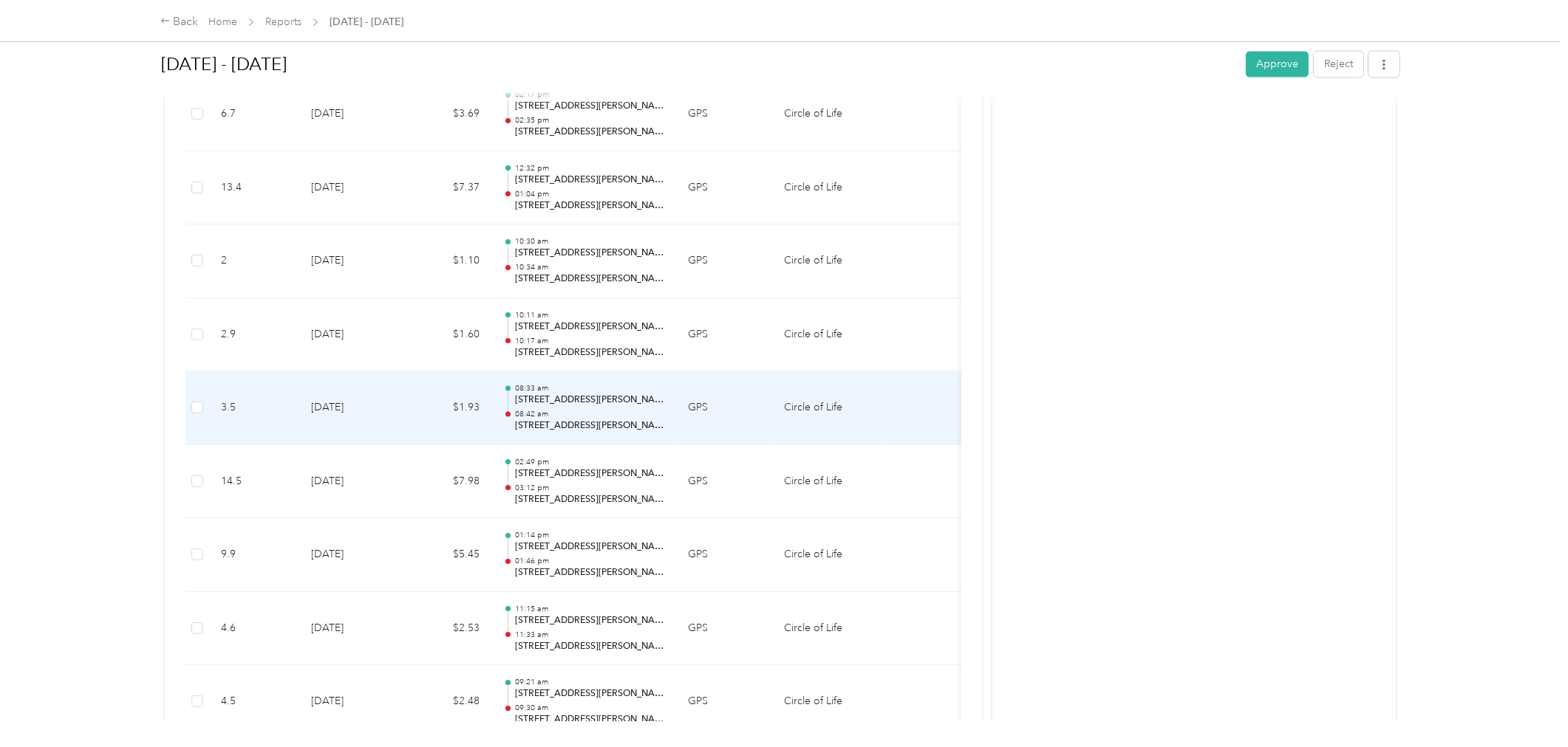
click at [626, 423] on p "[STREET_ADDRESS][PERSON_NAME]" at bounding box center [590, 426] width 149 height 13
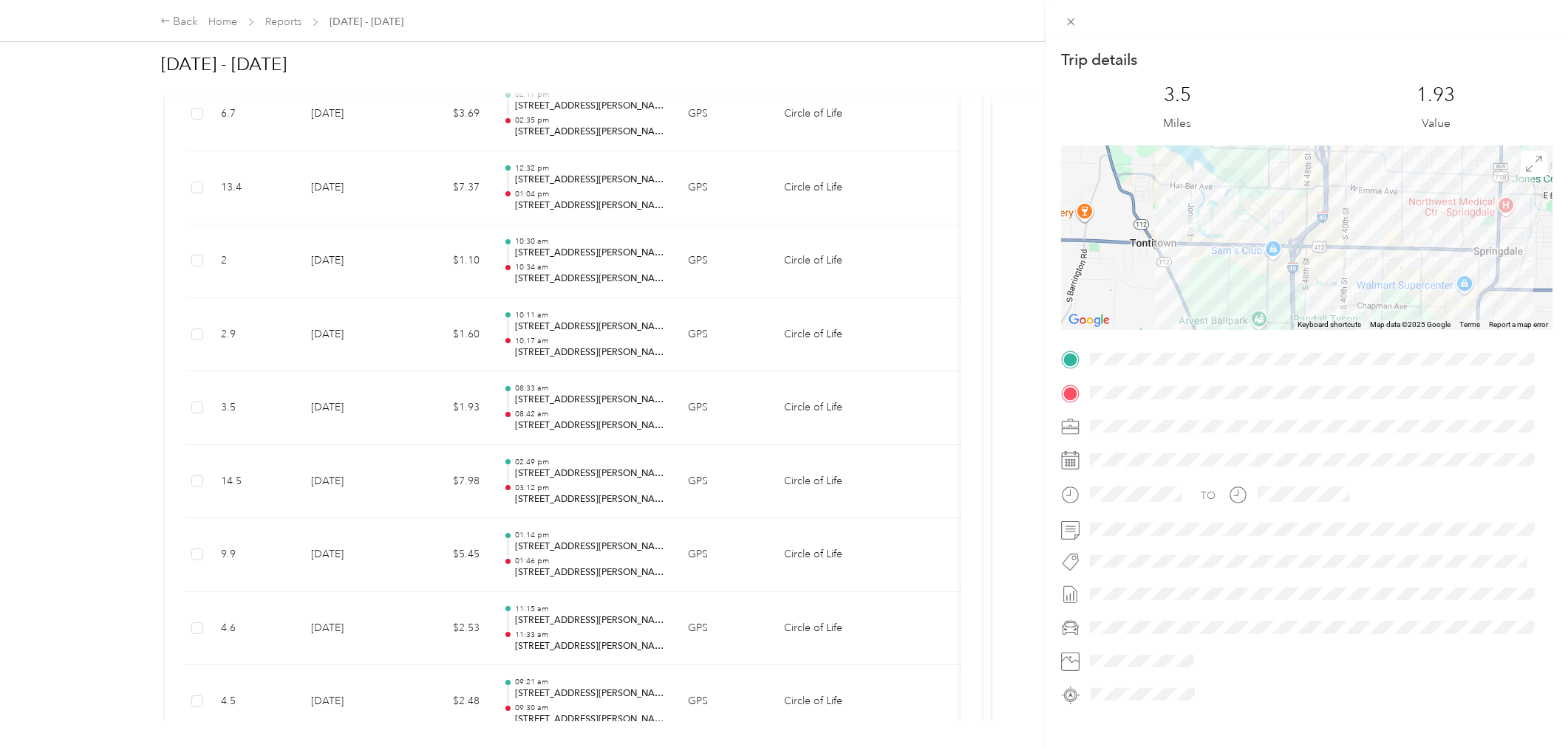
click at [625, 418] on div "Trip details This trip cannot be edited because it is either under review, appr…" at bounding box center [784, 373] width 1568 height 747
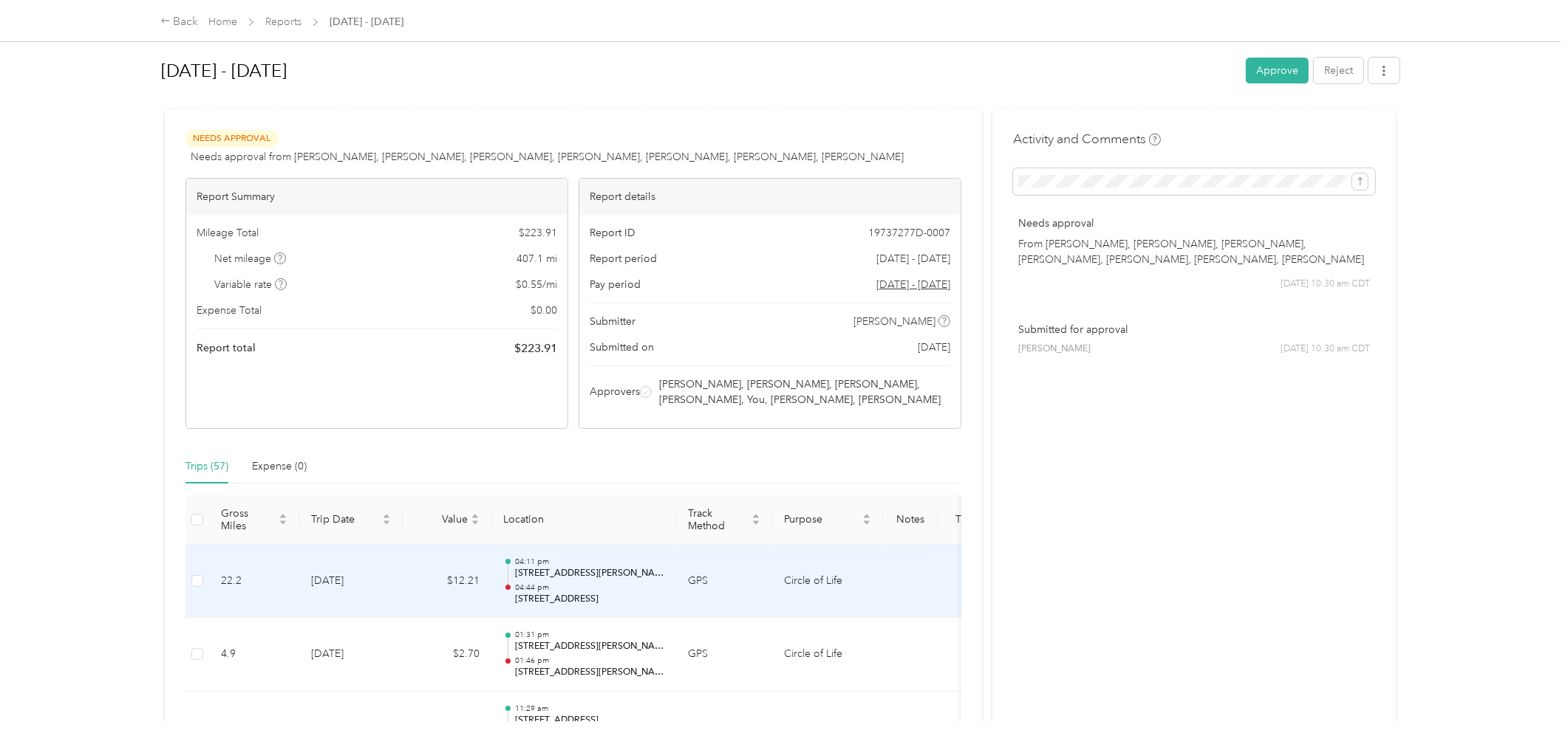
scroll to position [0, 0]
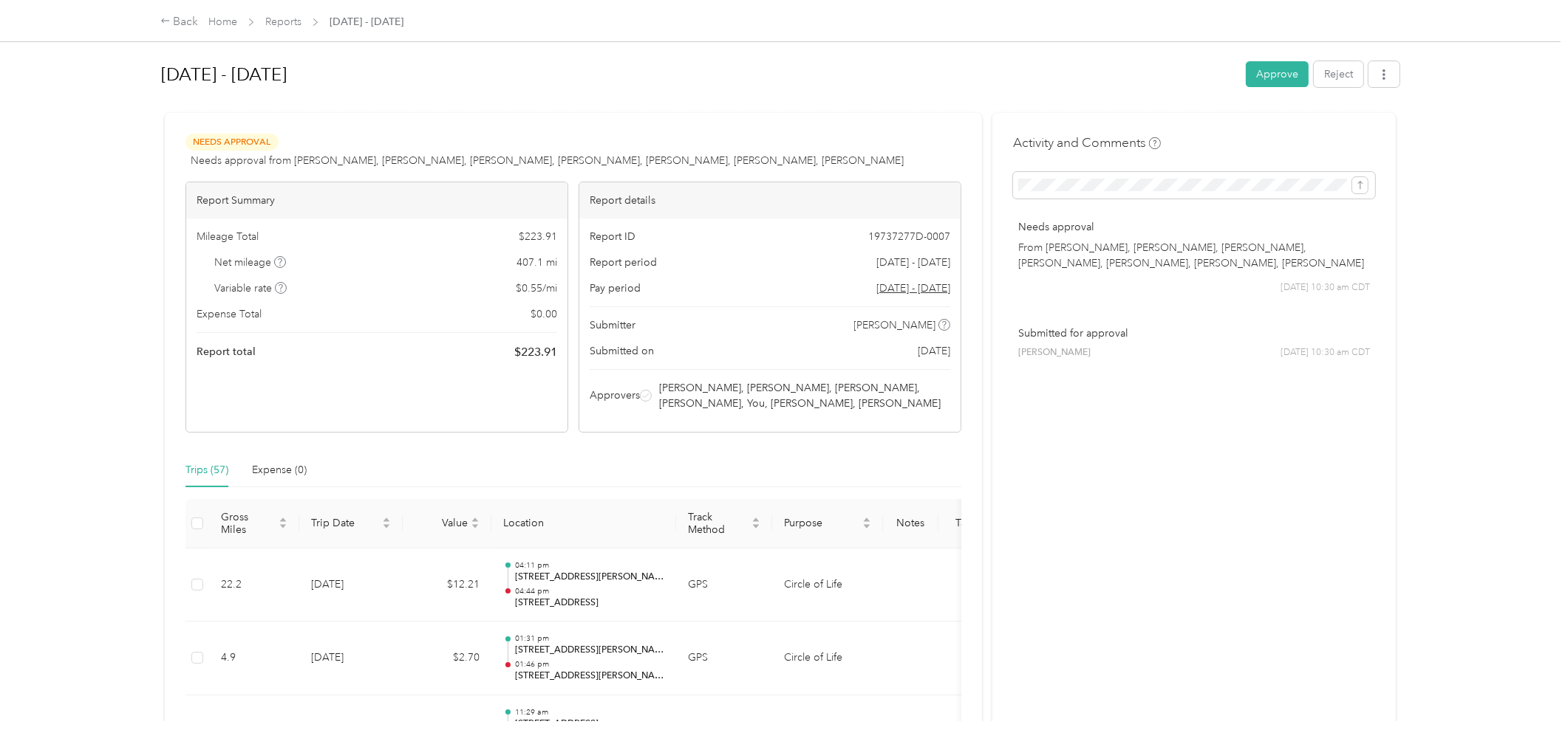
click at [1262, 59] on div "[DATE] - [DATE] Approve Reject" at bounding box center [780, 77] width 1238 height 44
click at [1265, 76] on button "Approve" at bounding box center [1277, 74] width 63 height 26
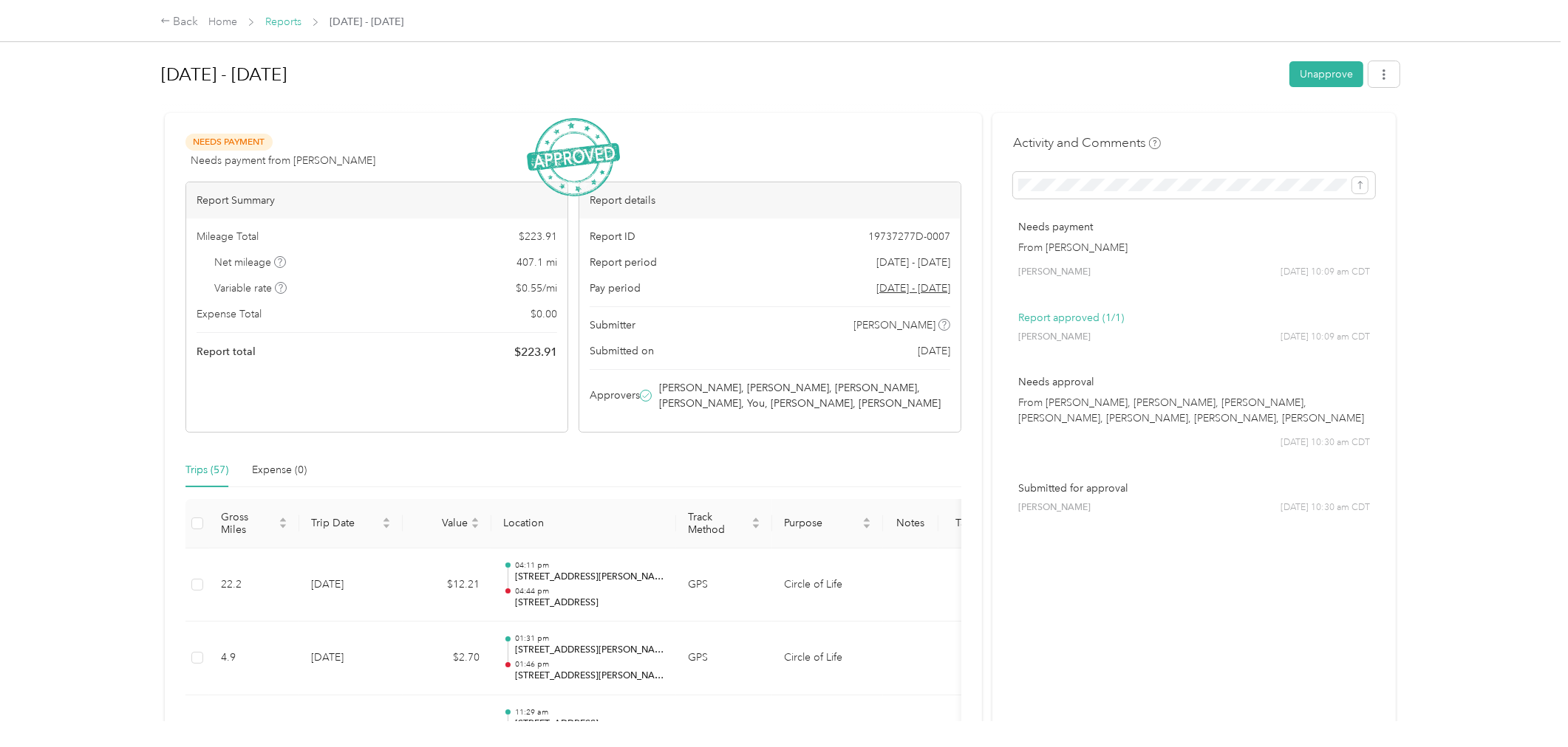
click at [296, 19] on link "Reports" at bounding box center [283, 22] width 37 height 12
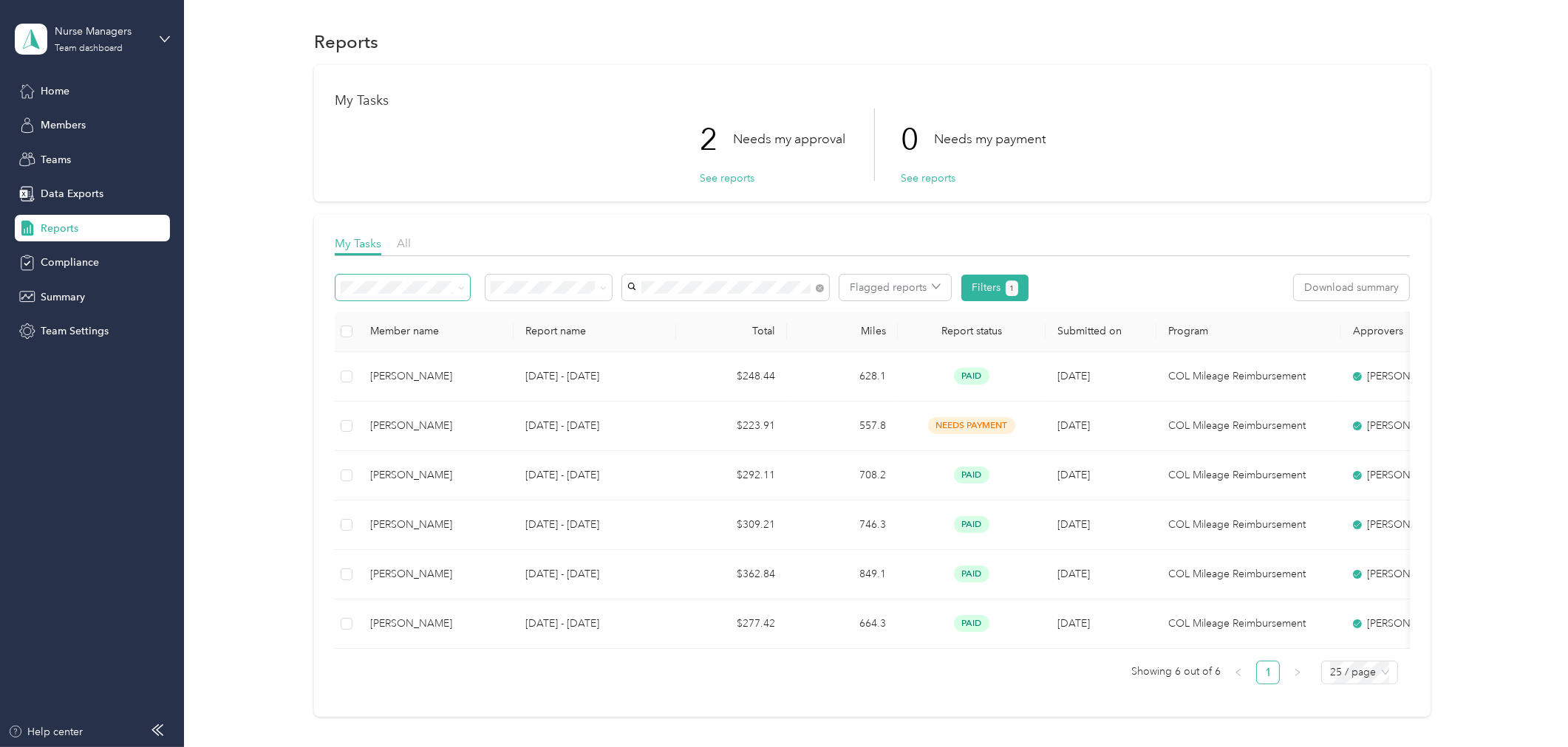
click at [453, 281] on span at bounding box center [458, 288] width 12 height 16
click at [458, 287] on icon at bounding box center [461, 288] width 7 height 7
click at [460, 282] on span at bounding box center [461, 288] width 7 height 12
click at [575, 341] on span "Needs my approval" at bounding box center [542, 340] width 93 height 12
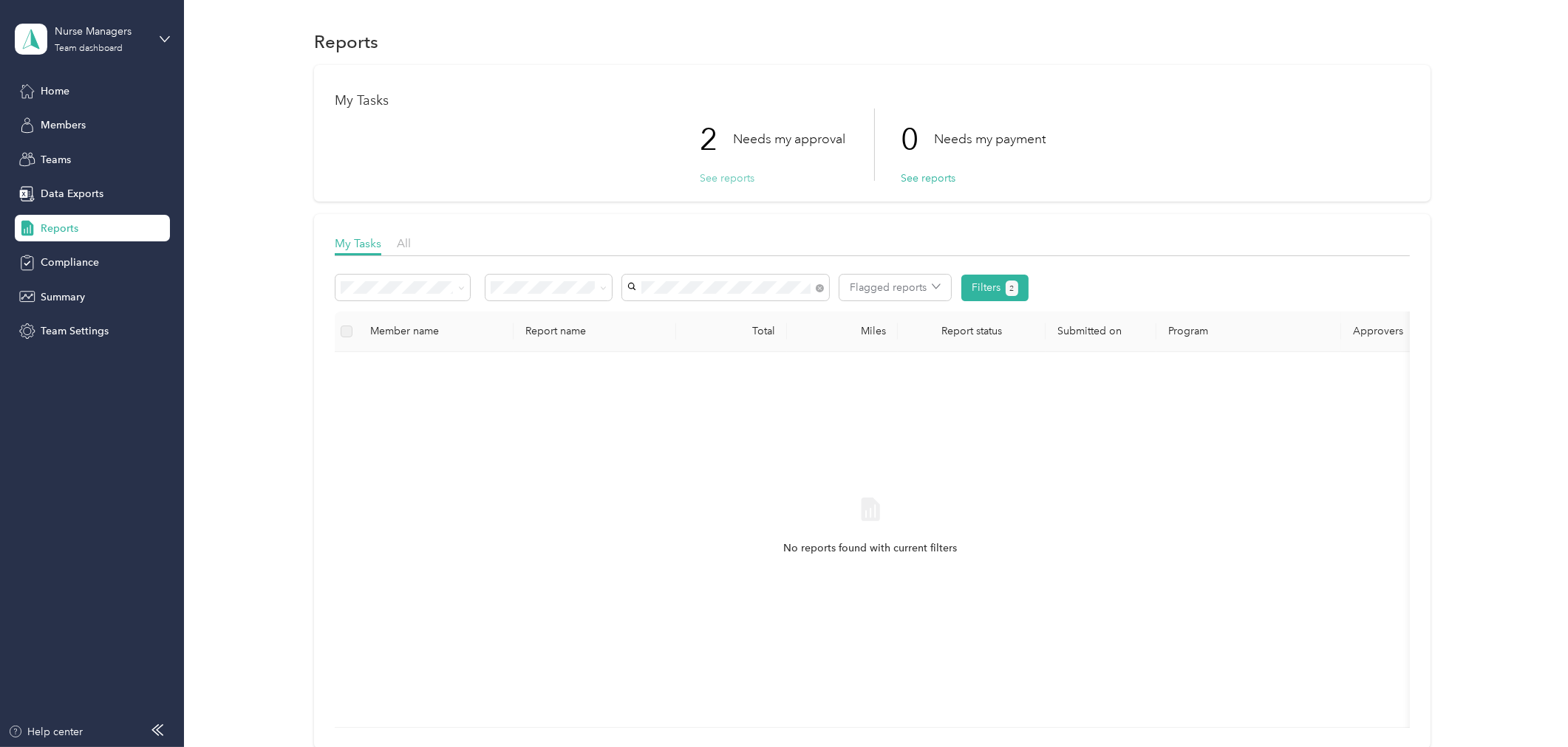
click at [735, 173] on button "See reports" at bounding box center [727, 178] width 54 height 16
click at [703, 173] on button "See reports" at bounding box center [727, 178] width 54 height 16
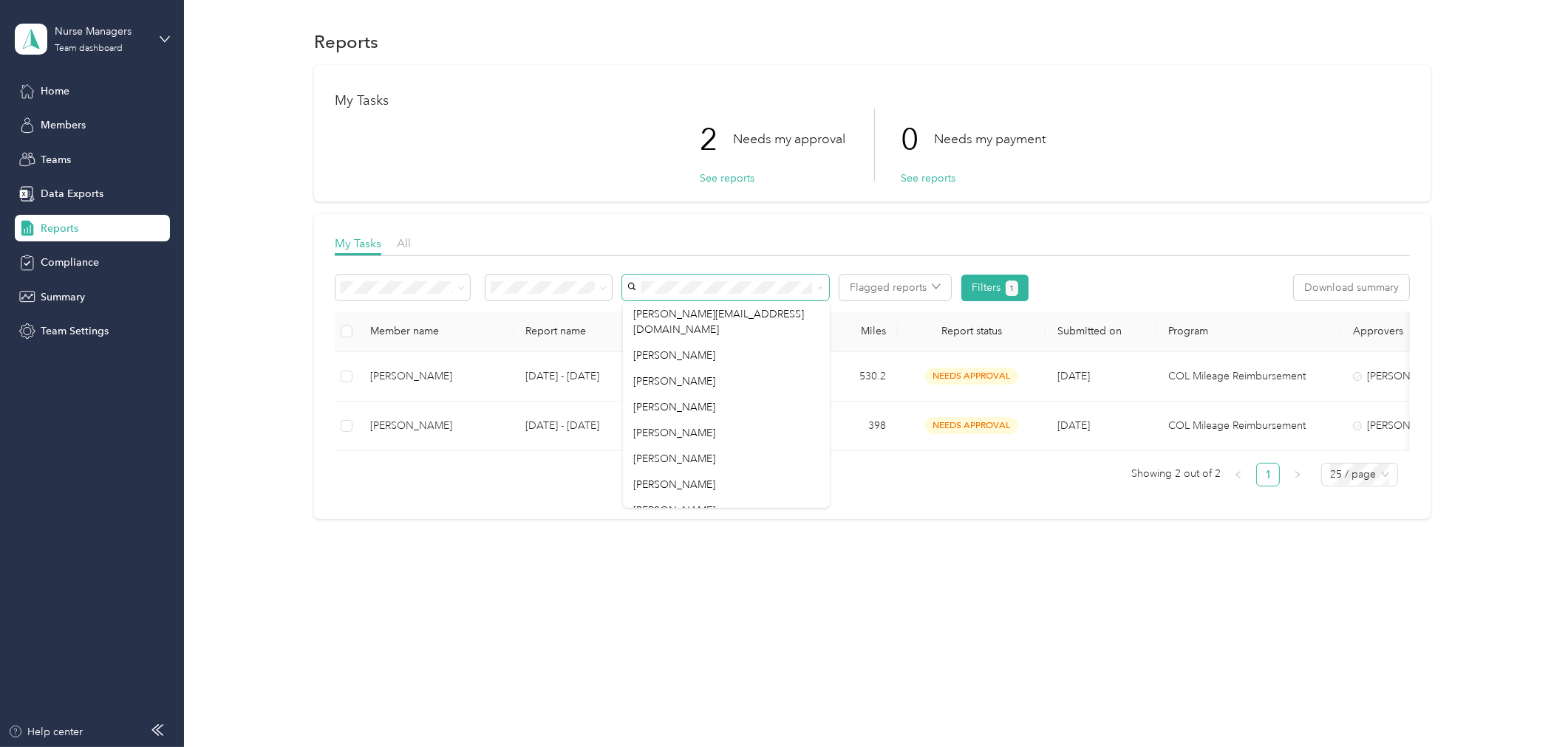
click at [608, 208] on div "My Tasks 2 Needs my approval See reports 0 Needs my payment See reports My Task…" at bounding box center [873, 292] width 1117 height 454
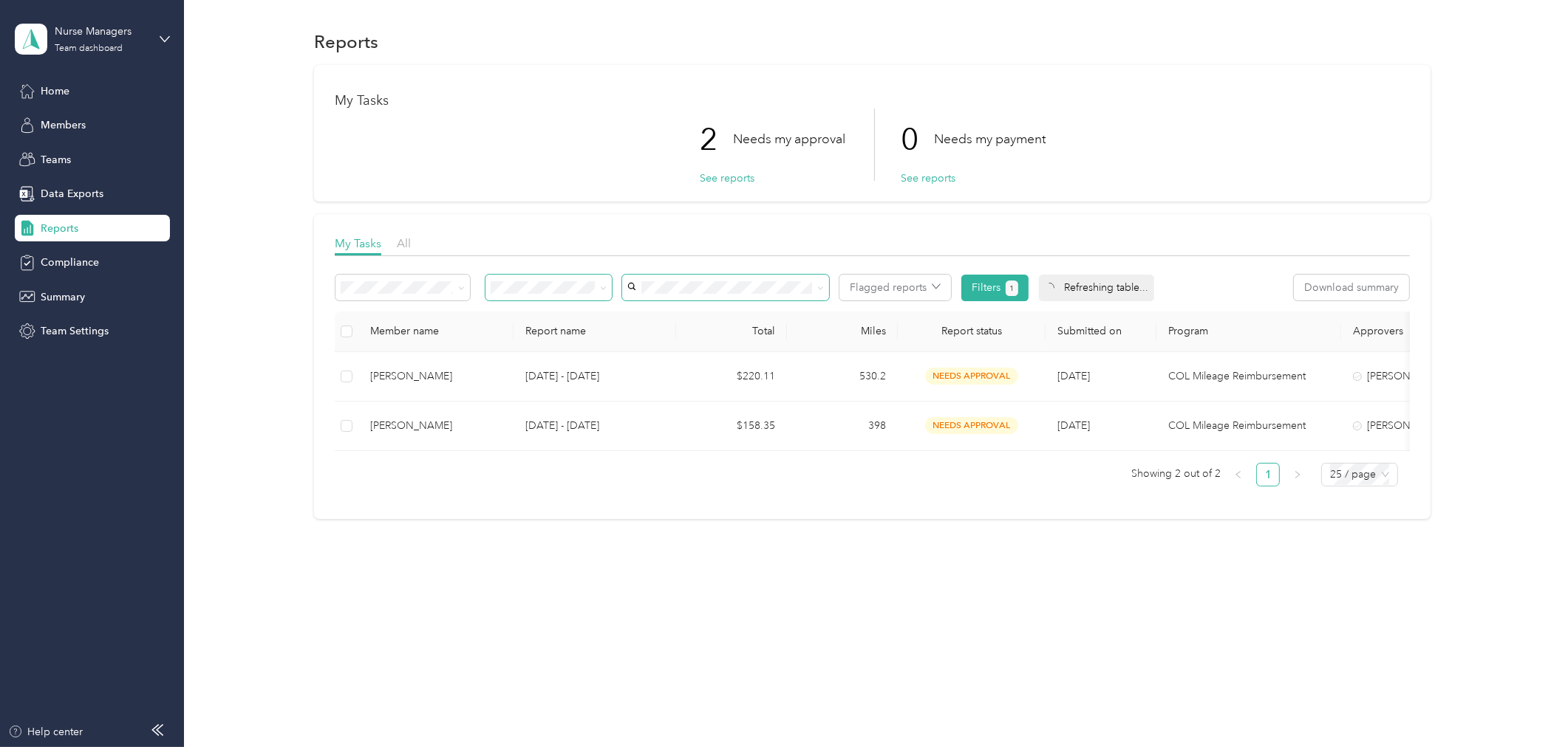
click at [600, 287] on span at bounding box center [600, 288] width 12 height 16
click at [601, 285] on icon at bounding box center [603, 288] width 7 height 7
click at [556, 325] on li "All" at bounding box center [549, 314] width 126 height 26
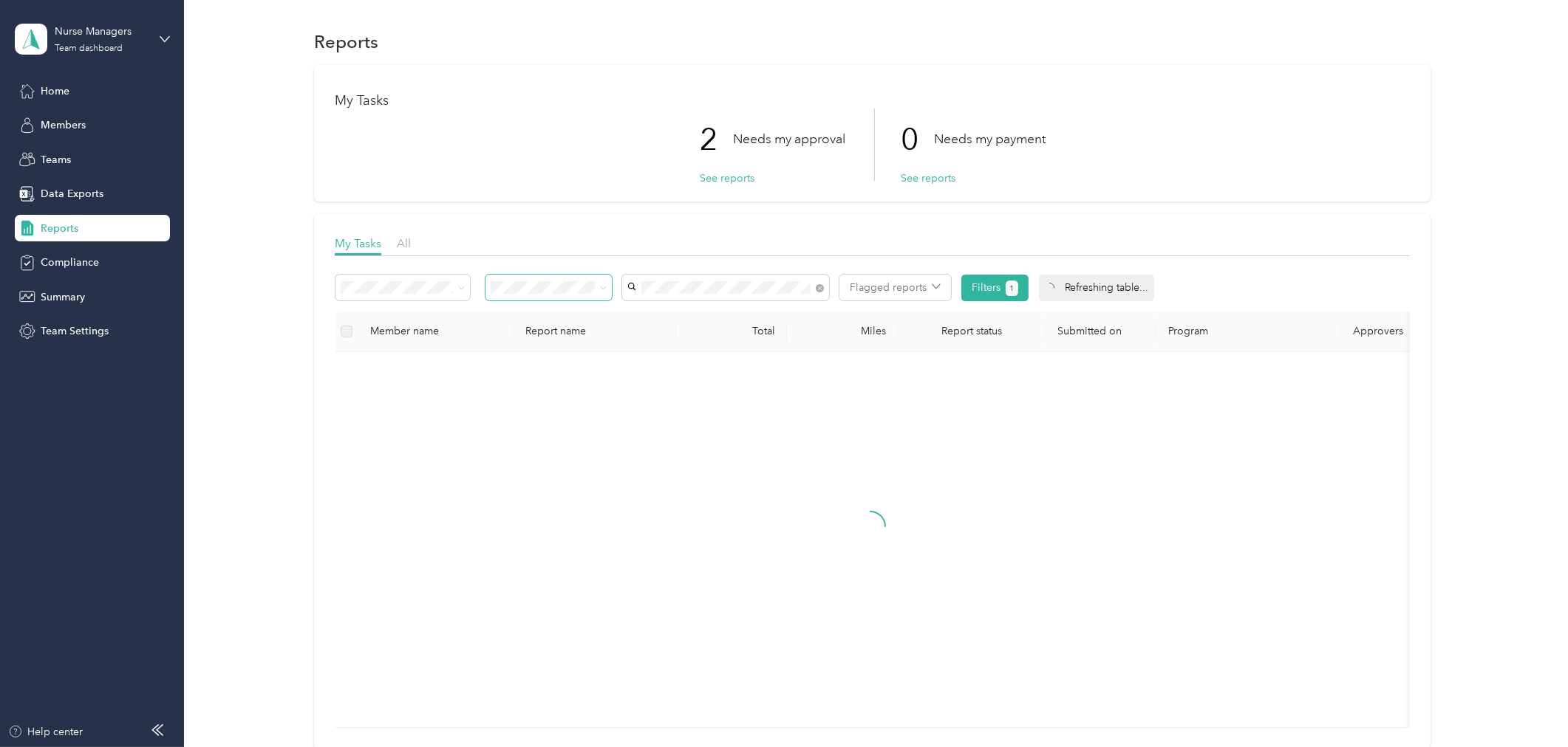
click at [682, 310] on span "[PERSON_NAME]" at bounding box center [673, 314] width 82 height 12
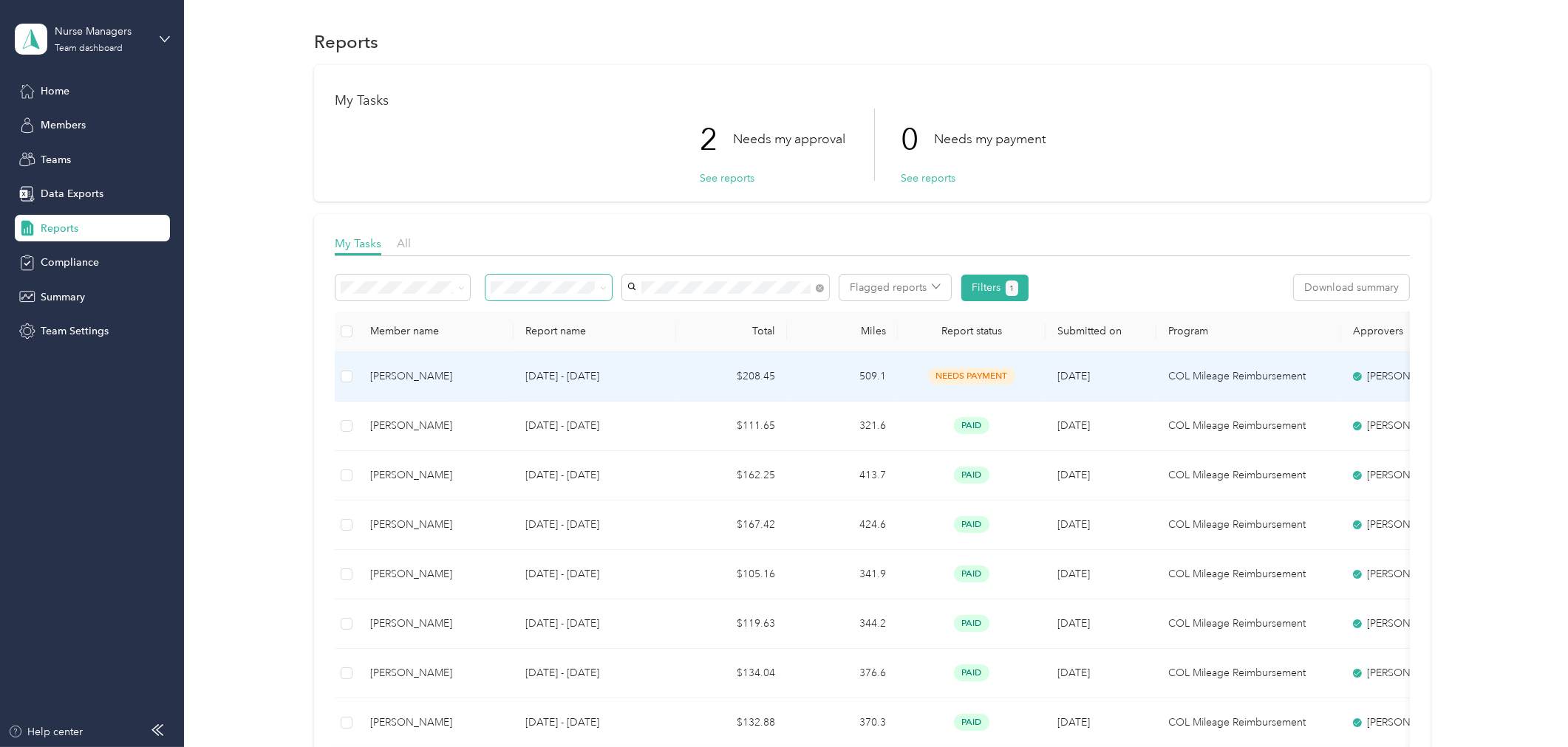
click at [410, 380] on div "[PERSON_NAME]" at bounding box center [436, 376] width 131 height 16
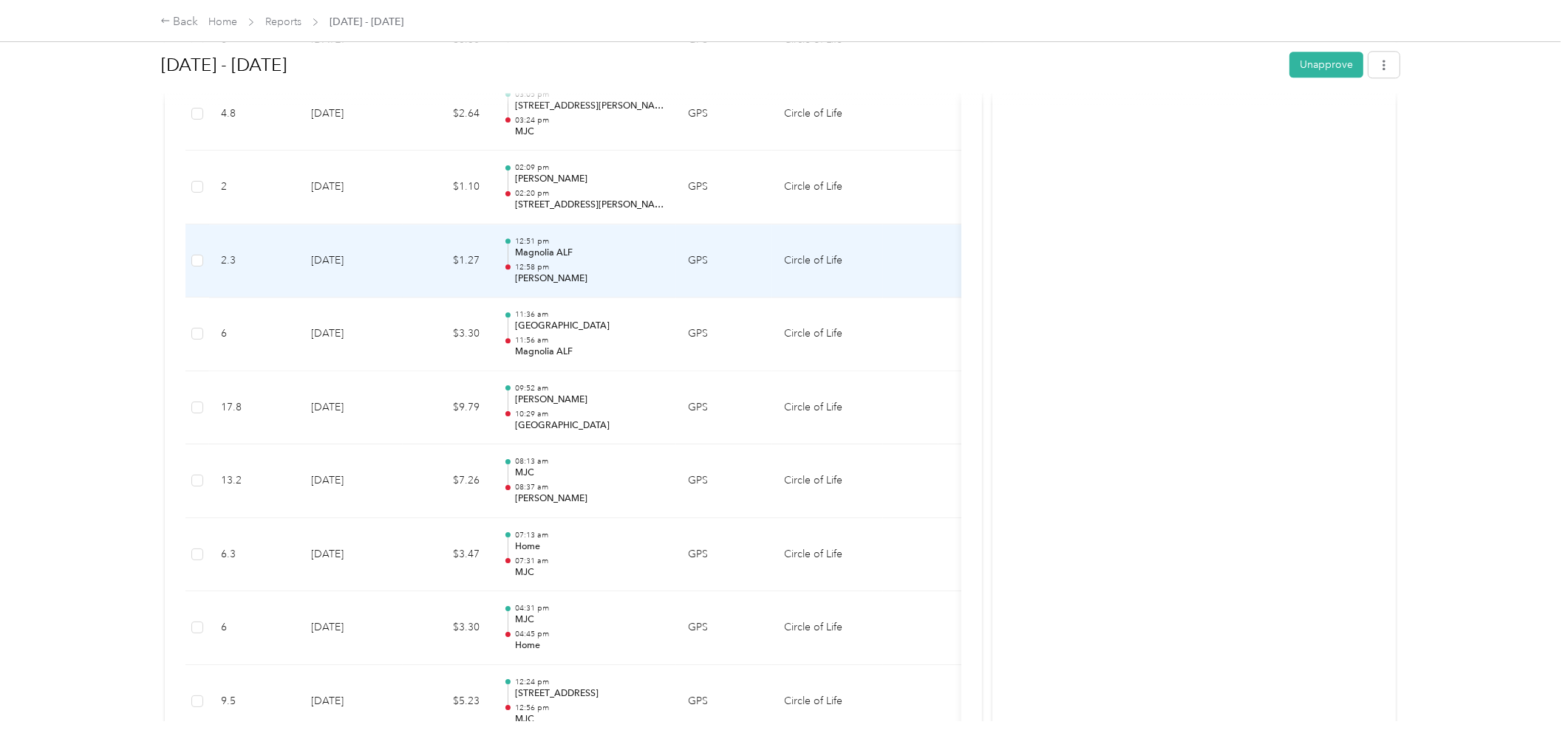
scroll to position [4841, 0]
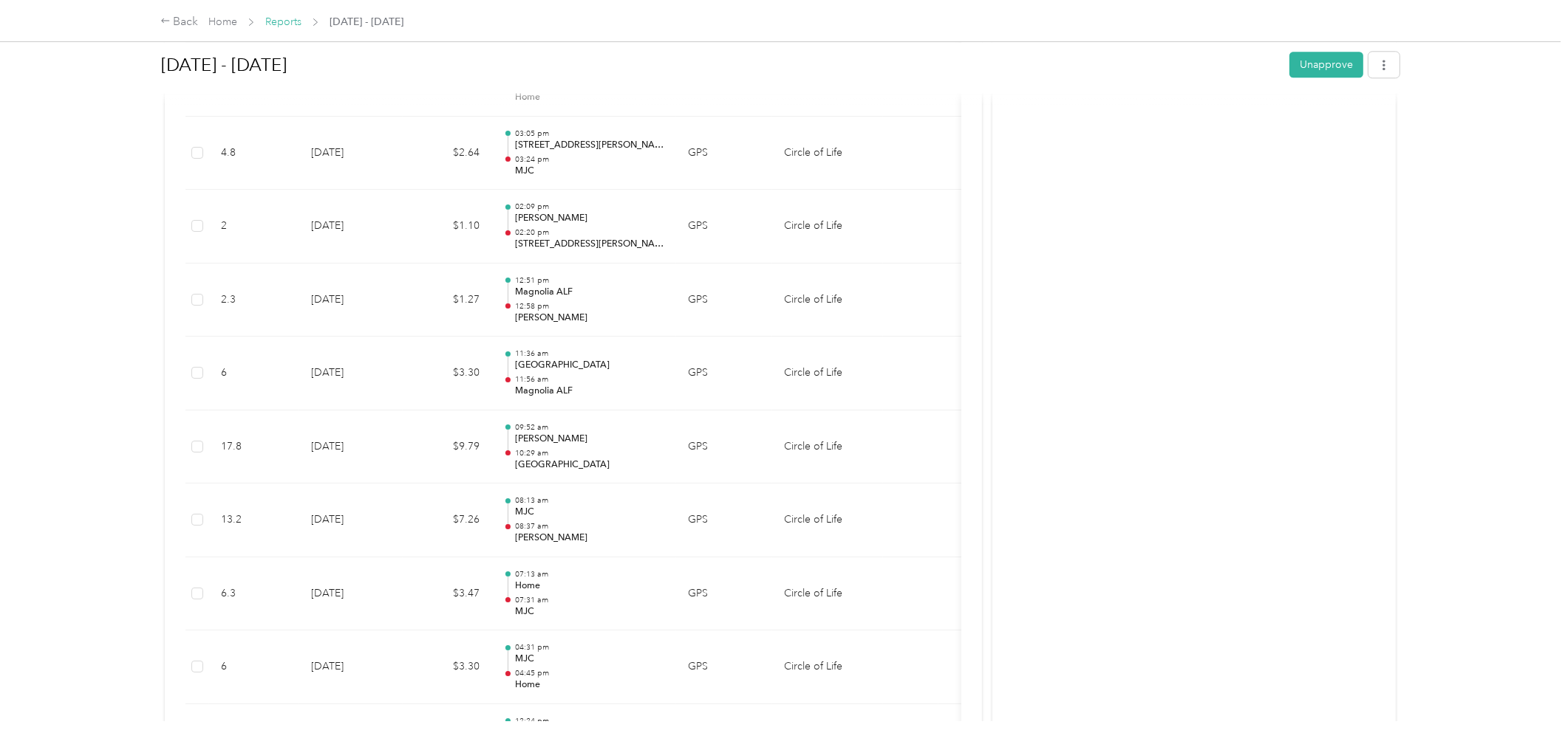
click at [277, 23] on link "Reports" at bounding box center [283, 22] width 37 height 12
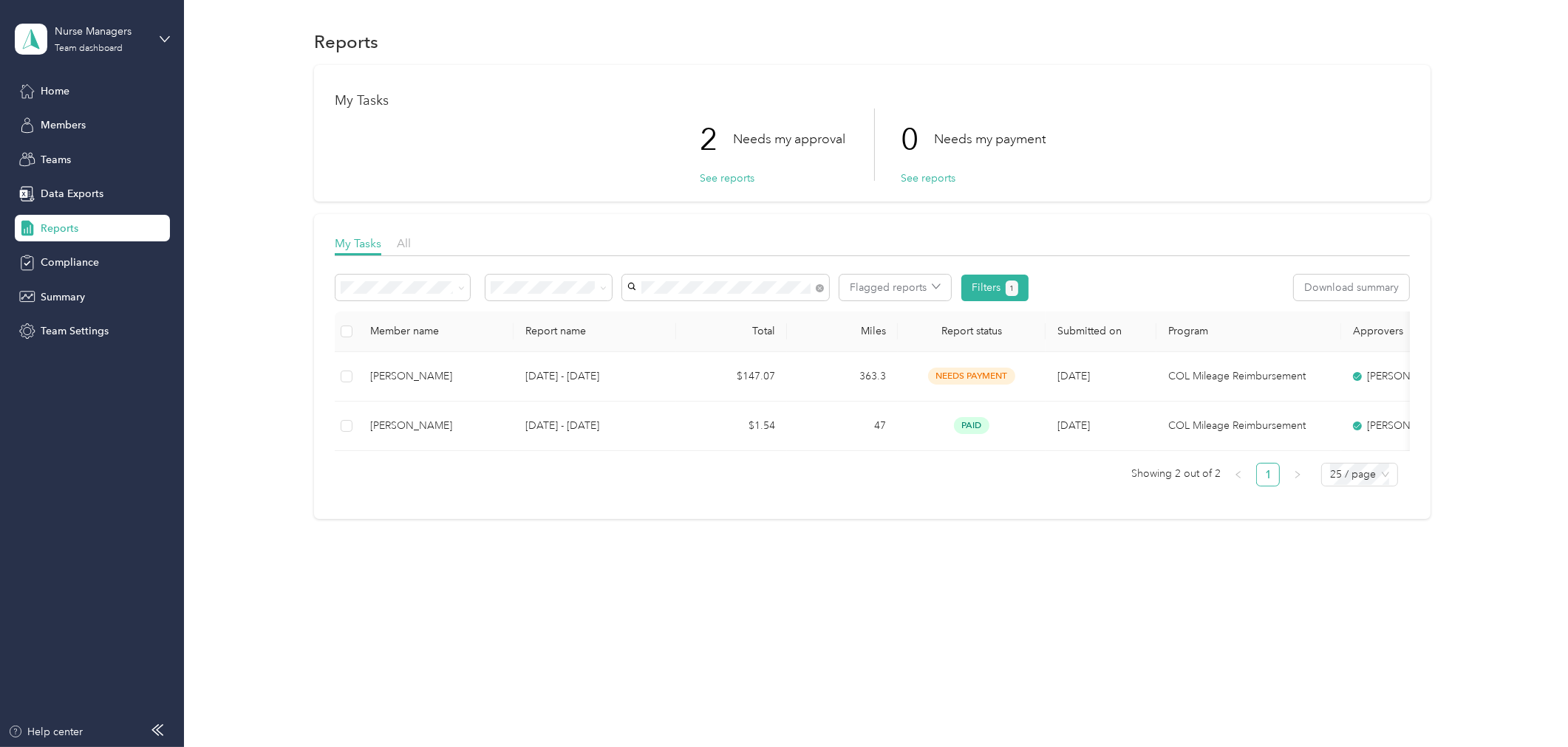
click at [700, 313] on span "[PERSON_NAME]" at bounding box center [674, 312] width 82 height 12
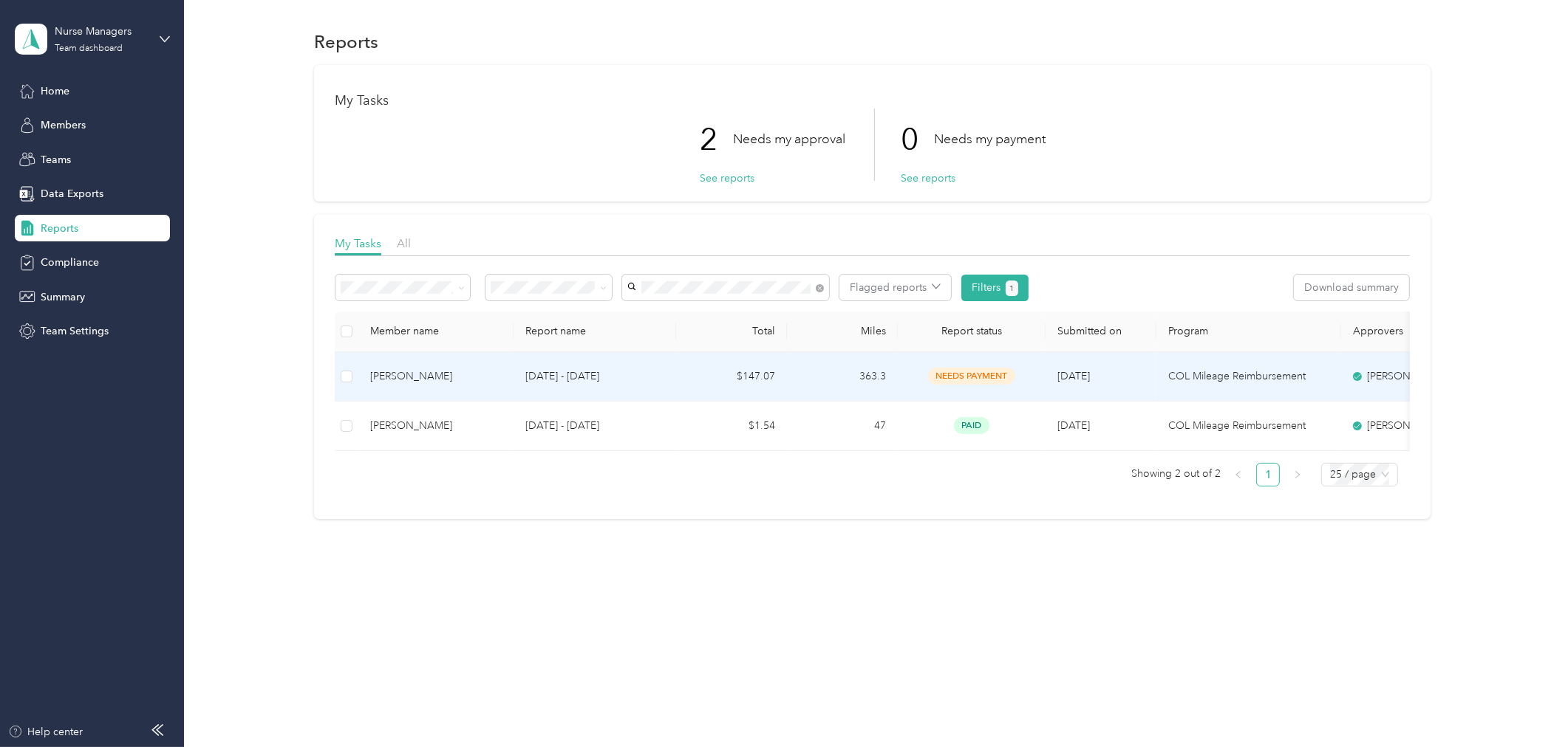
click at [654, 389] on td "[DATE] - [DATE]" at bounding box center [594, 377] width 163 height 50
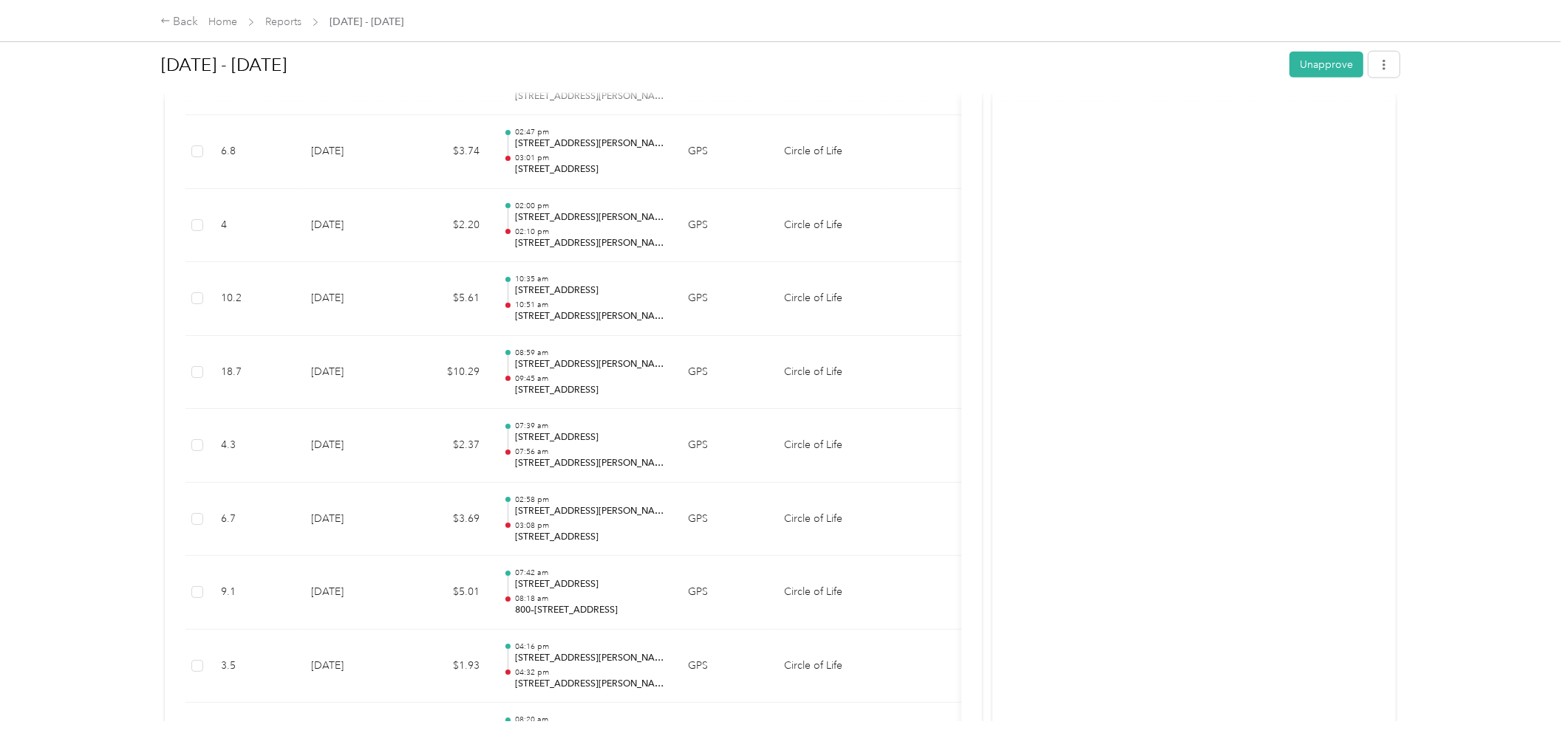
scroll to position [2298, 0]
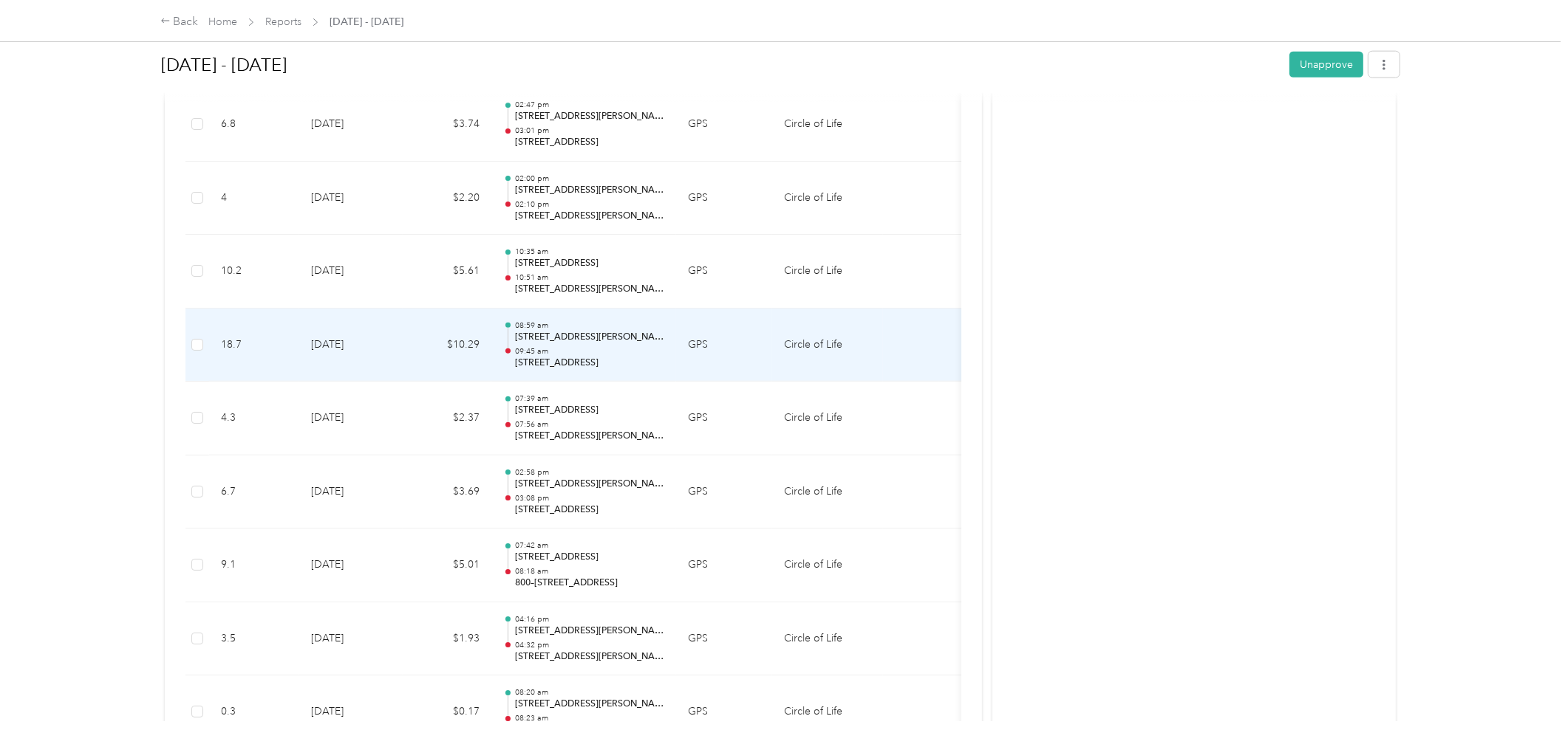
click at [749, 349] on td "GPS" at bounding box center [724, 345] width 96 height 74
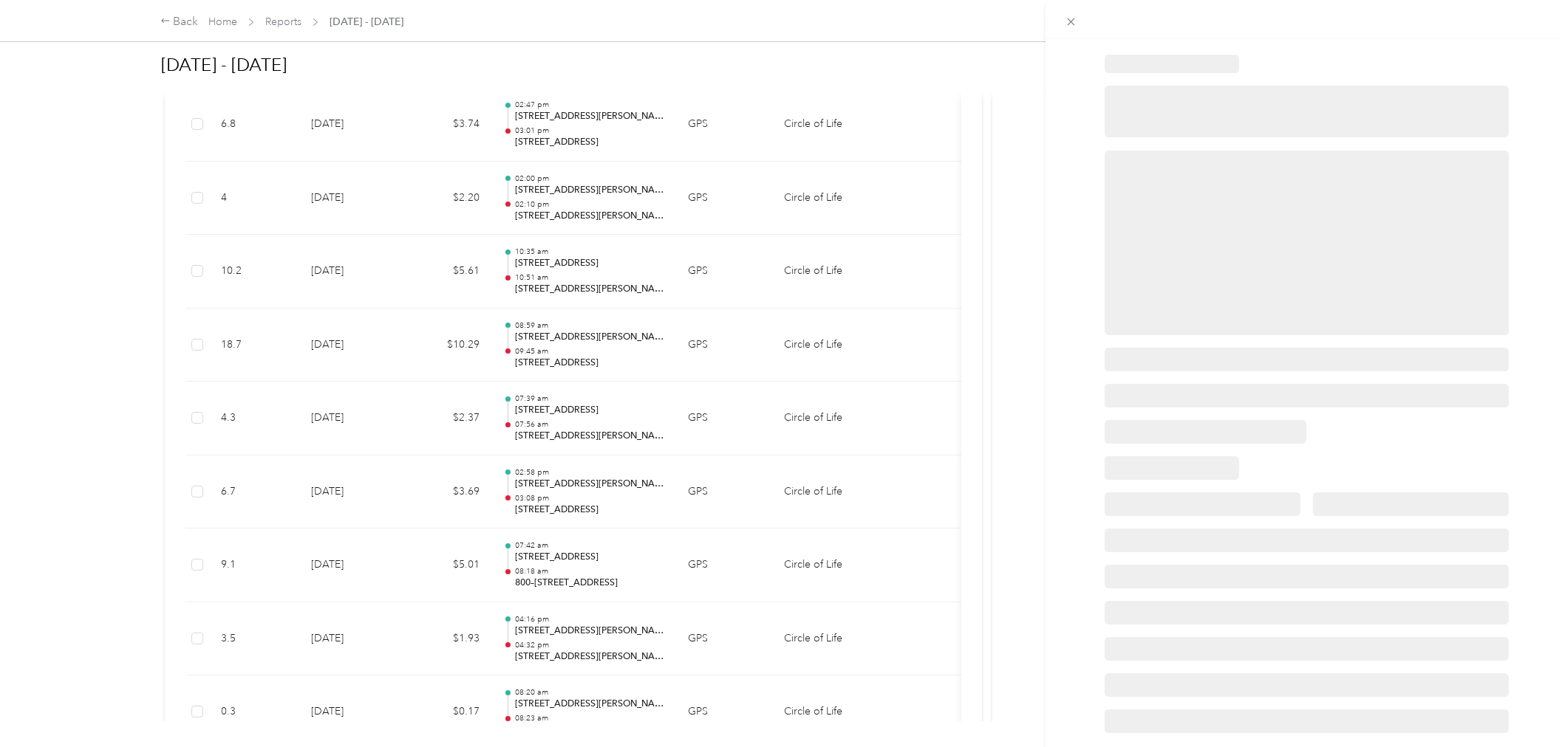
click at [749, 349] on div at bounding box center [784, 373] width 1568 height 747
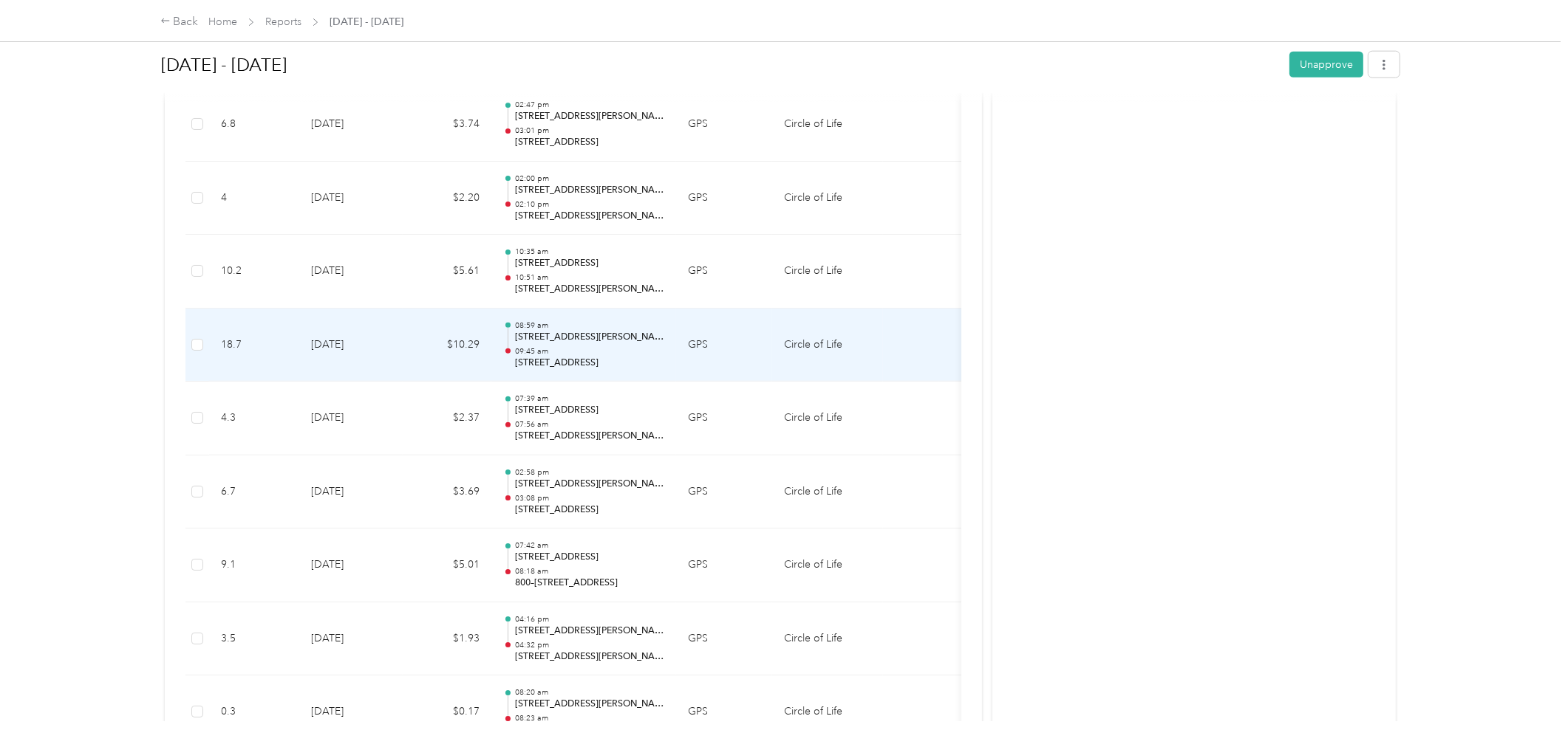
click at [747, 345] on td "GPS" at bounding box center [724, 345] width 96 height 74
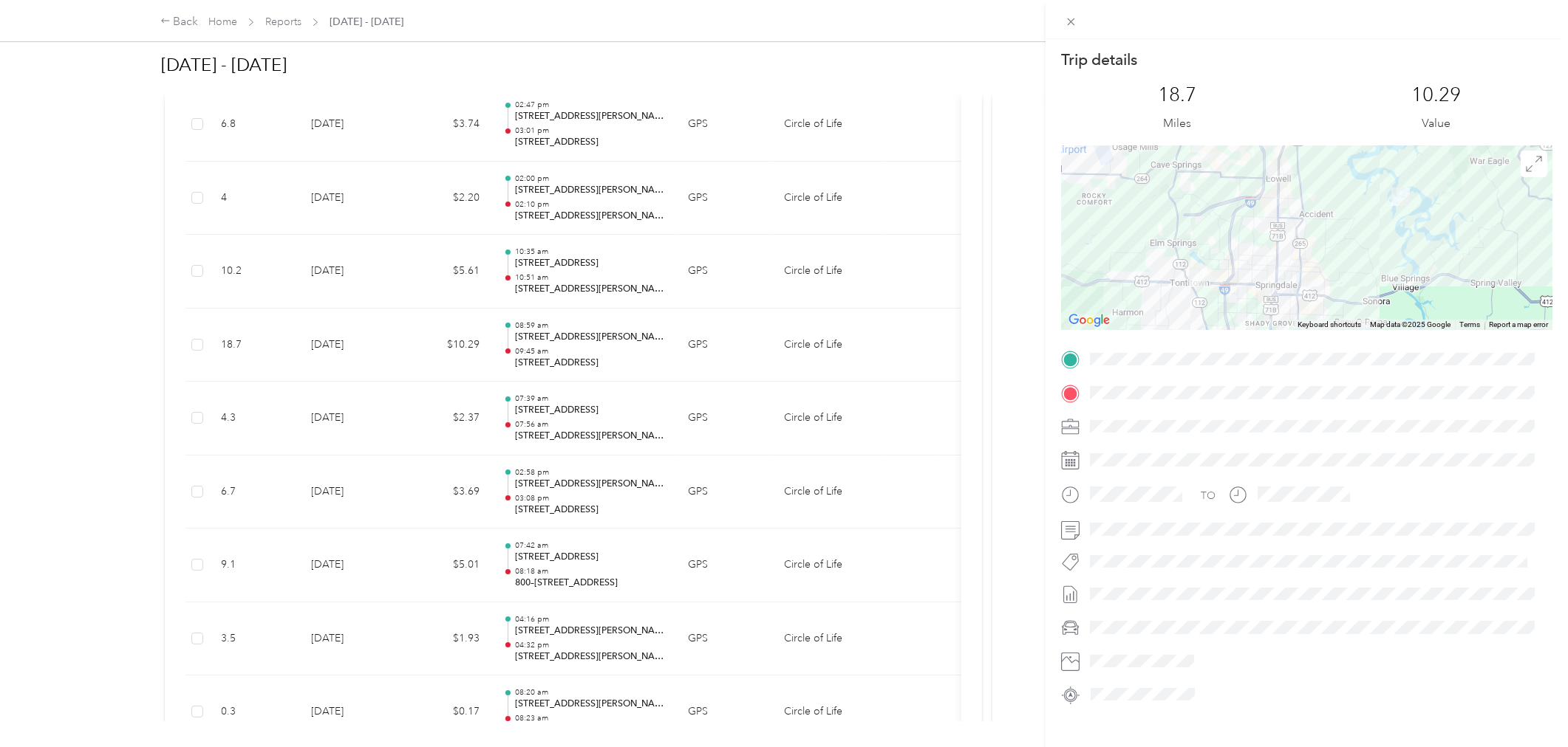
click at [710, 144] on div "Trip details This trip cannot be edited because it is either under review, appr…" at bounding box center [784, 373] width 1568 height 747
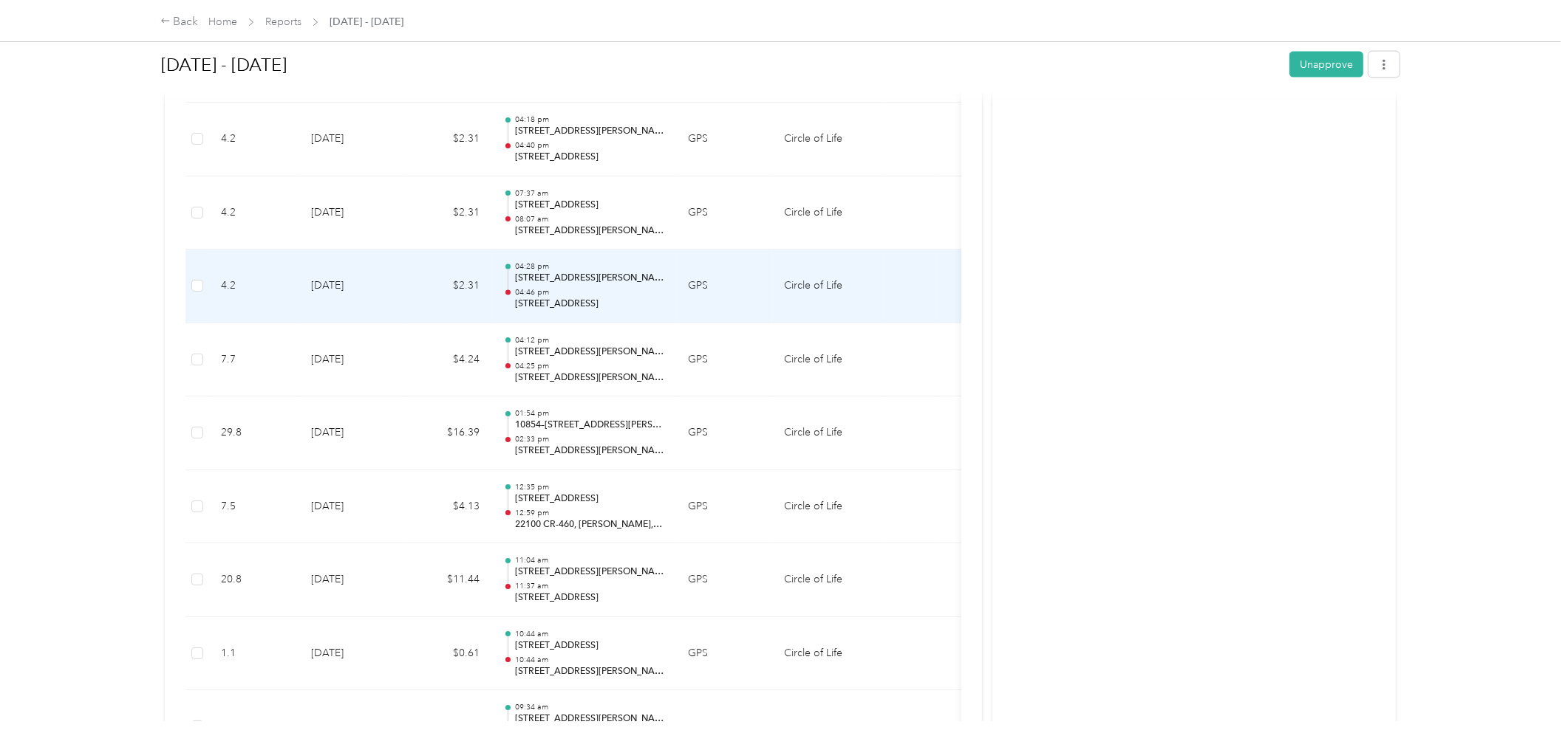
scroll to position [3118, 0]
